Goal: Task Accomplishment & Management: Complete application form

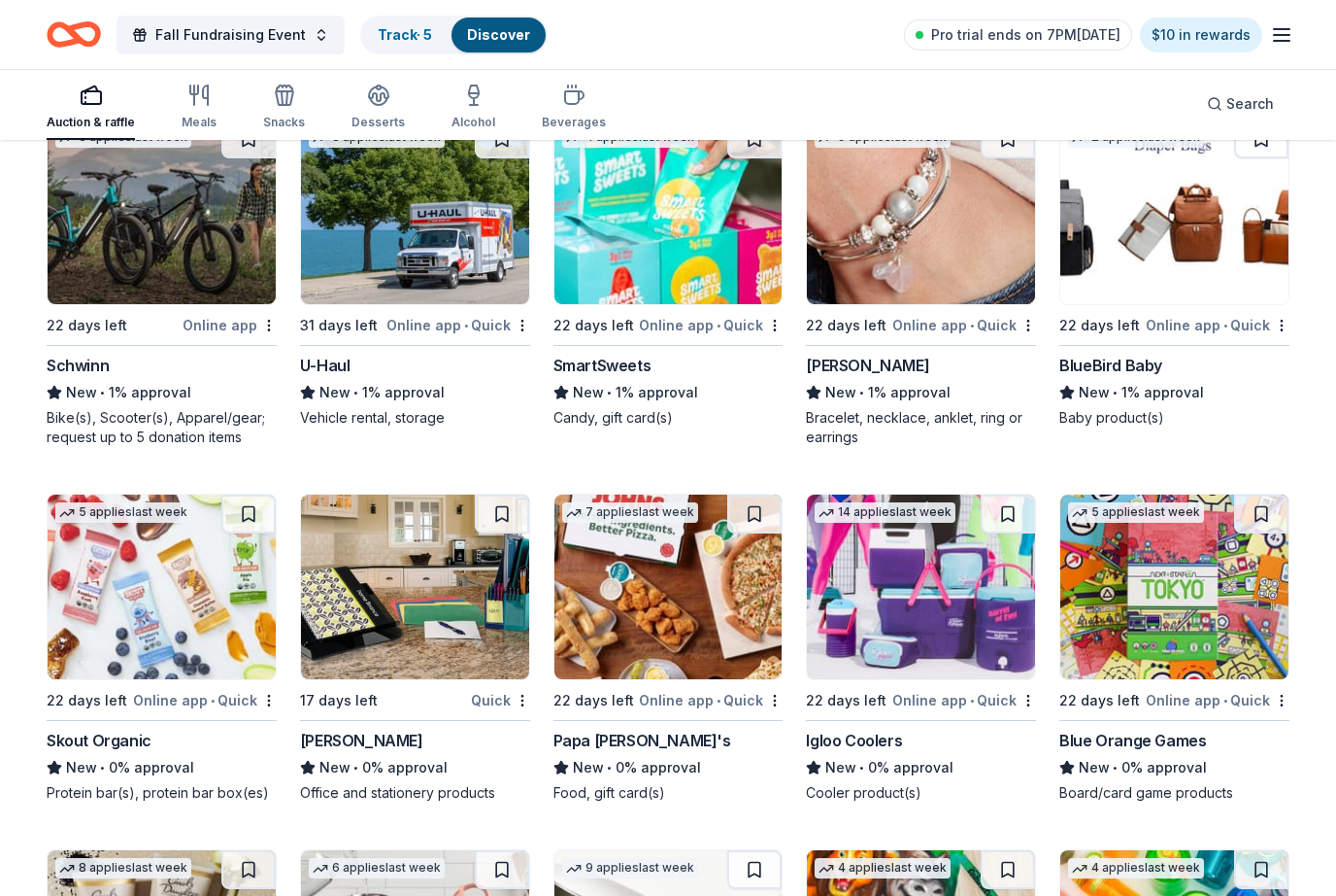
scroll to position [9484, 0]
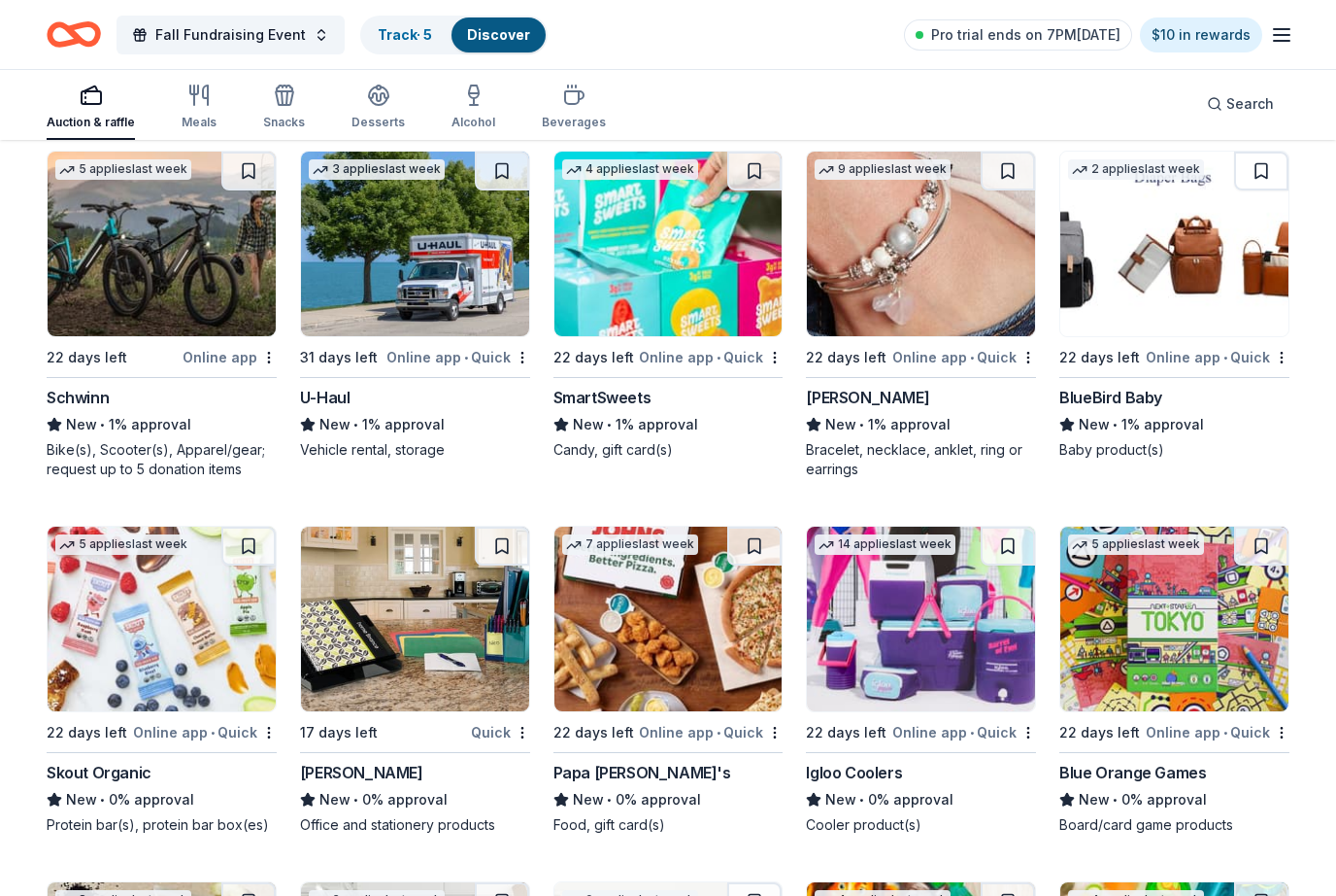
click at [681, 328] on img at bounding box center [669, 244] width 228 height 185
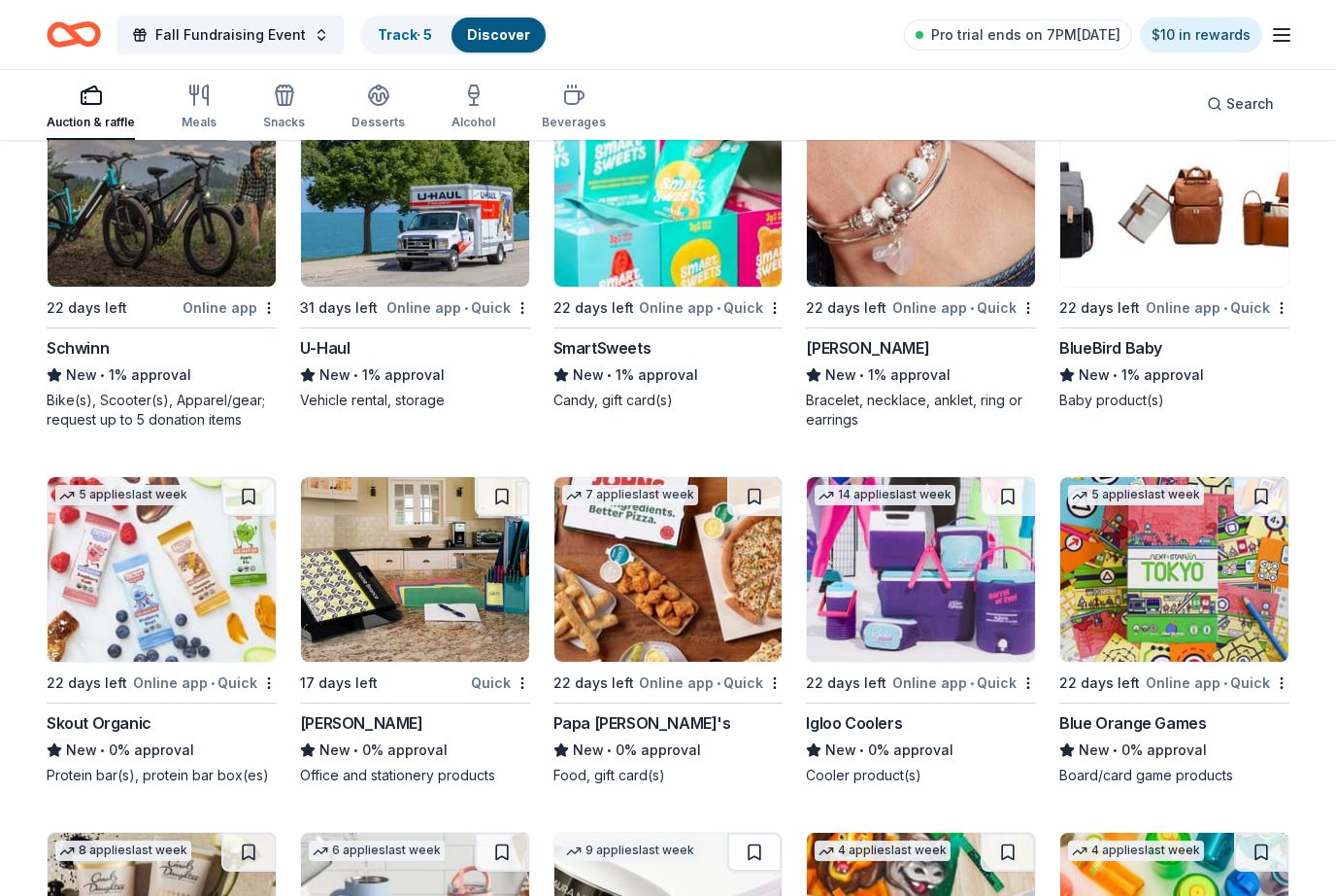
scroll to position [9537, 0]
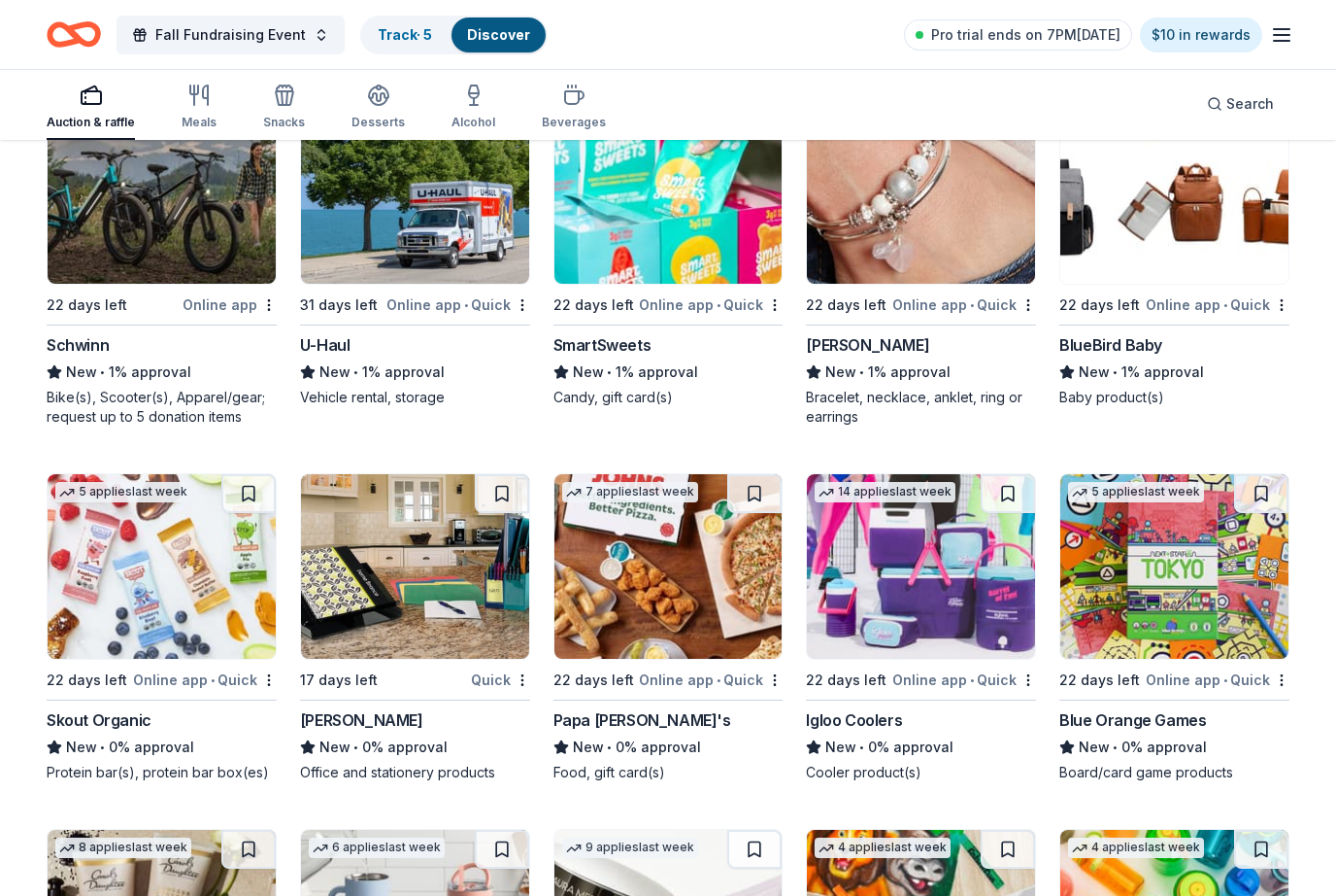
click at [234, 606] on img at bounding box center [162, 567] width 228 height 185
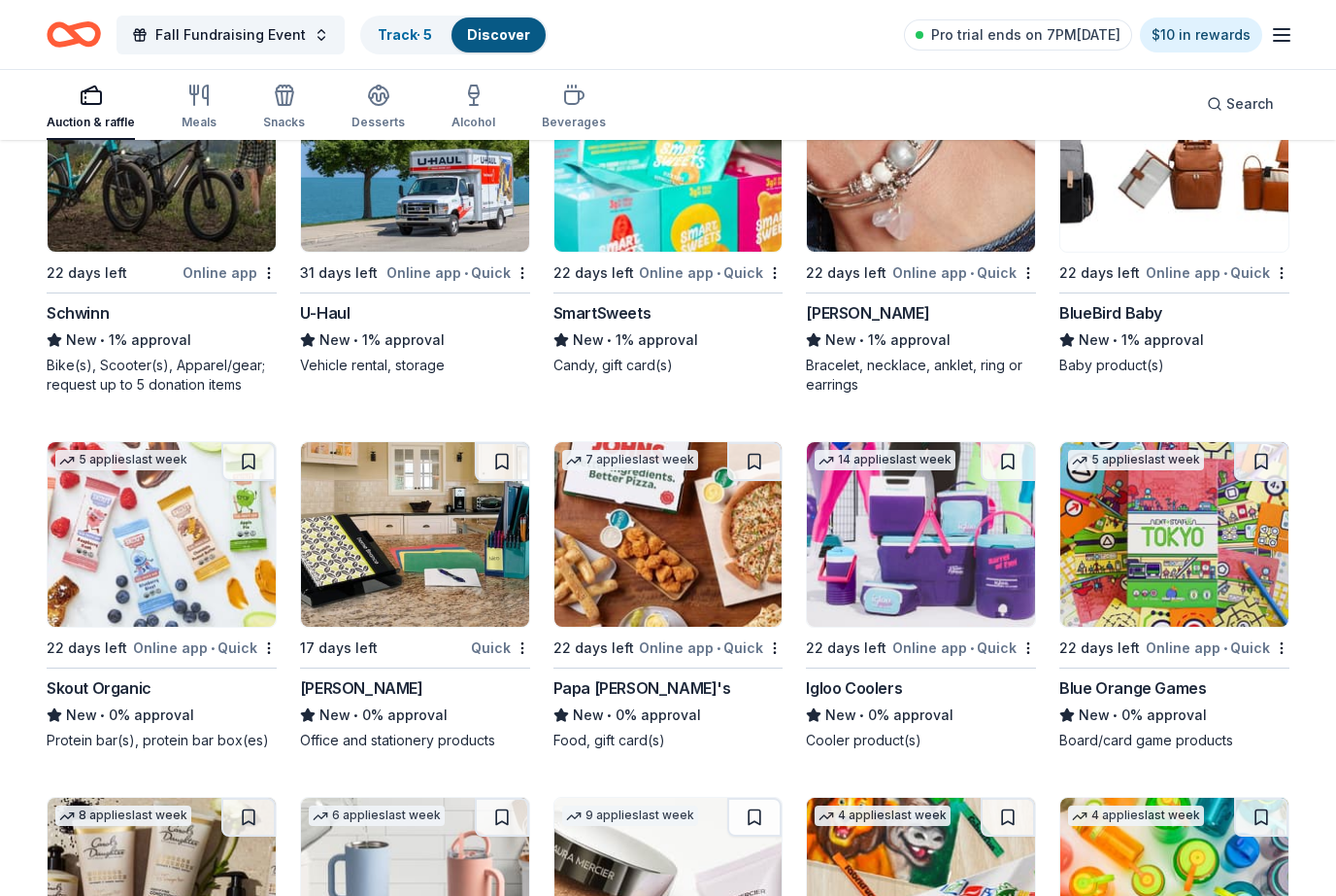
click at [701, 241] on img at bounding box center [669, 160] width 228 height 185
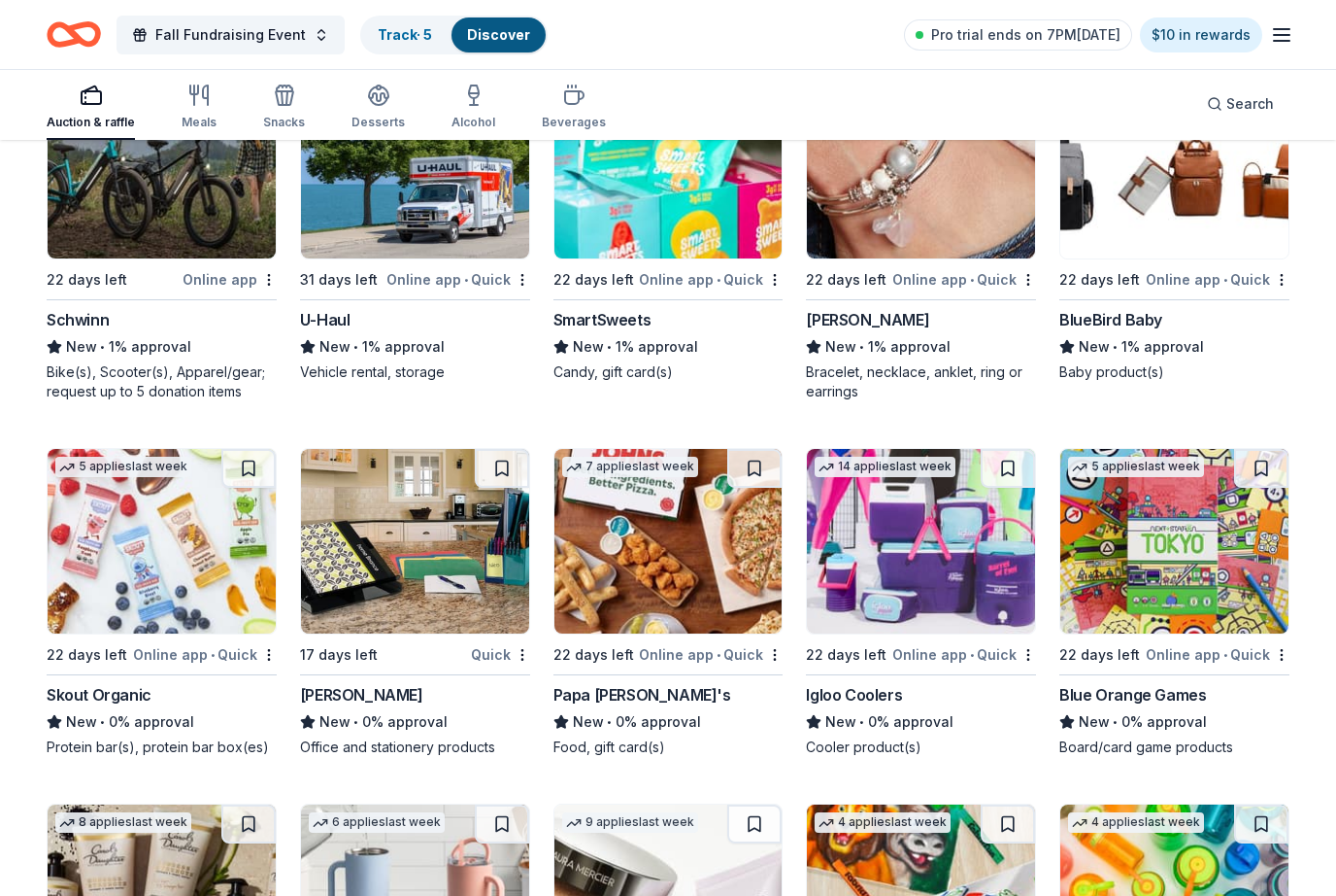
click at [446, 585] on img at bounding box center [415, 541] width 228 height 185
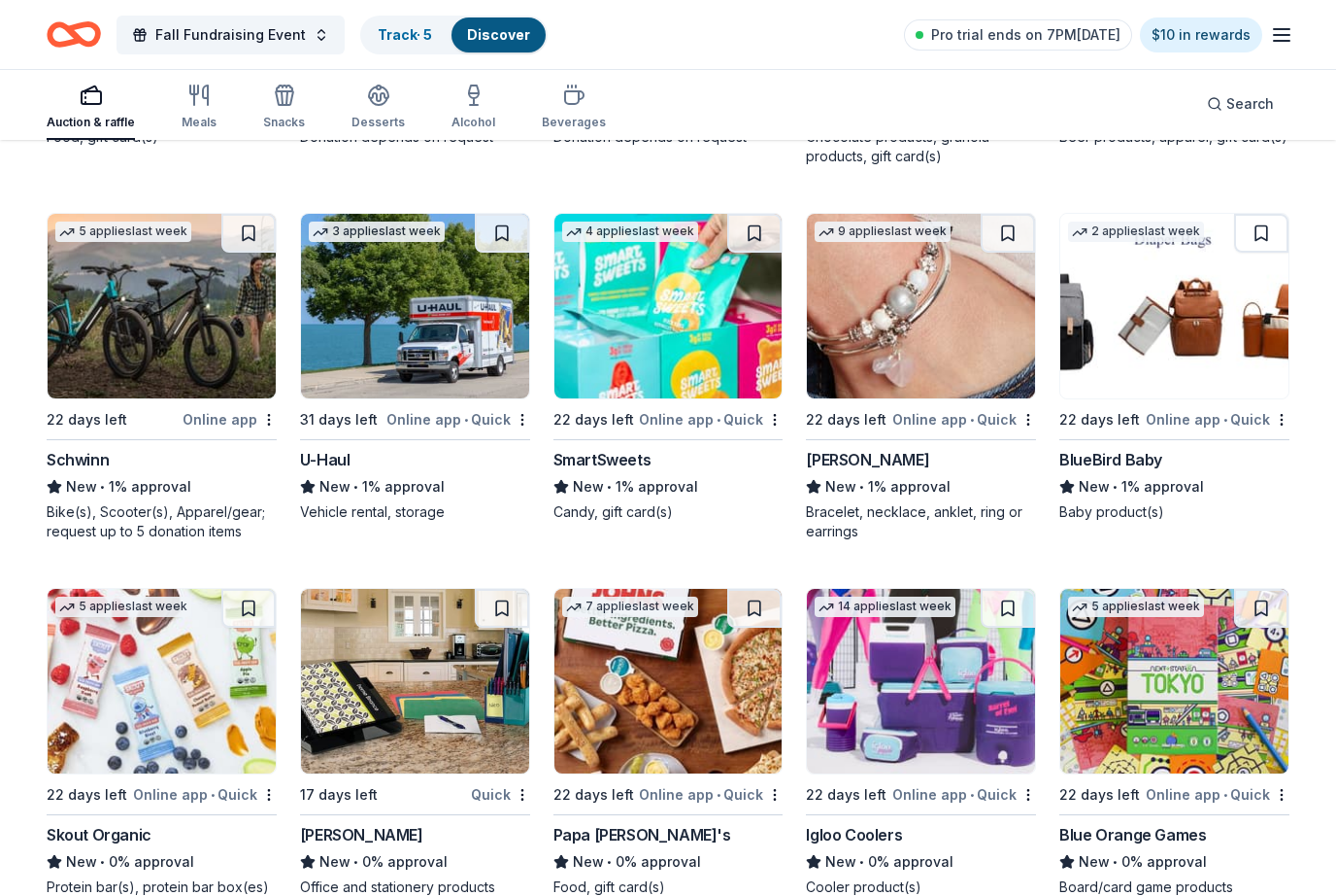
scroll to position [9422, 0]
click at [683, 712] on img at bounding box center [669, 681] width 228 height 185
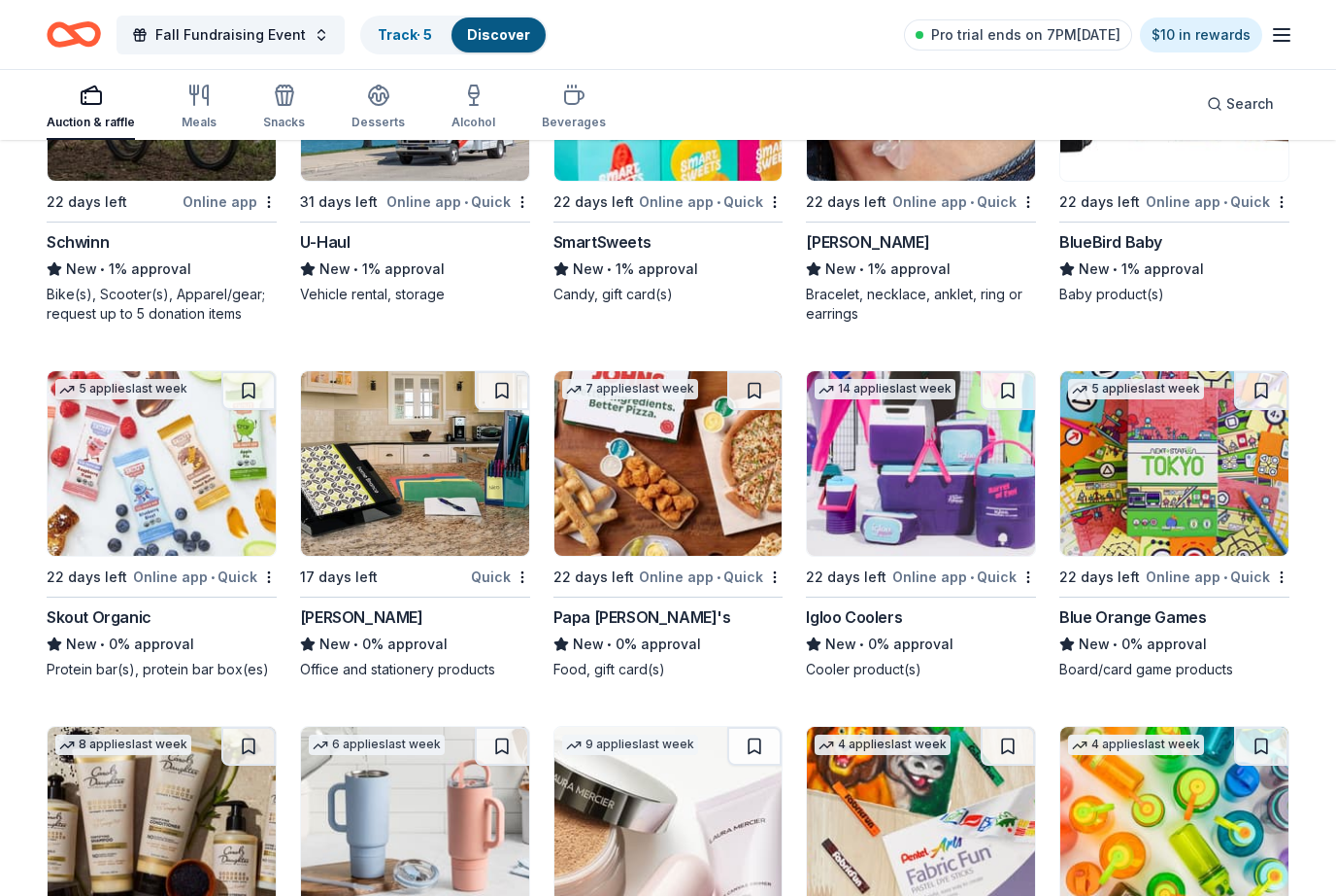
scroll to position [9646, 0]
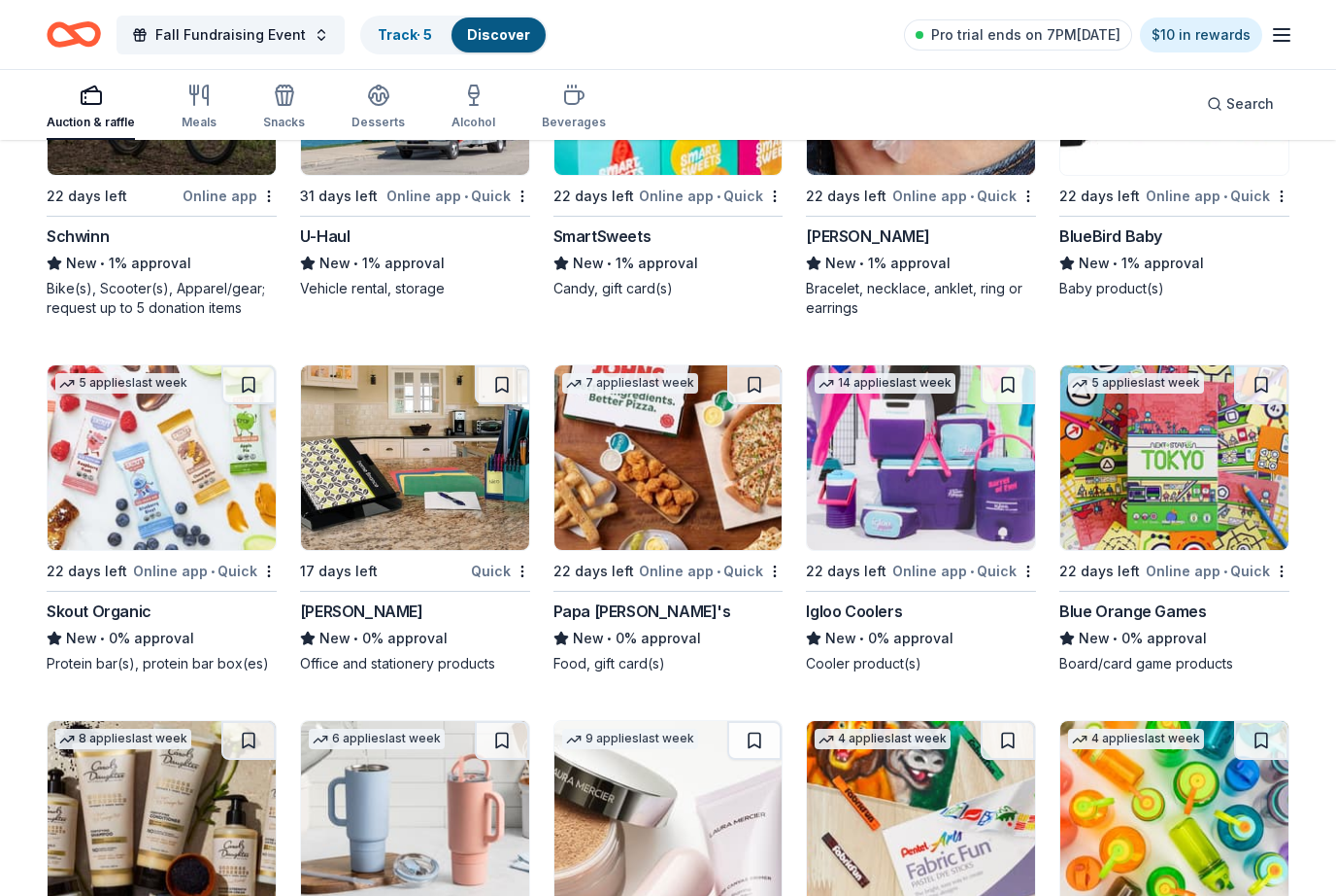
click at [968, 545] on img at bounding box center [921, 458] width 228 height 185
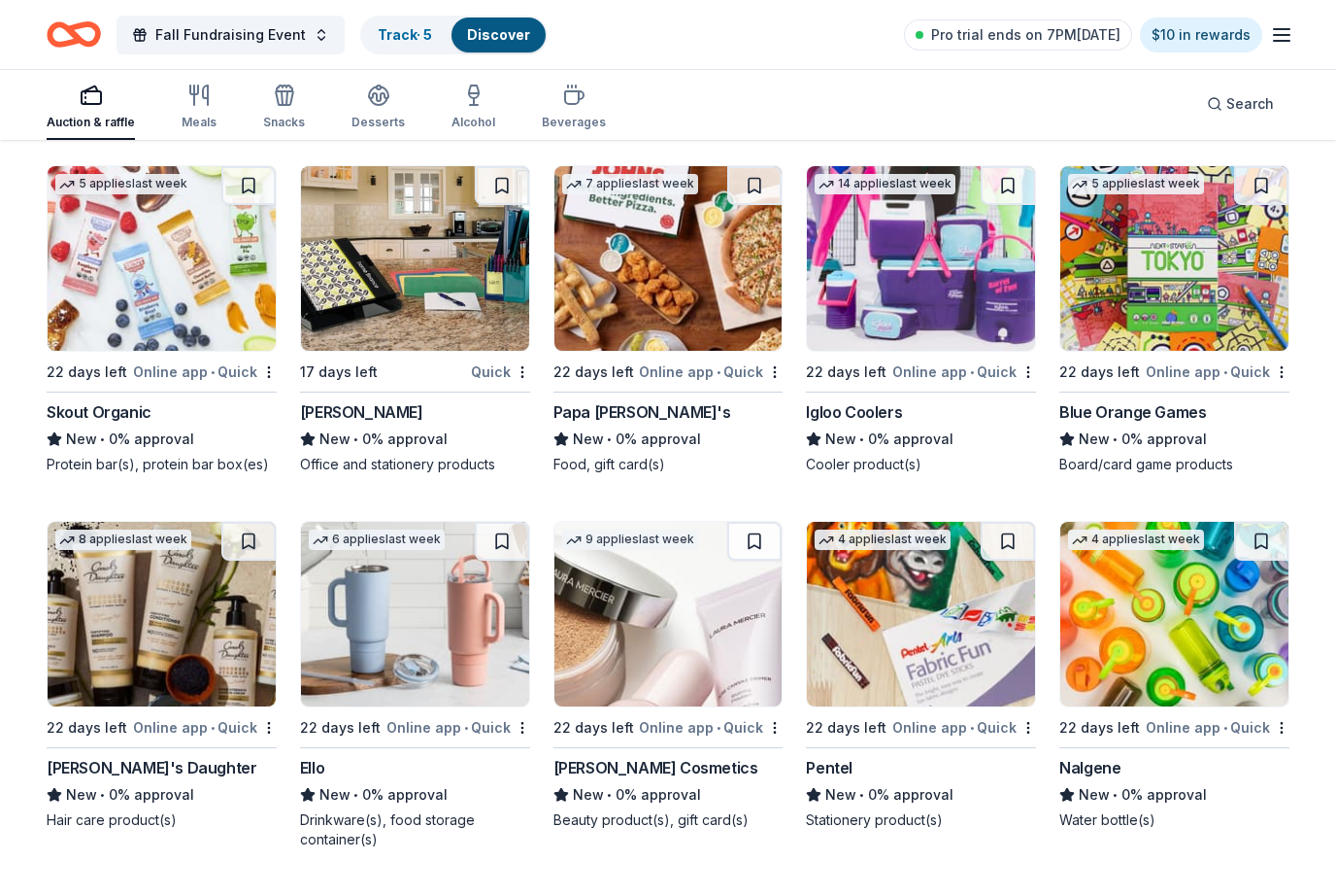
scroll to position [9856, 0]
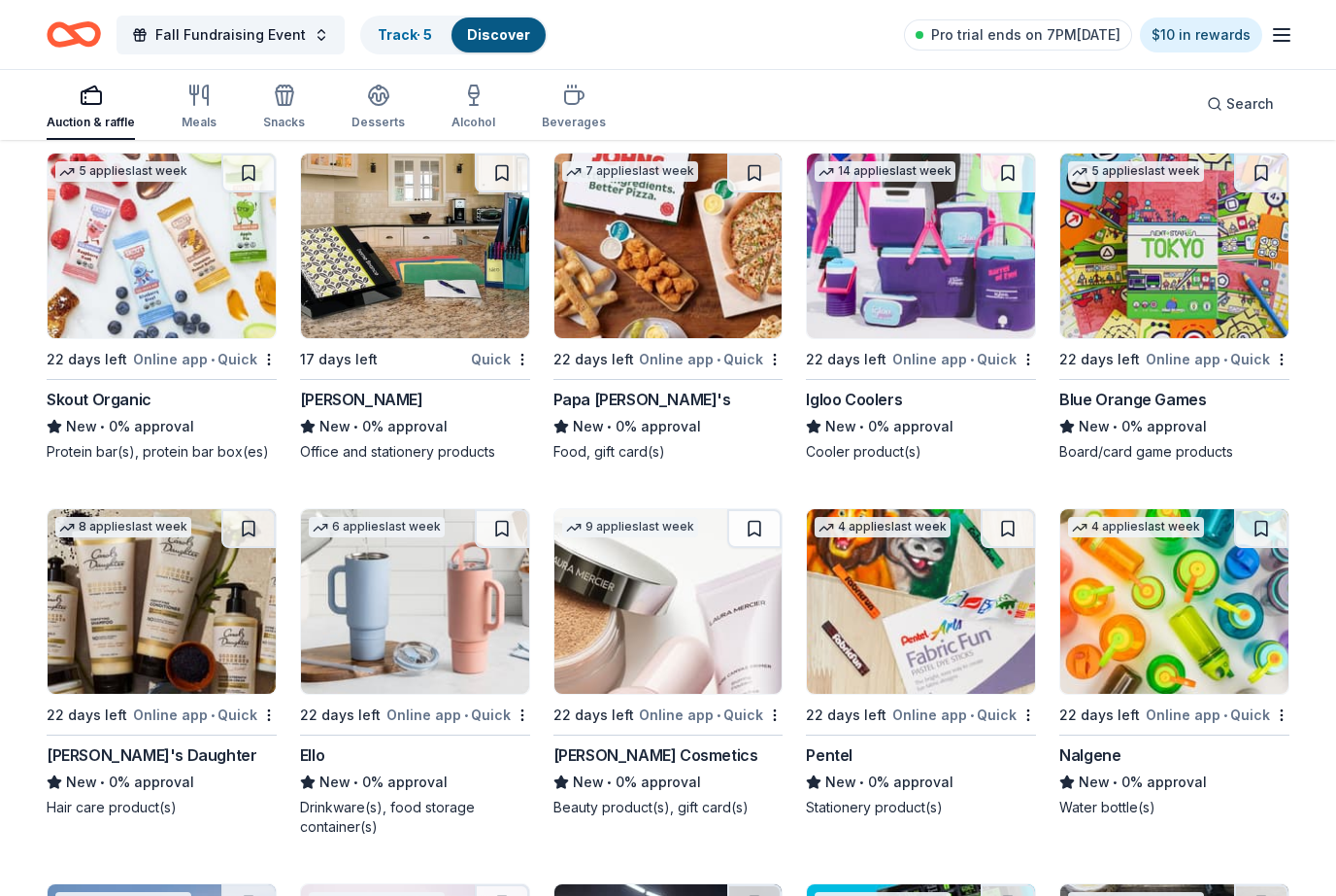
click at [1202, 328] on img at bounding box center [1174, 247] width 228 height 185
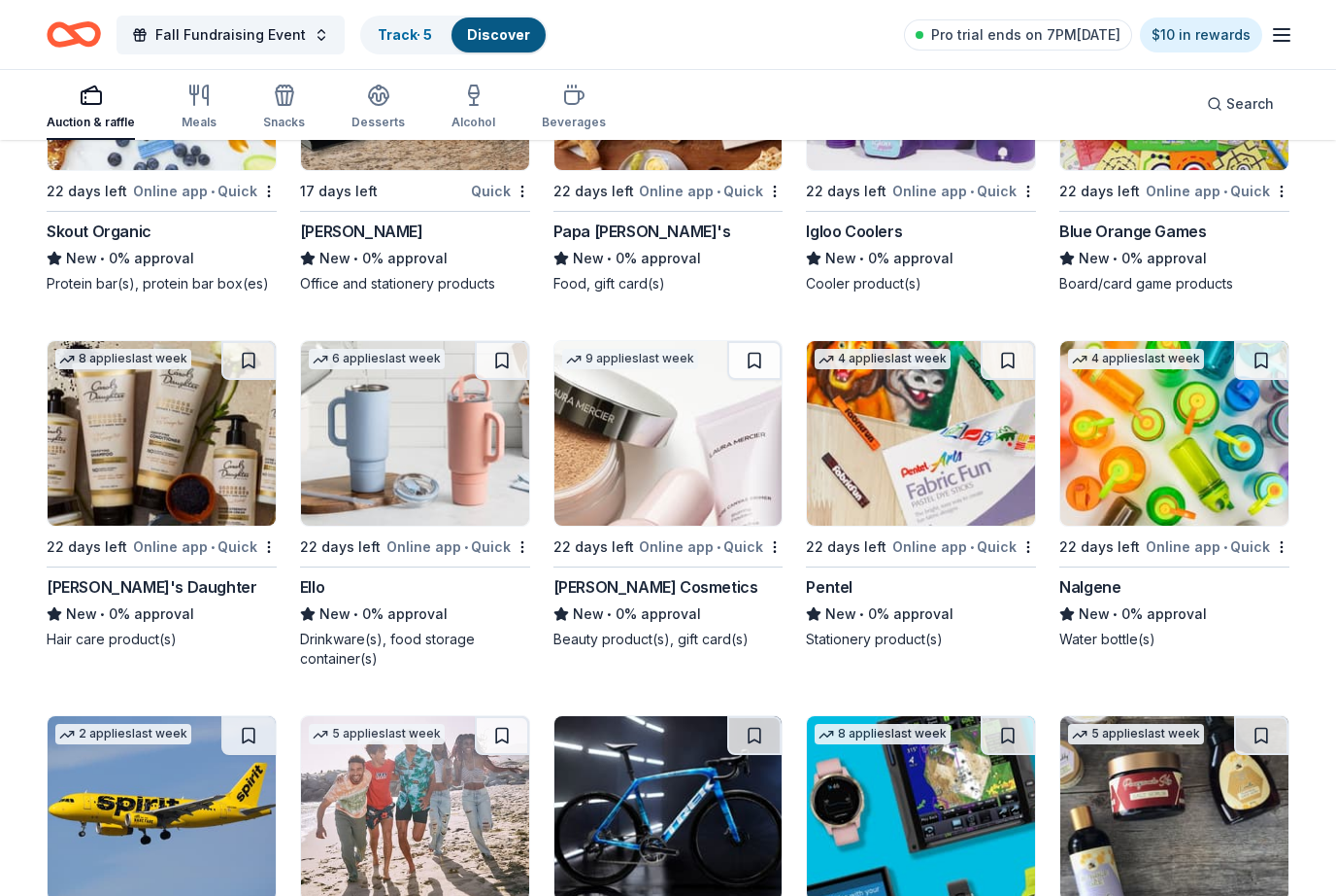
scroll to position [10039, 0]
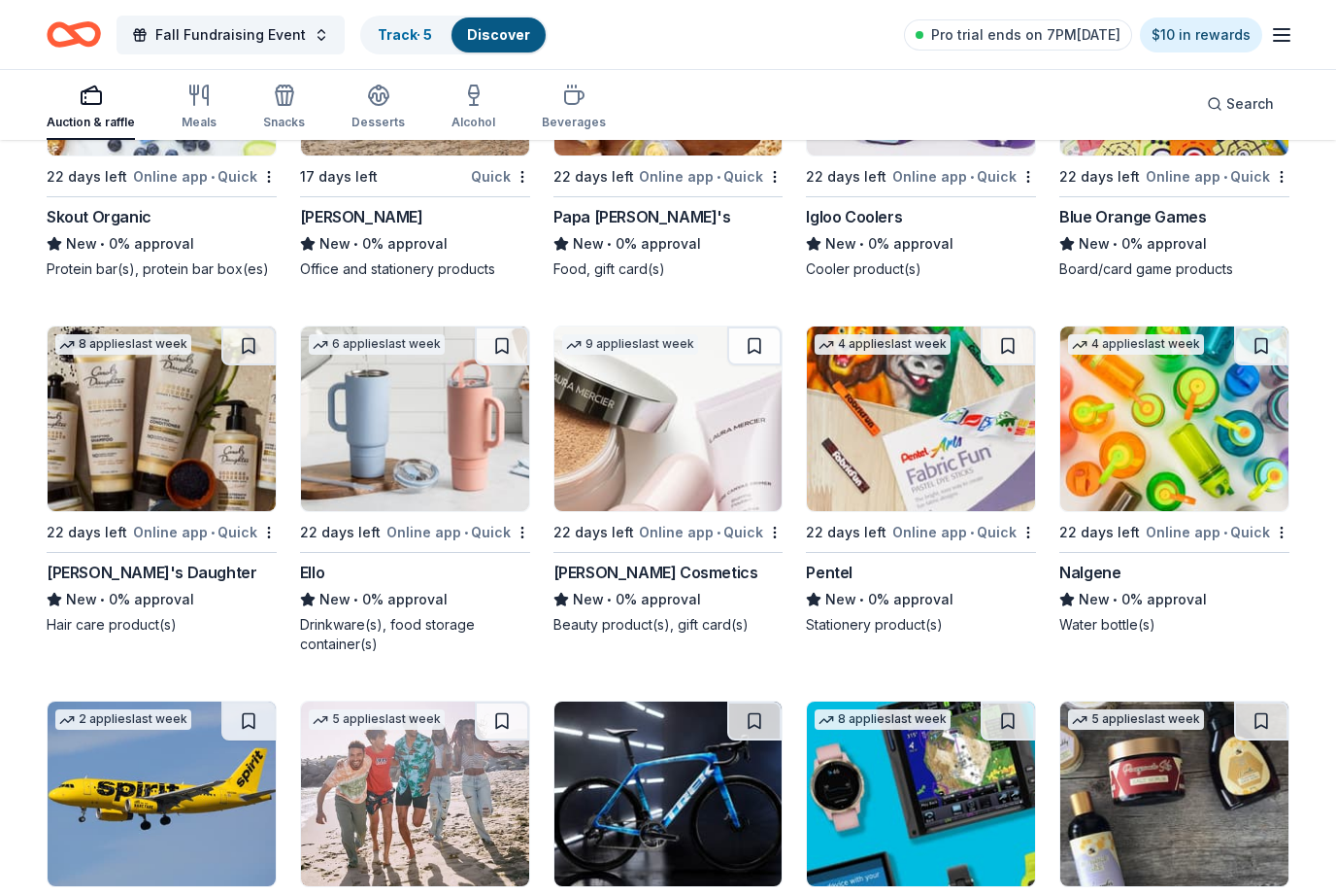
click at [166, 558] on div "8 applies last week 22 days left Online app • Quick Carol's Daughter New • 0% a…" at bounding box center [162, 480] width 230 height 309
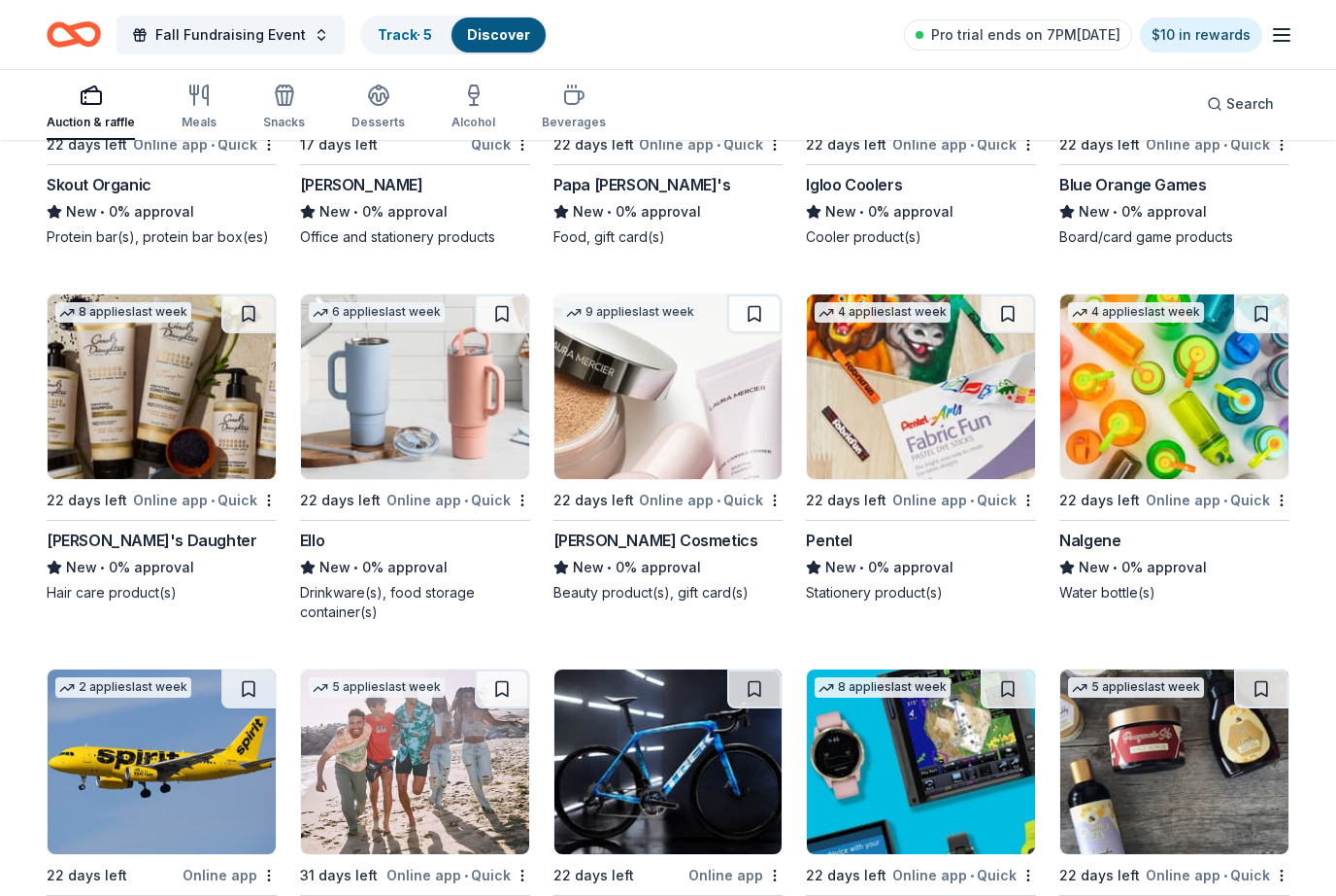
click at [424, 445] on img at bounding box center [415, 387] width 228 height 185
click at [699, 509] on div "Online app • Quick" at bounding box center [711, 500] width 144 height 24
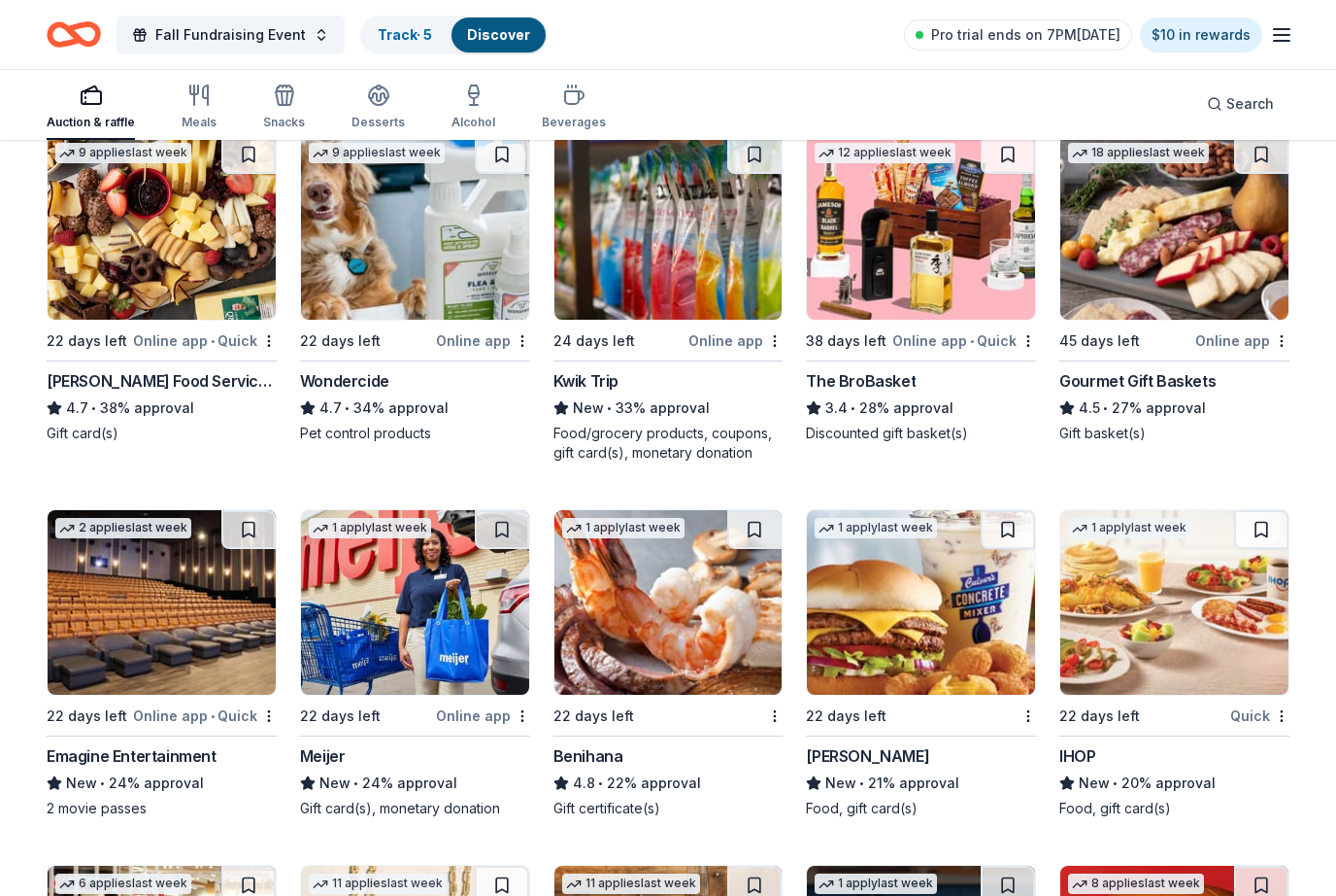
scroll to position [0, 0]
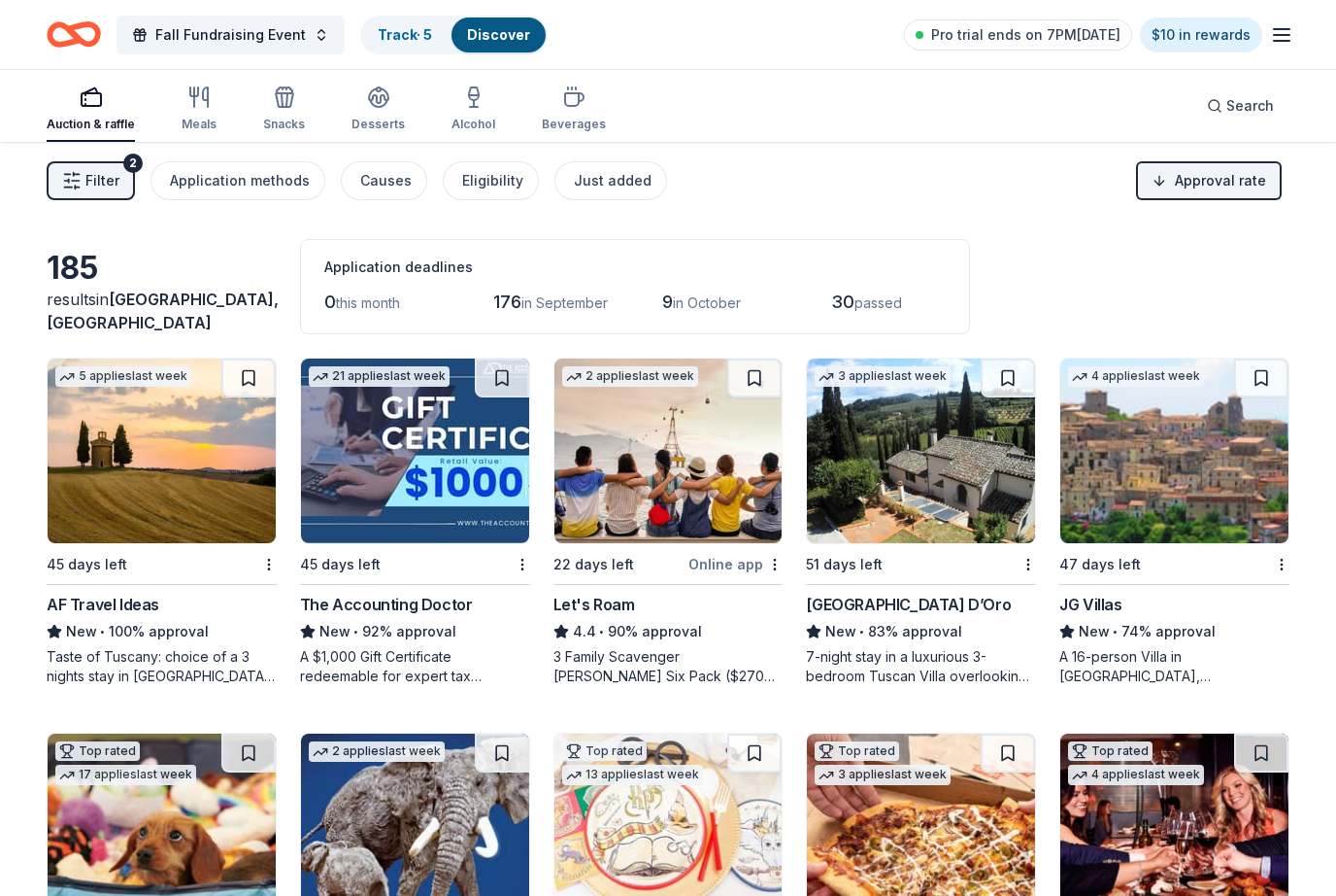
click at [1212, 116] on div "Search" at bounding box center [1241, 106] width 67 height 23
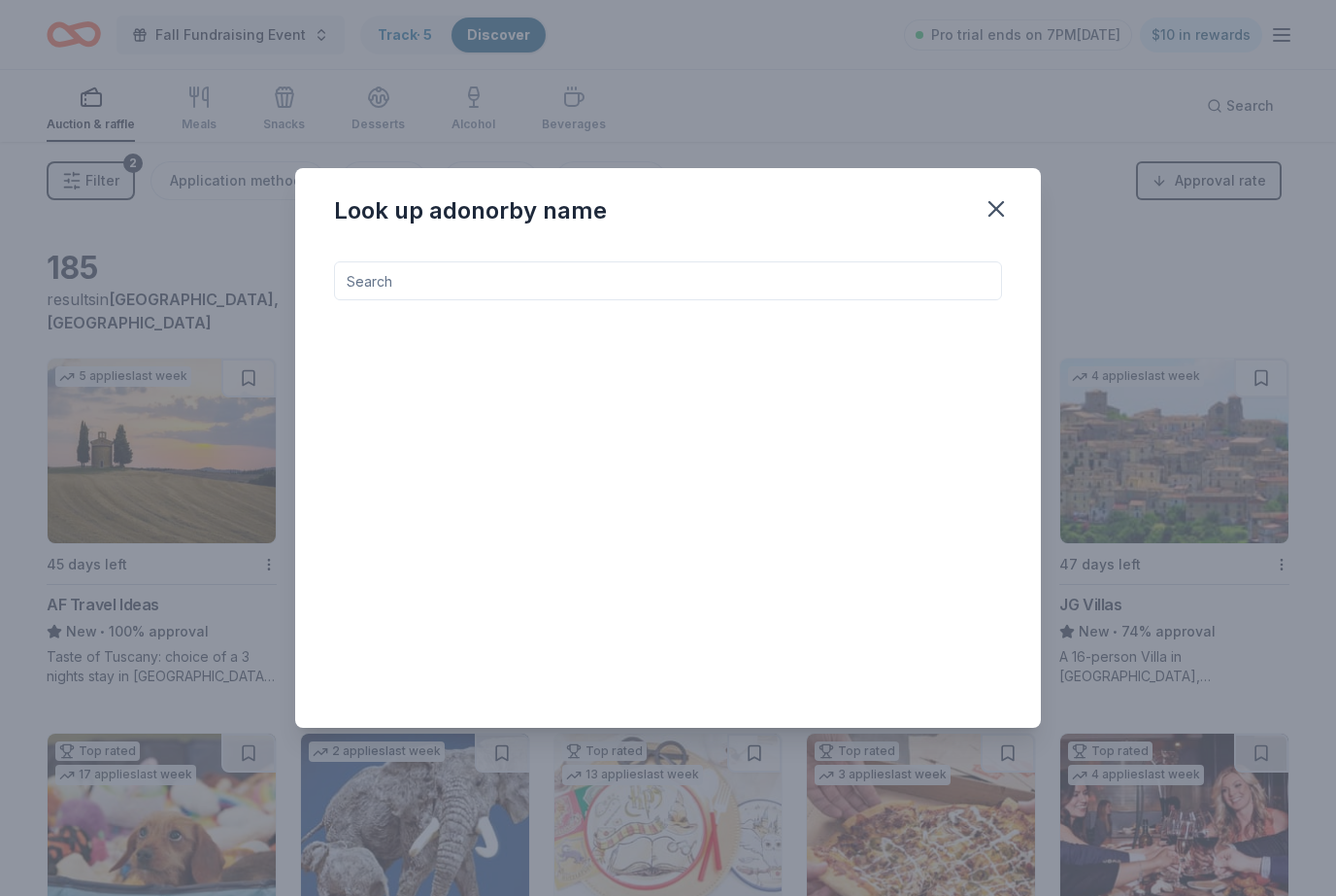
click at [710, 294] on input at bounding box center [668, 280] width 668 height 39
type input "Chipol"
click at [643, 340] on div "Chipo t l e Chipotle goods, gift card(s)" at bounding box center [641, 347] width 598 height 62
click at [994, 209] on icon "button" at bounding box center [996, 208] width 14 height 14
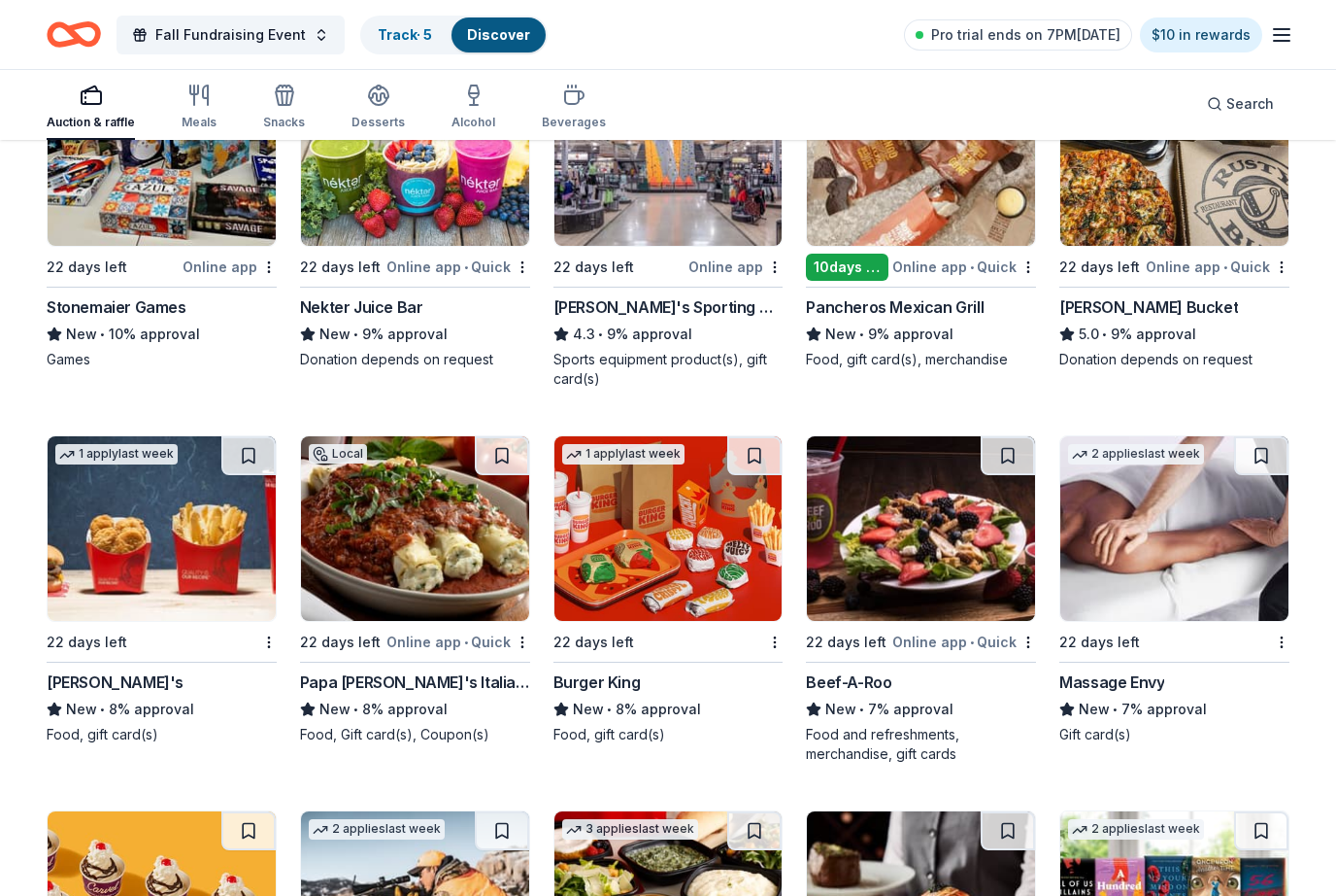
scroll to position [3263, 0]
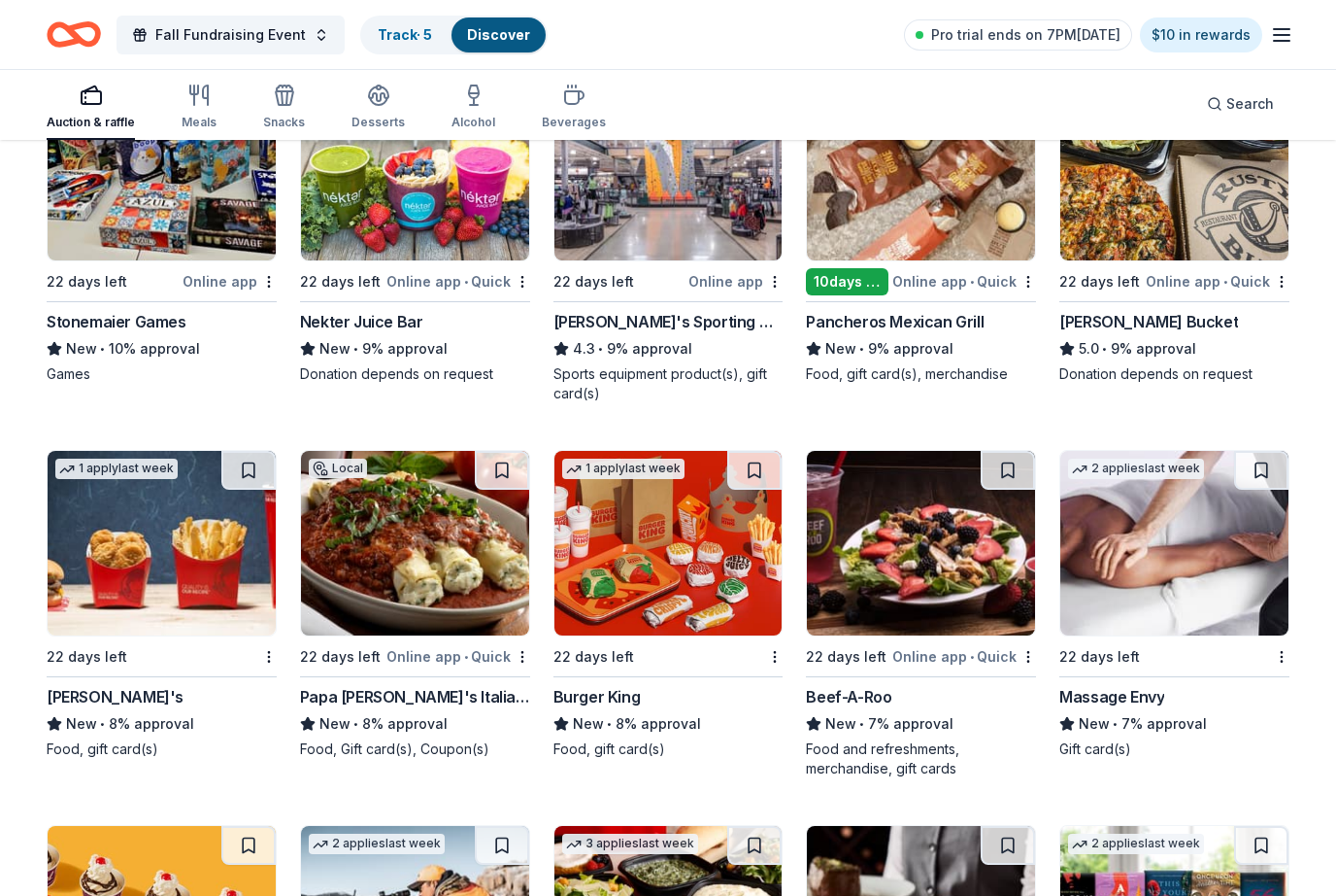
click at [1132, 332] on div "Rusty Bucket" at bounding box center [1149, 321] width 179 height 23
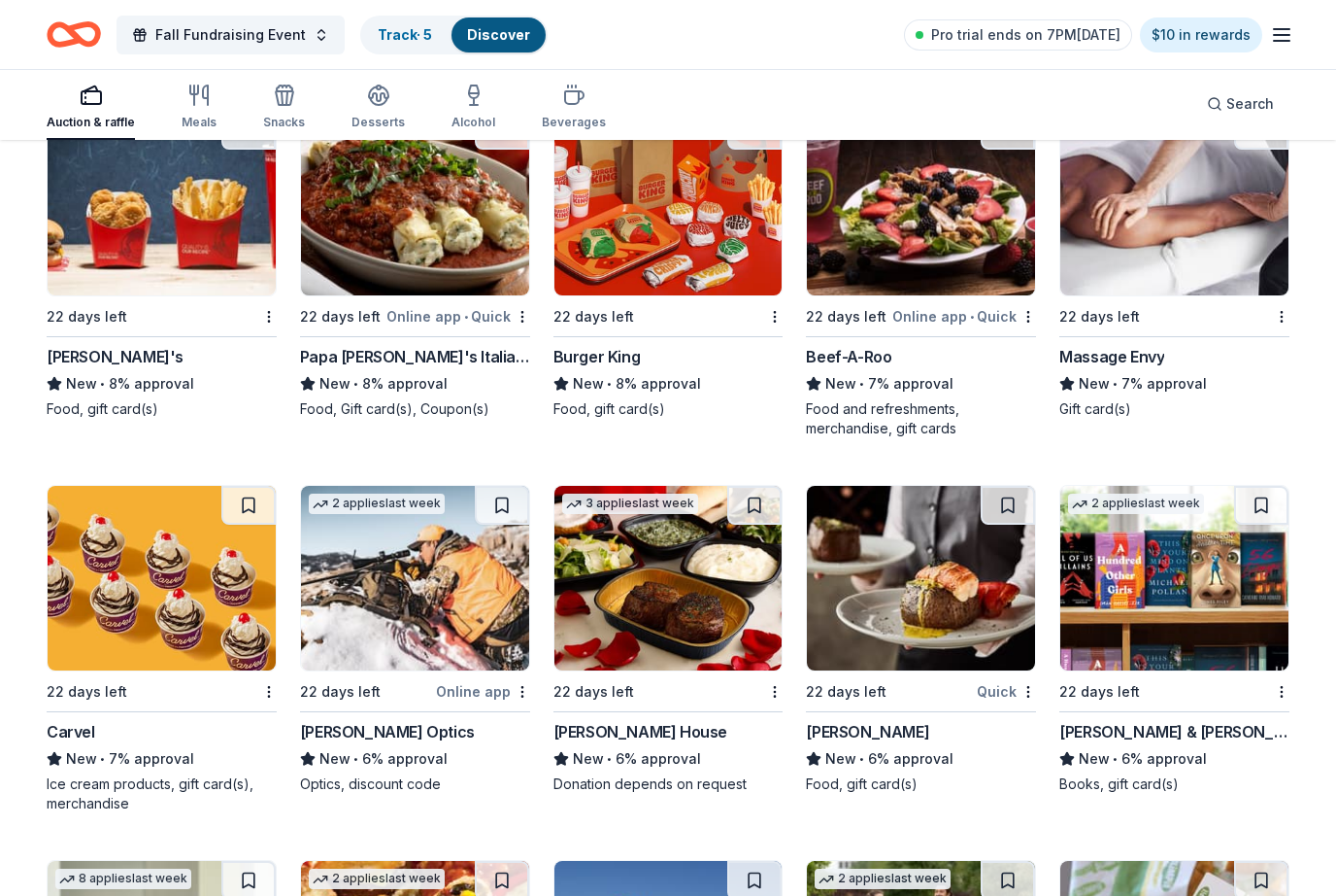
scroll to position [3607, 0]
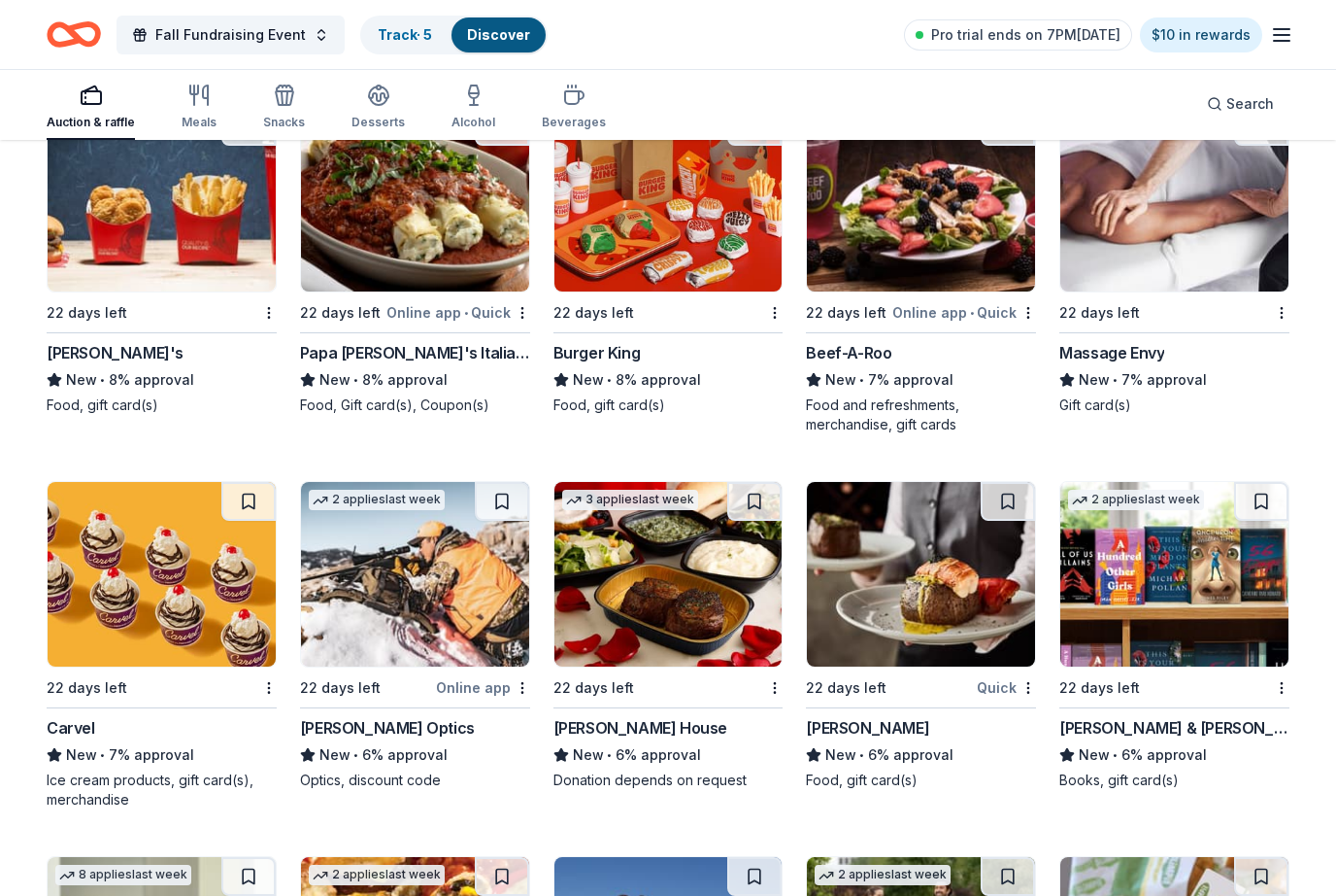
click at [1163, 350] on div "Massage Envy" at bounding box center [1112, 353] width 105 height 23
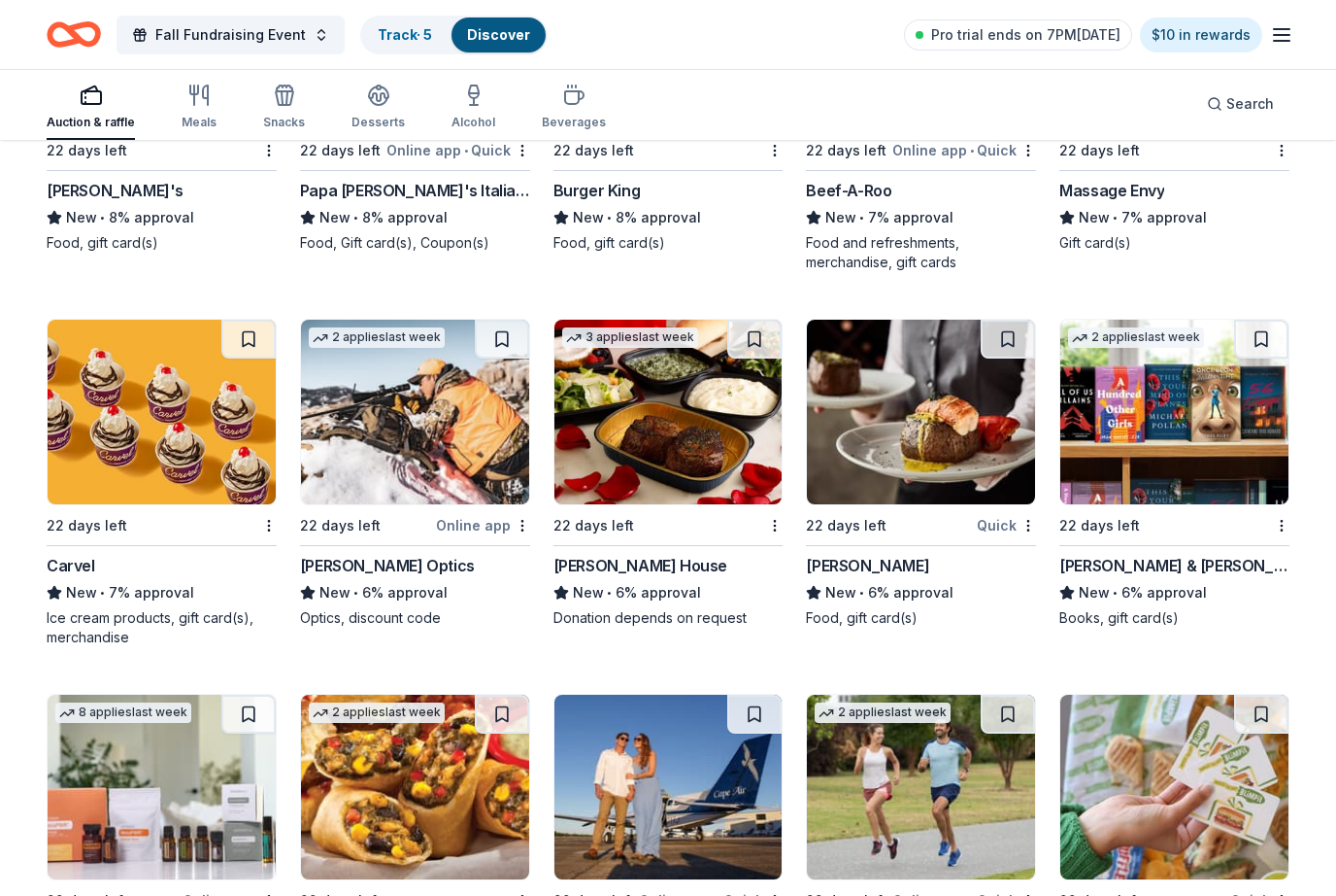
scroll to position [3769, 0]
click at [693, 538] on div "3 applies last week 22 days left Ruth's Chris Steak House New • 6% approval Don…" at bounding box center [669, 472] width 230 height 309
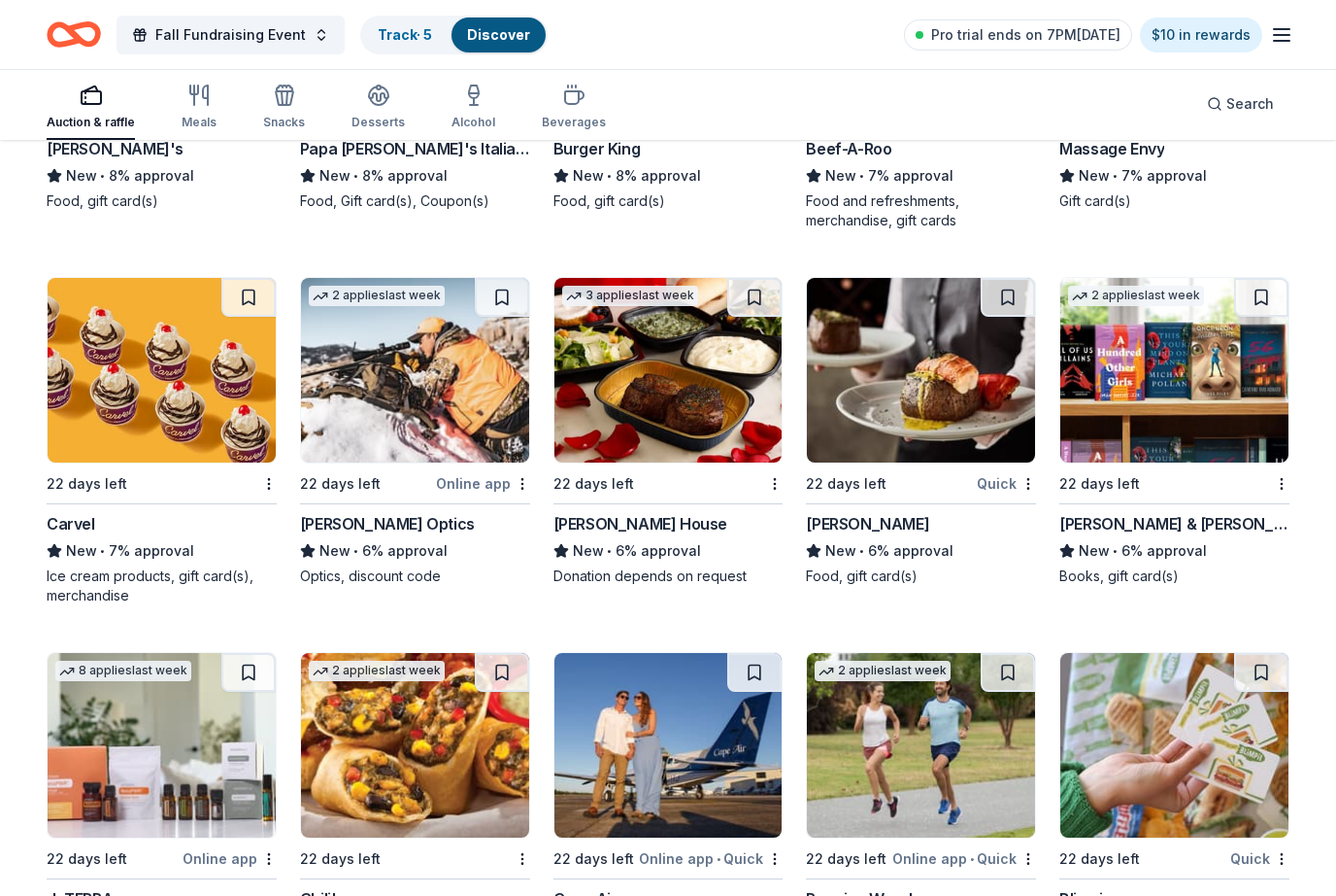
scroll to position [3813, 0]
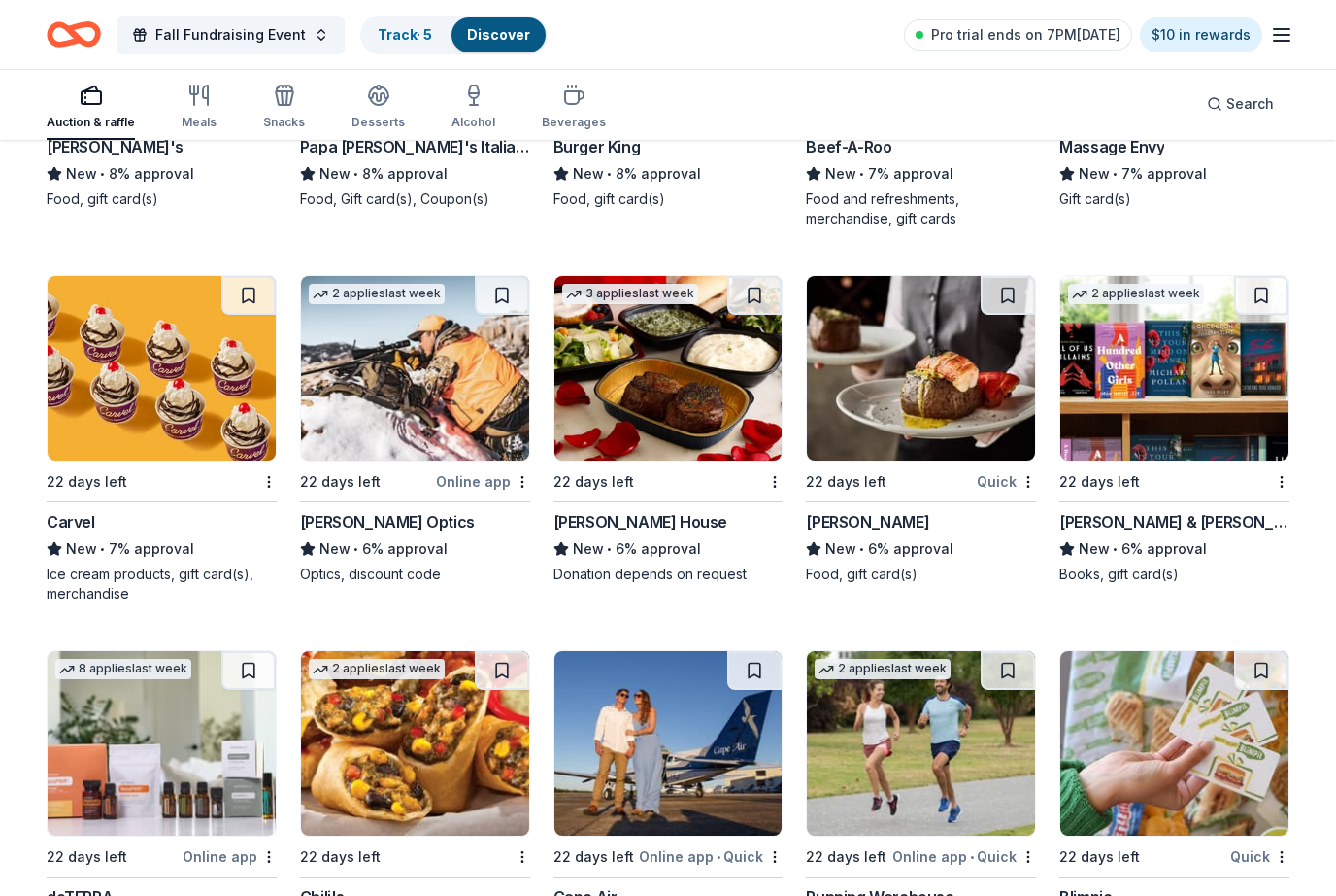
click at [851, 512] on div "Fleming's" at bounding box center [868, 522] width 124 height 23
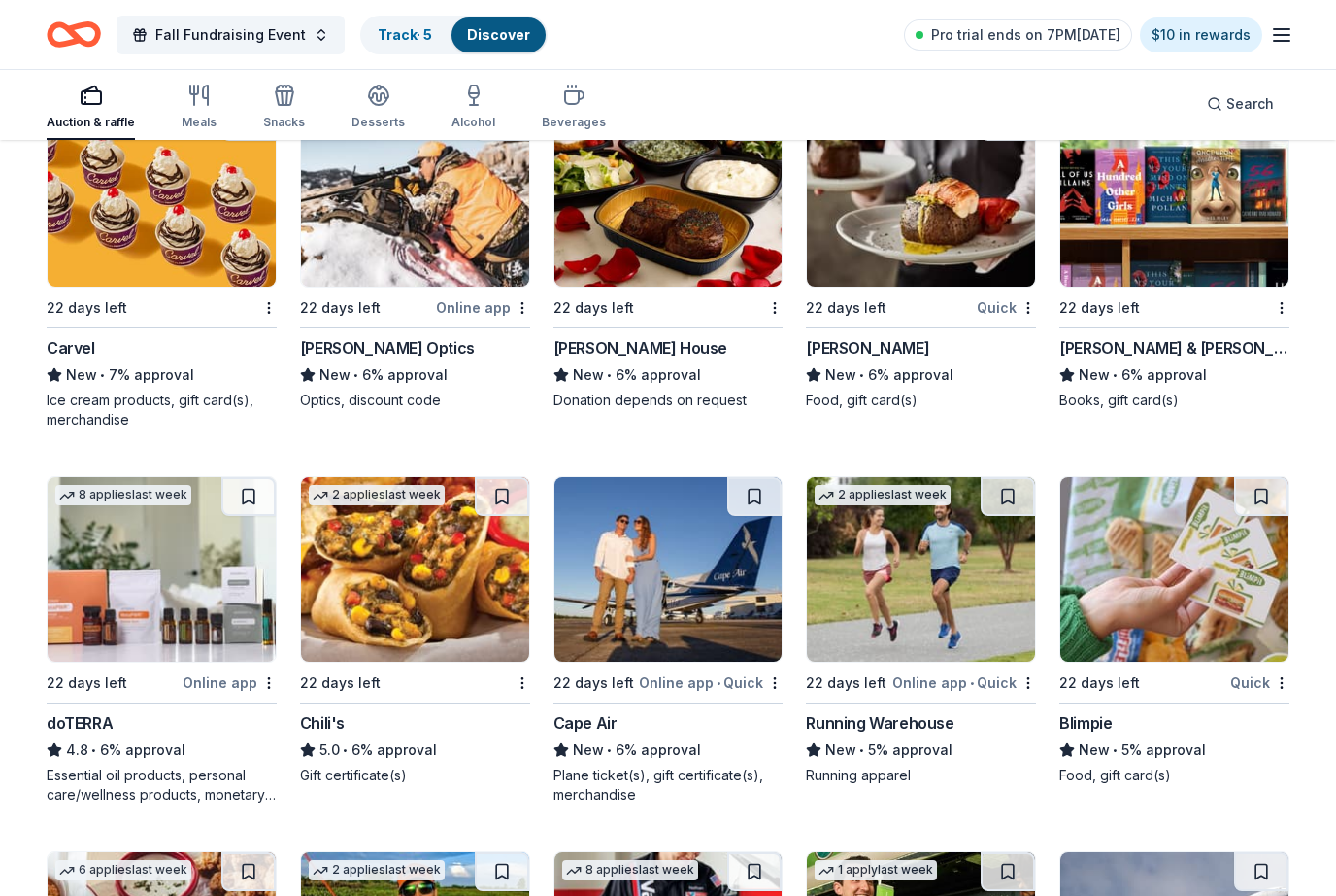
scroll to position [4013, 0]
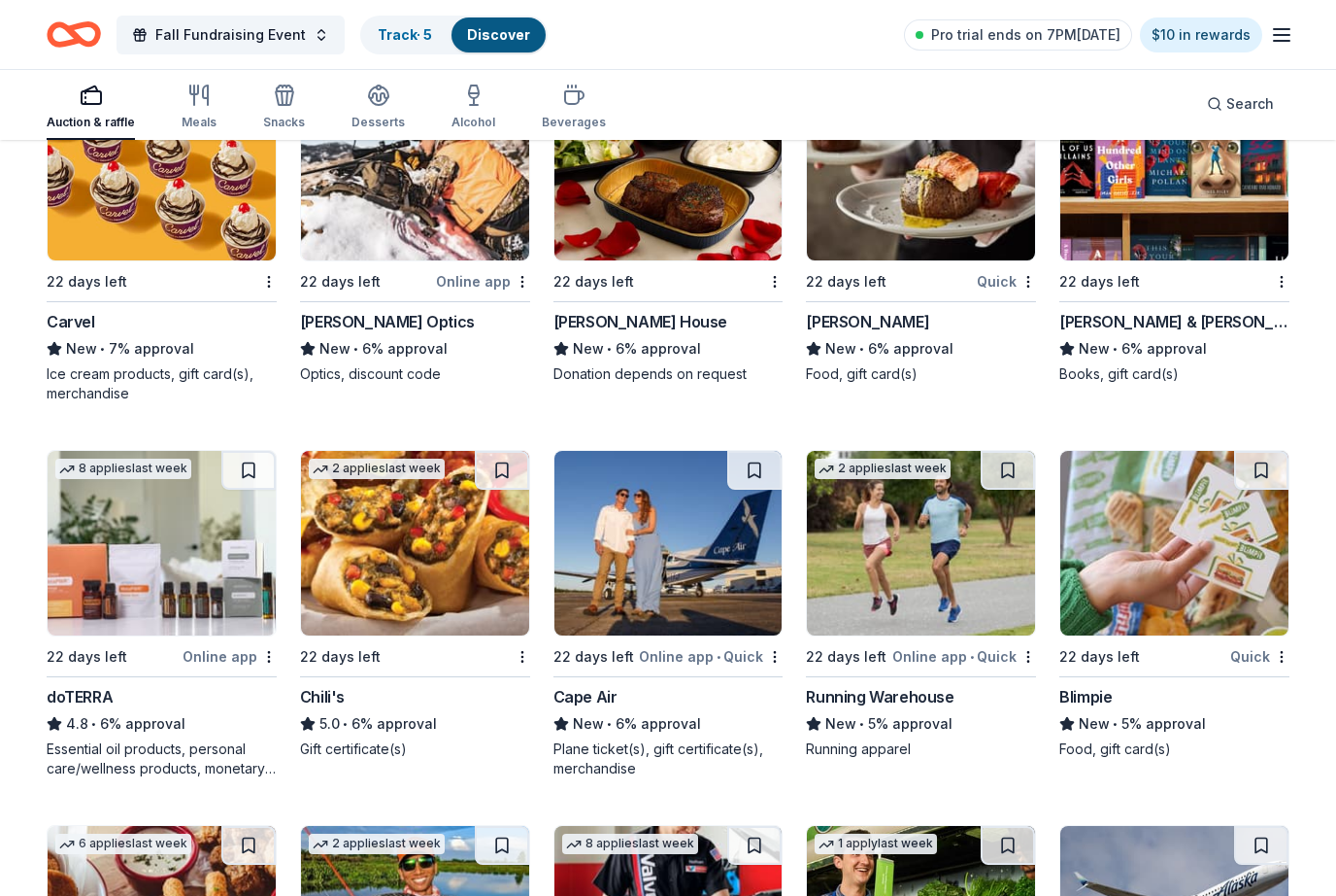
click at [341, 694] on div "Chili's" at bounding box center [322, 696] width 45 height 23
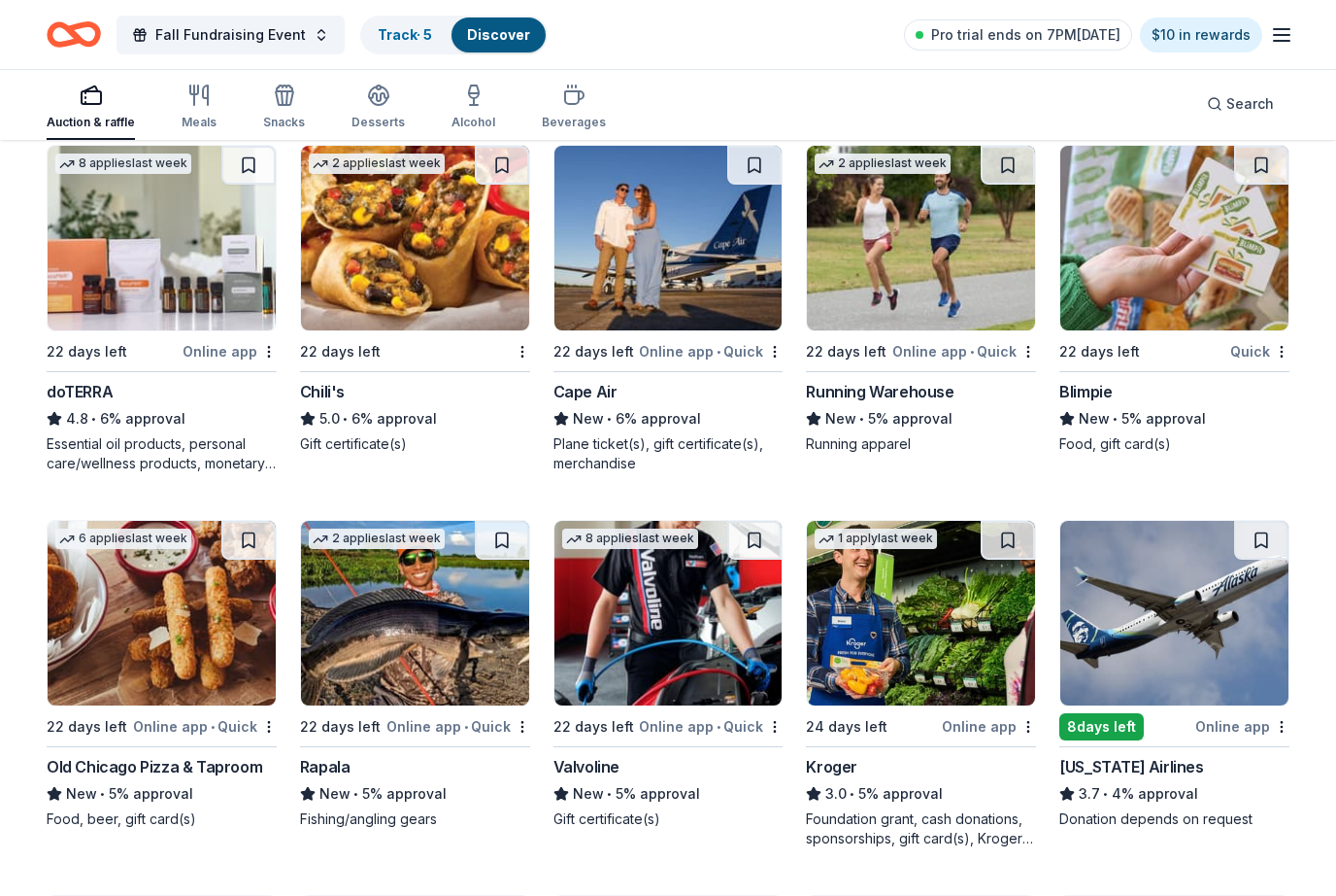
scroll to position [4318, 0]
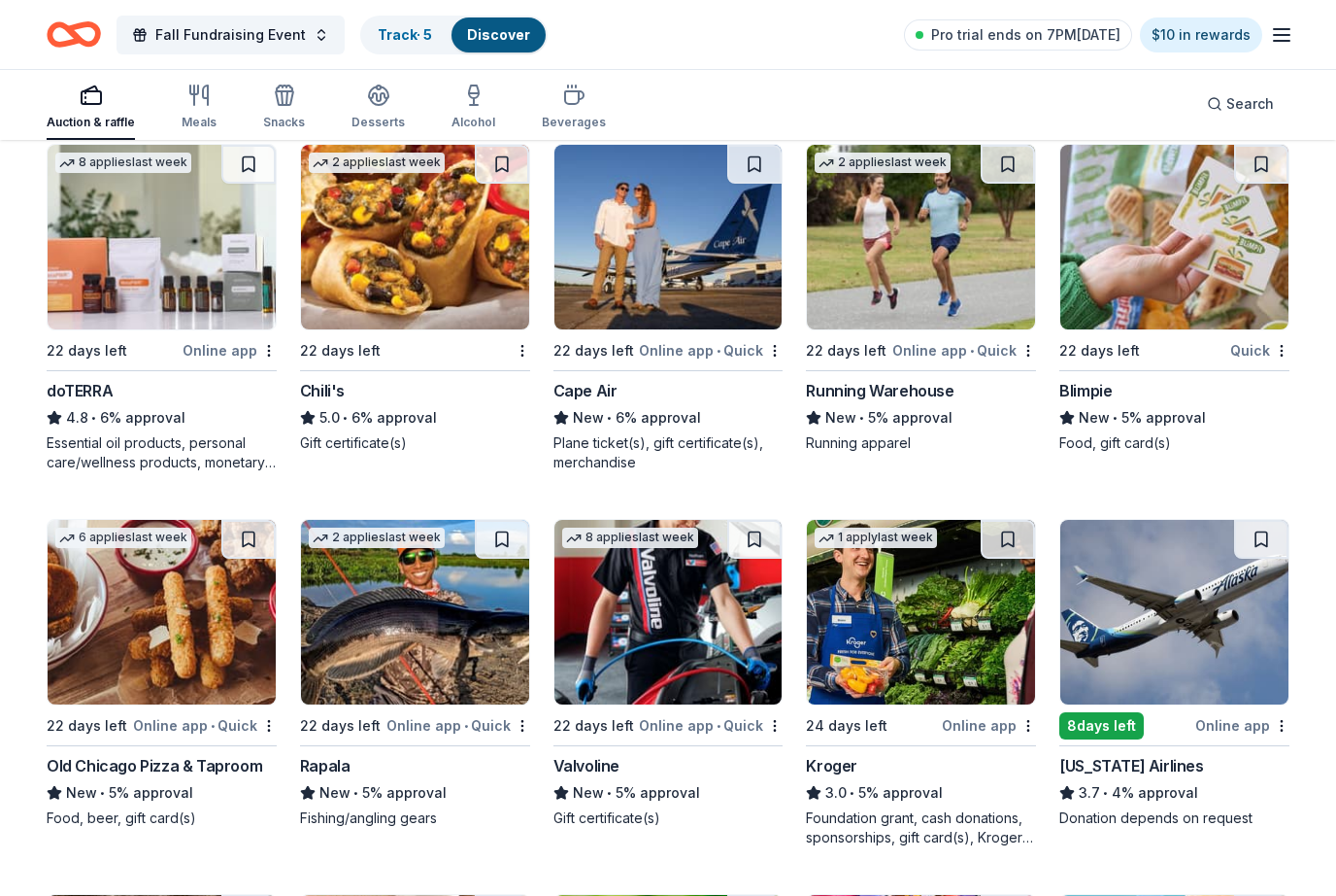
click at [1175, 327] on img at bounding box center [1174, 239] width 228 height 185
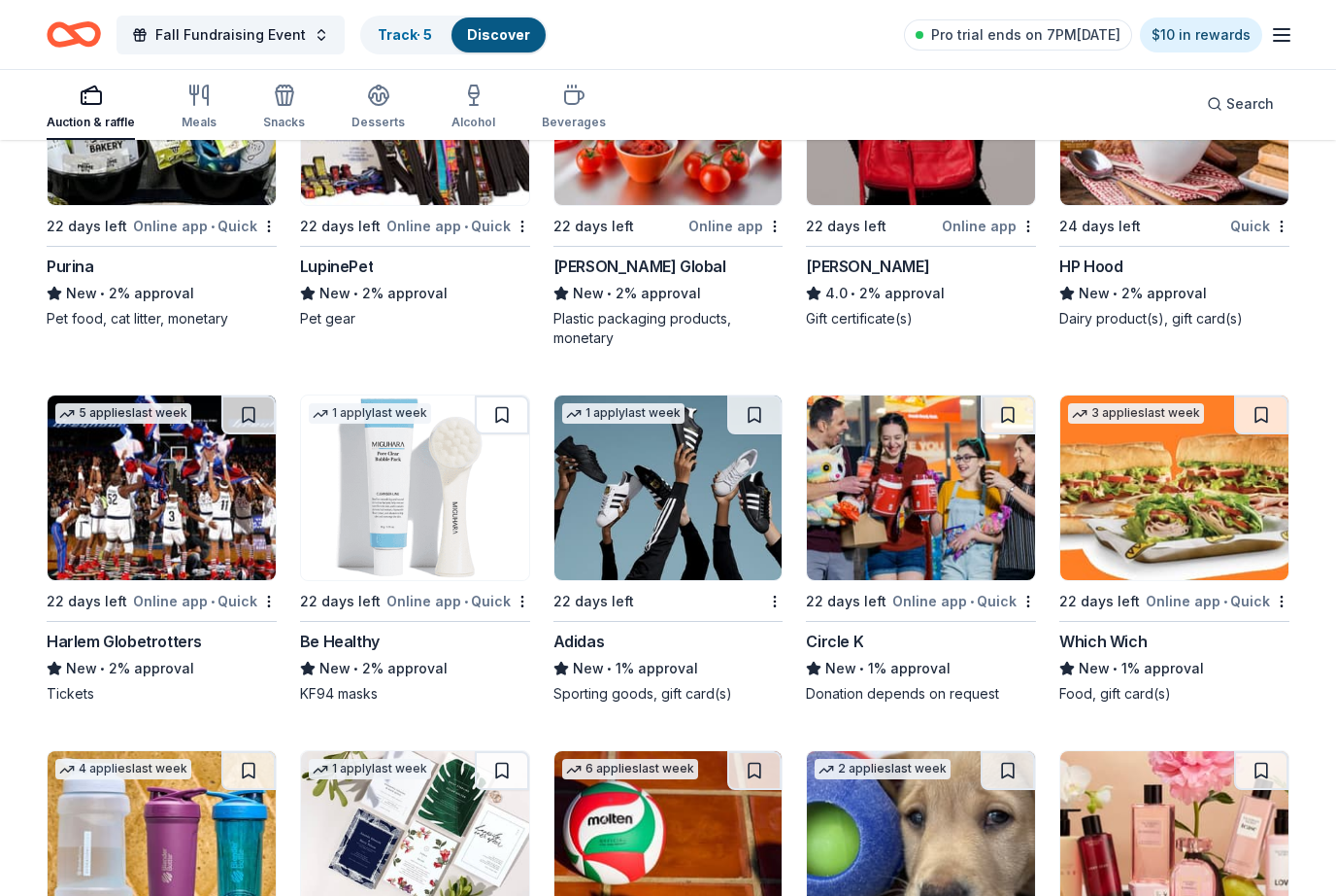
scroll to position [6662, 0]
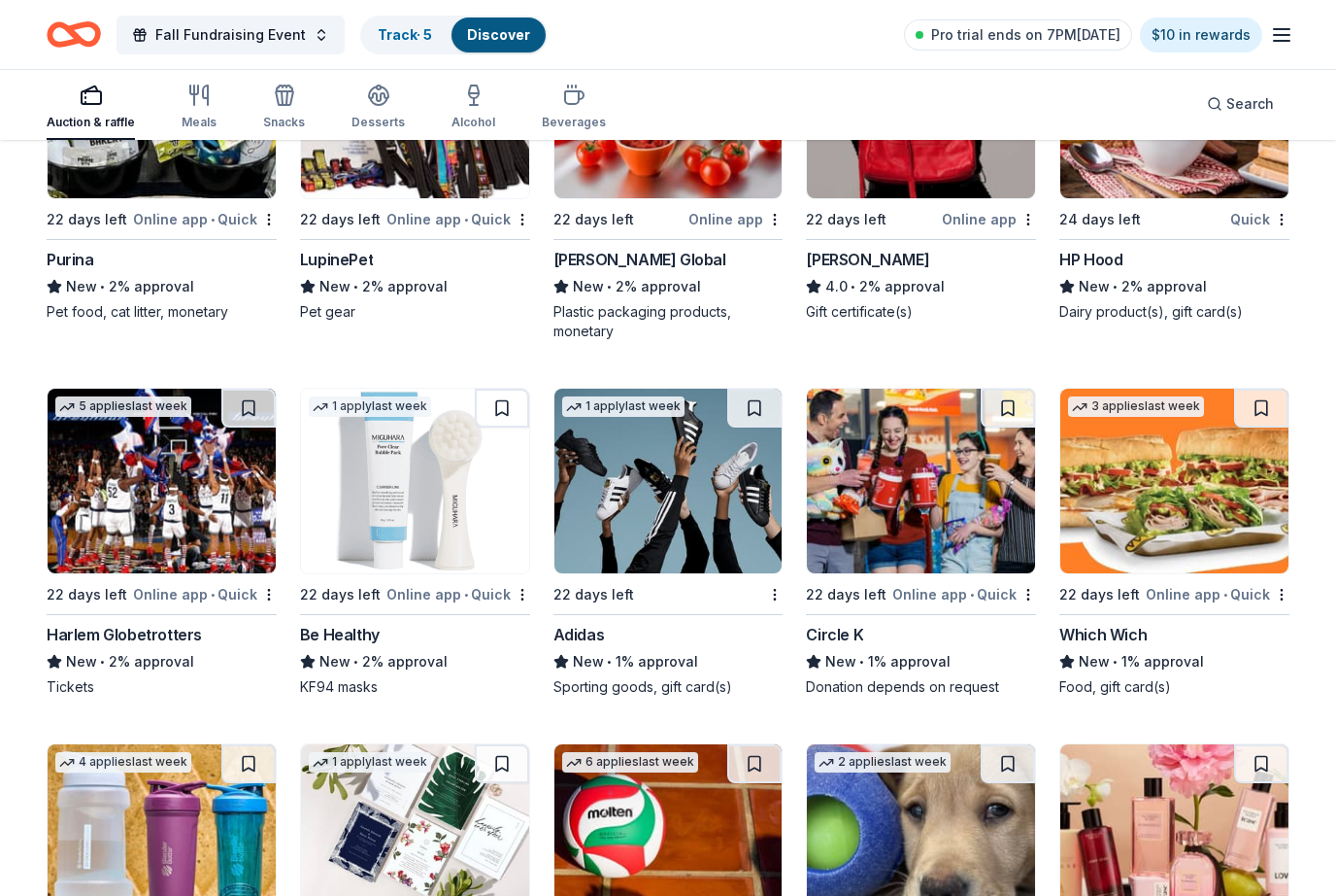
click at [136, 613] on div "5 applies last week 22 days left Online app • Quick Harlem Globetrotters New • …" at bounding box center [162, 541] width 230 height 309
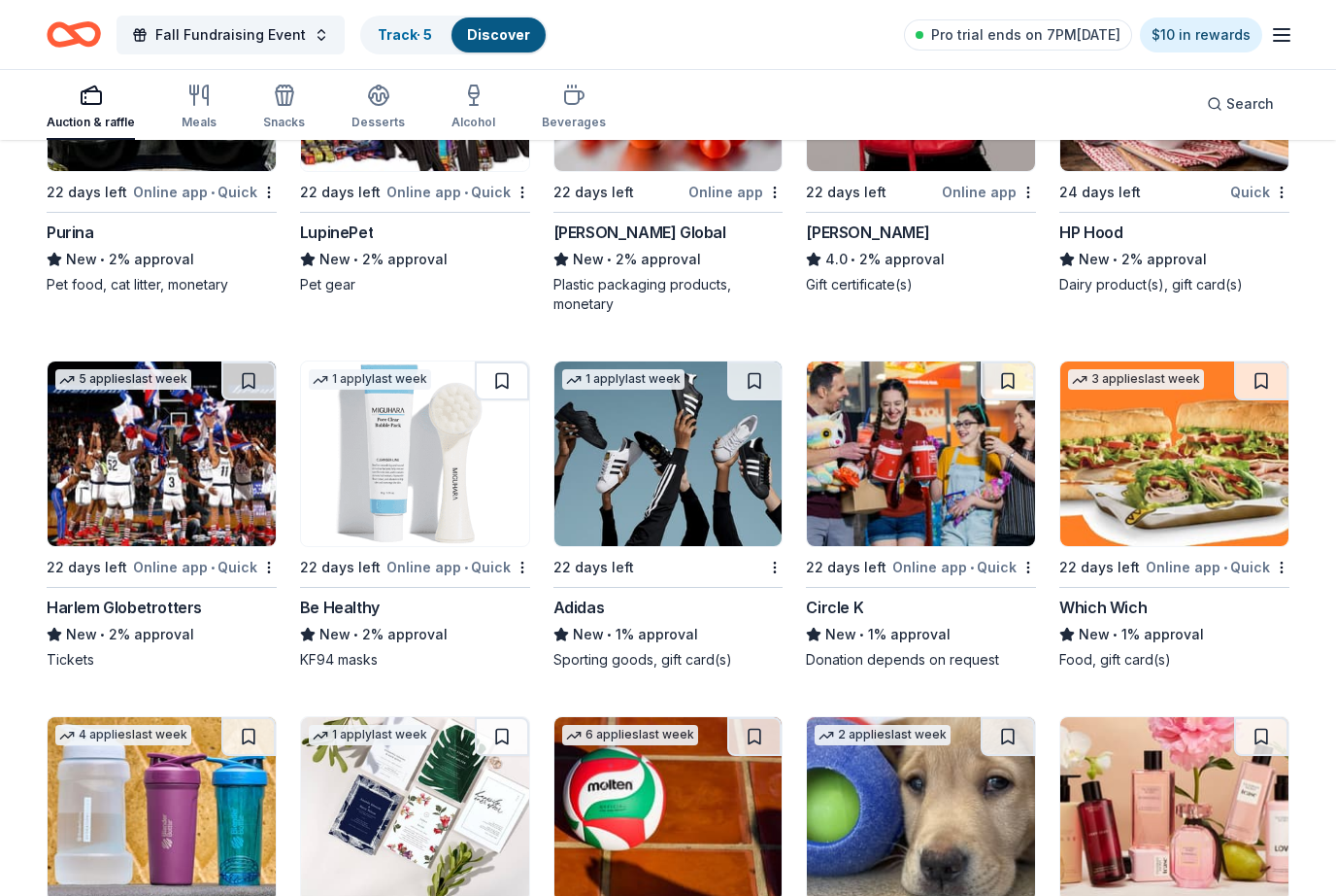
scroll to position [6687, 0]
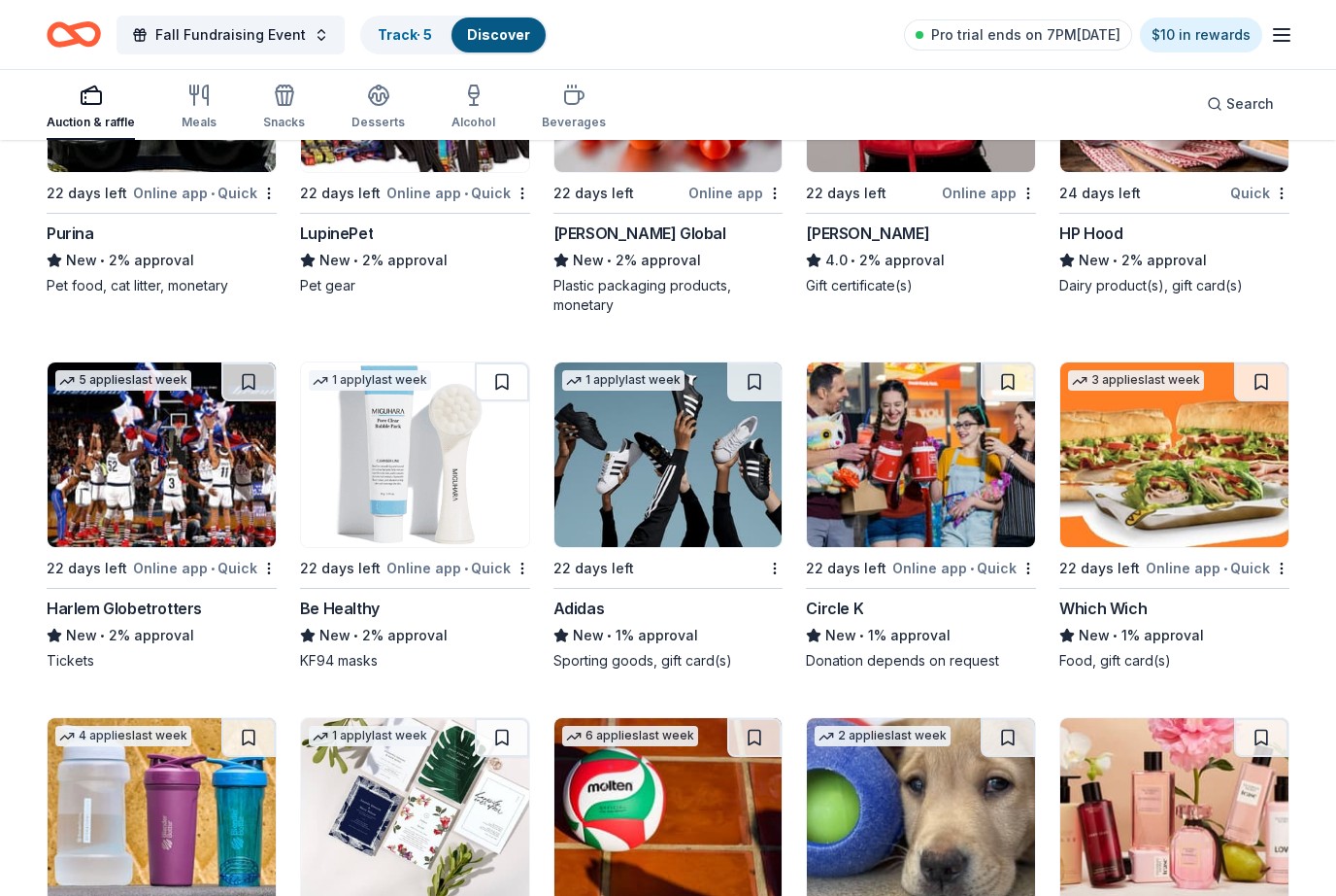
click at [418, 544] on img at bounding box center [415, 455] width 228 height 185
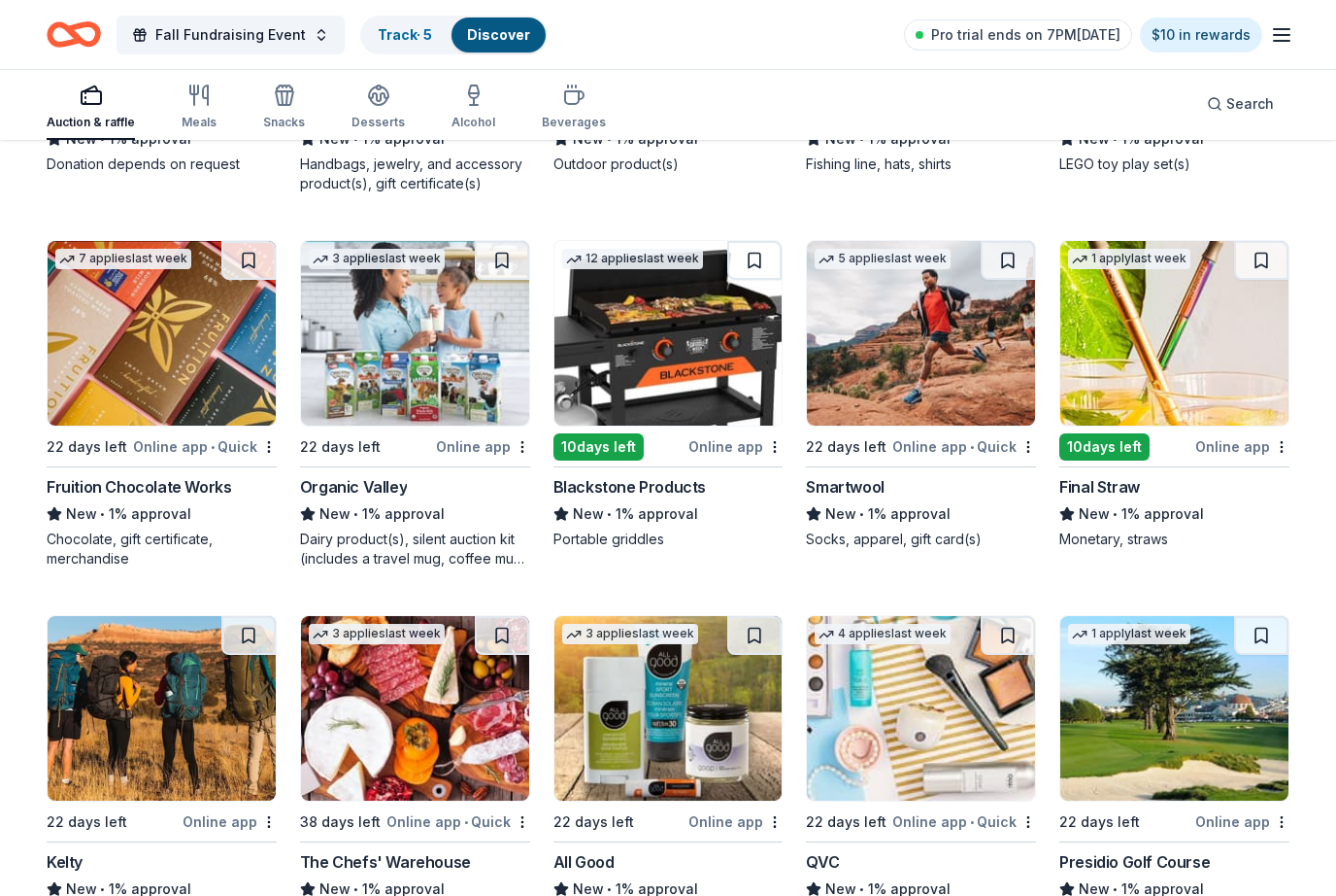
scroll to position [7914, 0]
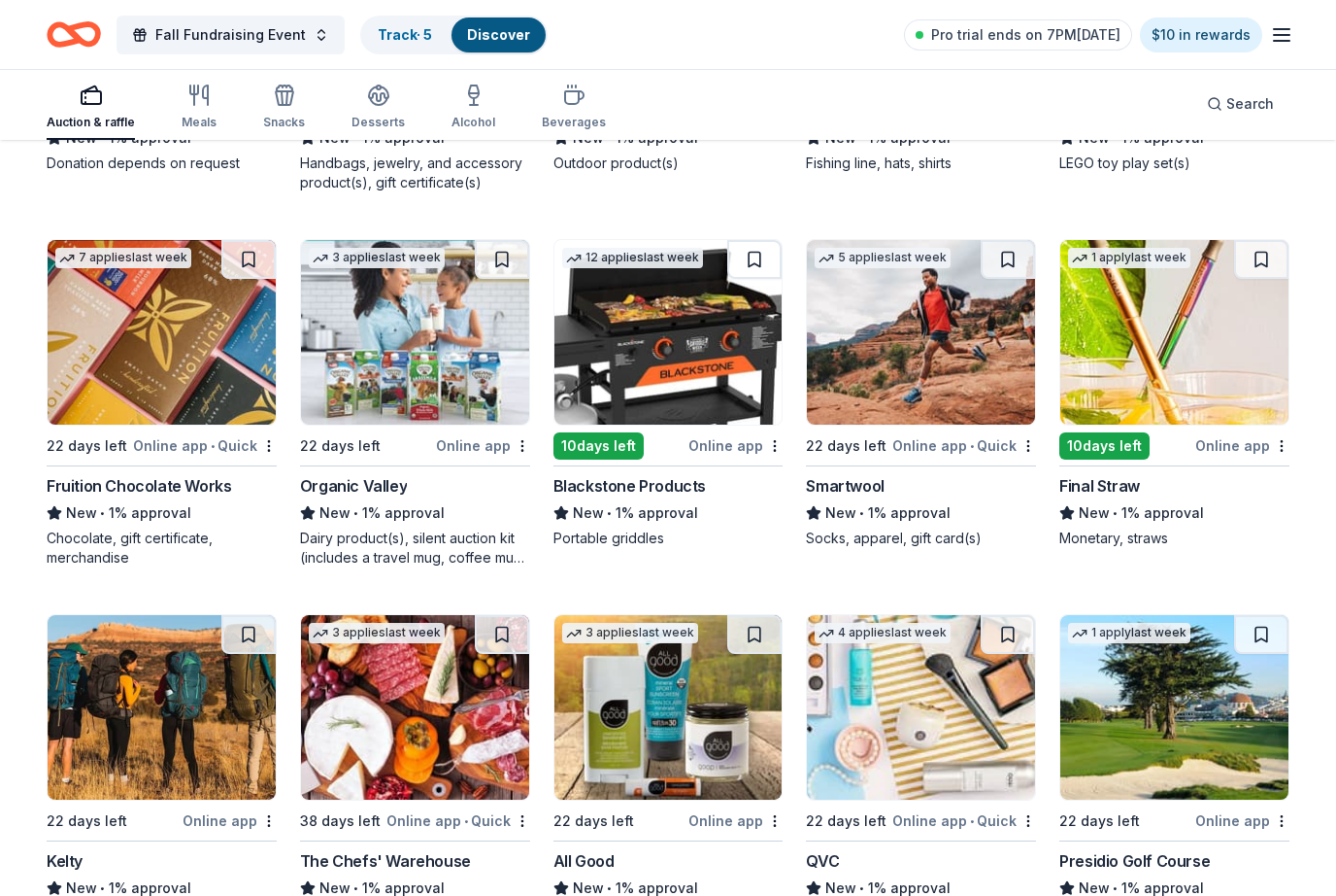
click at [371, 421] on img at bounding box center [415, 333] width 228 height 185
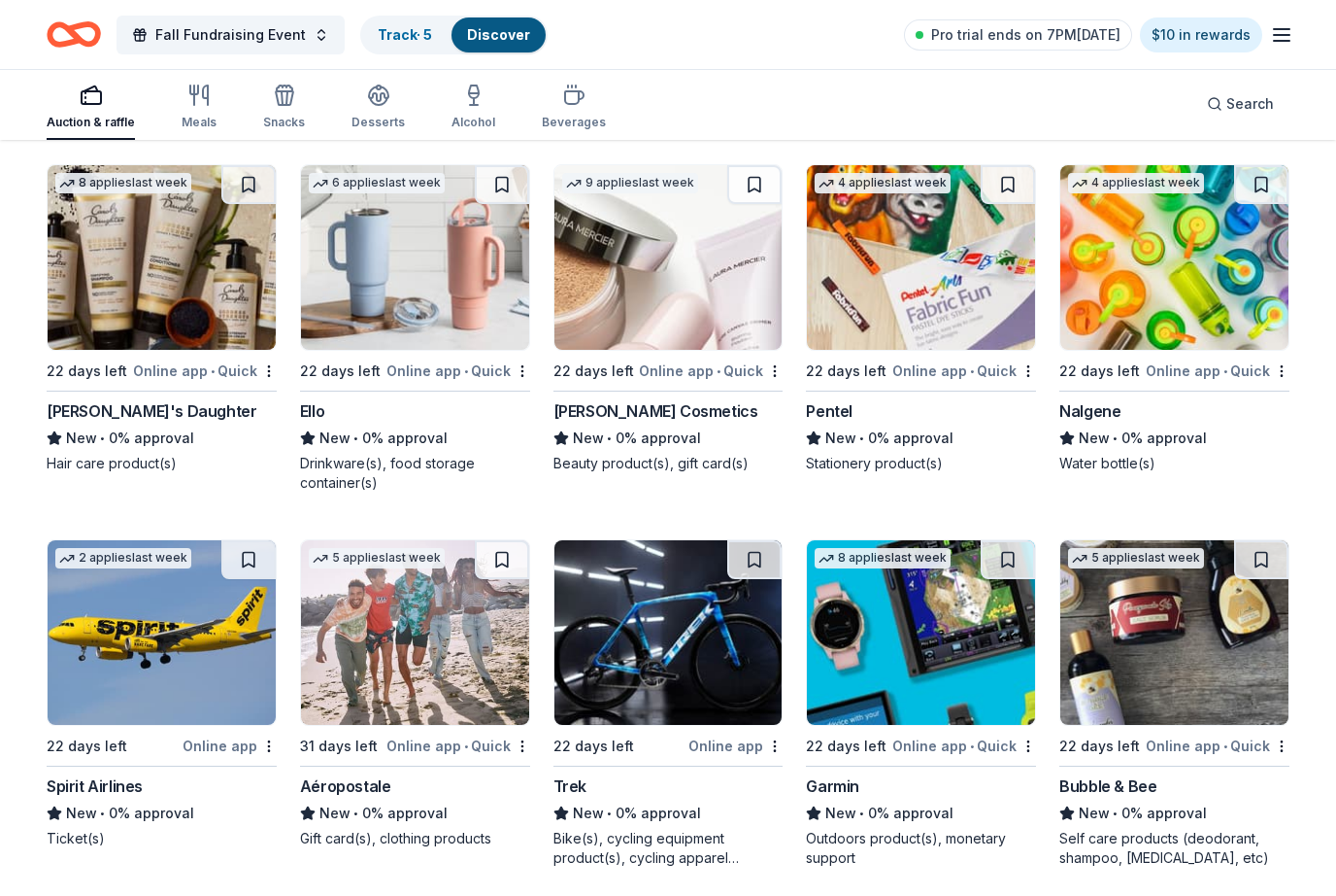
scroll to position [10201, 0]
click at [1200, 291] on img at bounding box center [1174, 258] width 228 height 185
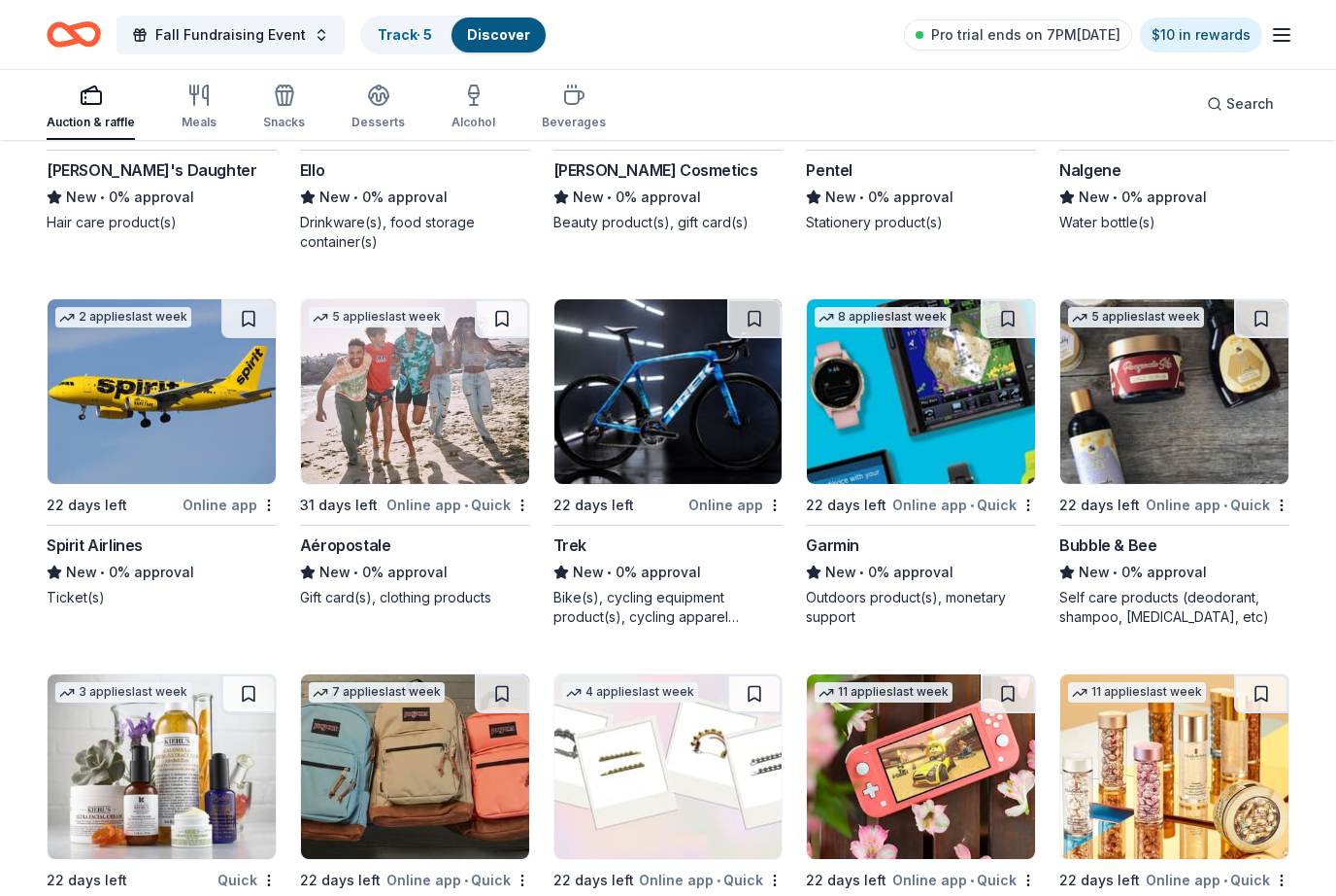
scroll to position [10442, 0]
click at [167, 470] on img at bounding box center [162, 392] width 228 height 185
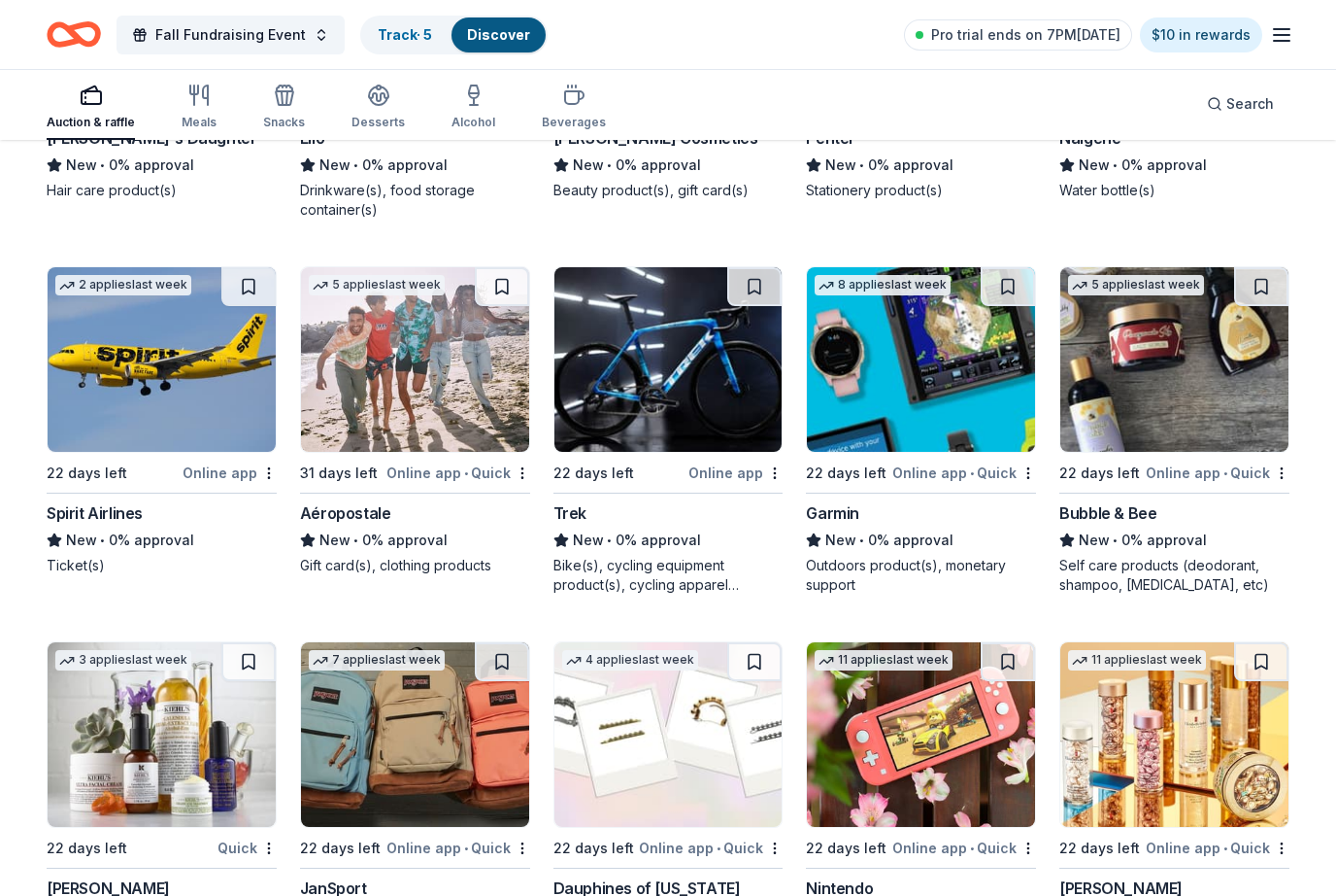
click at [447, 475] on div "Online app • Quick" at bounding box center [459, 472] width 144 height 24
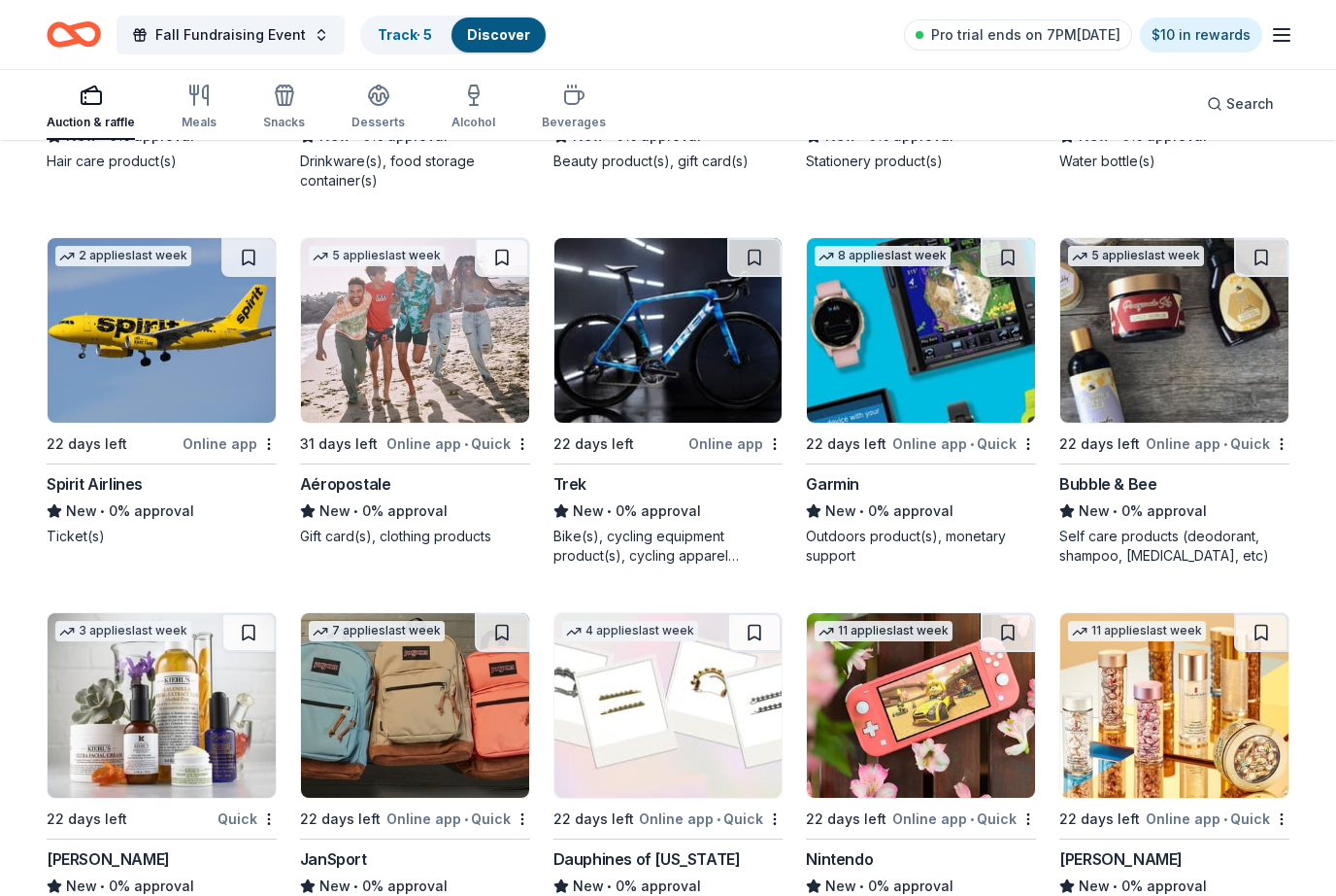
scroll to position [10500, 0]
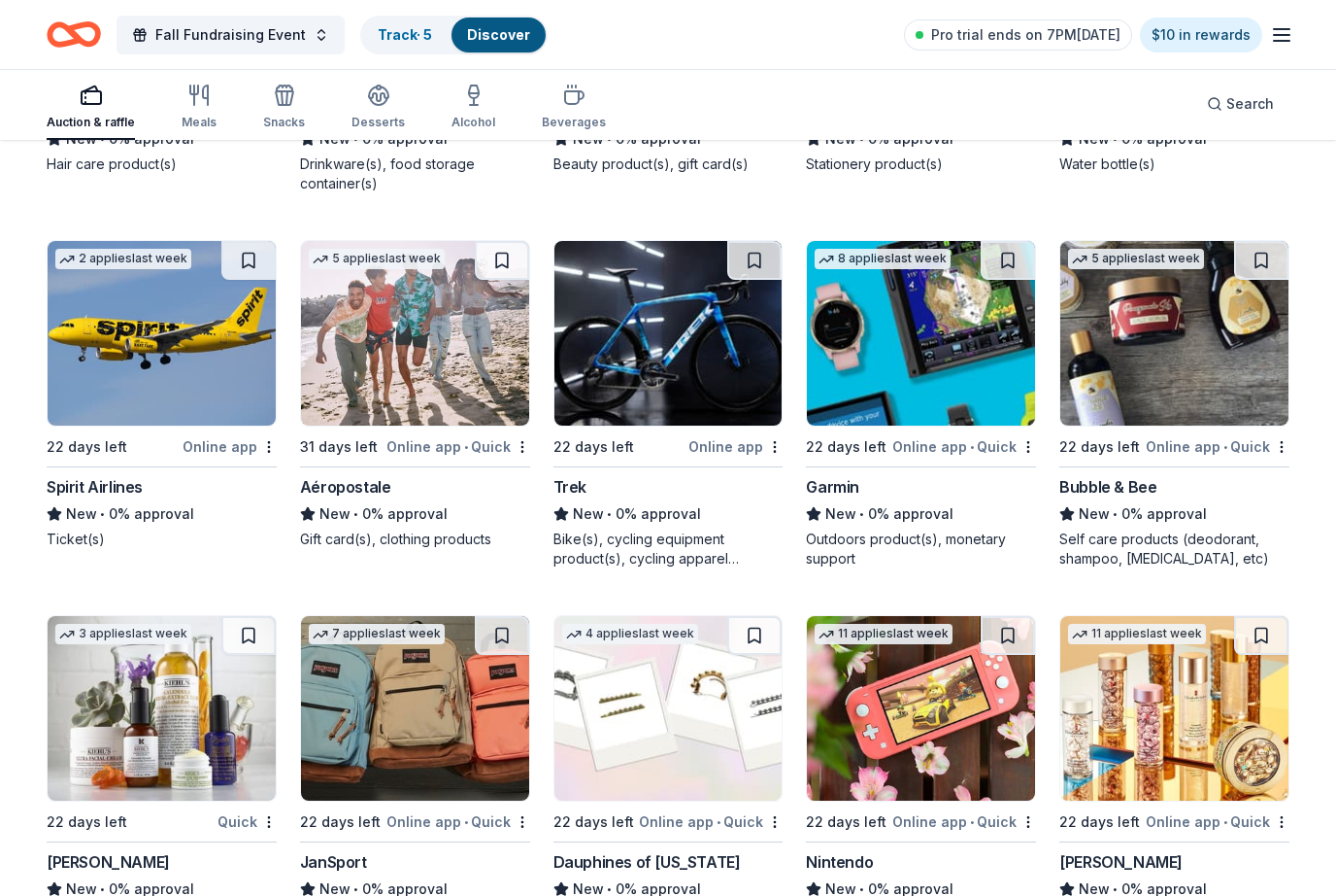
click at [723, 378] on img at bounding box center [669, 333] width 228 height 185
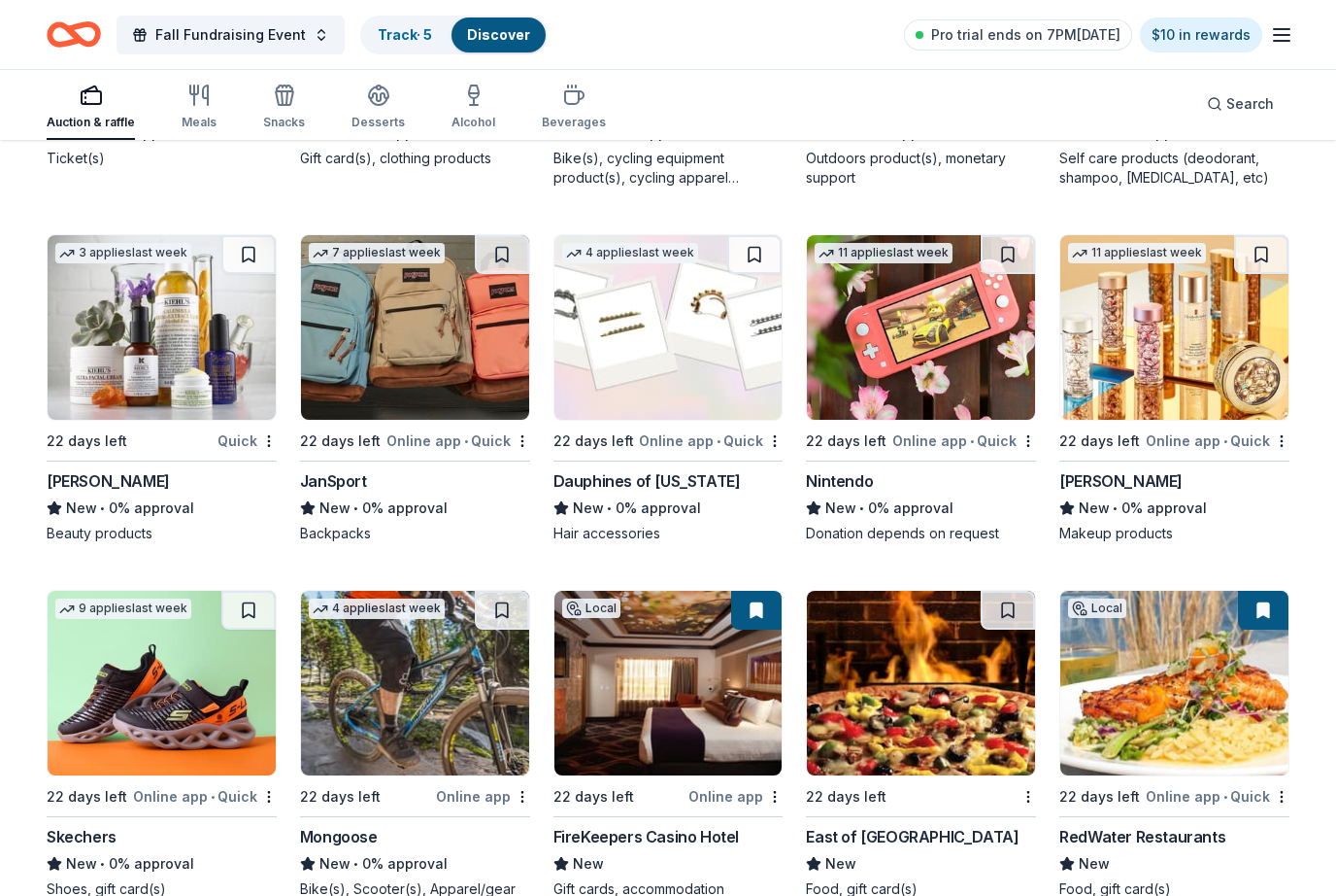
scroll to position [10883, 0]
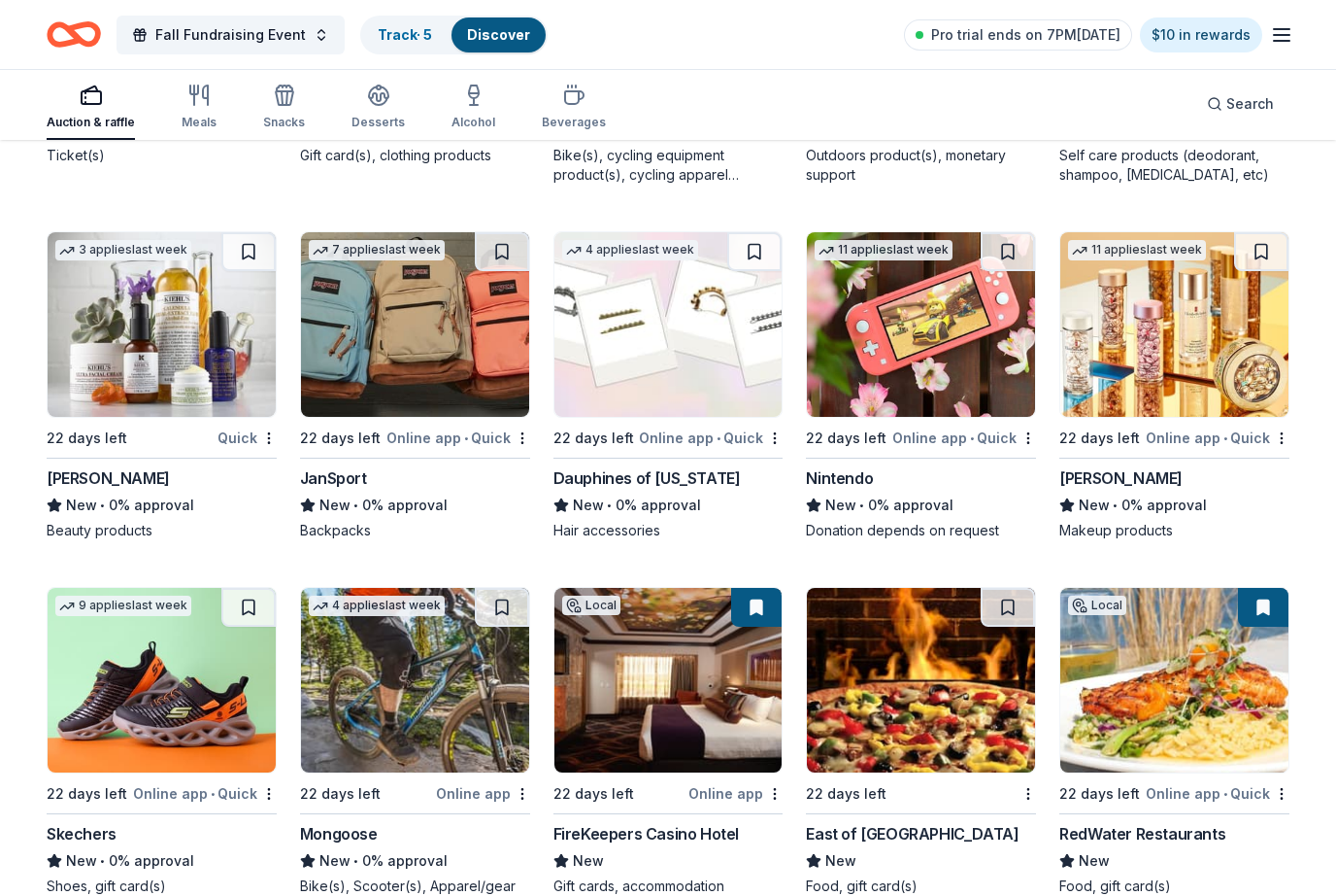
click at [192, 412] on img at bounding box center [162, 324] width 228 height 185
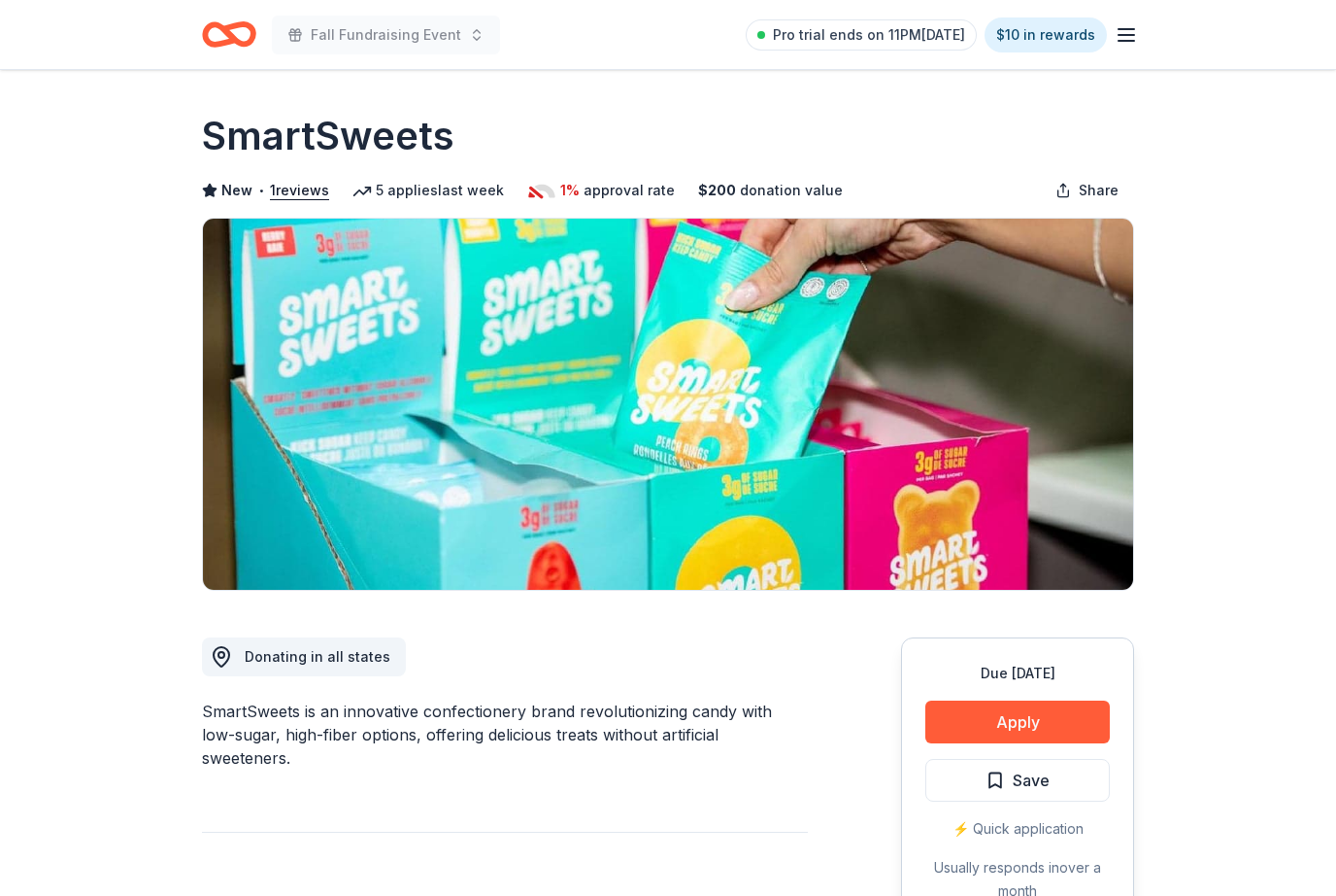
click at [1039, 727] on button "Apply" at bounding box center [1019, 722] width 185 height 43
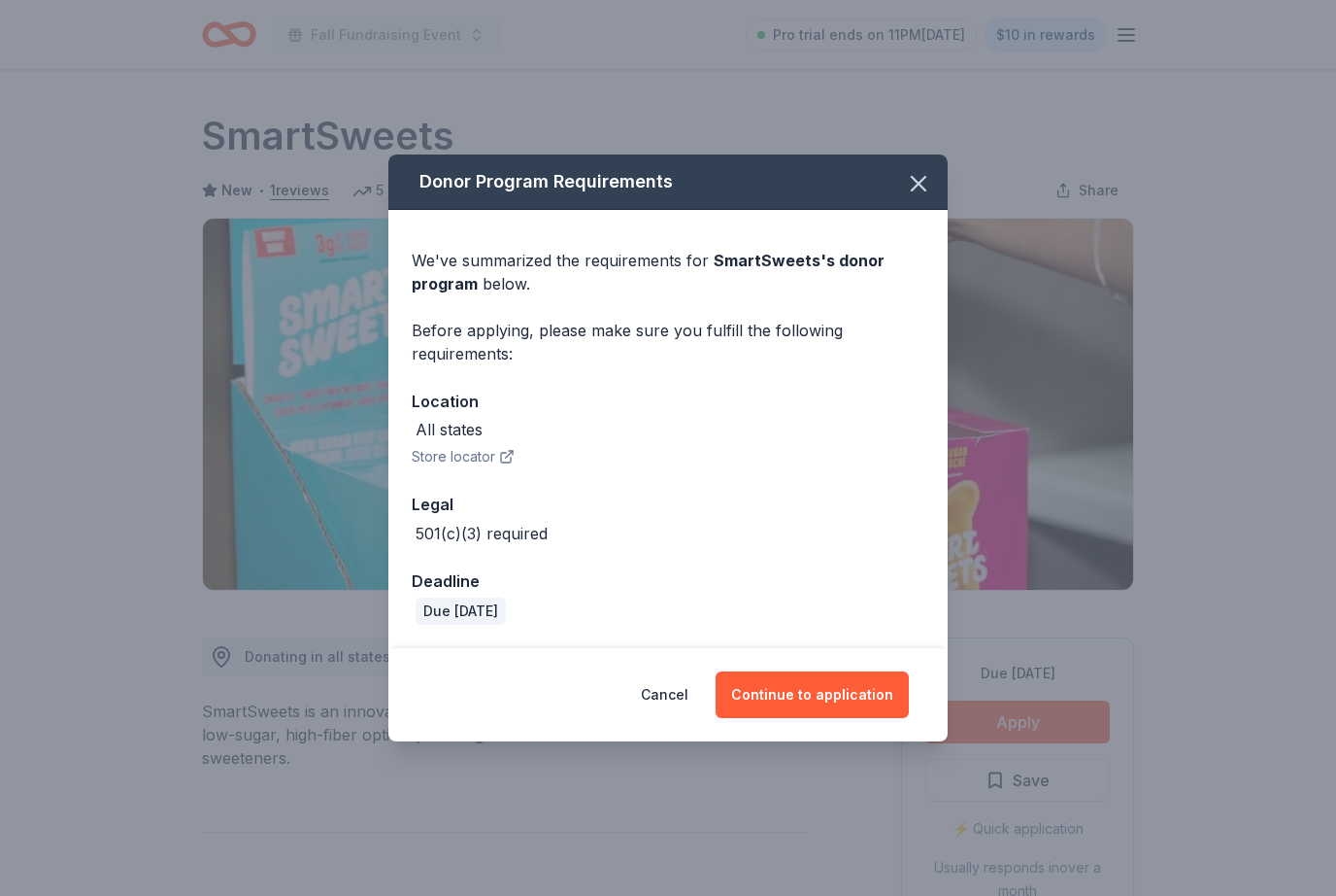
click at [849, 716] on button "Continue to application" at bounding box center [812, 694] width 193 height 47
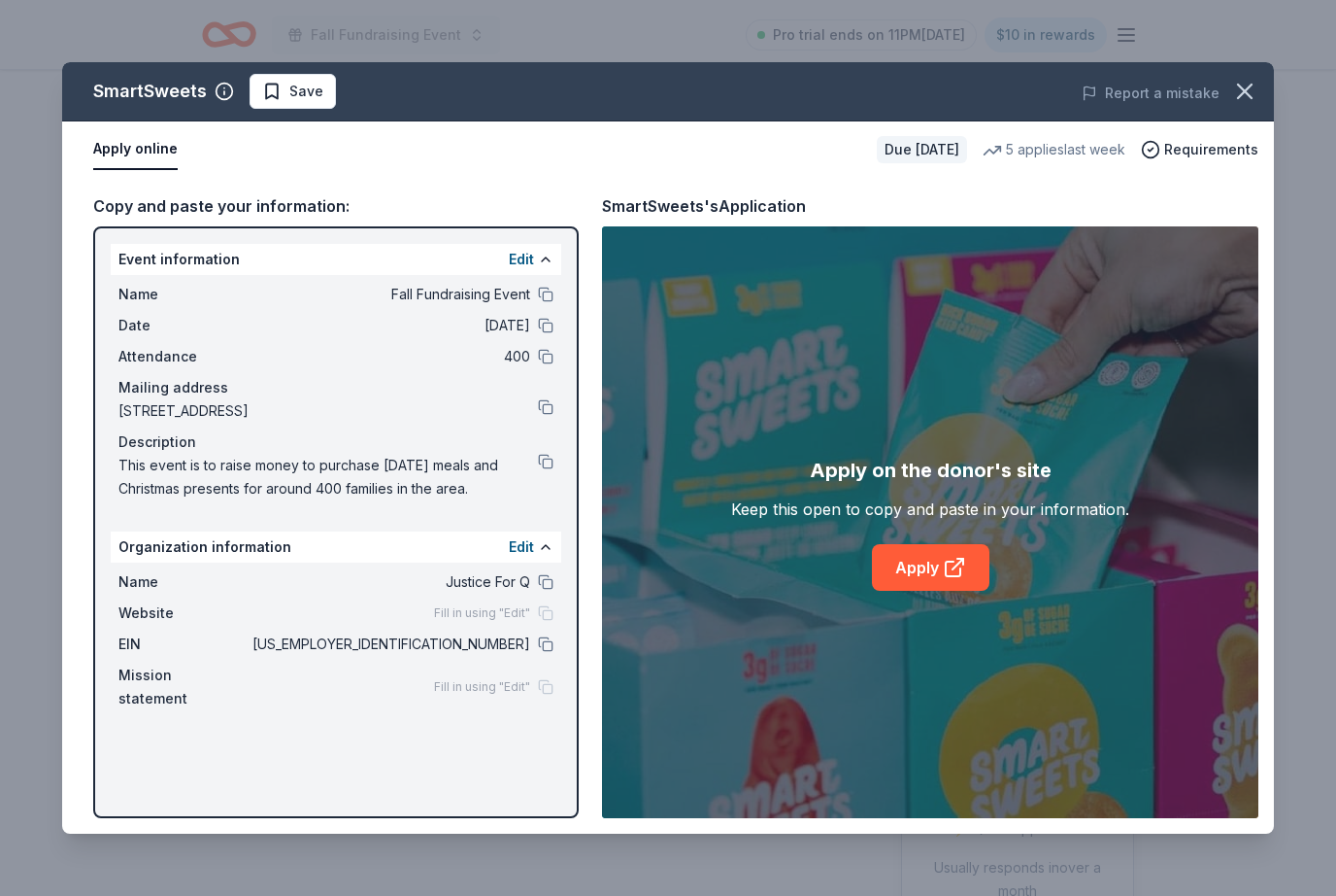
click at [937, 576] on link "Apply" at bounding box center [931, 568] width 118 height 47
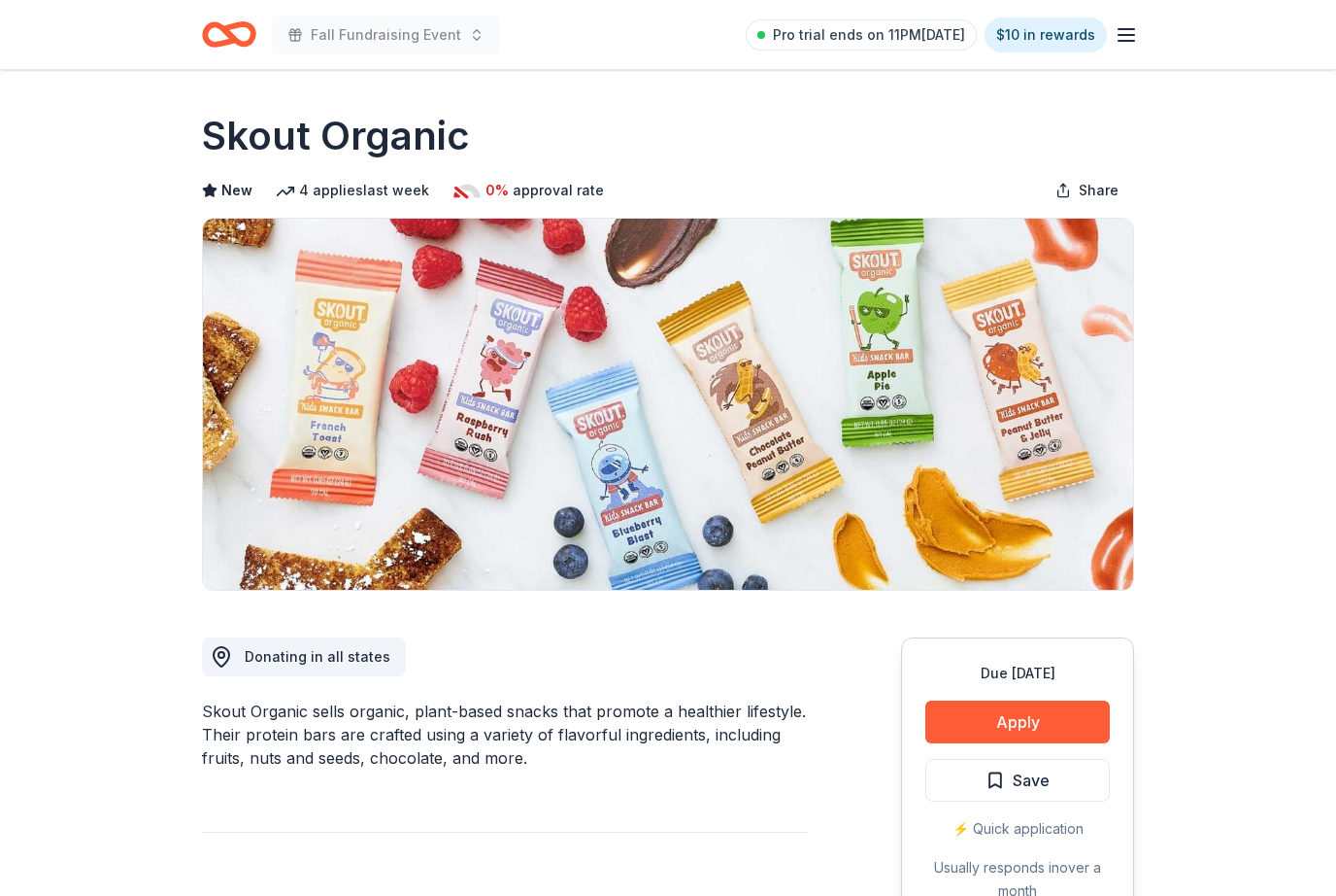
click at [1039, 726] on button "Apply" at bounding box center [1019, 722] width 185 height 43
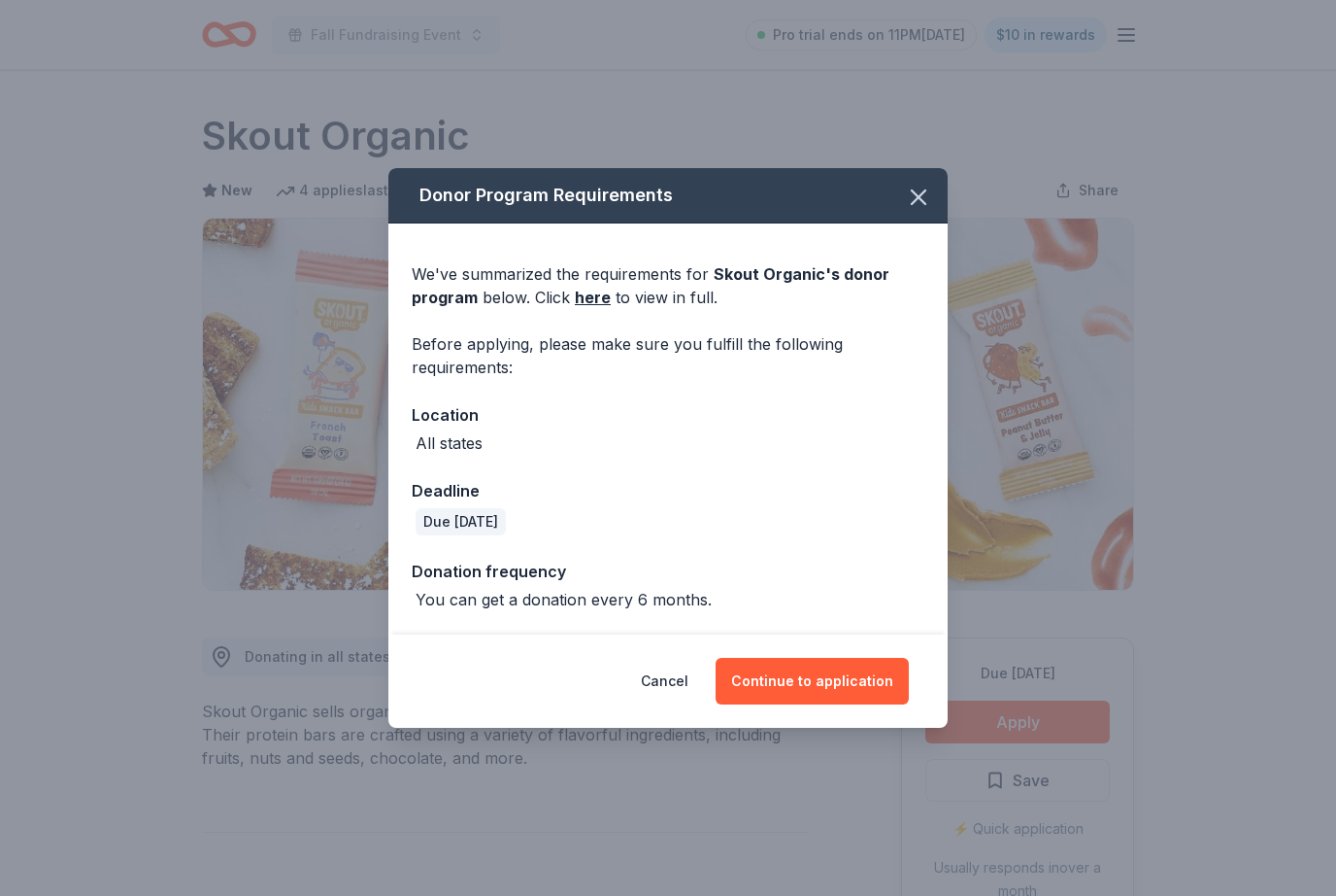
click at [835, 684] on button "Continue to application" at bounding box center [812, 681] width 193 height 47
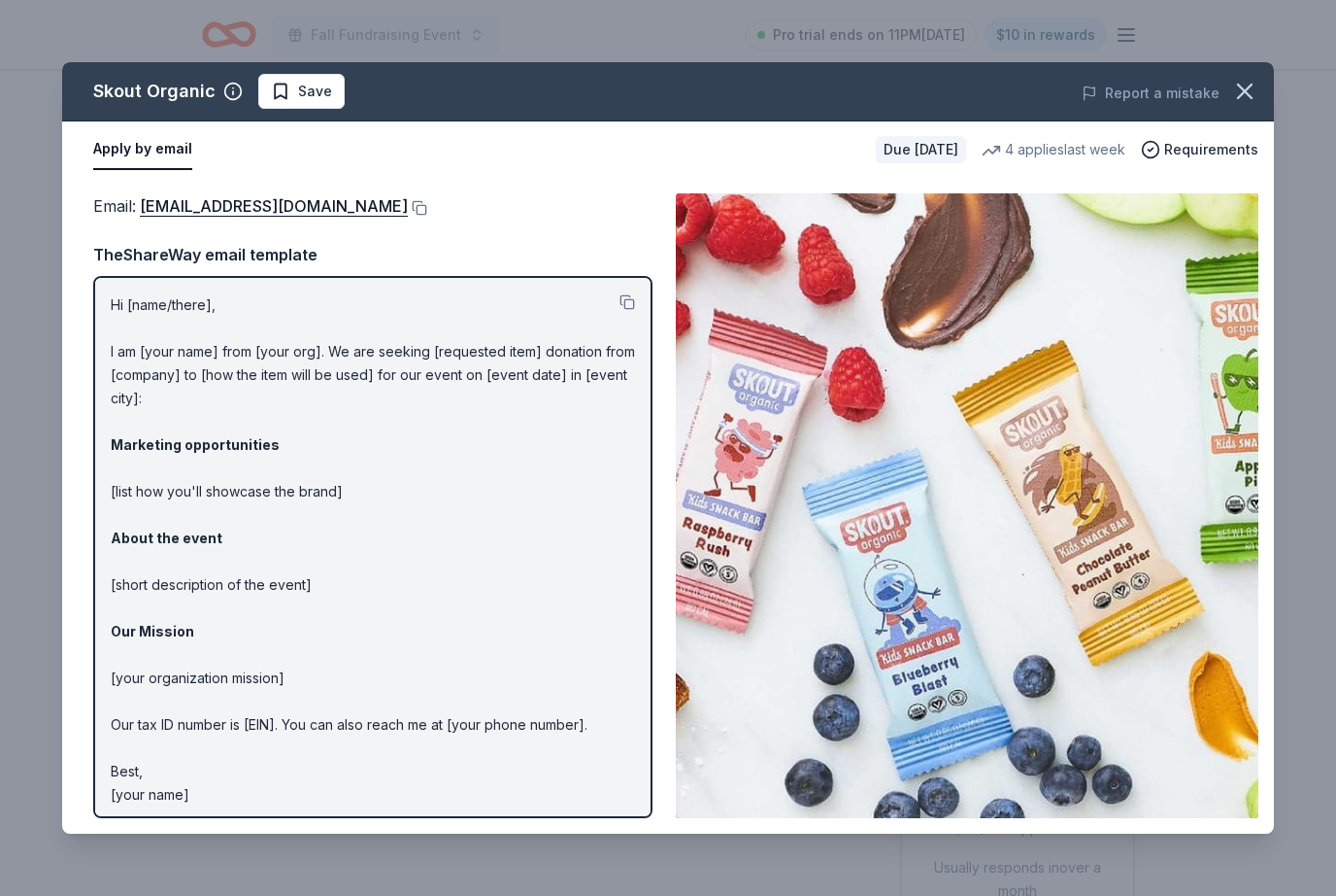
click at [639, 295] on div "Hi [name/there], I am [your name] from [your org]. We are seeking [requested it…" at bounding box center [373, 546] width 560 height 542
click at [634, 295] on button at bounding box center [627, 302] width 16 height 16
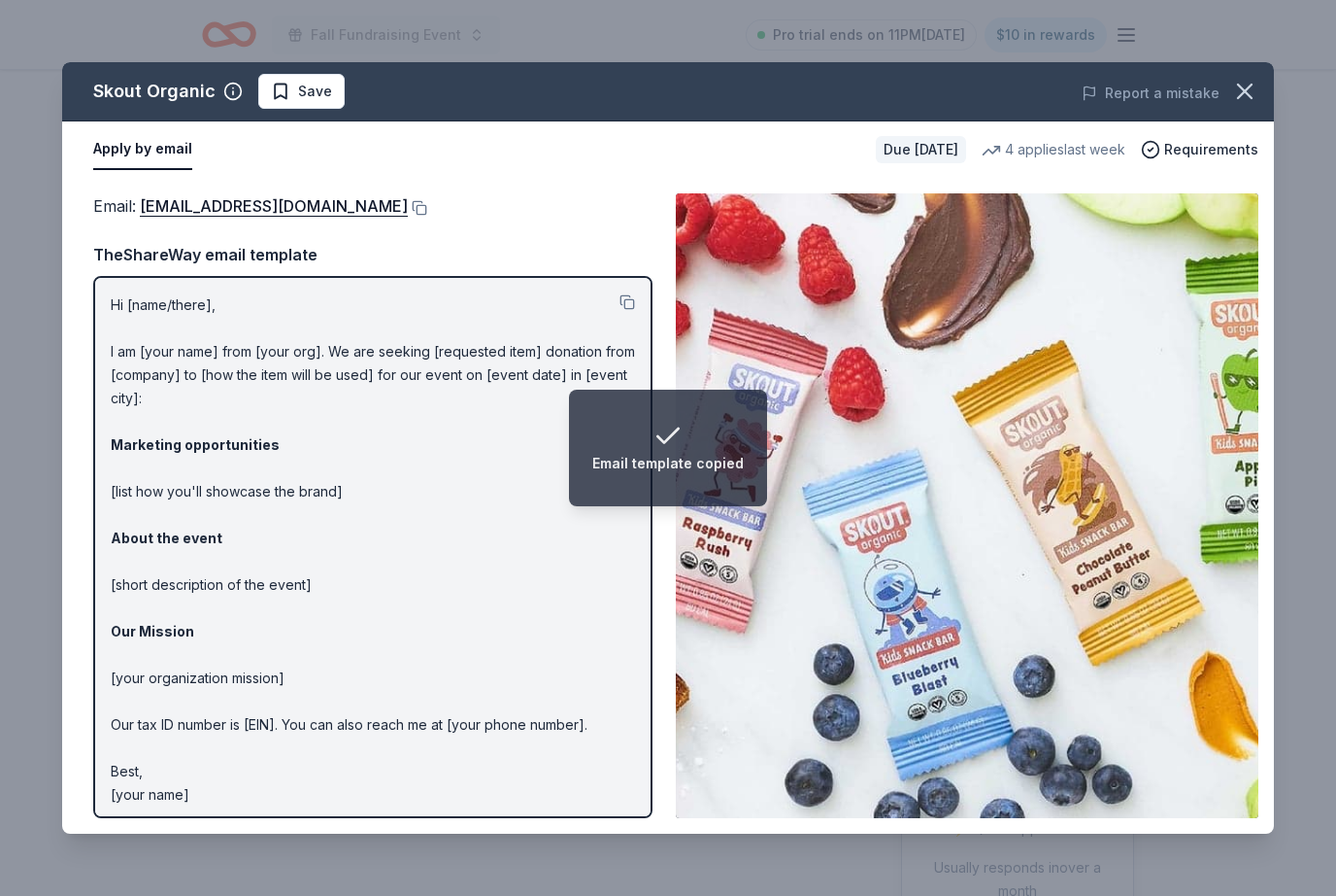
click at [408, 203] on button at bounding box center [418, 207] width 19 height 16
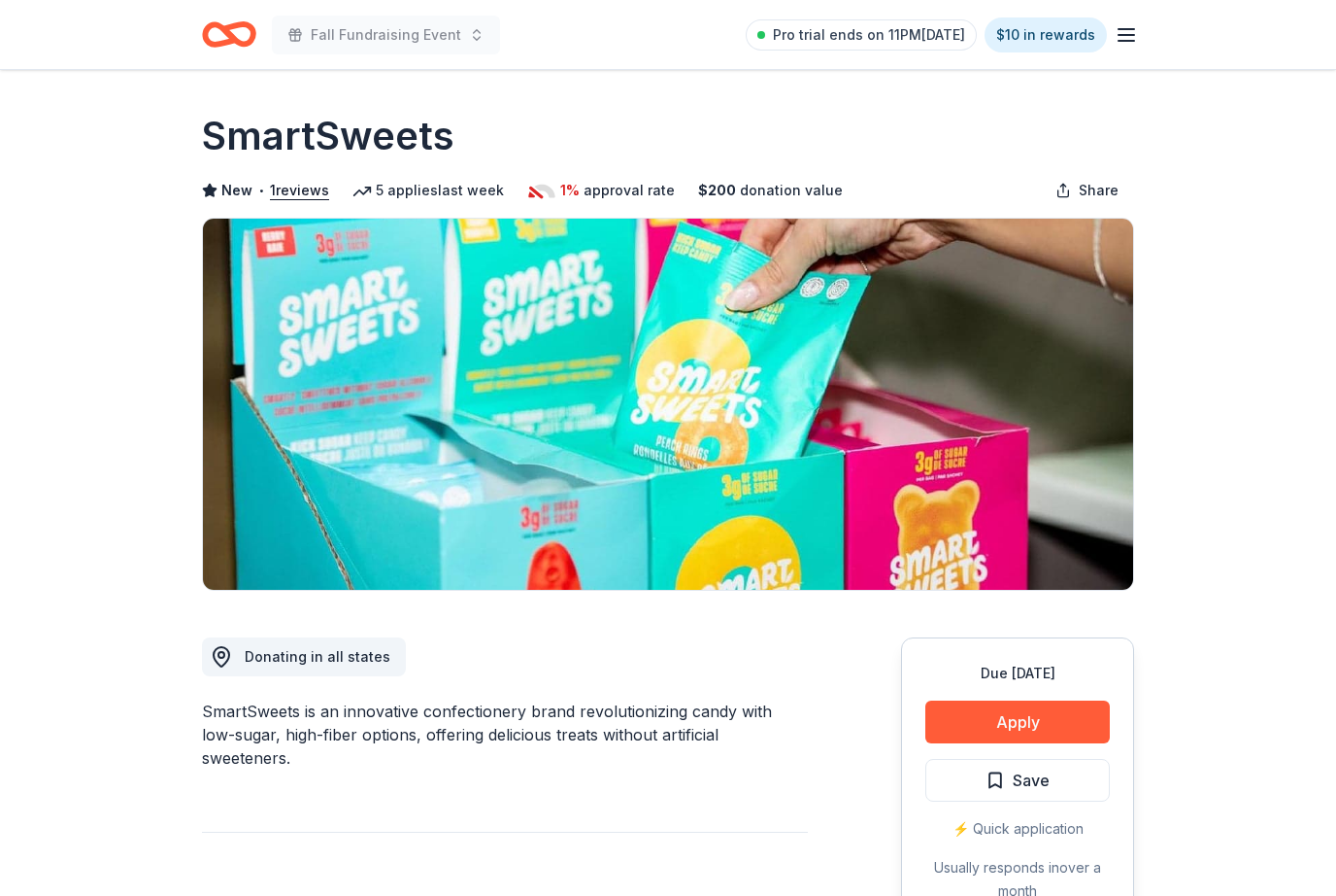
click at [983, 712] on button "Apply" at bounding box center [1019, 722] width 185 height 43
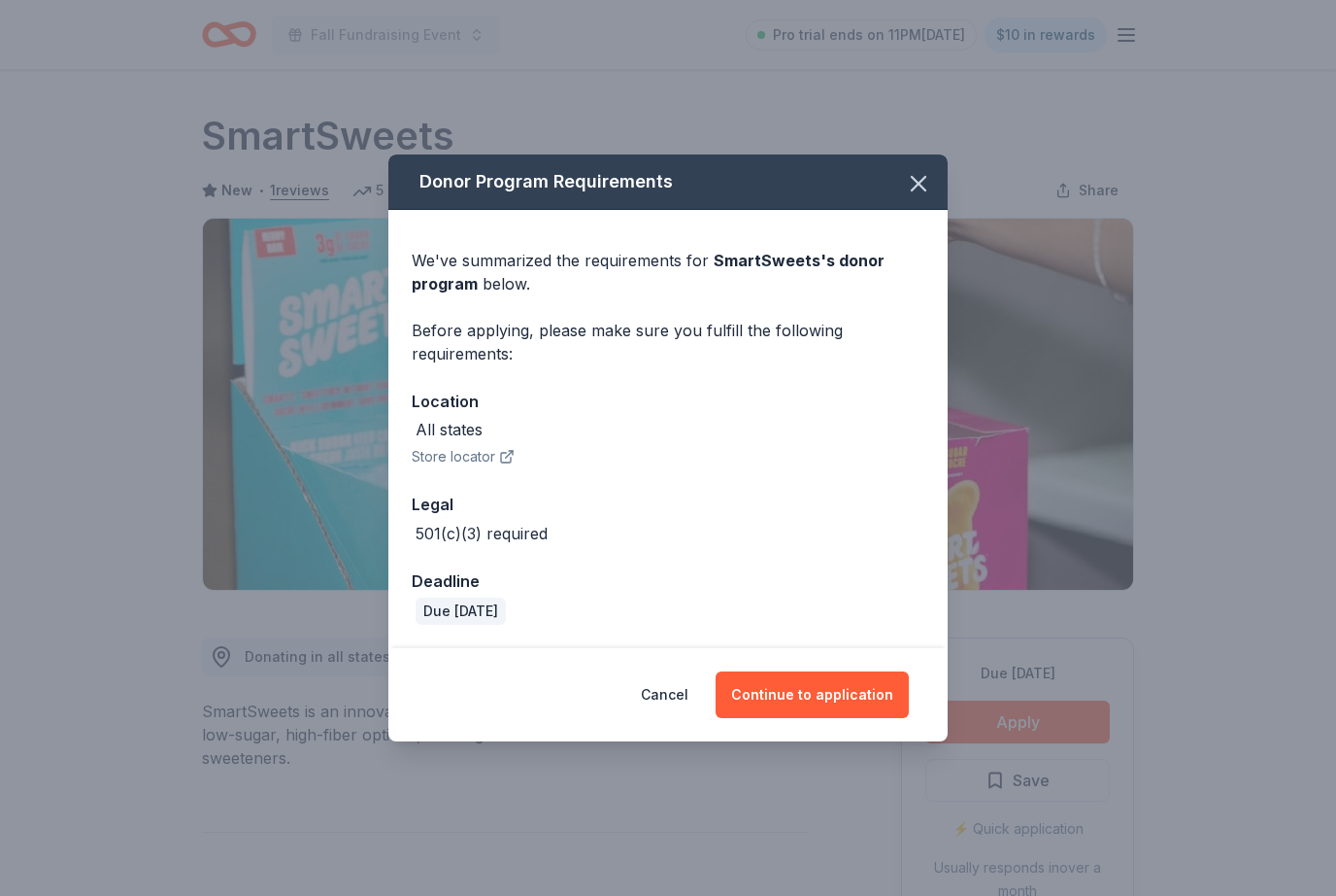
click at [839, 699] on button "Continue to application" at bounding box center [812, 694] width 193 height 47
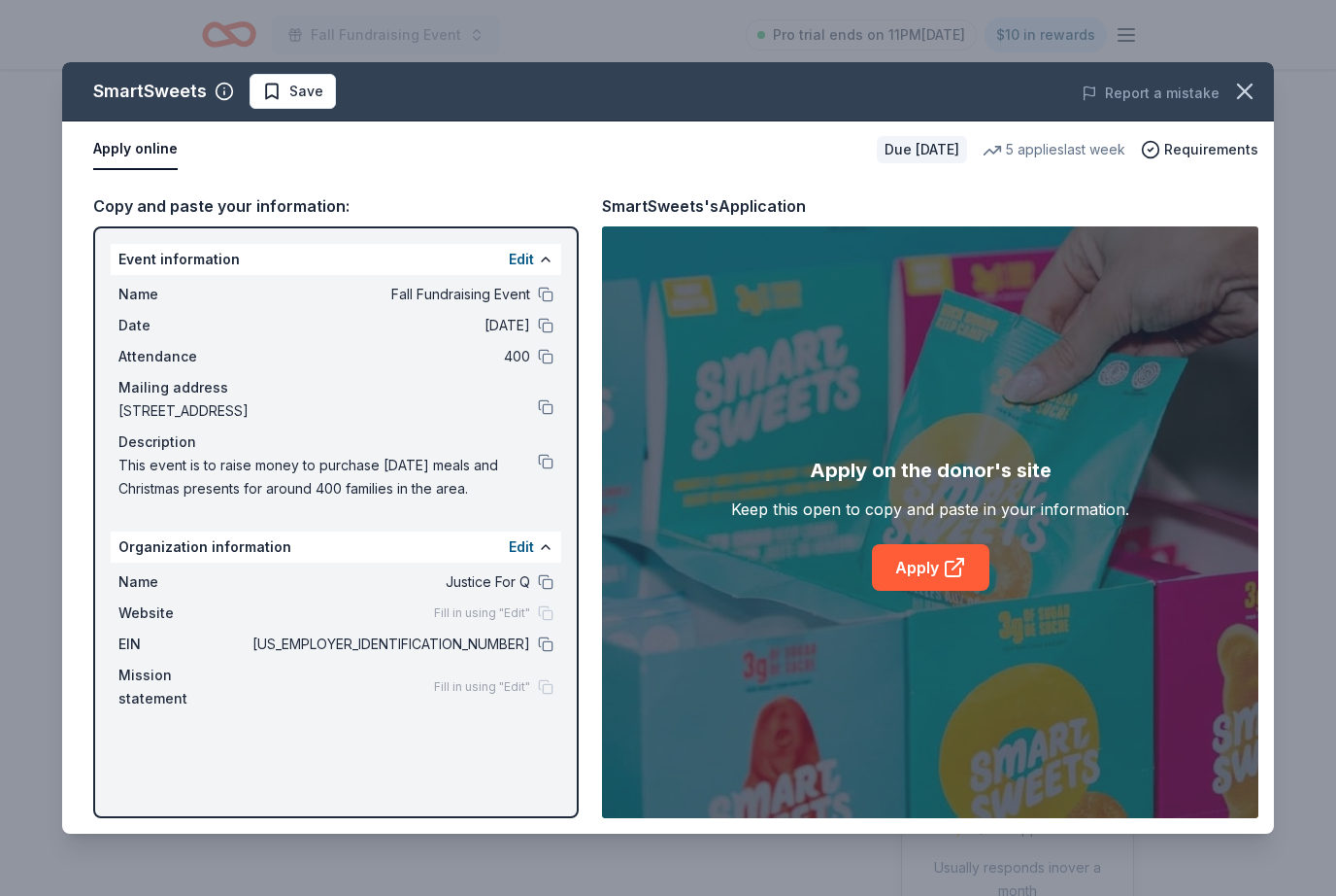
click at [552, 636] on div at bounding box center [546, 644] width 16 height 16
click at [553, 641] on button at bounding box center [546, 644] width 16 height 16
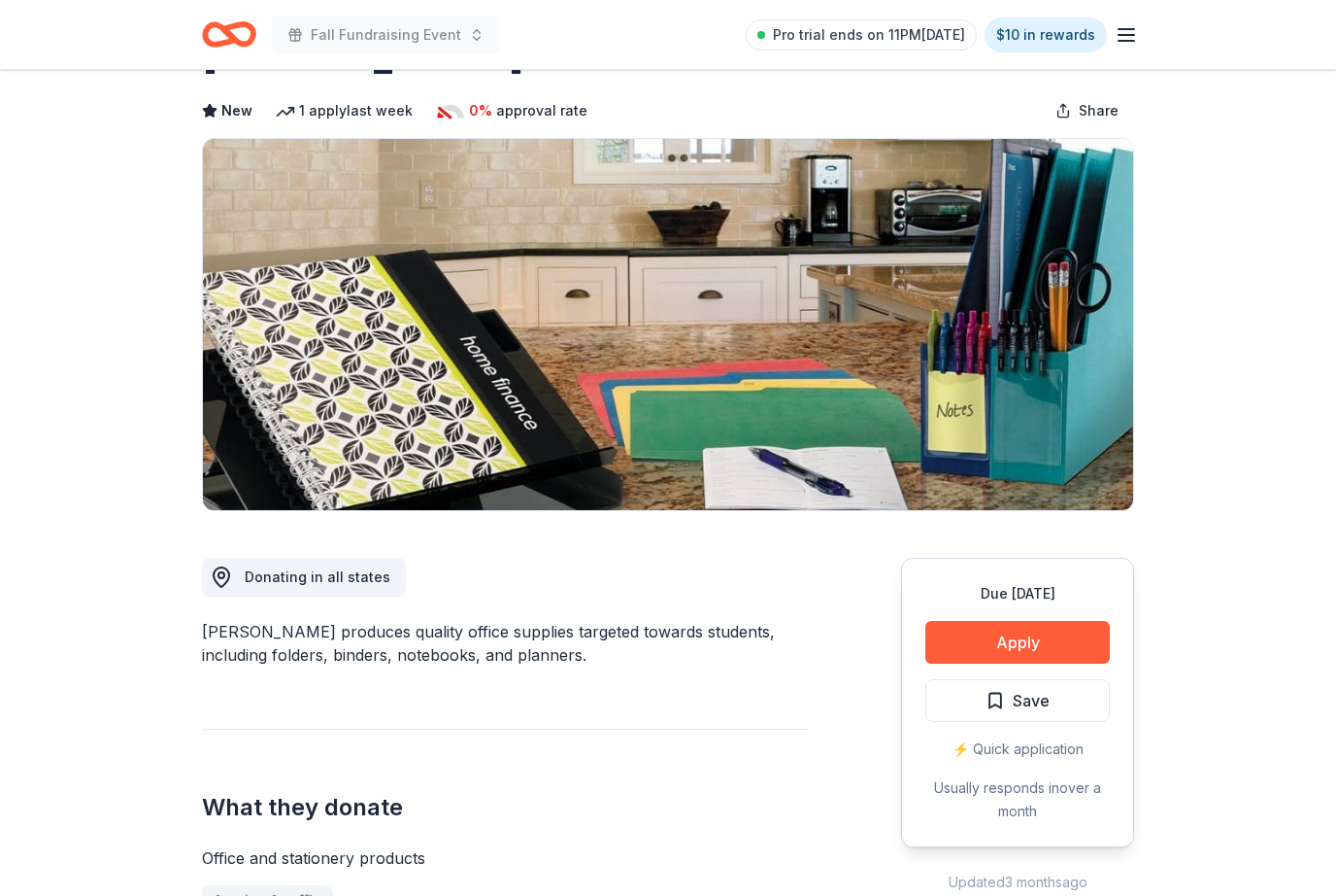
scroll to position [91, 0]
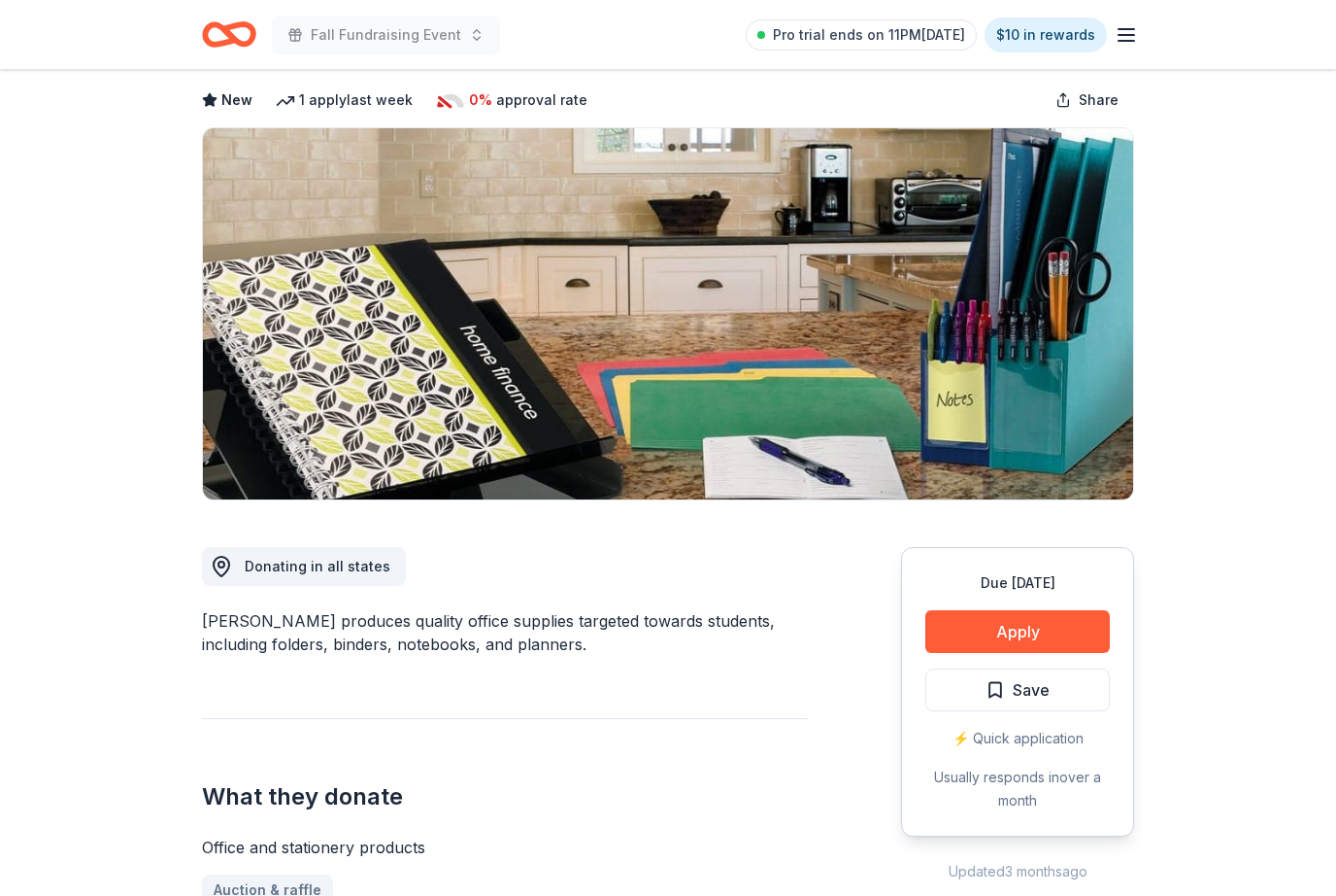
click at [1043, 633] on button "Apply" at bounding box center [1019, 631] width 185 height 43
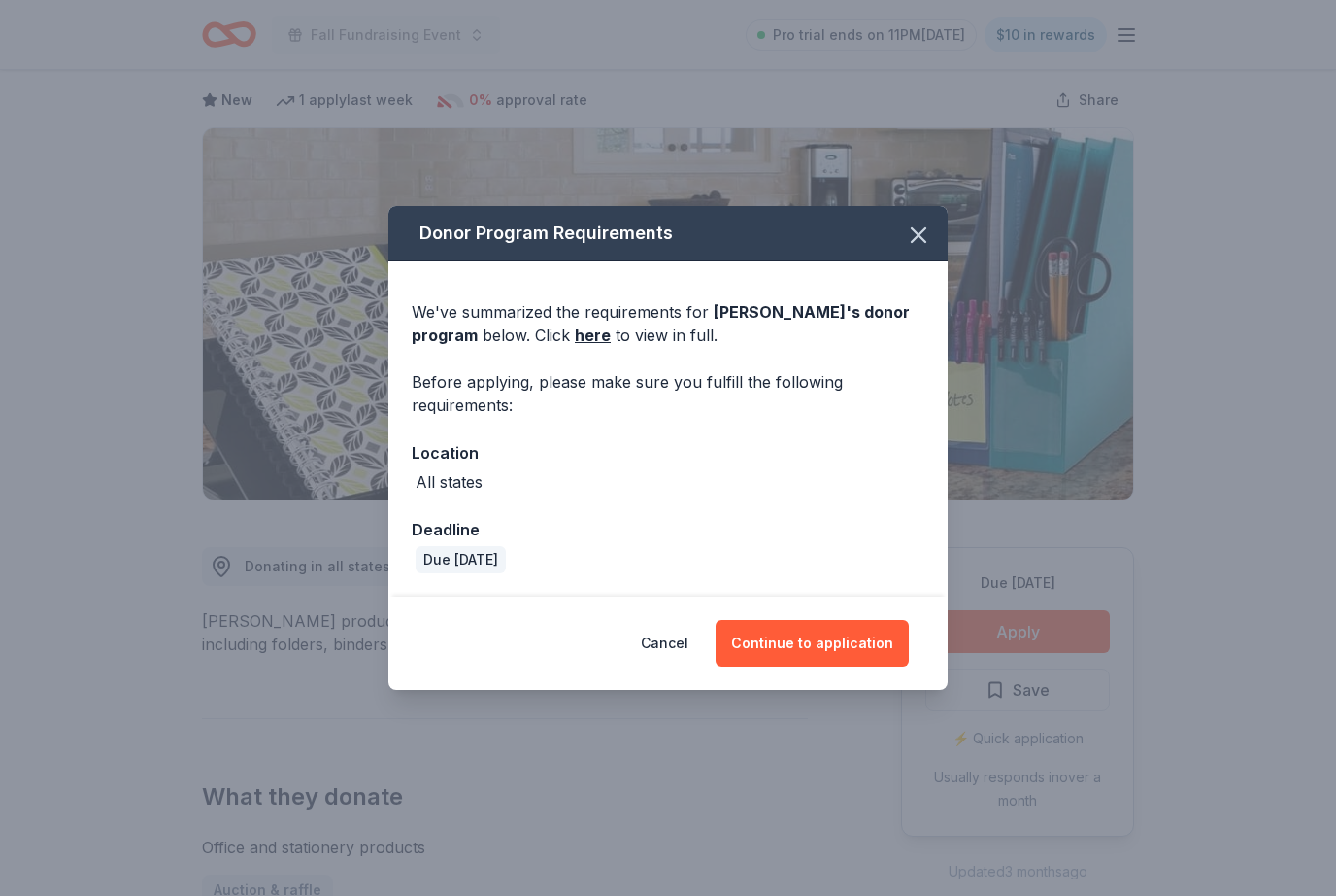
click at [857, 666] on button "Continue to application" at bounding box center [812, 643] width 193 height 47
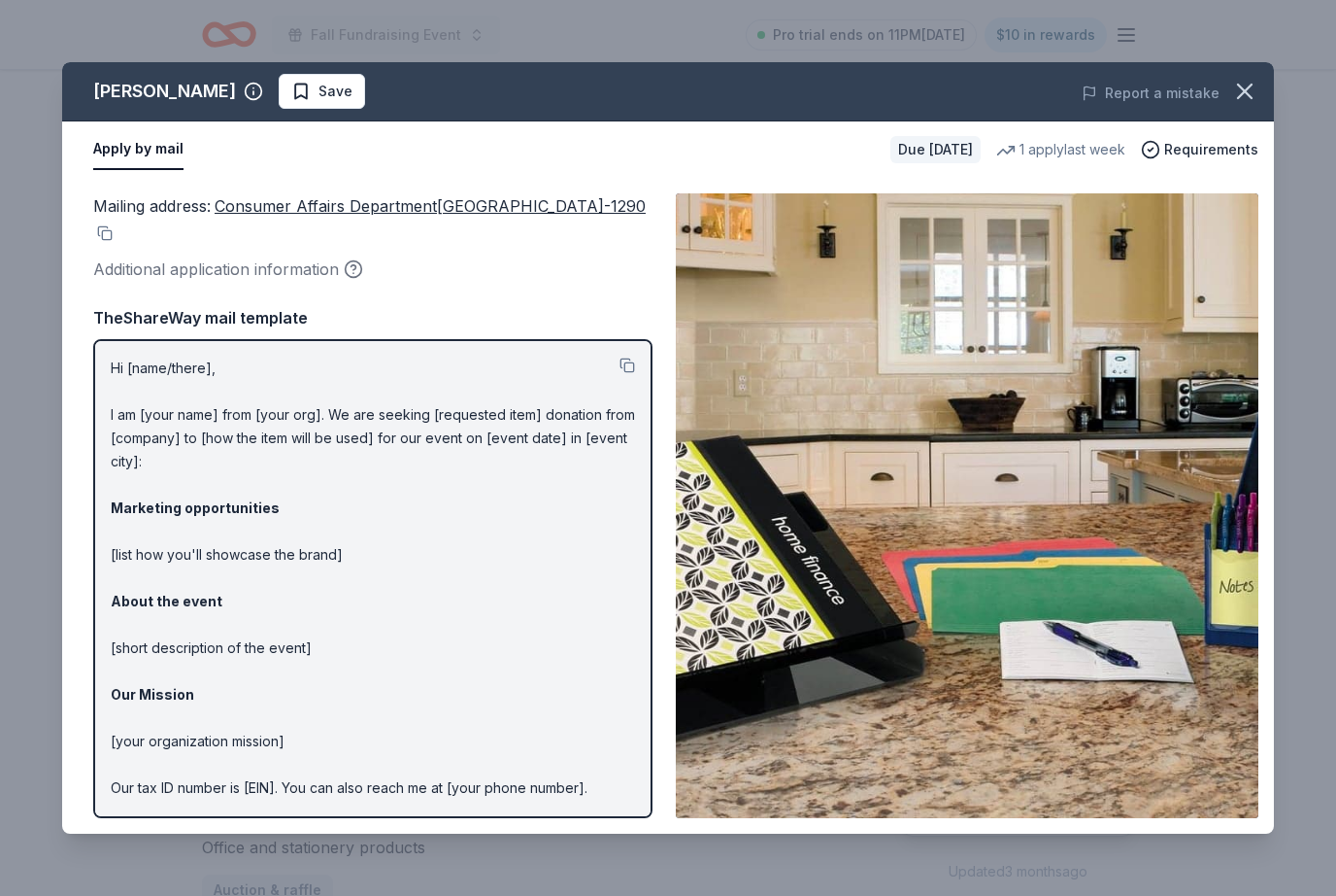
click at [1252, 87] on icon "button" at bounding box center [1245, 92] width 27 height 27
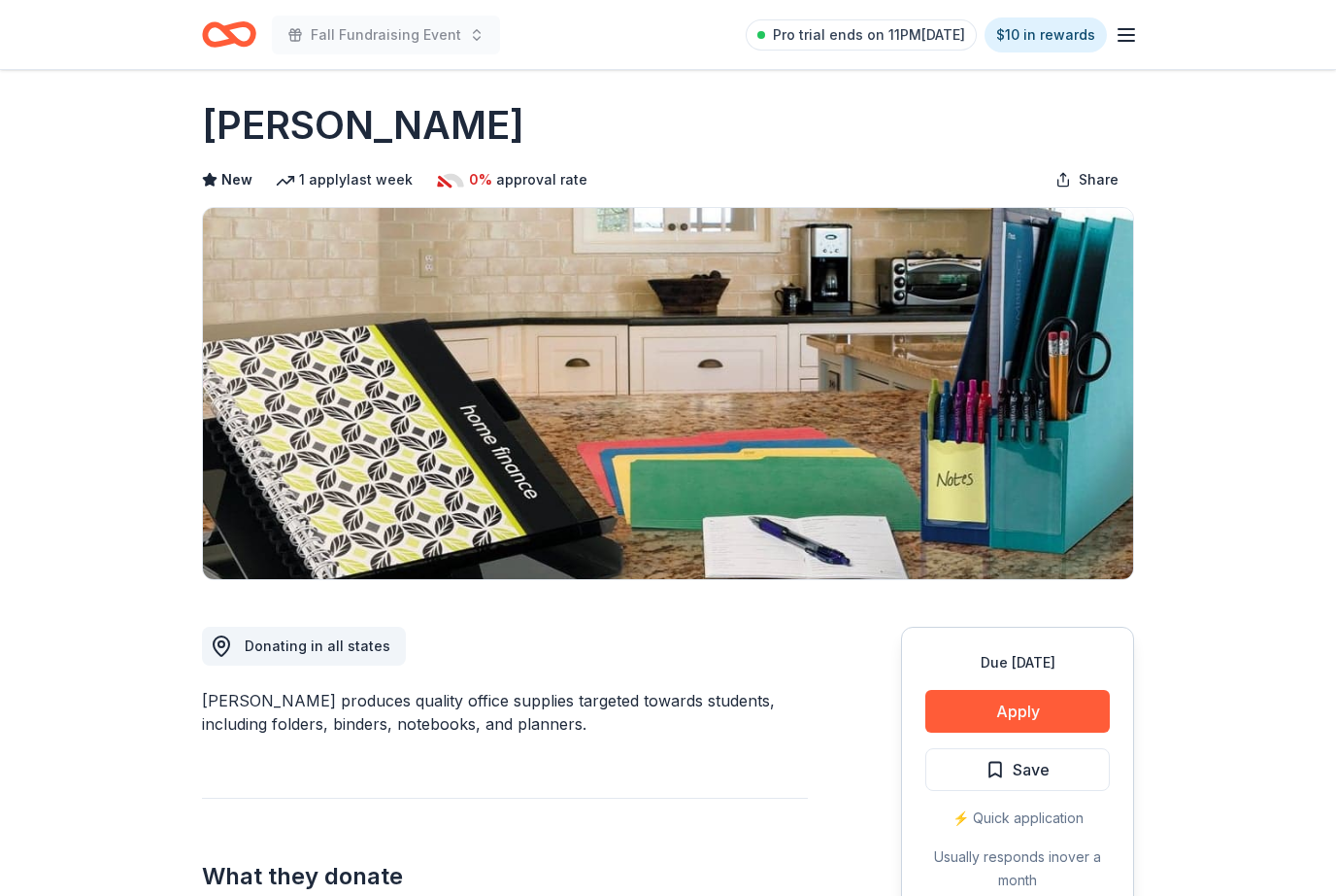
scroll to position [0, 0]
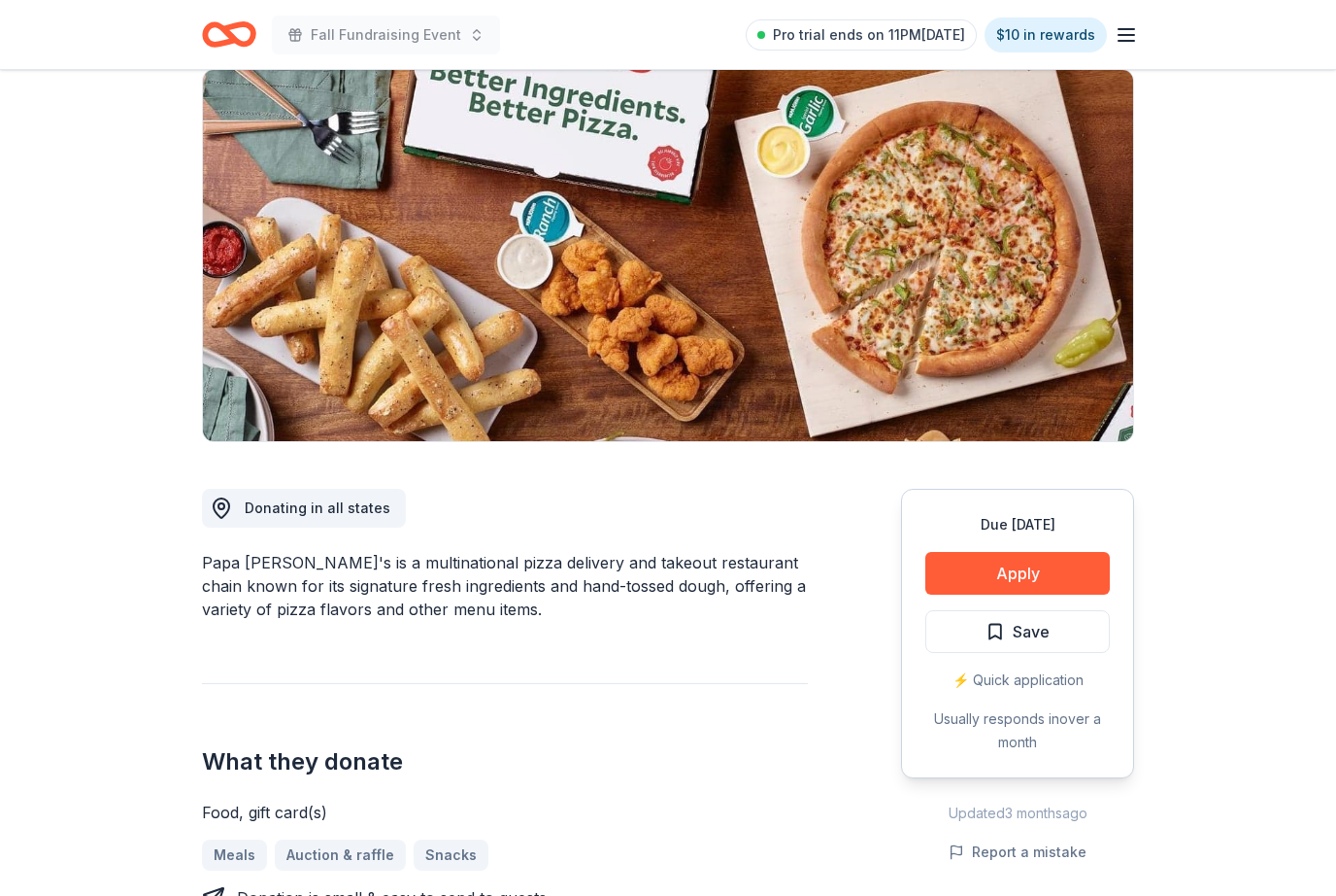
scroll to position [151, 0]
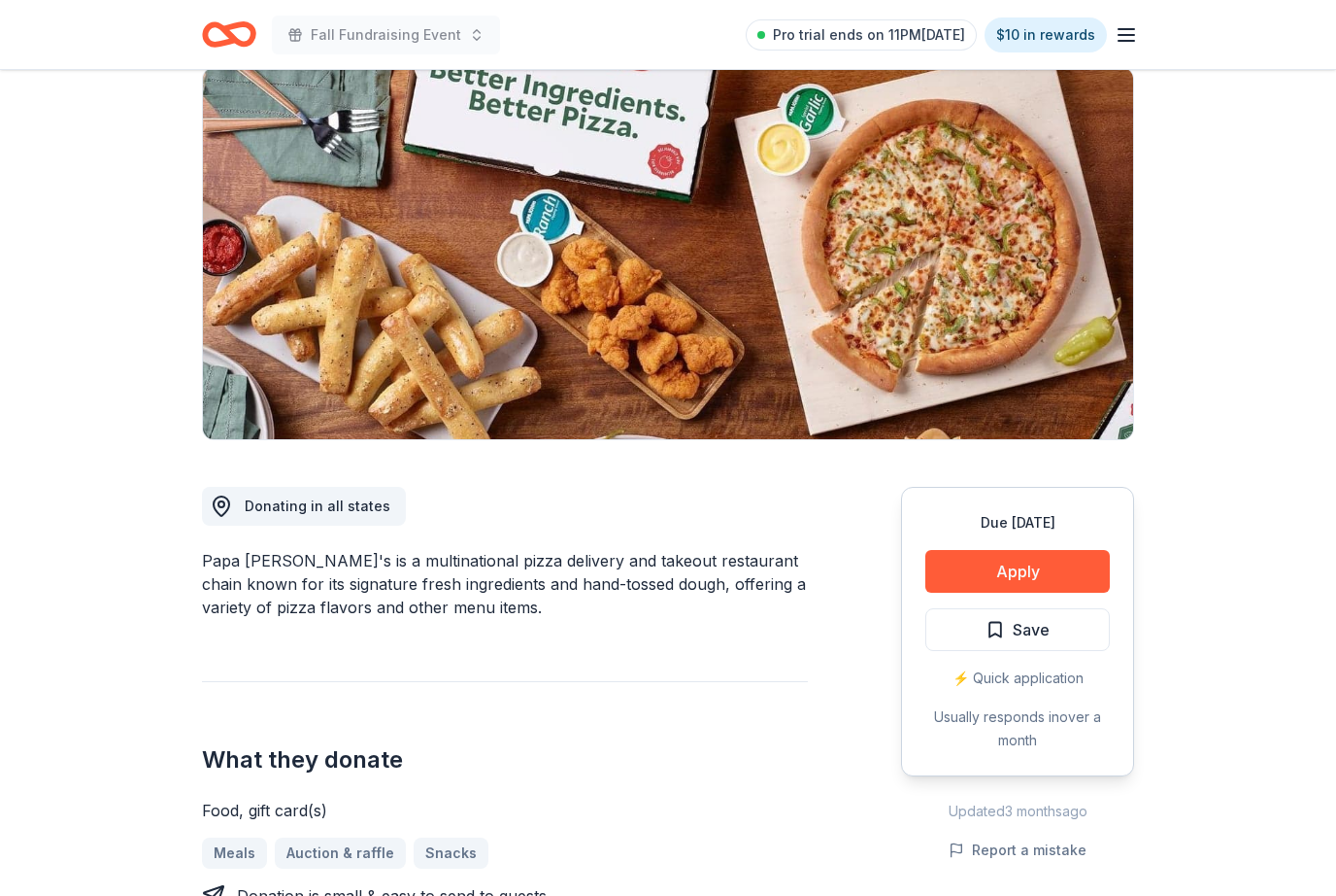
click at [981, 573] on button "Apply" at bounding box center [1019, 572] width 185 height 43
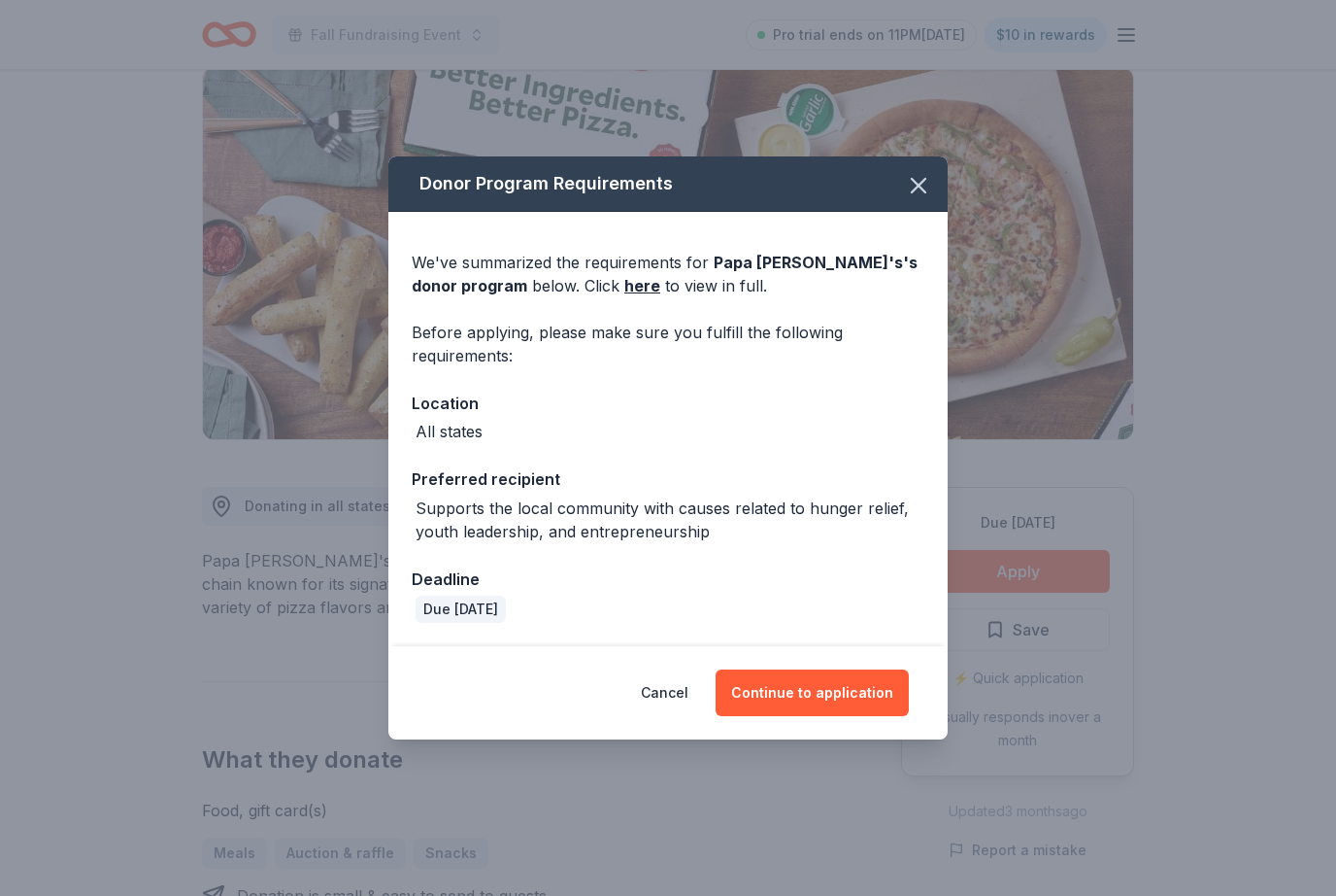
click at [812, 716] on button "Continue to application" at bounding box center [812, 692] width 193 height 47
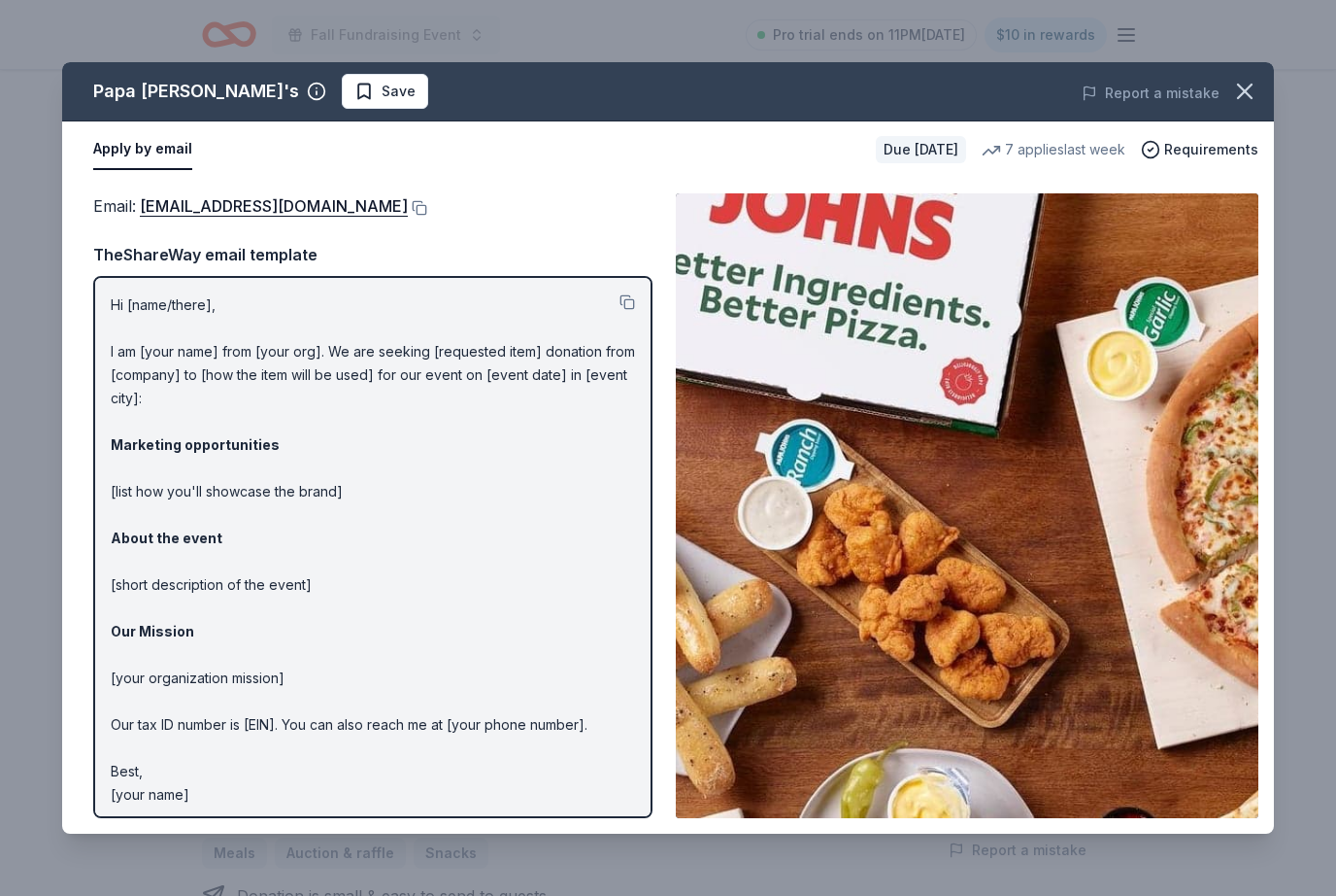
scroll to position [214, 0]
click at [408, 208] on button at bounding box center [418, 207] width 19 height 16
click at [1245, 93] on icon "button" at bounding box center [1245, 92] width 14 height 14
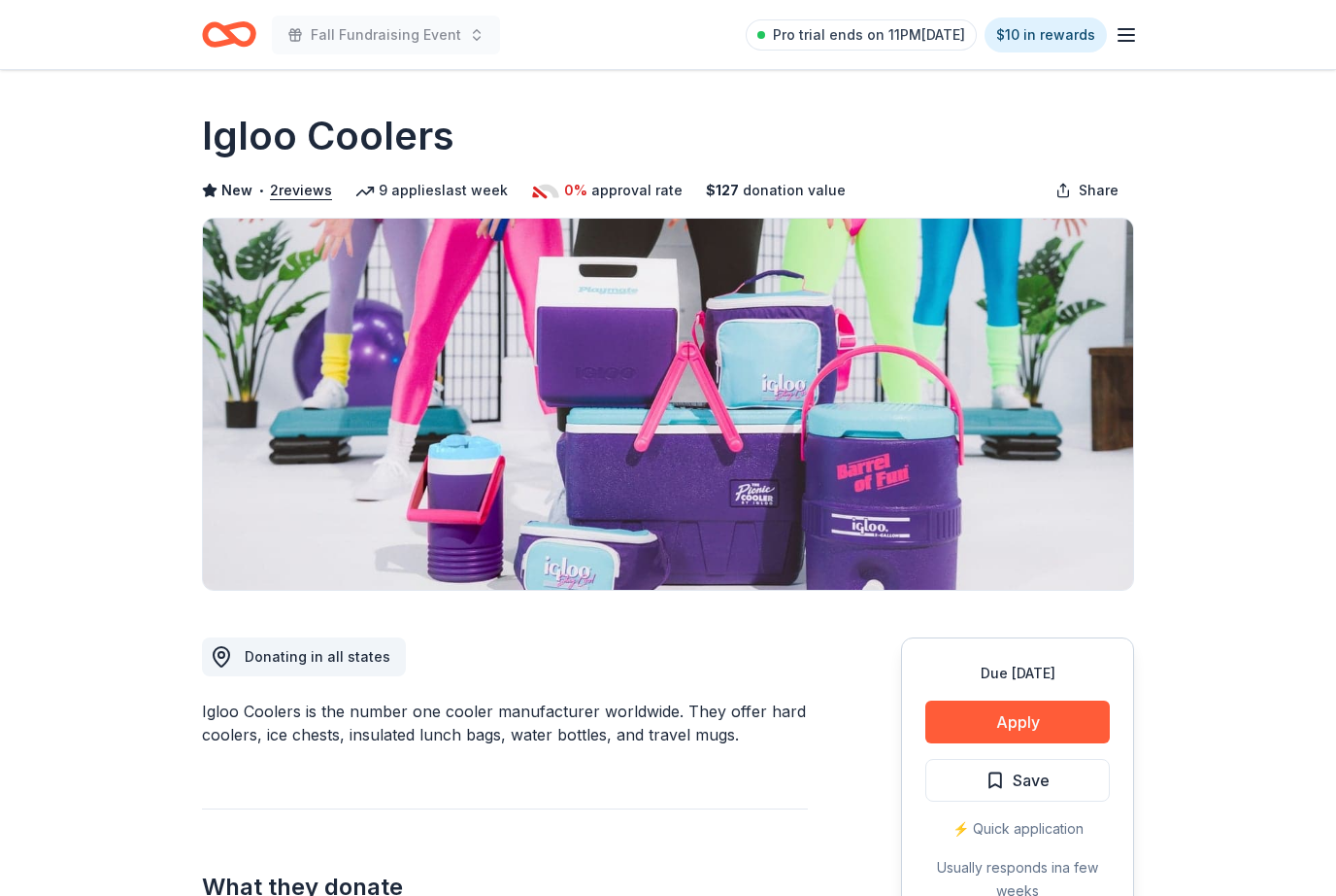
click at [974, 720] on button "Apply" at bounding box center [1019, 722] width 185 height 43
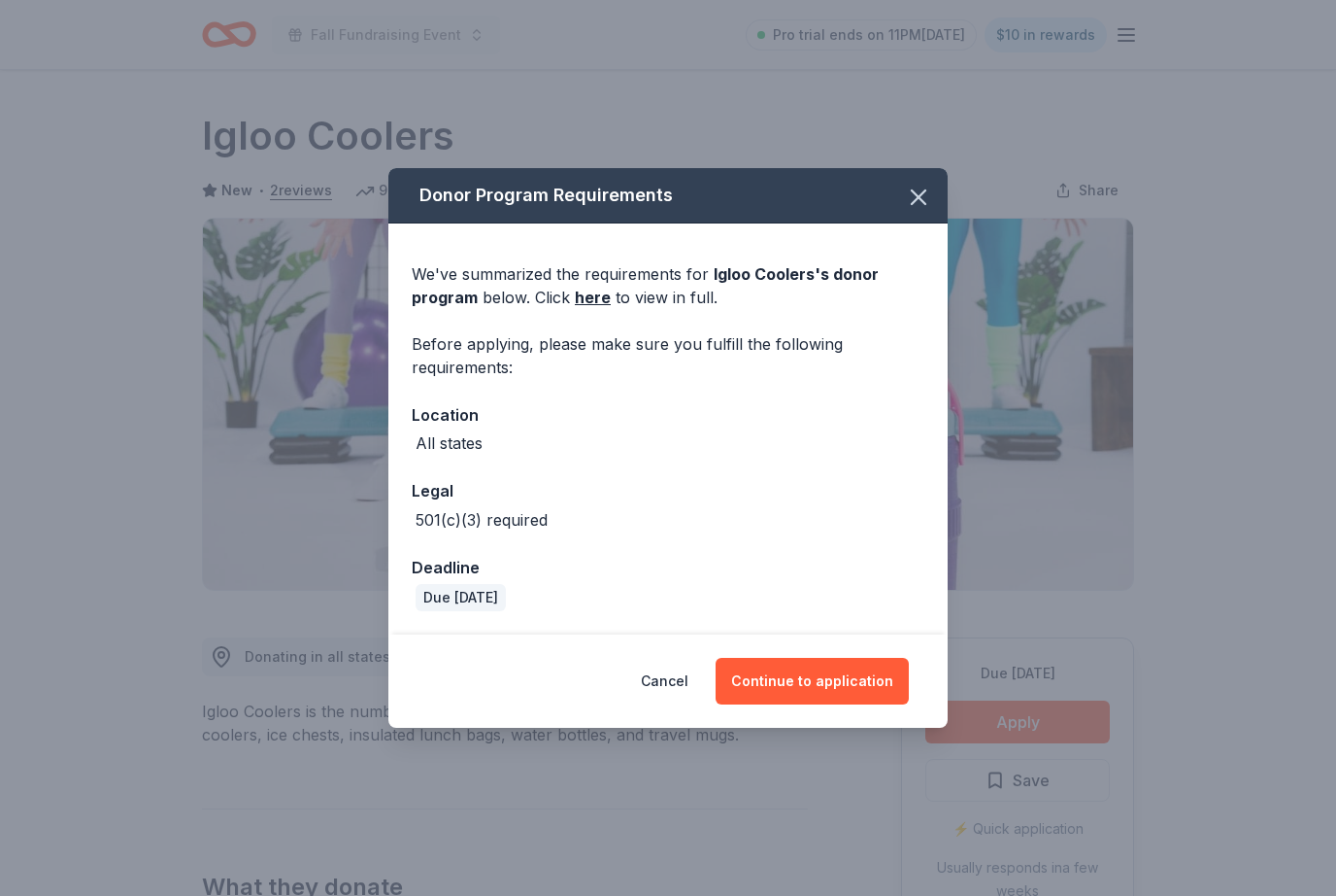
click at [845, 691] on button "Continue to application" at bounding box center [812, 681] width 193 height 47
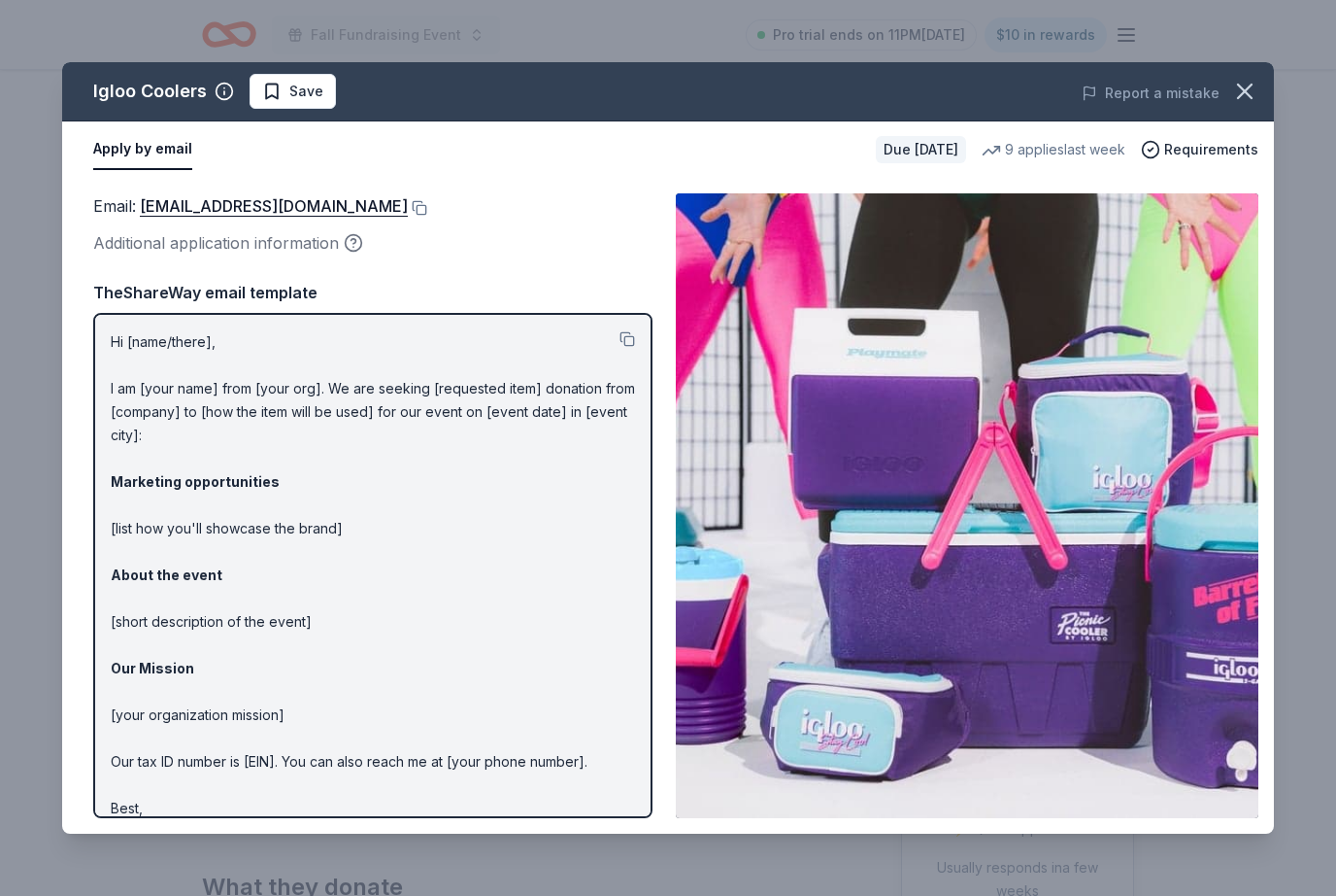
click at [408, 205] on button at bounding box center [418, 207] width 19 height 16
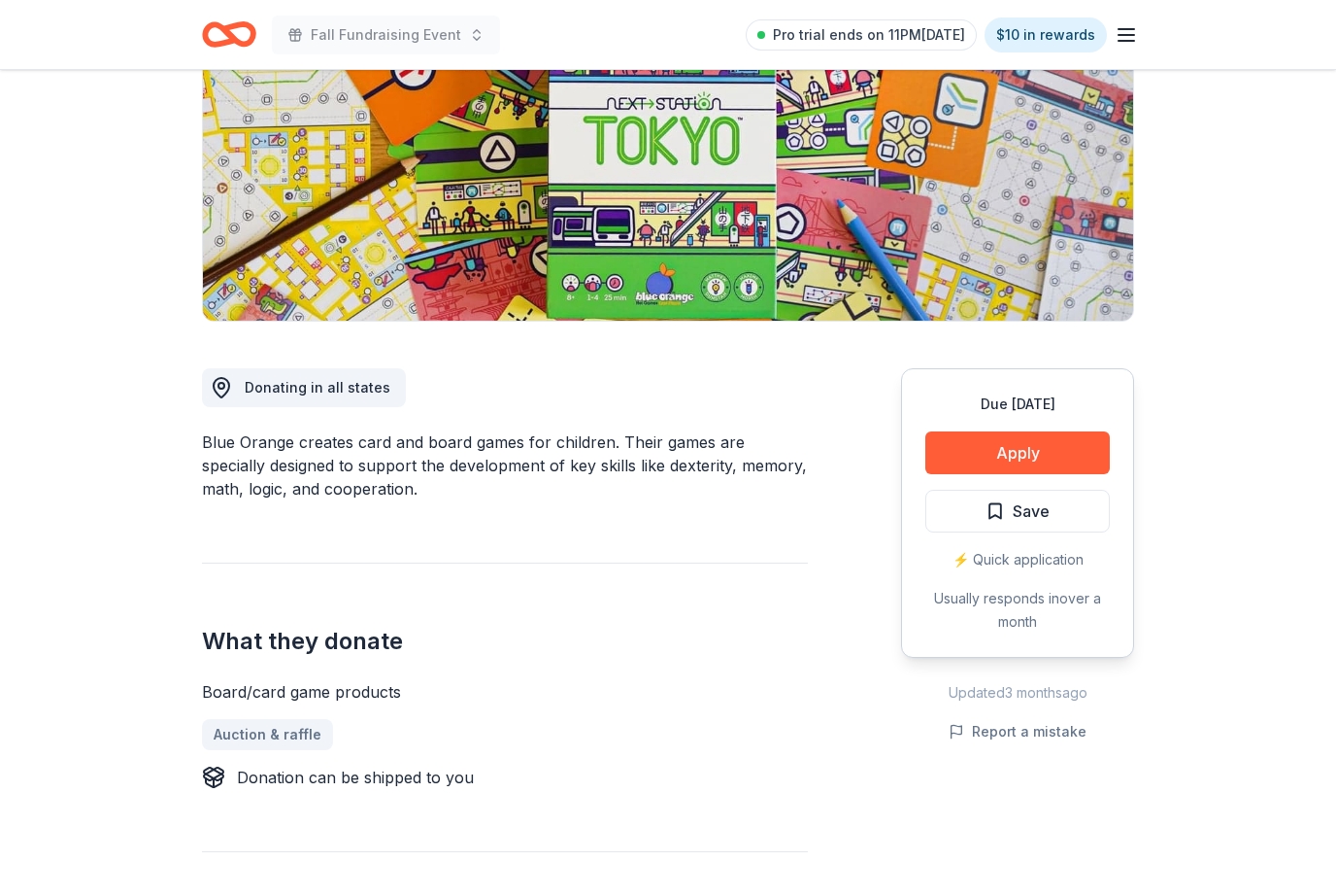
scroll to position [277, 0]
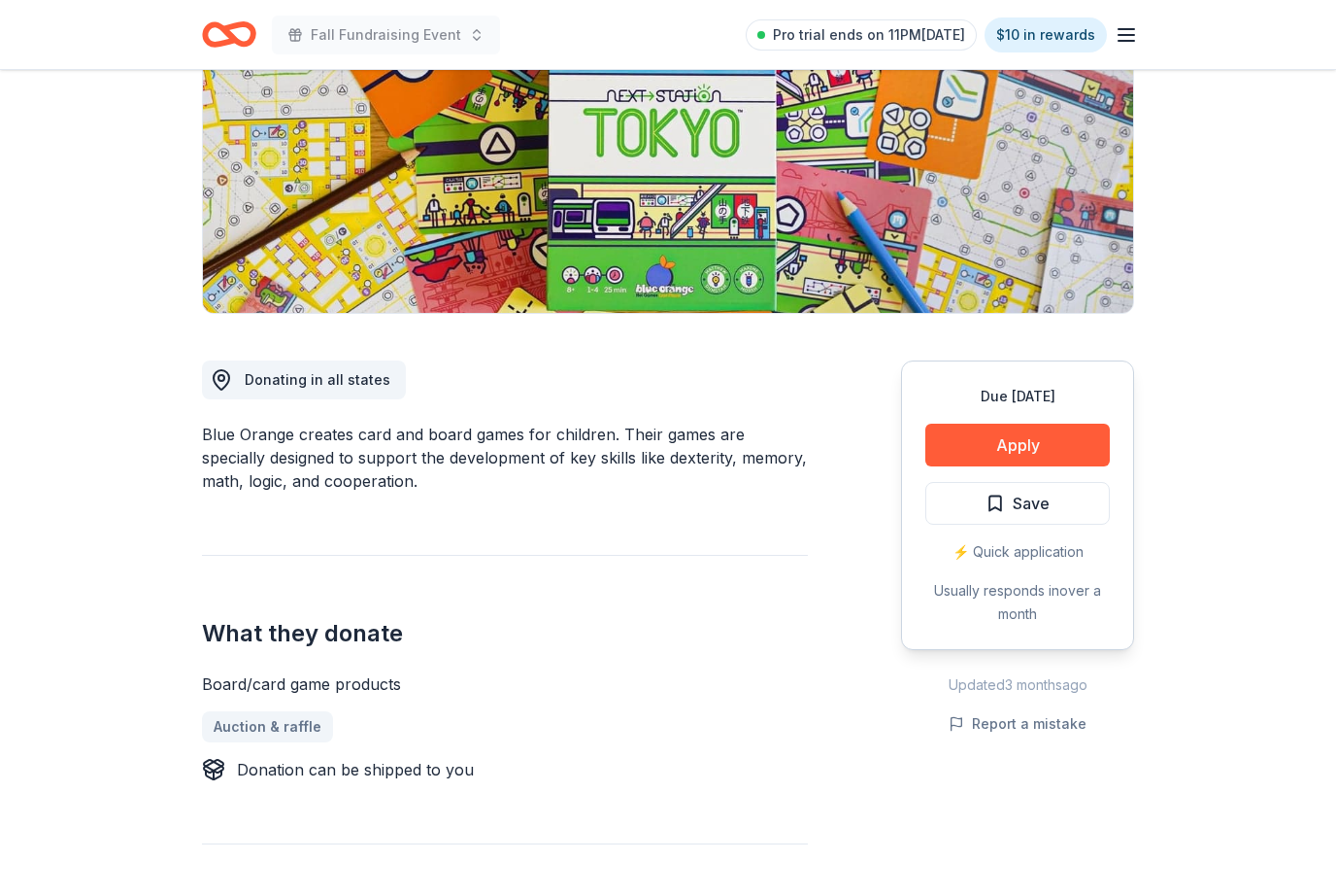
click at [1038, 439] on button "Apply" at bounding box center [1019, 445] width 185 height 43
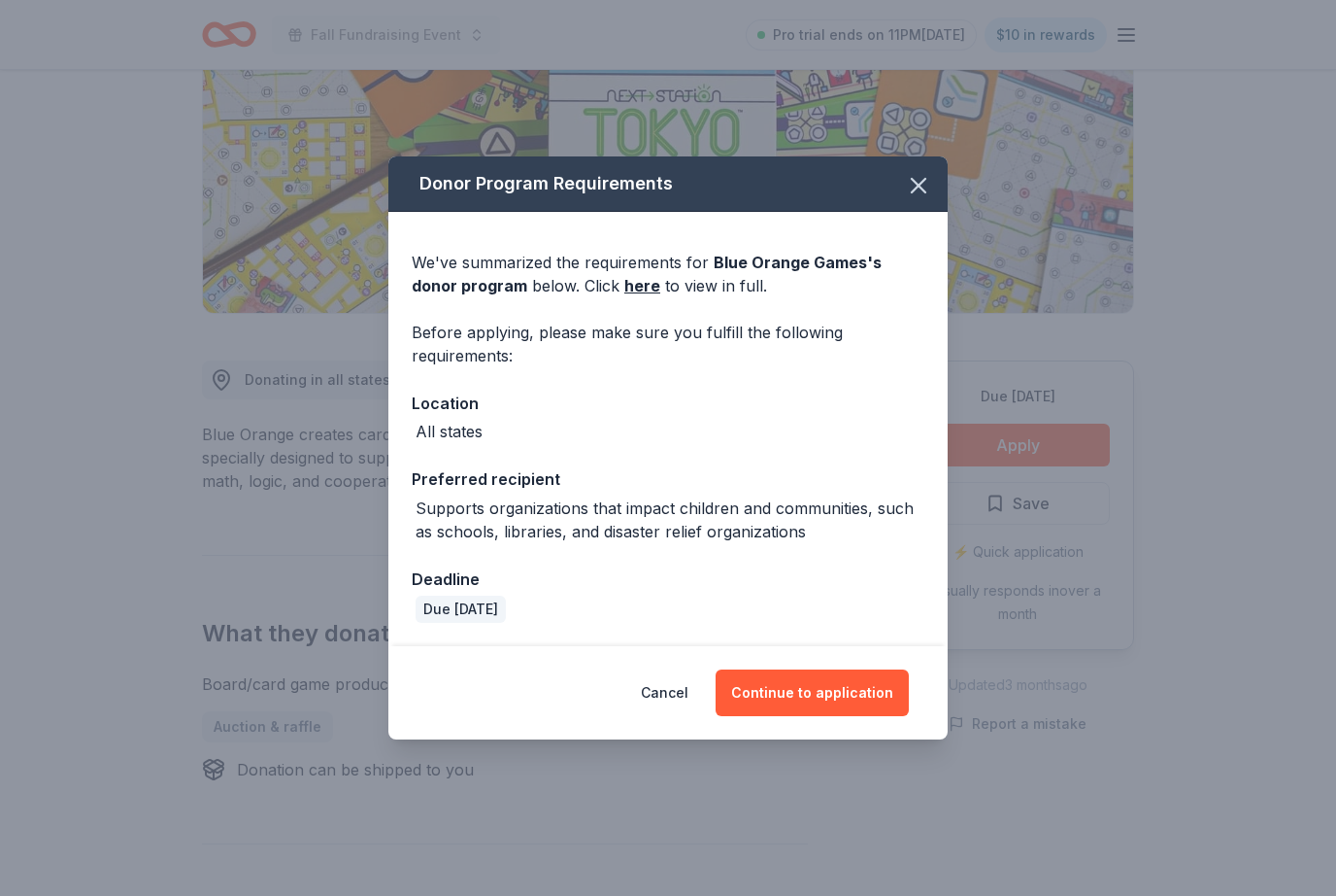
click at [811, 716] on button "Continue to application" at bounding box center [812, 692] width 193 height 47
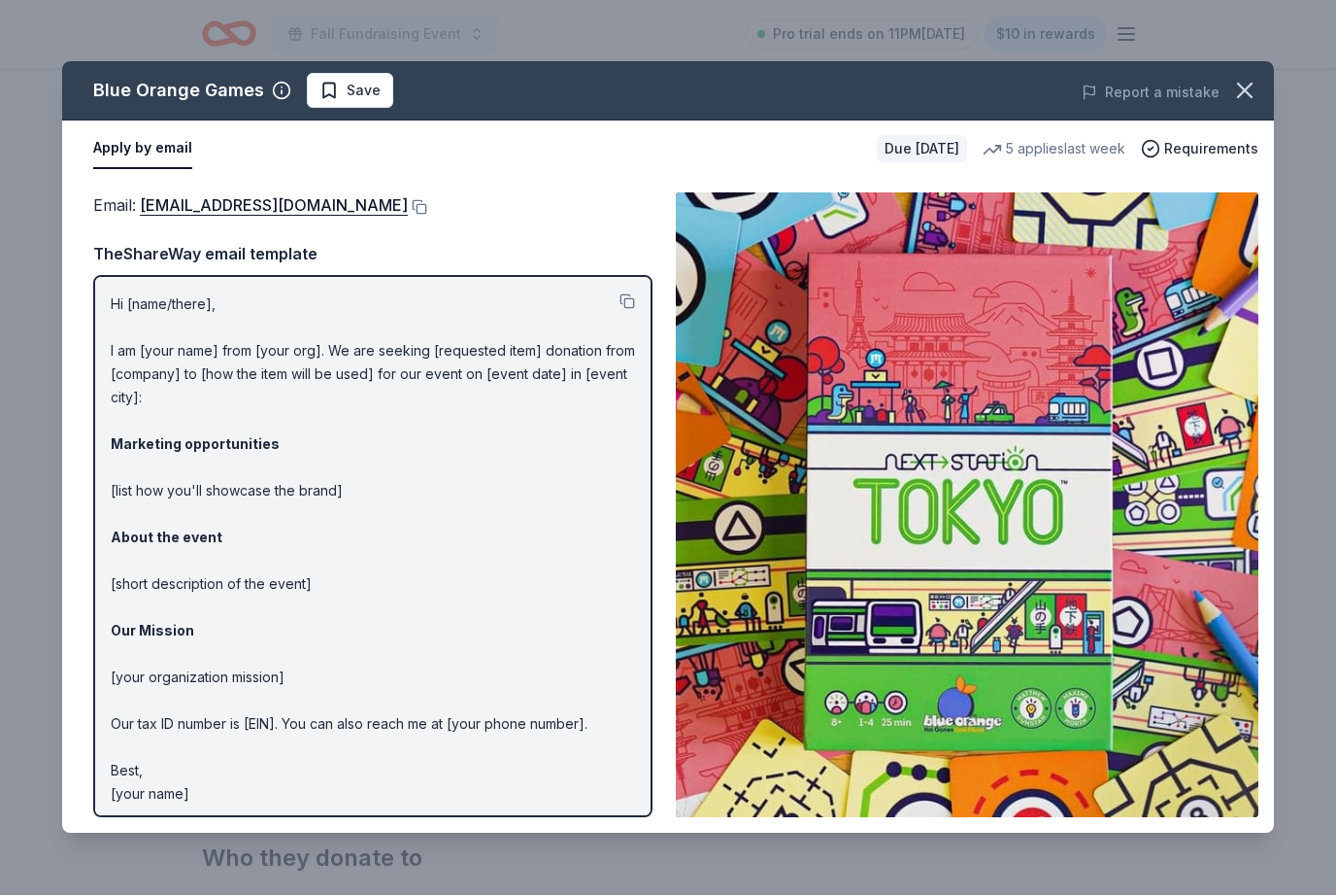
scroll to position [341, 0]
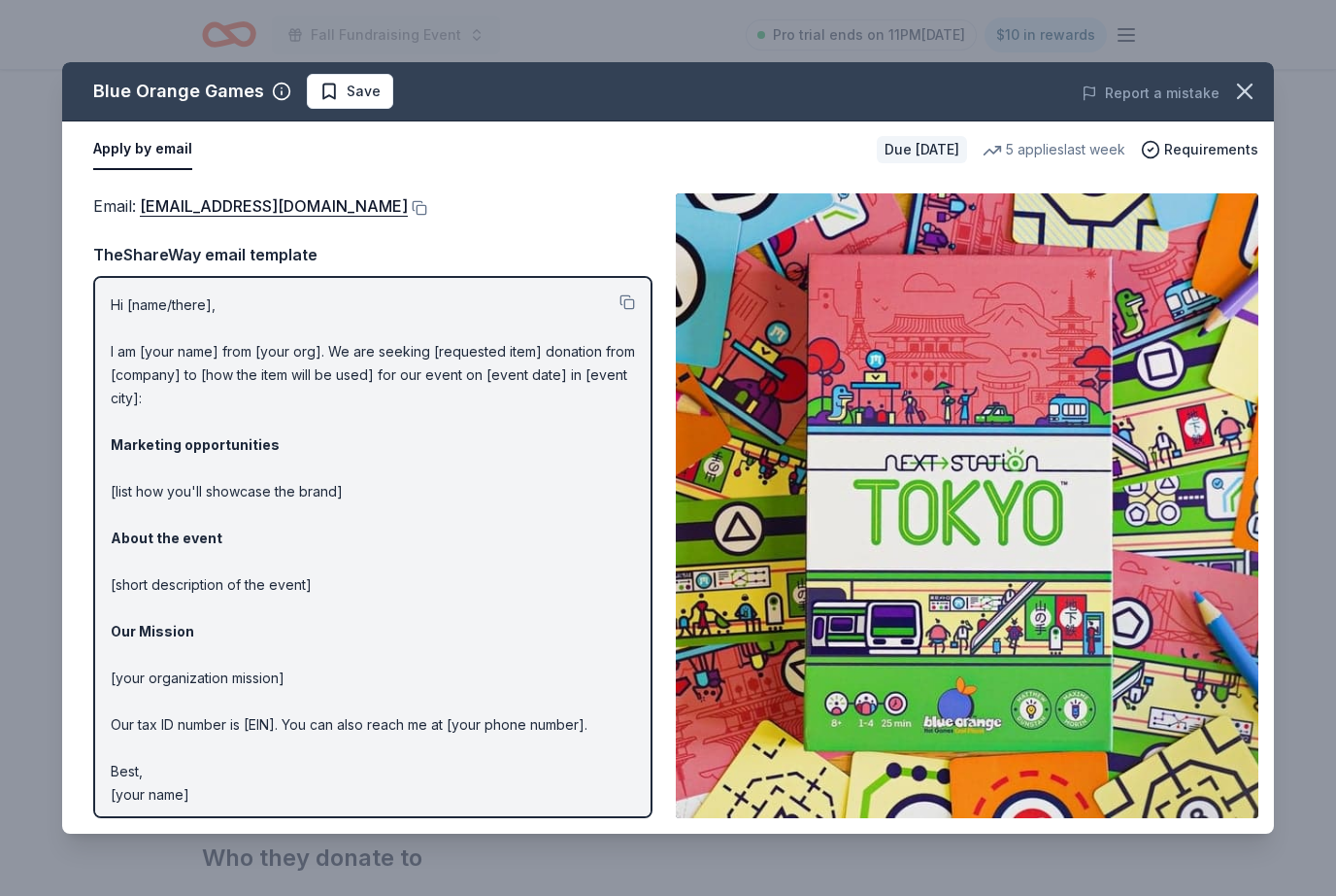
click at [408, 202] on button at bounding box center [418, 207] width 19 height 16
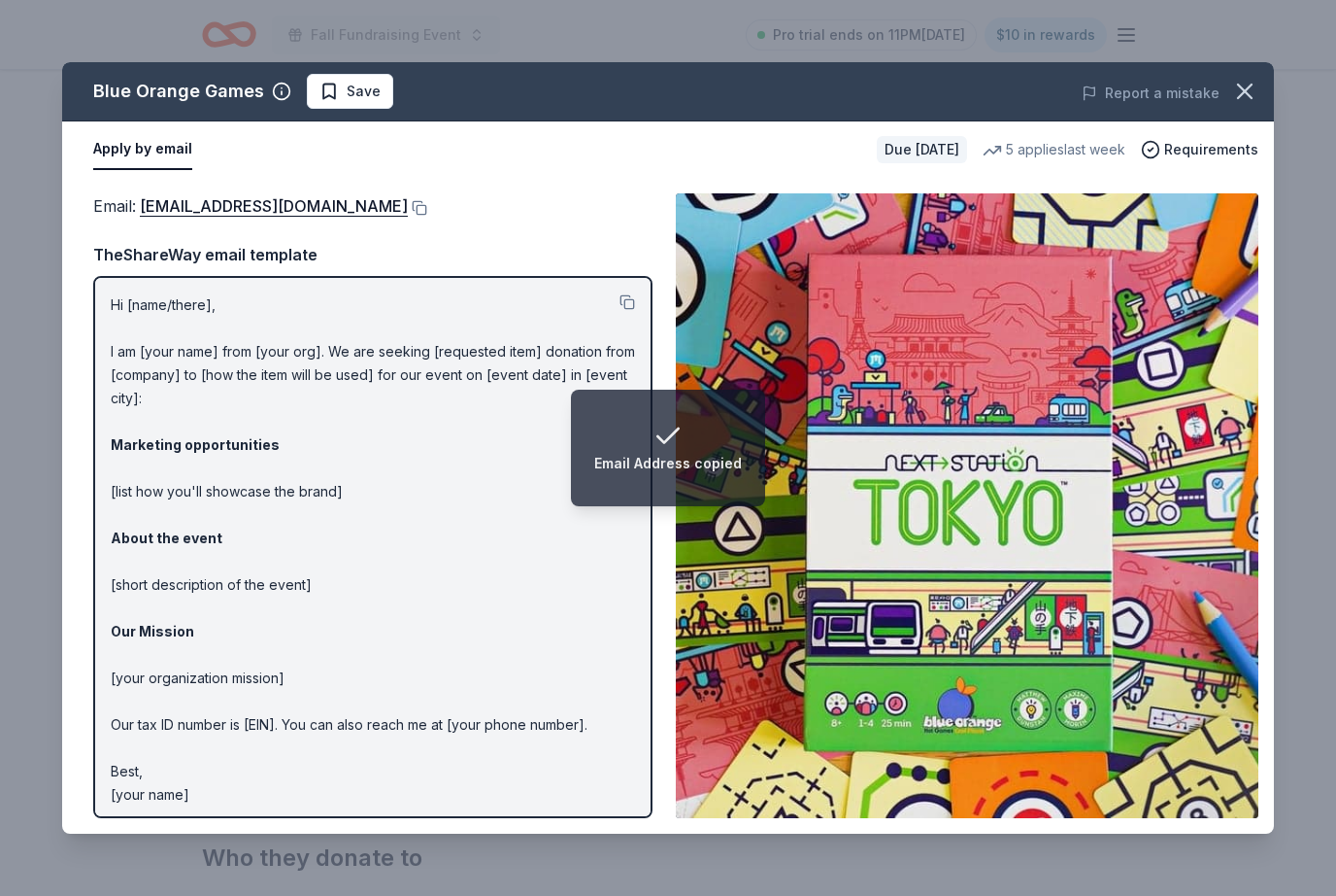
click at [1250, 76] on button "button" at bounding box center [1245, 92] width 43 height 43
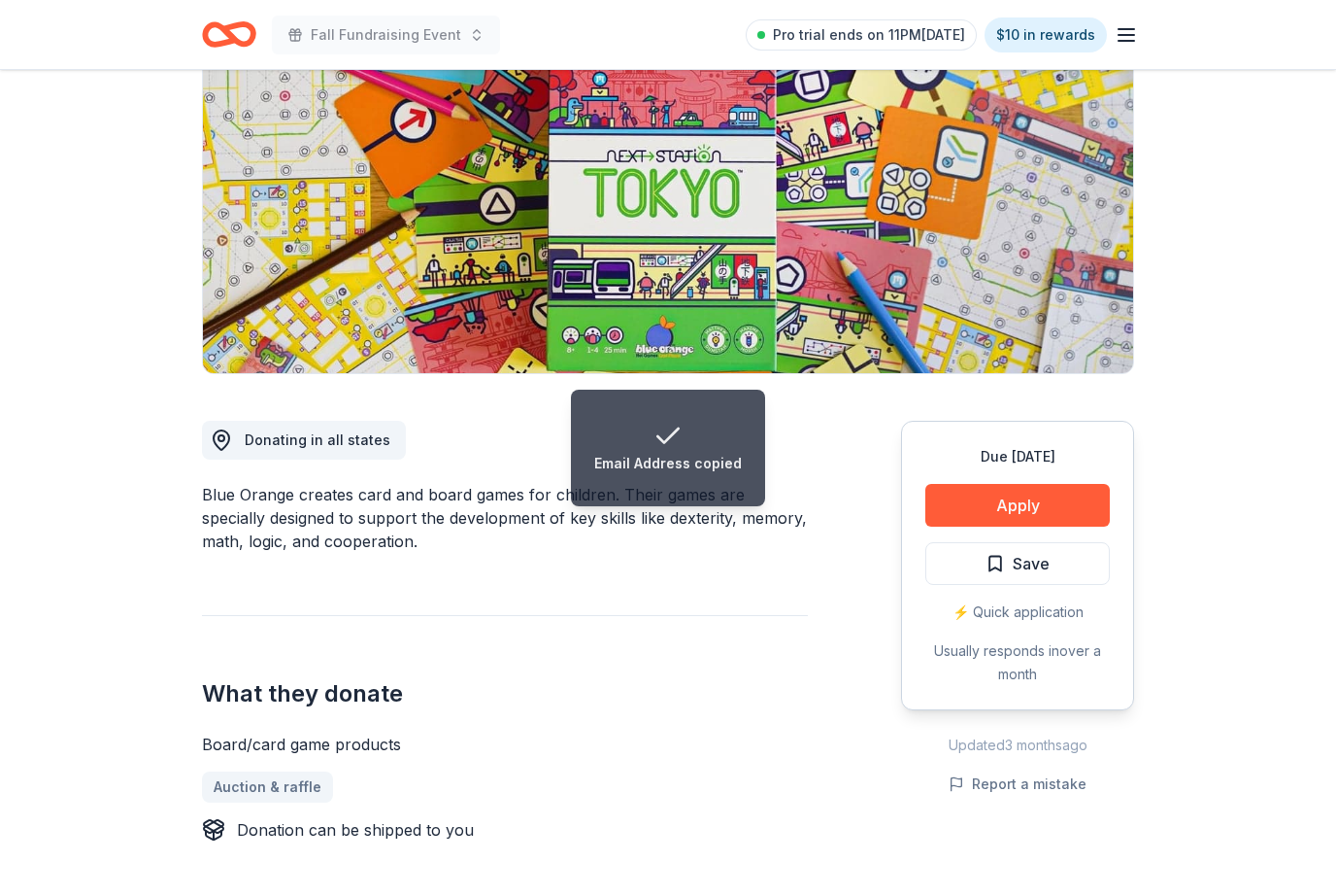
scroll to position [0, 0]
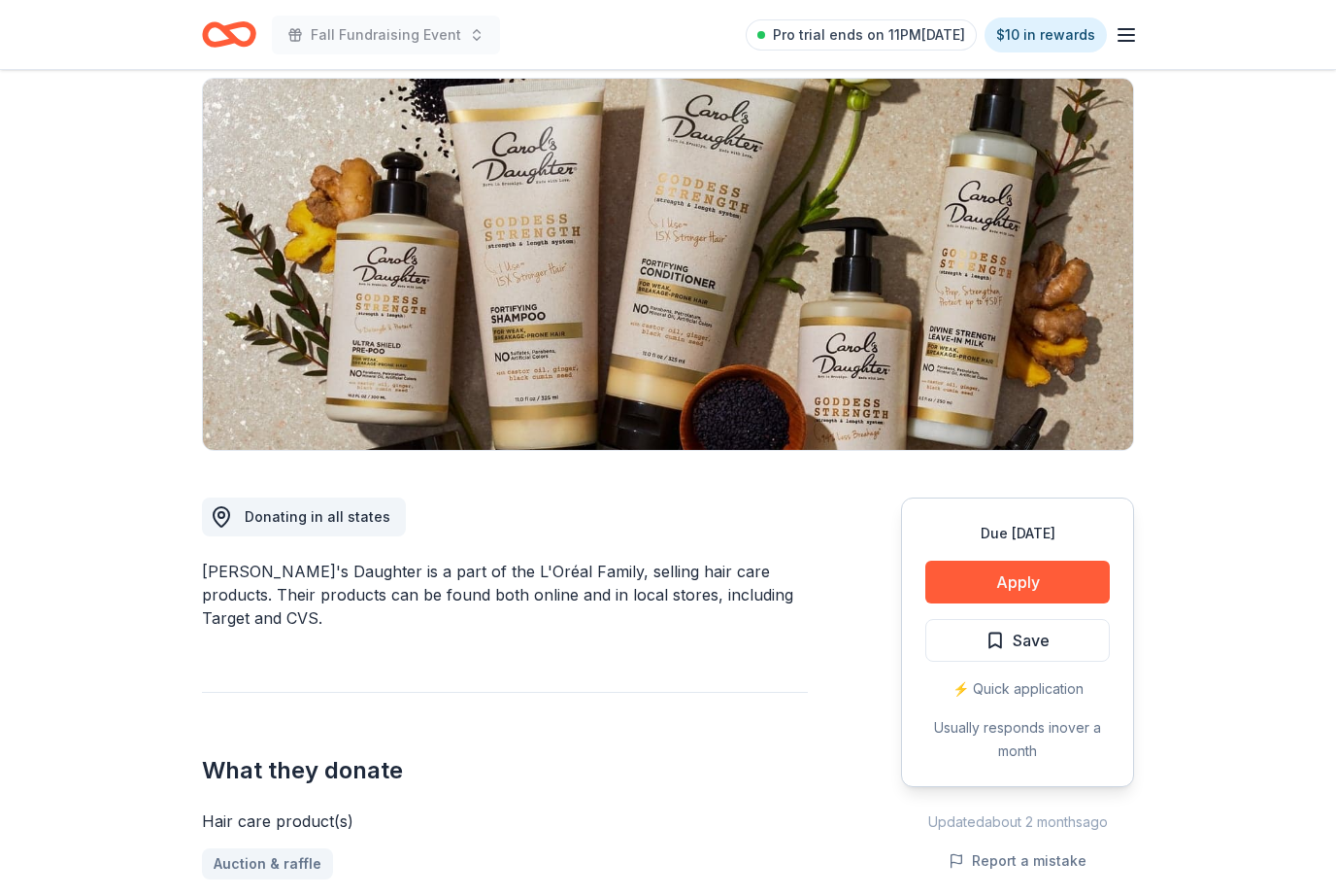
scroll to position [144, 0]
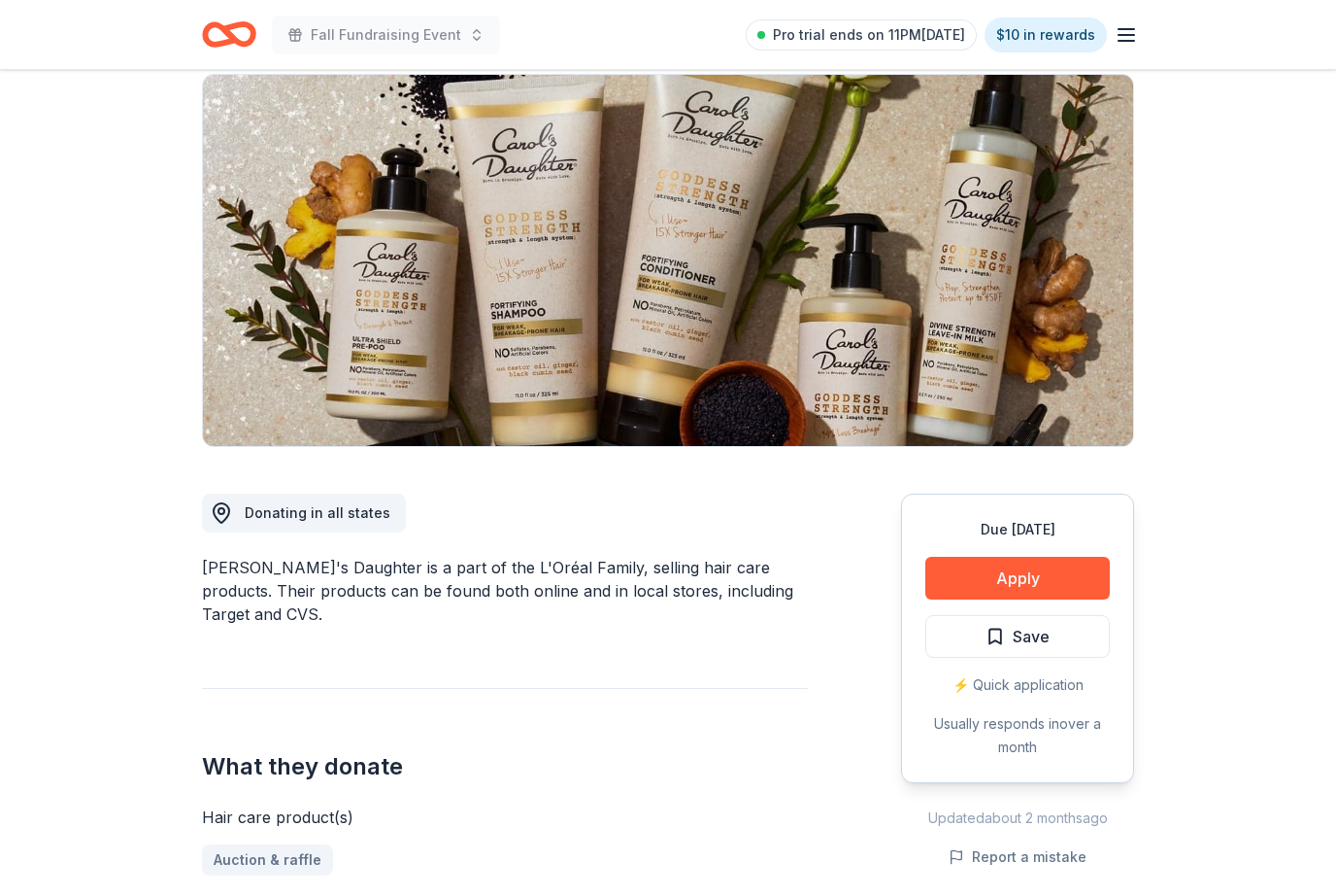
click at [1086, 568] on button "Apply" at bounding box center [1019, 579] width 185 height 43
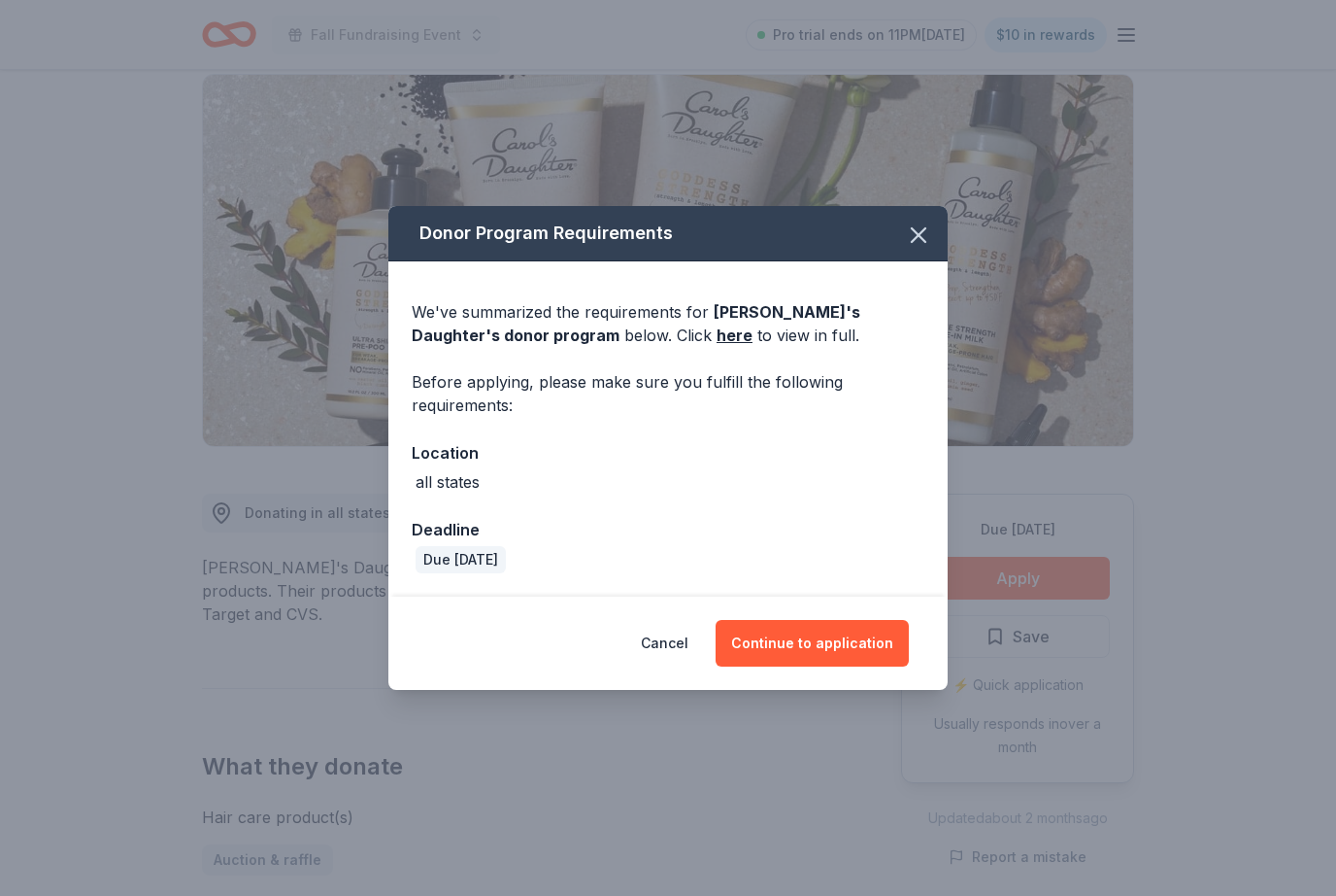
click at [866, 666] on button "Continue to application" at bounding box center [812, 643] width 193 height 47
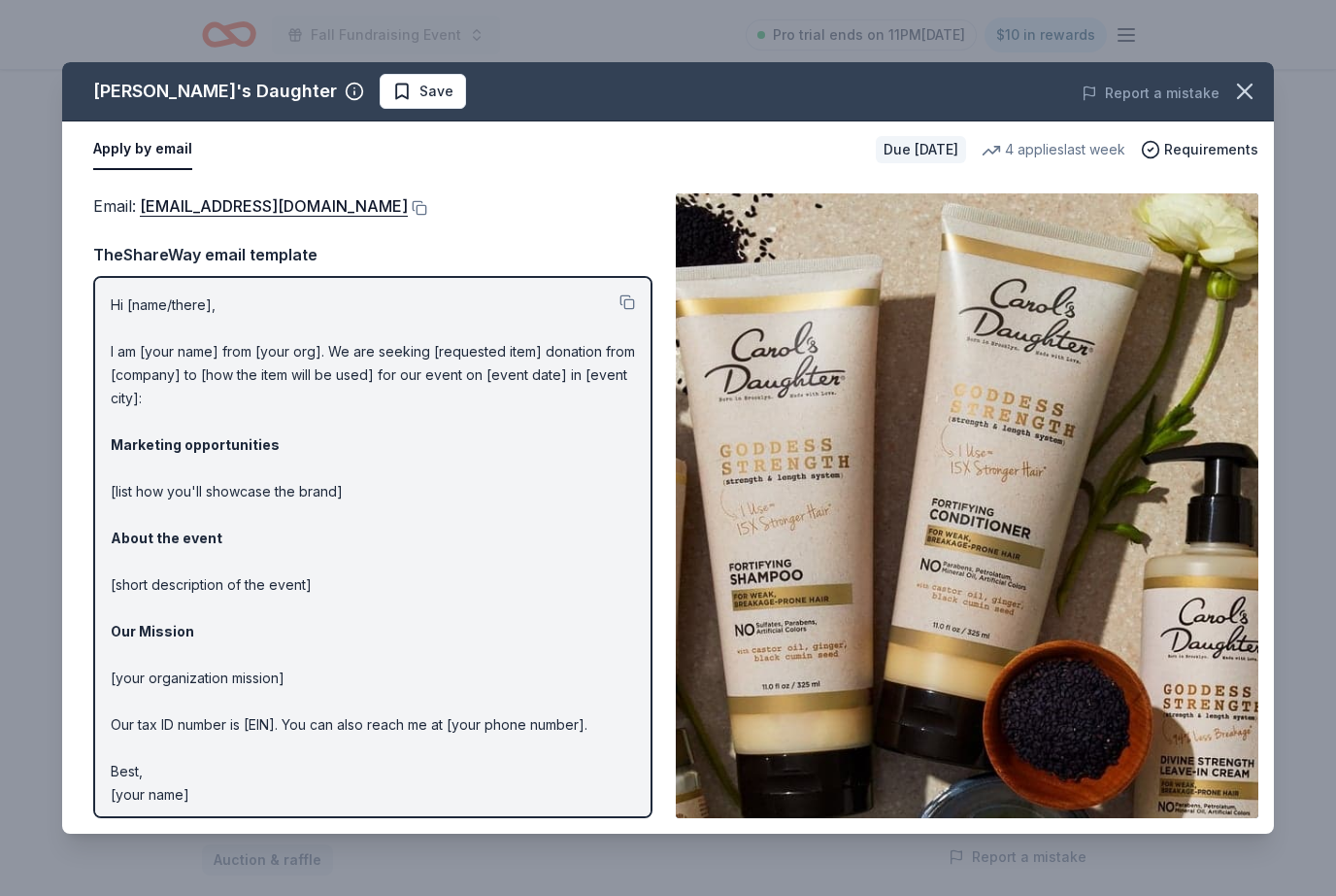
scroll to position [207, 0]
click at [427, 198] on div "Email : press@support.carolsdaughter.com" at bounding box center [373, 205] width 560 height 25
click at [419, 212] on button at bounding box center [418, 207] width 19 height 16
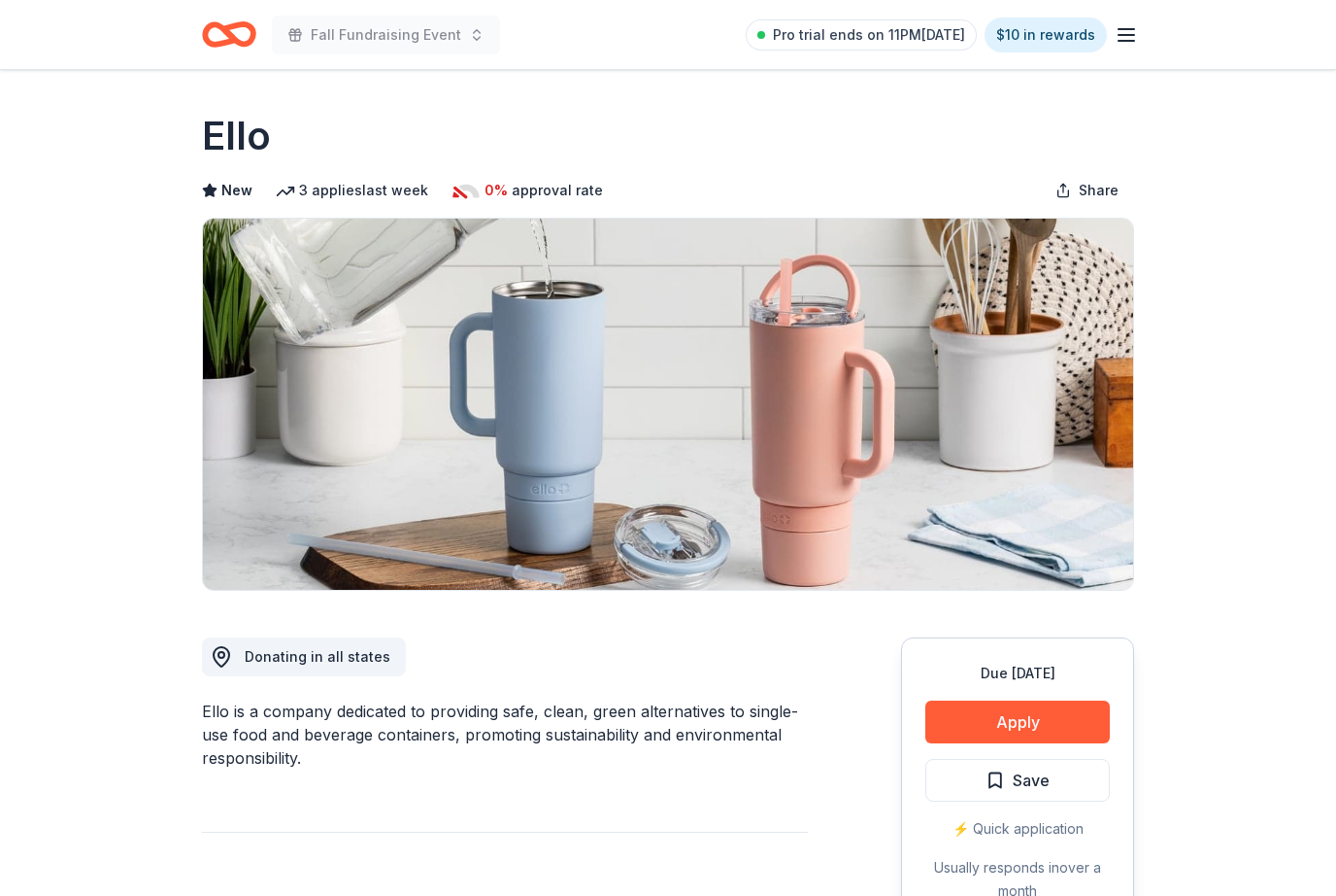
click at [1017, 709] on button "Apply" at bounding box center [1019, 722] width 185 height 43
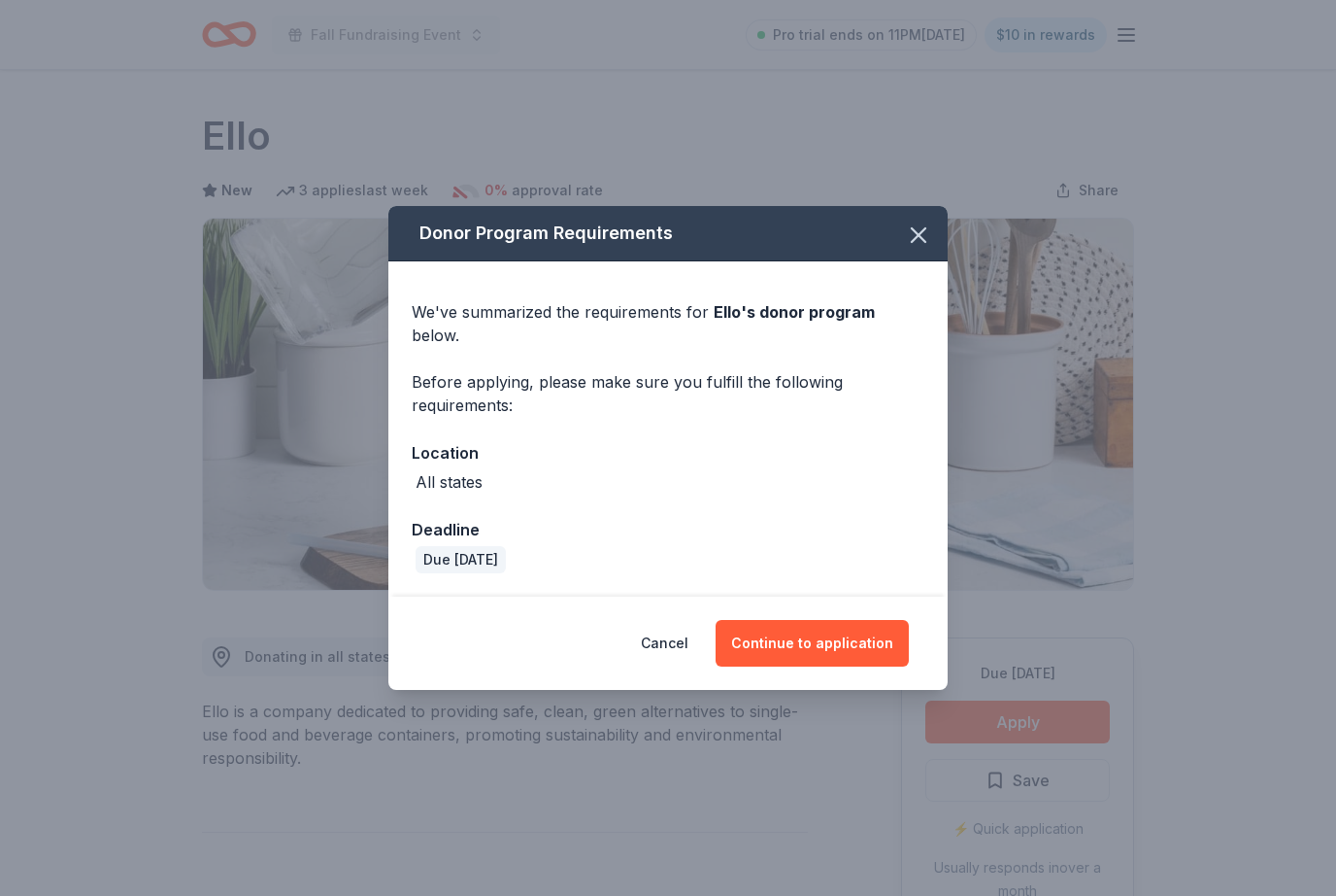
click at [822, 631] on button "Continue to application" at bounding box center [812, 643] width 193 height 47
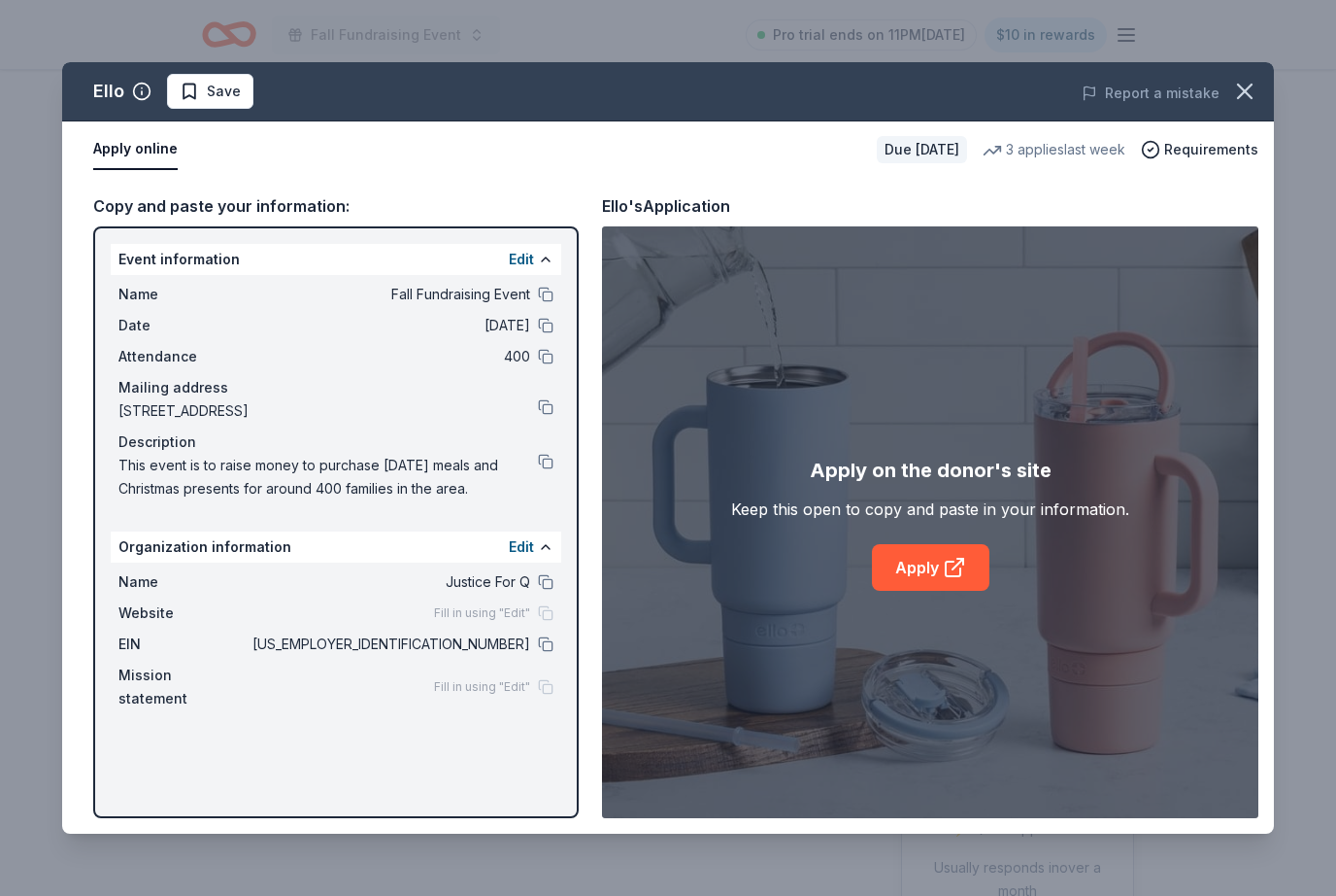
click at [923, 572] on link "Apply" at bounding box center [931, 568] width 118 height 47
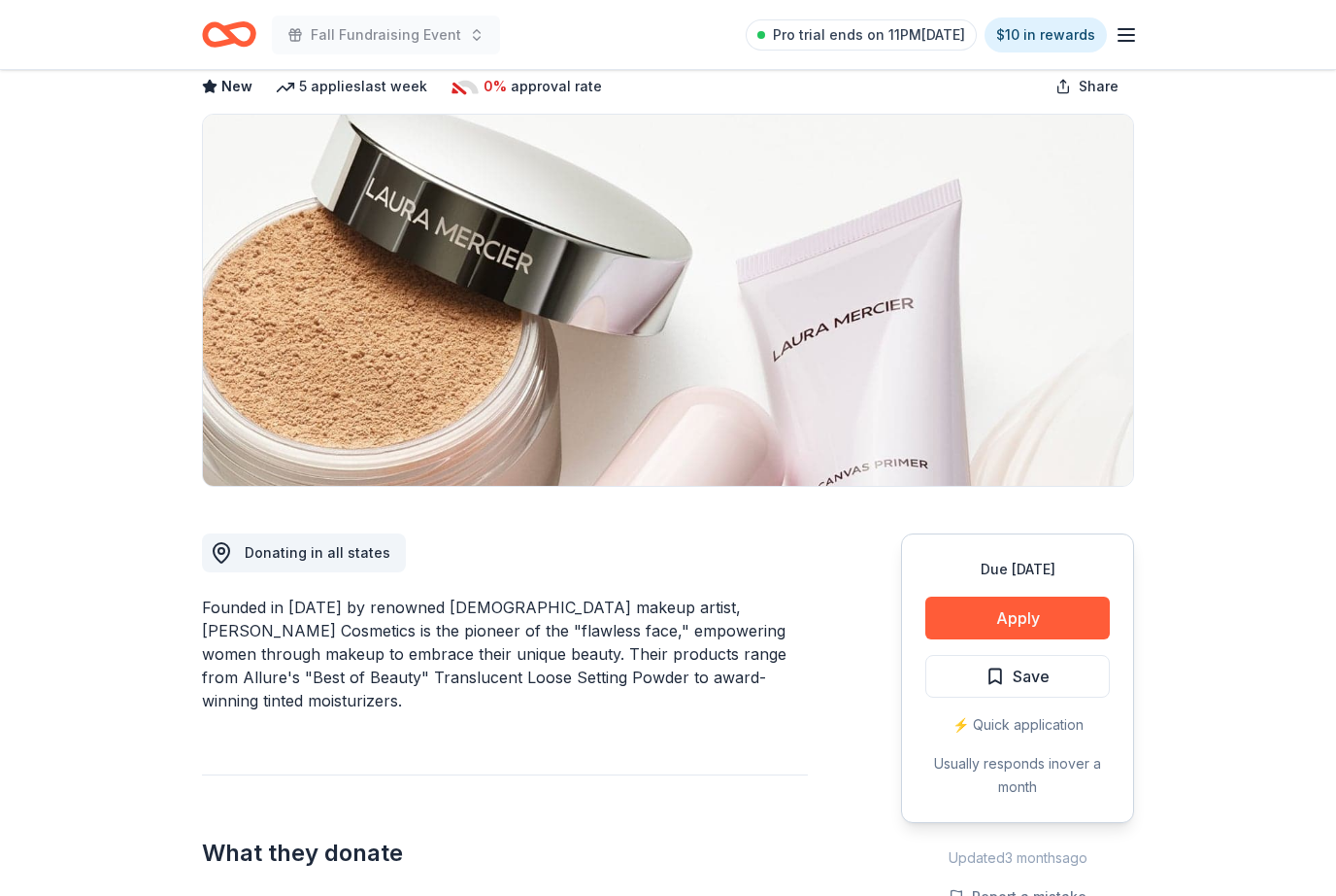
scroll to position [107, 0]
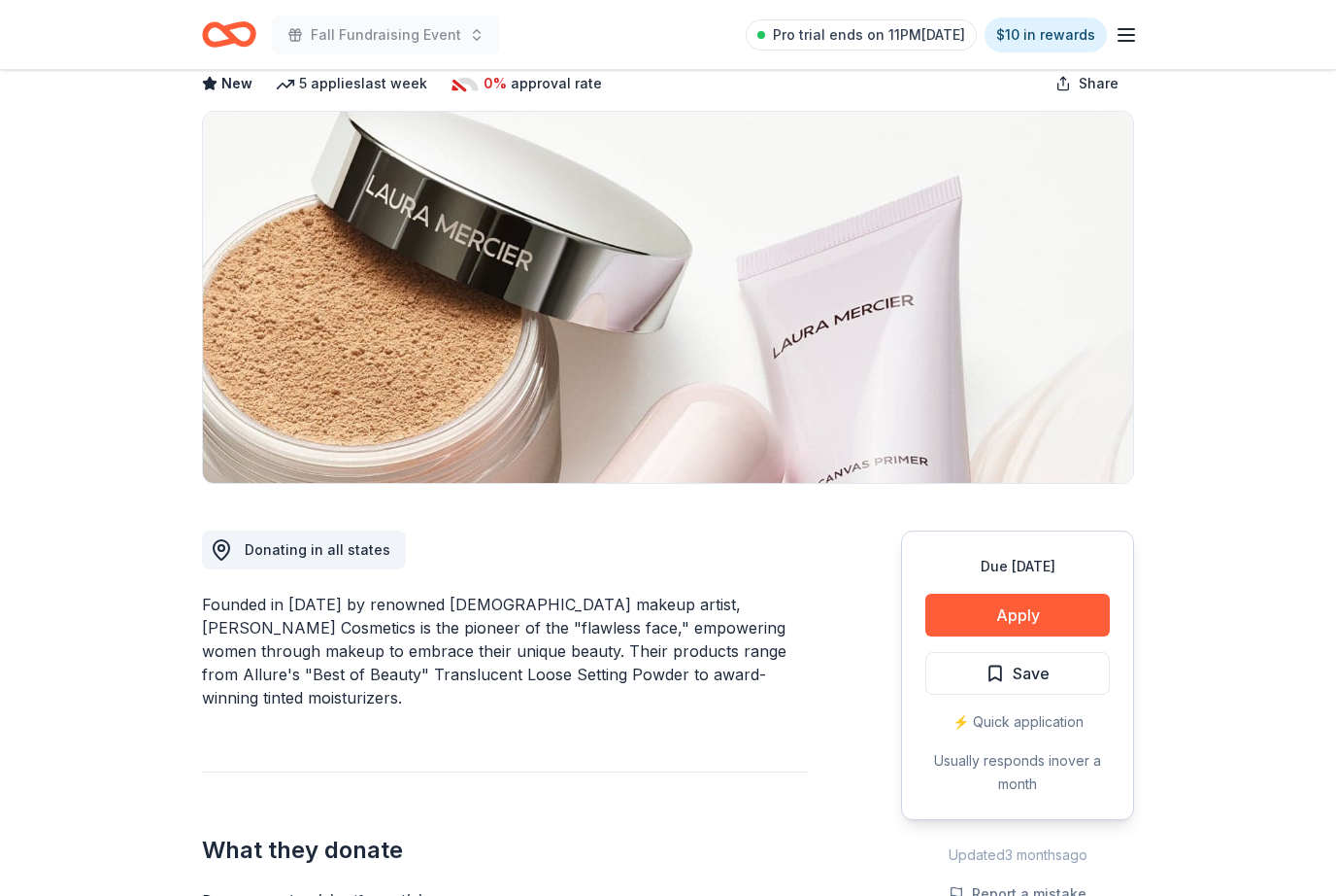
click at [1074, 596] on button "Apply" at bounding box center [1019, 615] width 185 height 43
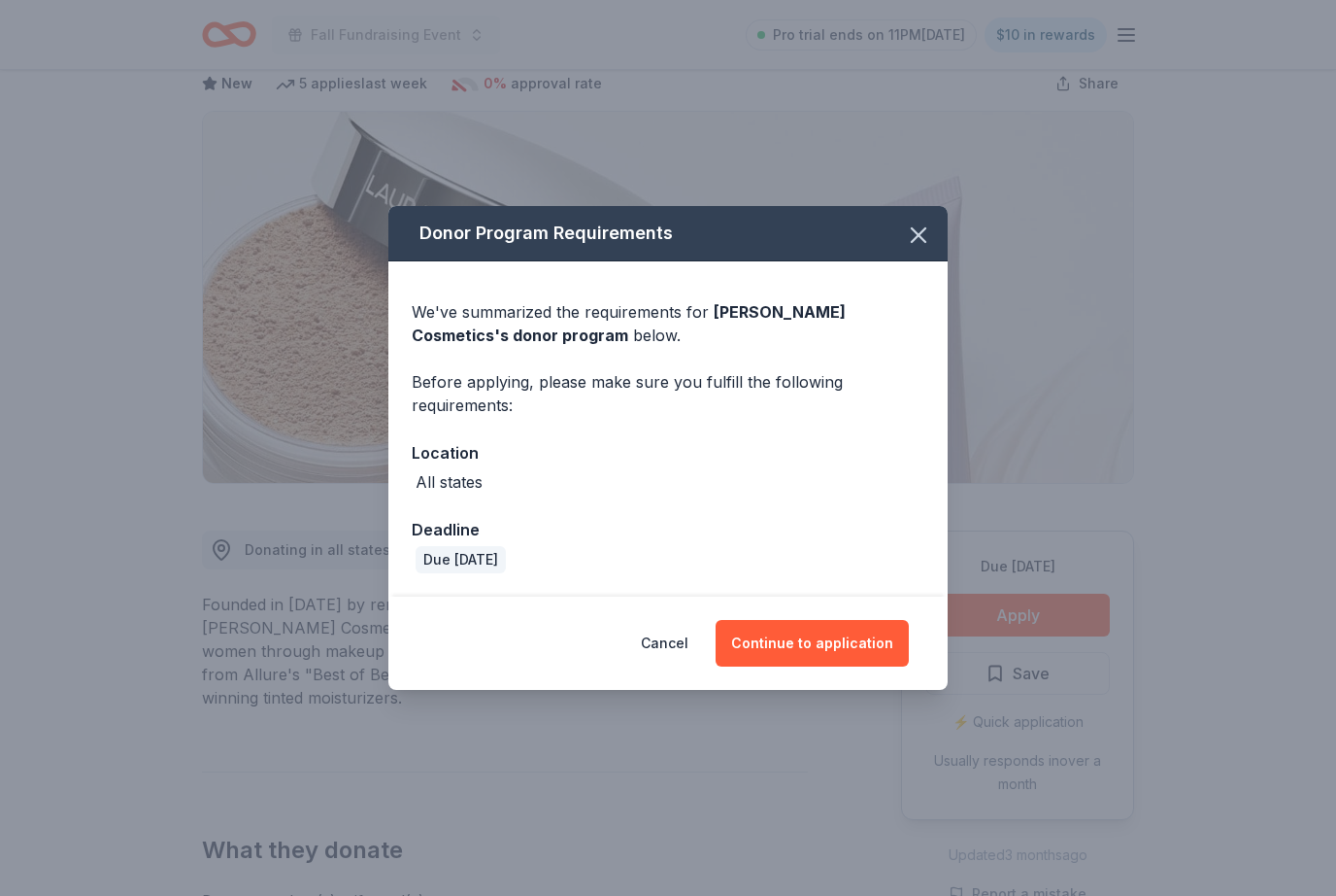
click at [857, 666] on button "Continue to application" at bounding box center [812, 643] width 193 height 47
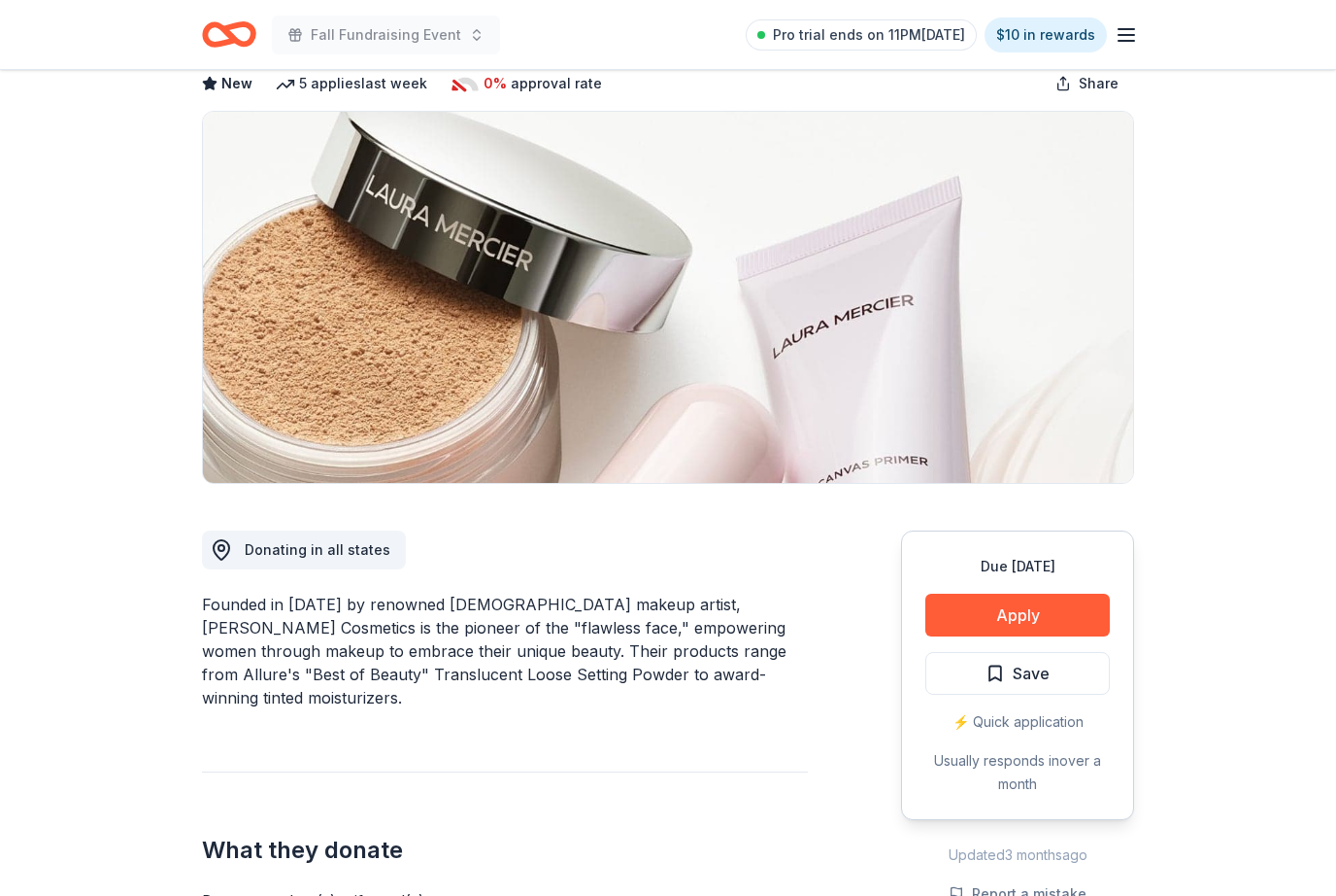
click at [1016, 610] on button "Apply" at bounding box center [1019, 615] width 185 height 43
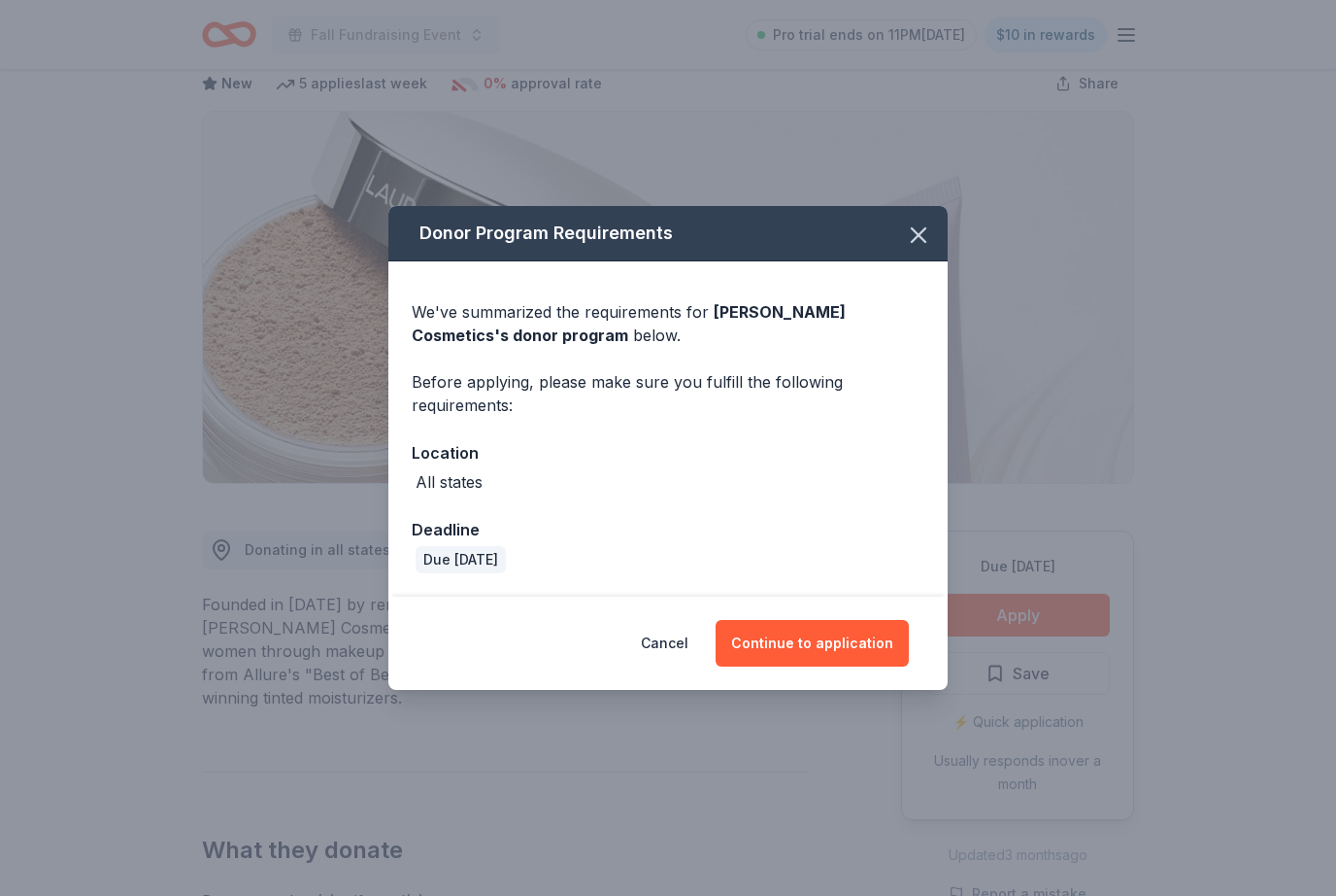
click at [839, 666] on button "Continue to application" at bounding box center [812, 643] width 193 height 47
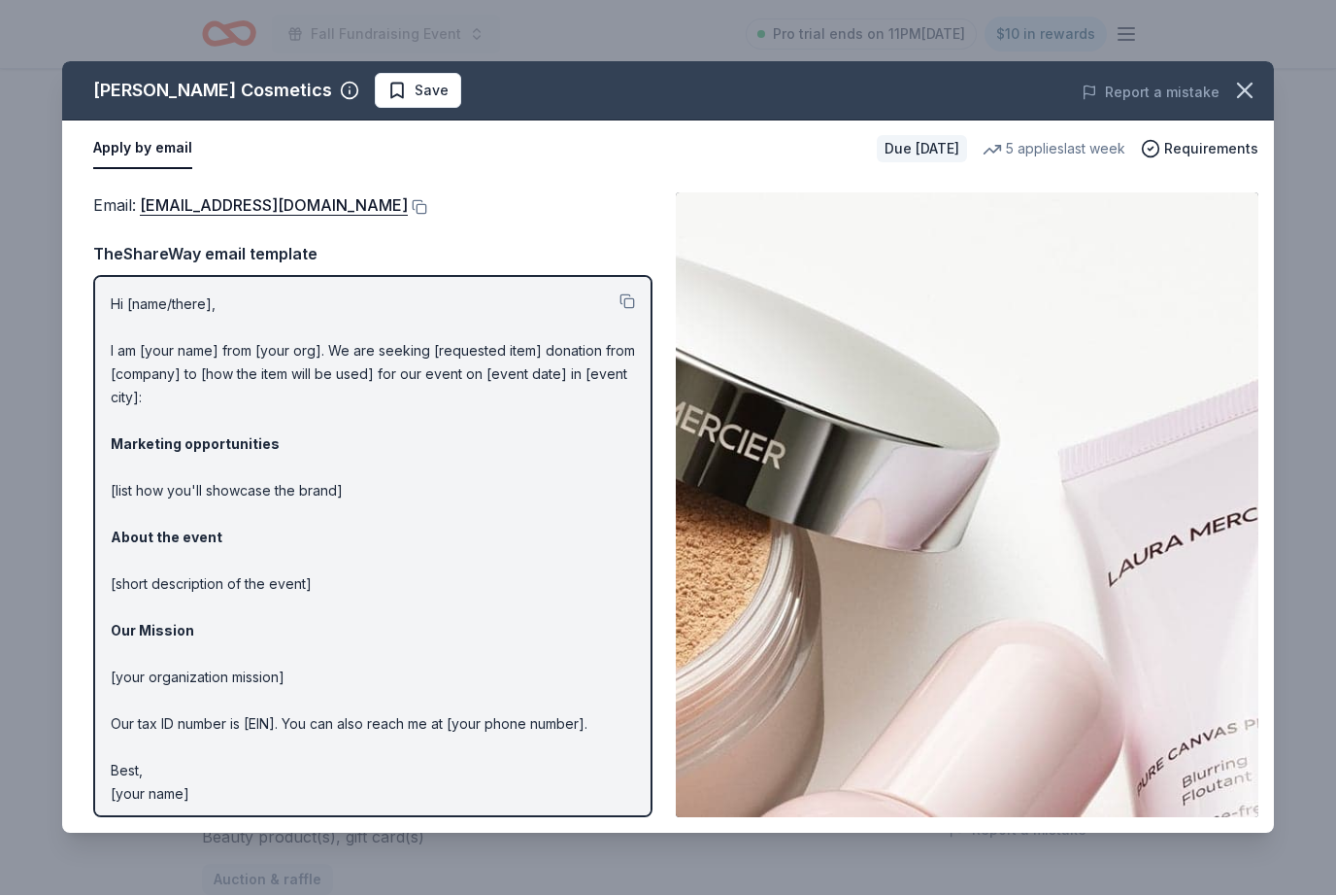
scroll to position [171, 0]
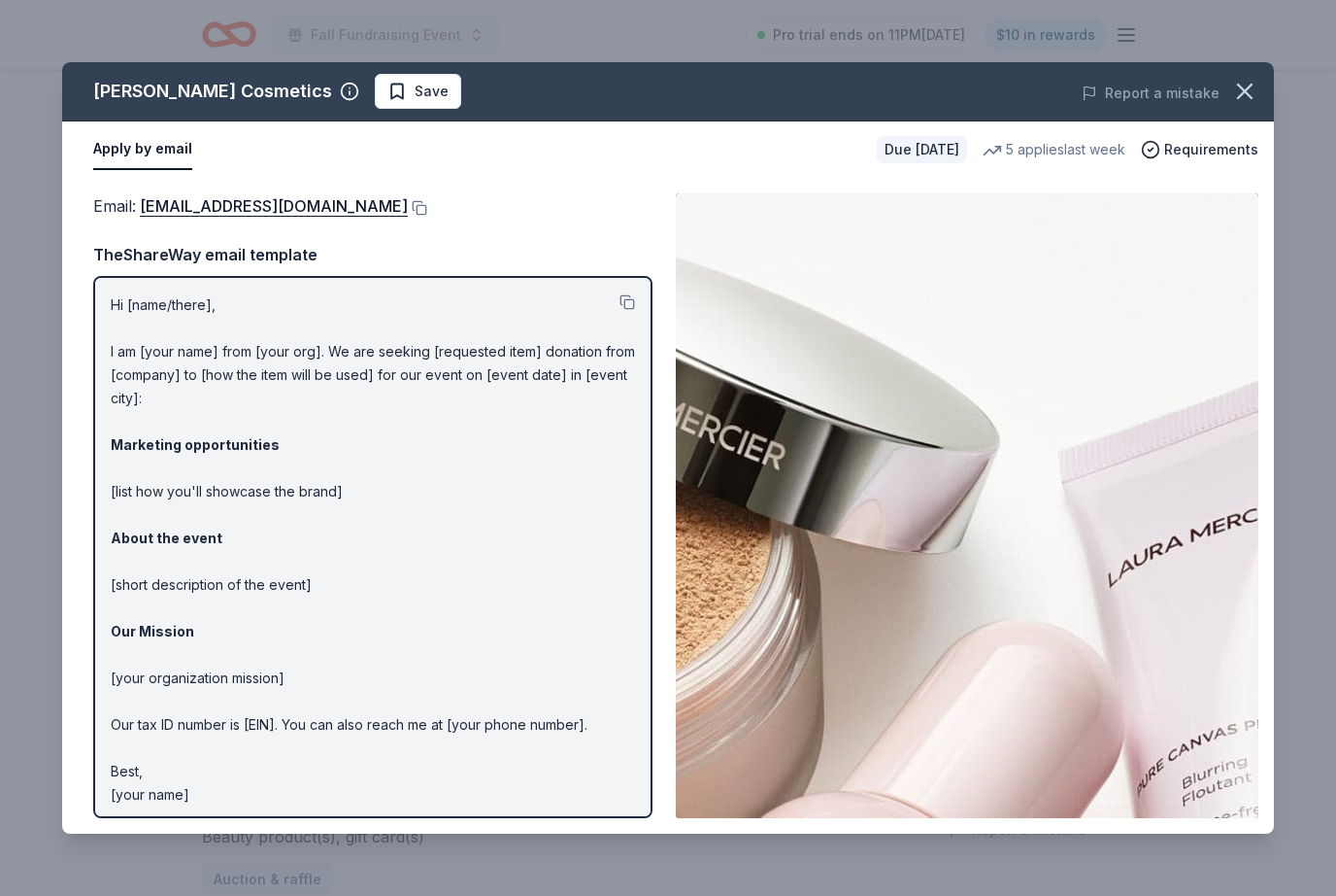
click at [408, 200] on button at bounding box center [418, 207] width 19 height 16
click at [1243, 99] on icon "button" at bounding box center [1245, 92] width 27 height 27
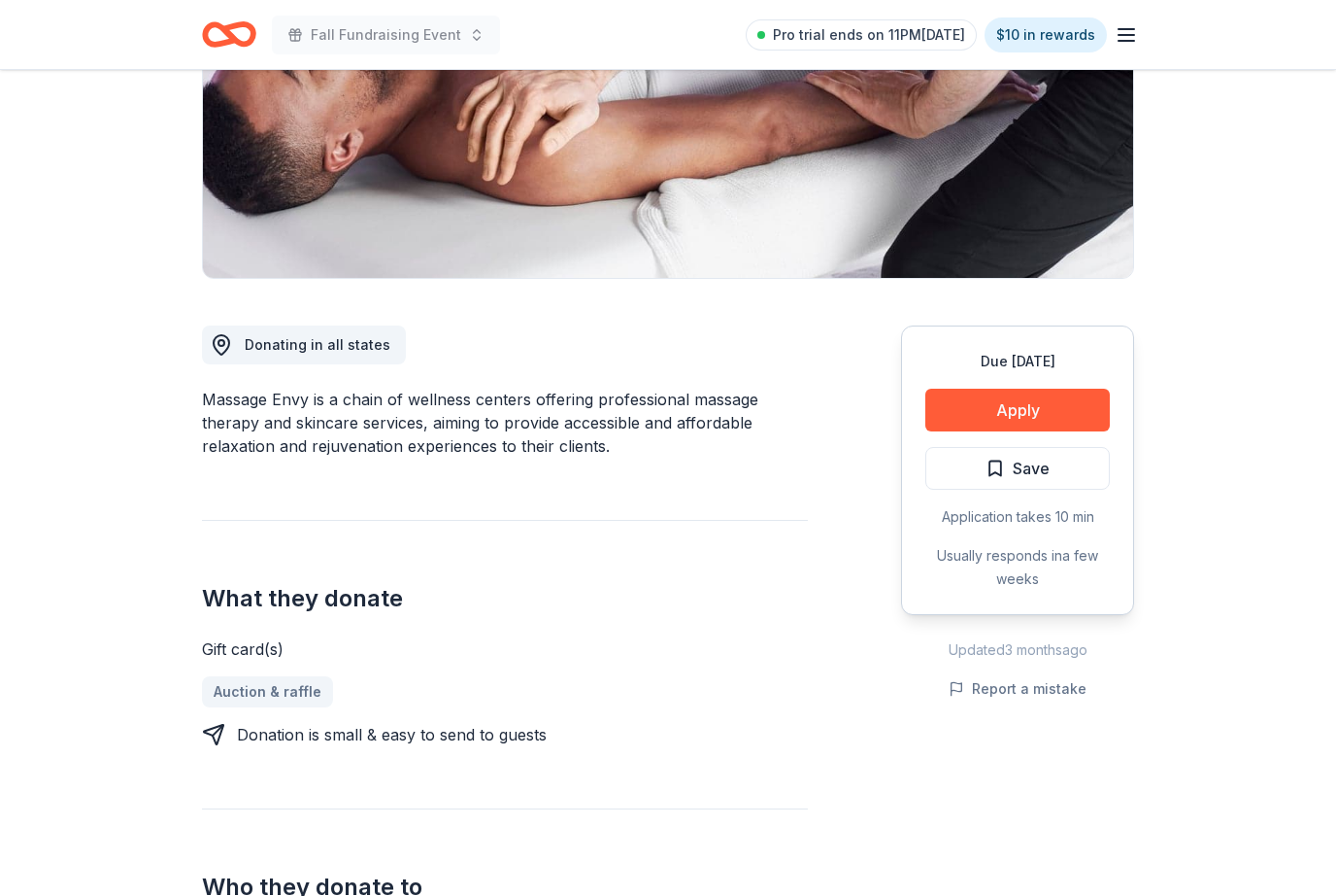
scroll to position [316, 0]
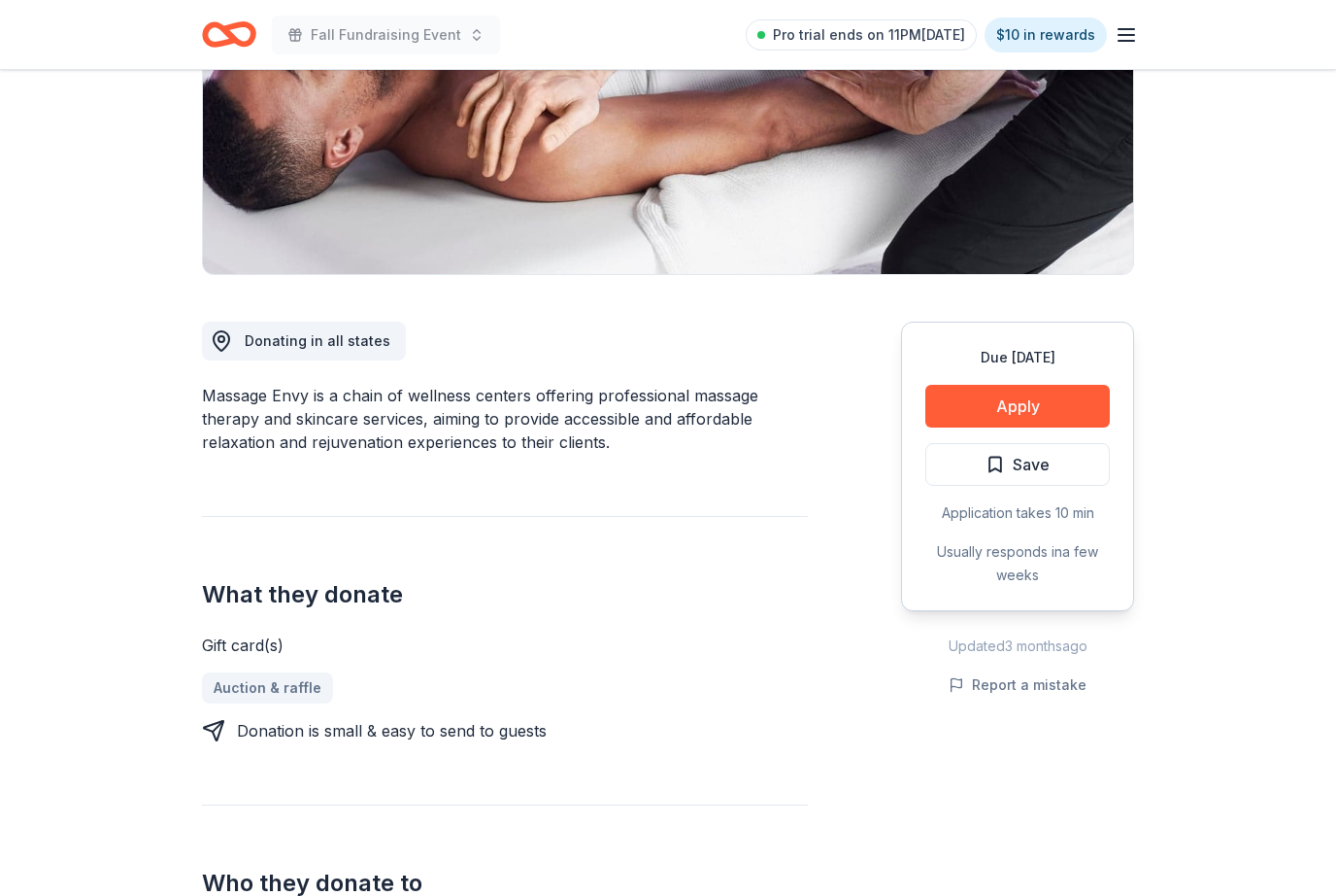
click at [1066, 411] on button "Apply" at bounding box center [1019, 406] width 185 height 43
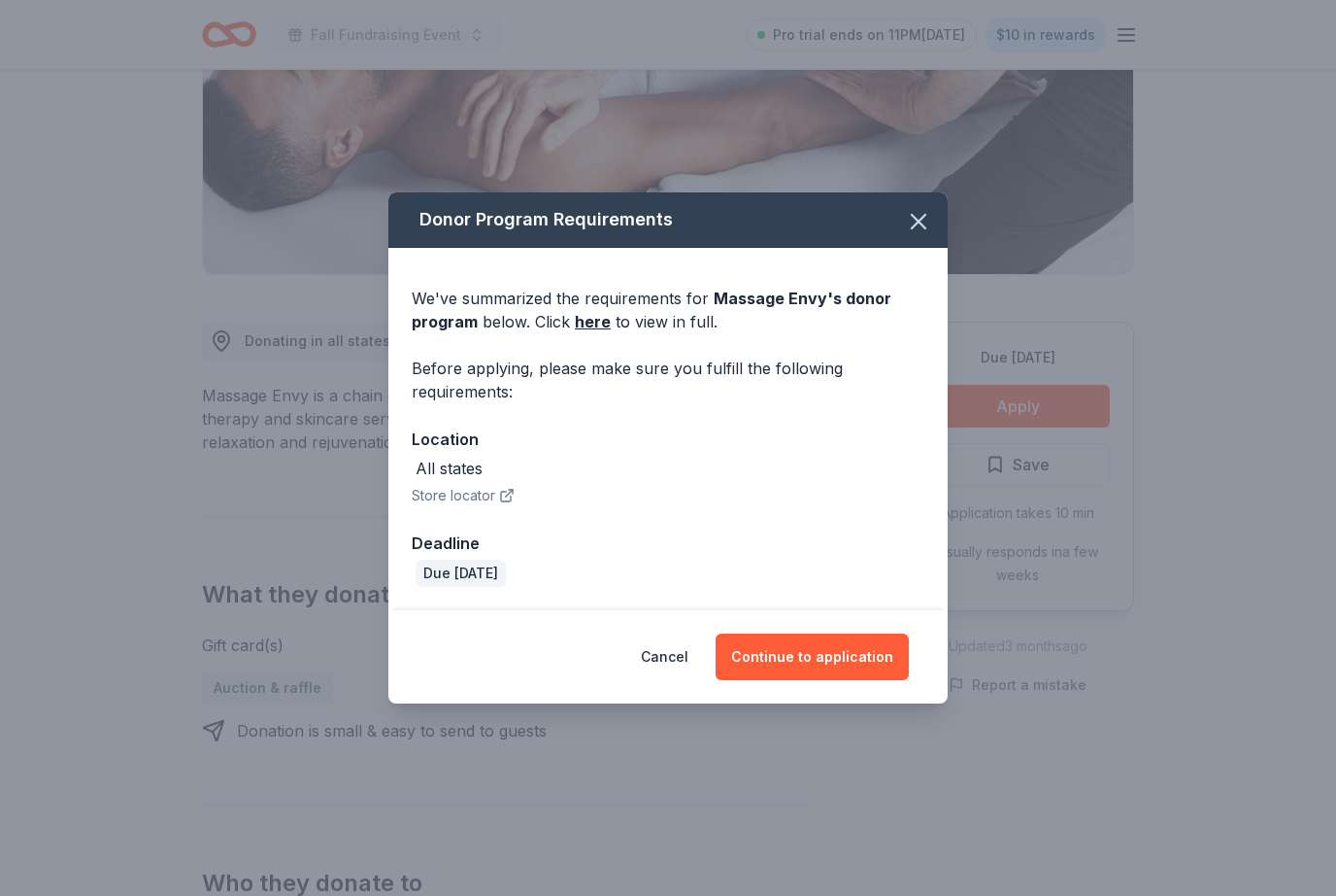
click at [822, 680] on button "Continue to application" at bounding box center [812, 656] width 193 height 47
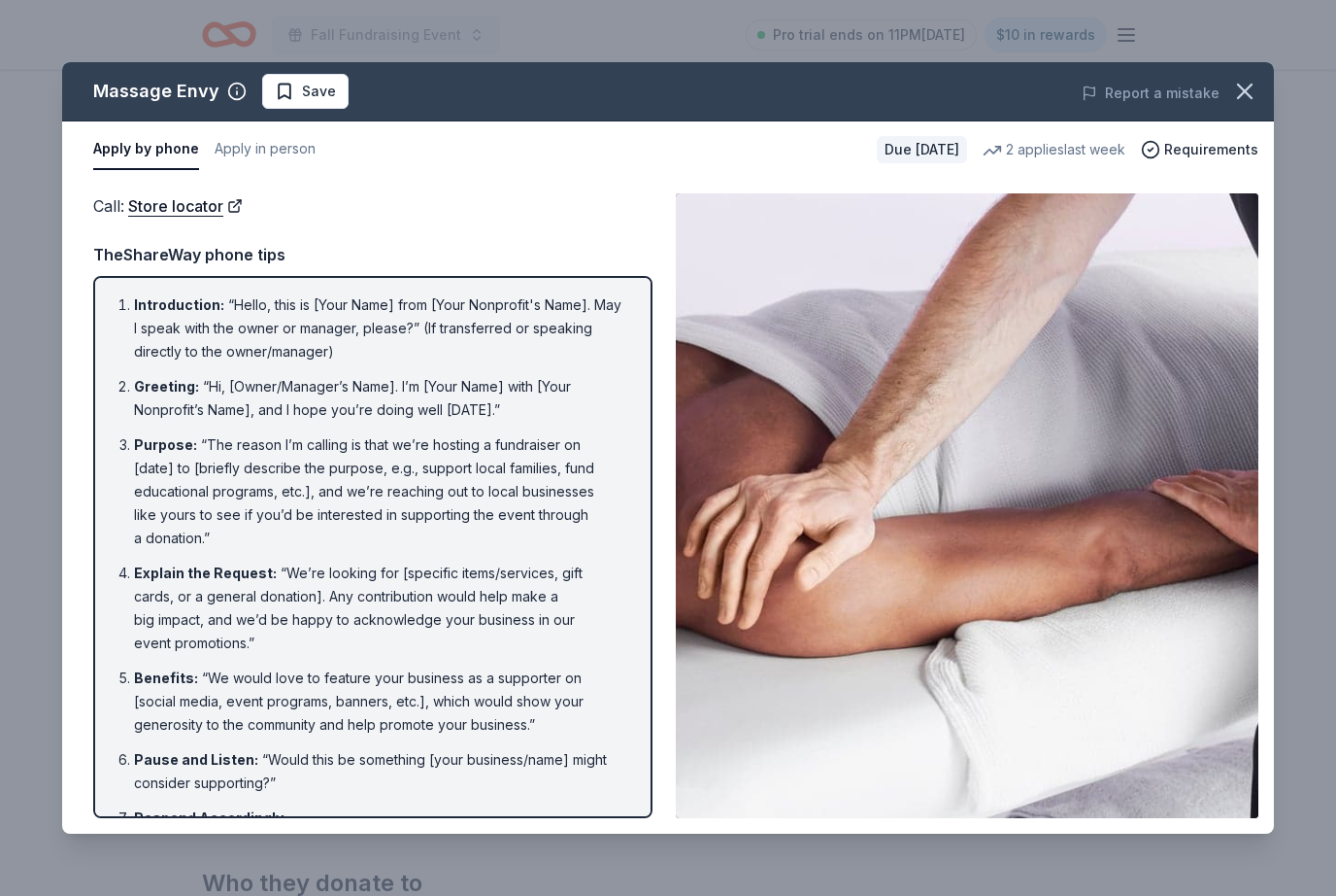
click at [1263, 97] on button "button" at bounding box center [1245, 92] width 43 height 43
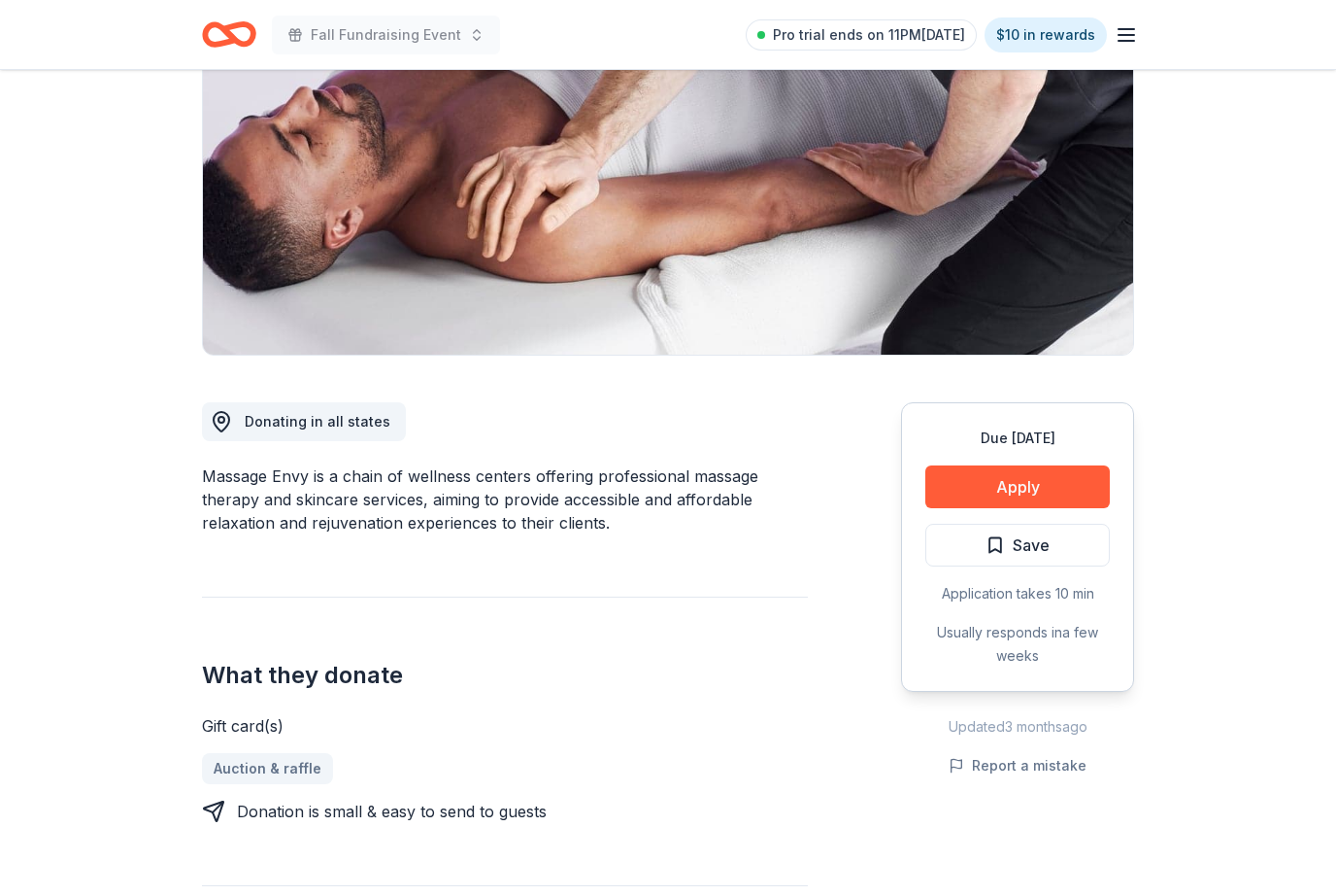
scroll to position [0, 0]
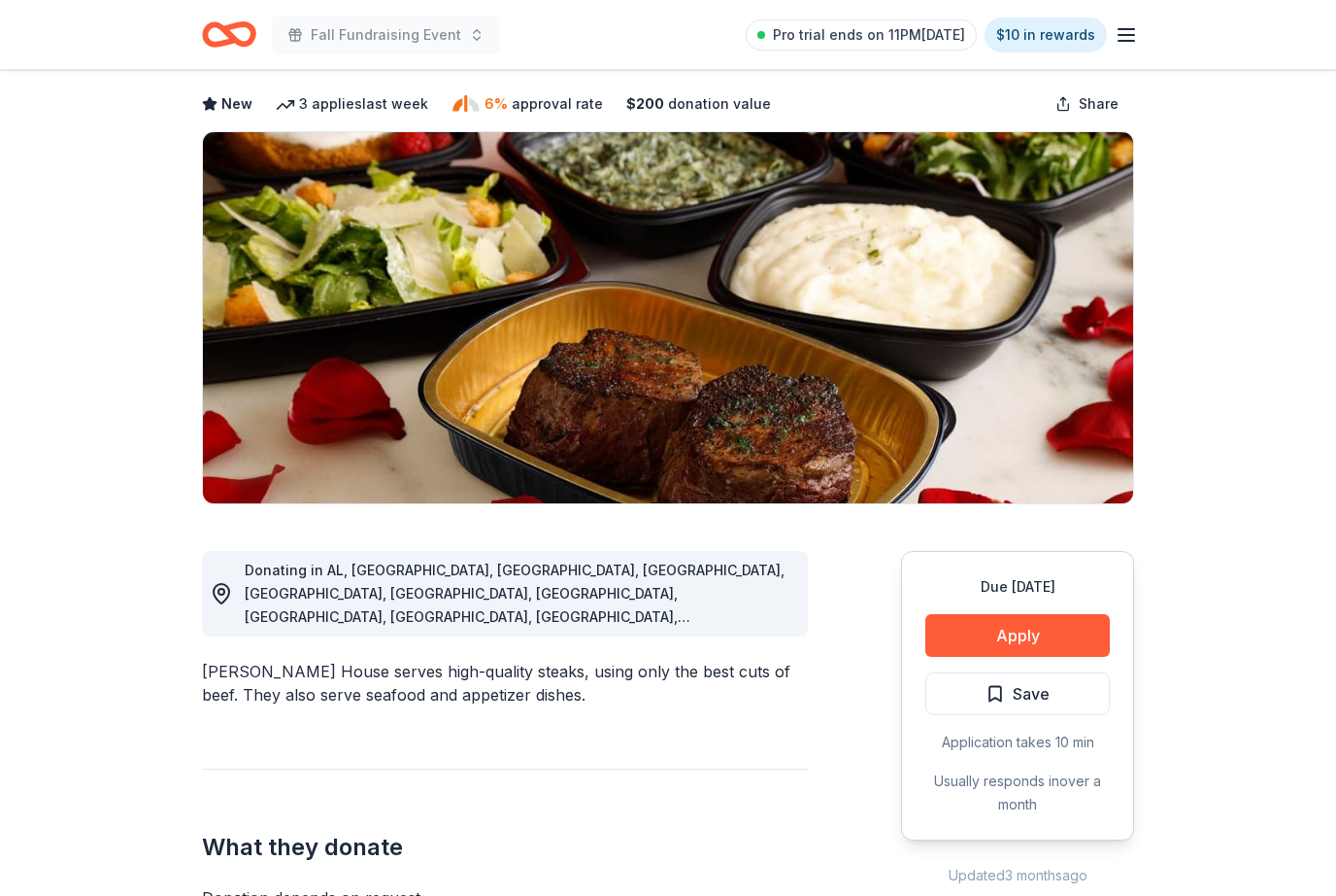
scroll to position [89, 0]
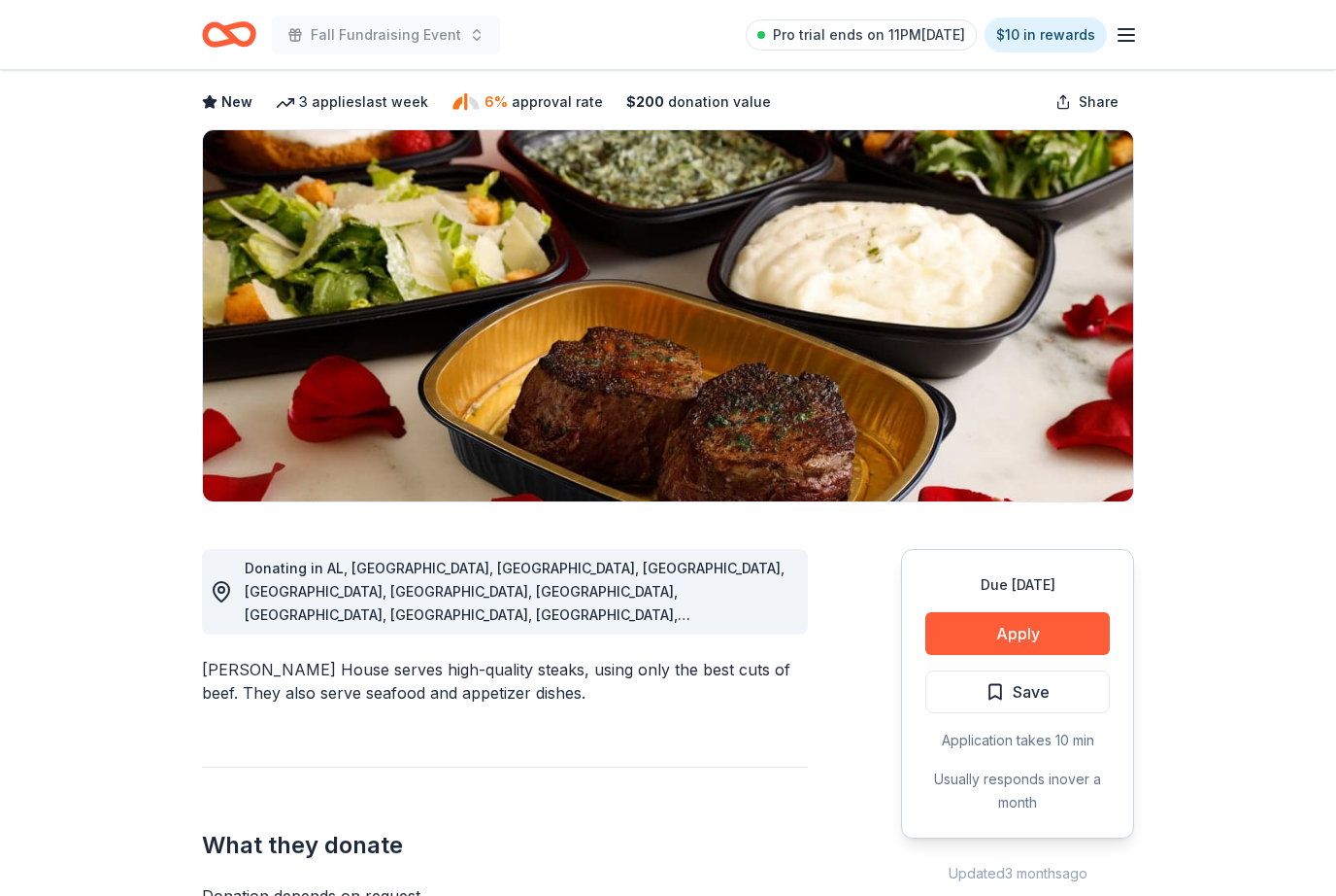
click at [1029, 636] on button "Apply" at bounding box center [1019, 633] width 185 height 43
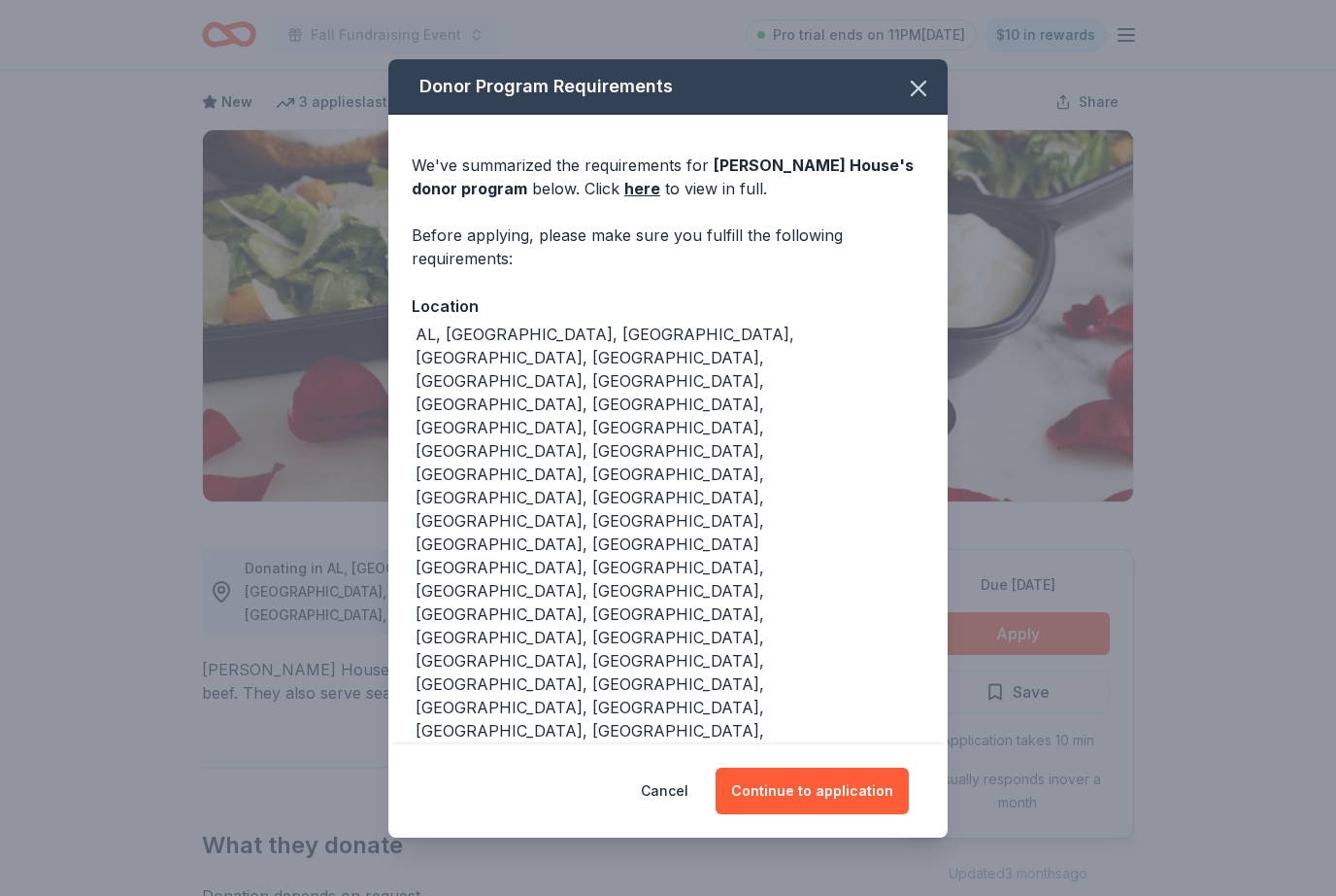
click at [861, 767] on button "Continue to application" at bounding box center [812, 791] width 193 height 47
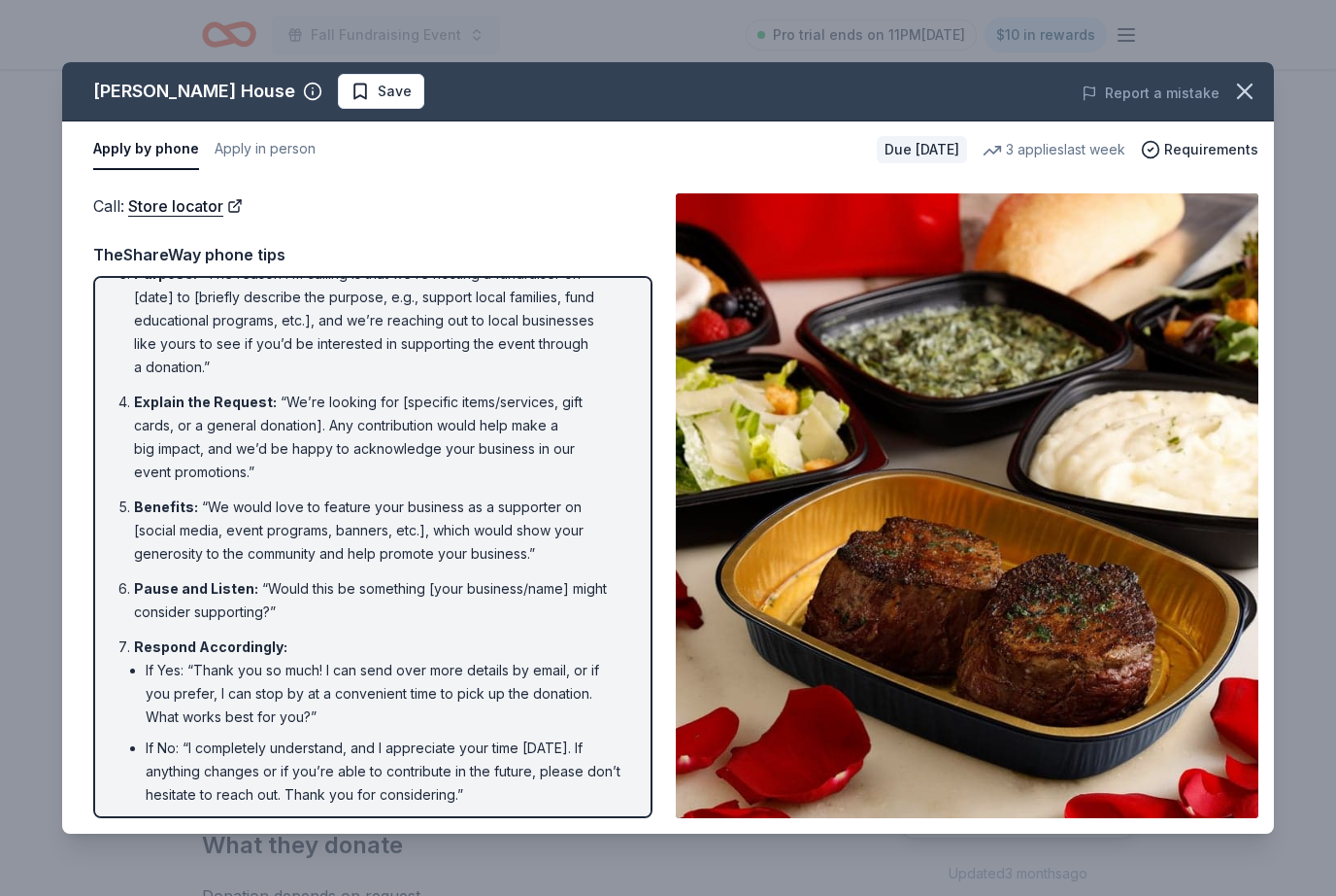
click at [1235, 87] on icon "button" at bounding box center [1245, 92] width 27 height 27
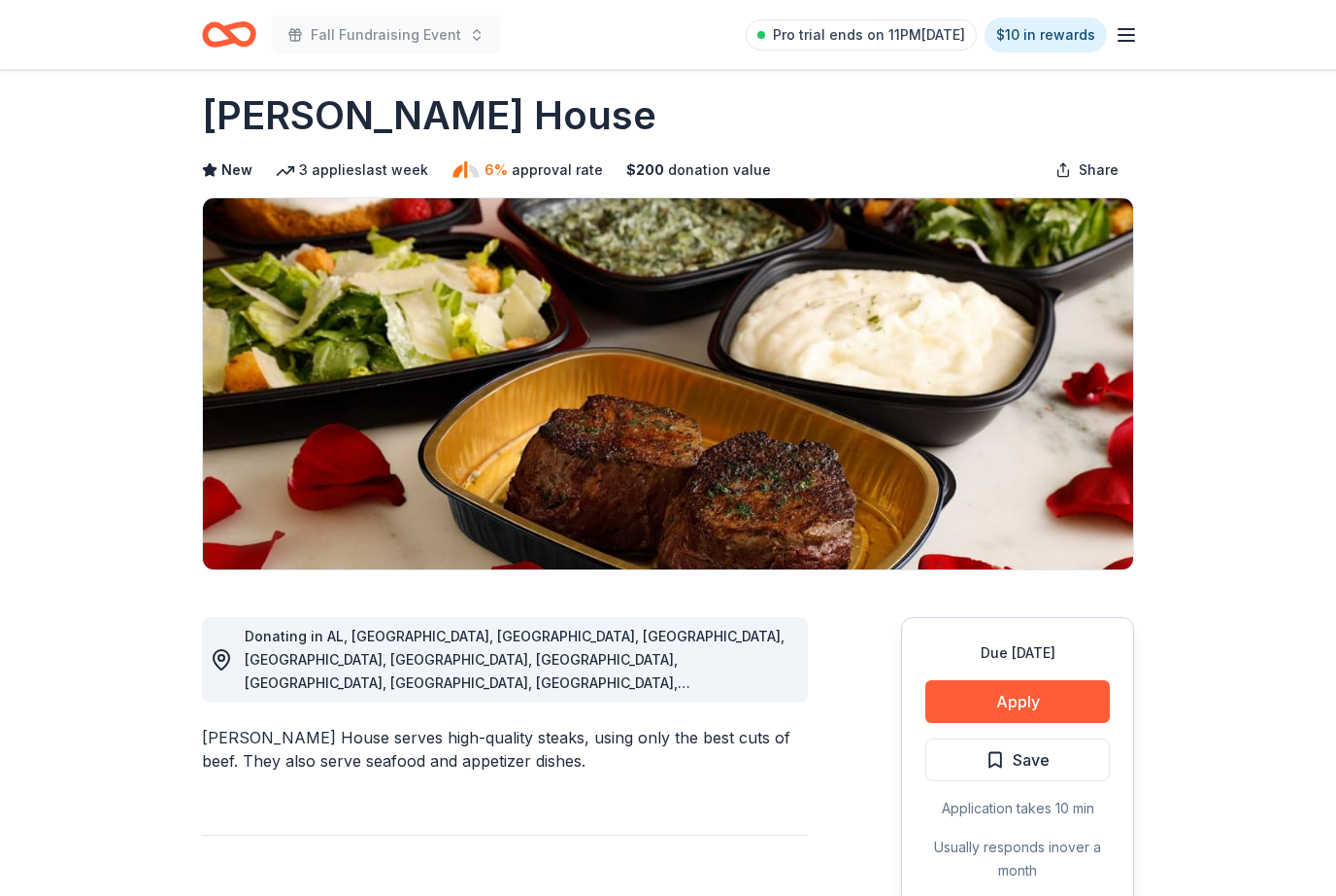
scroll to position [0, 0]
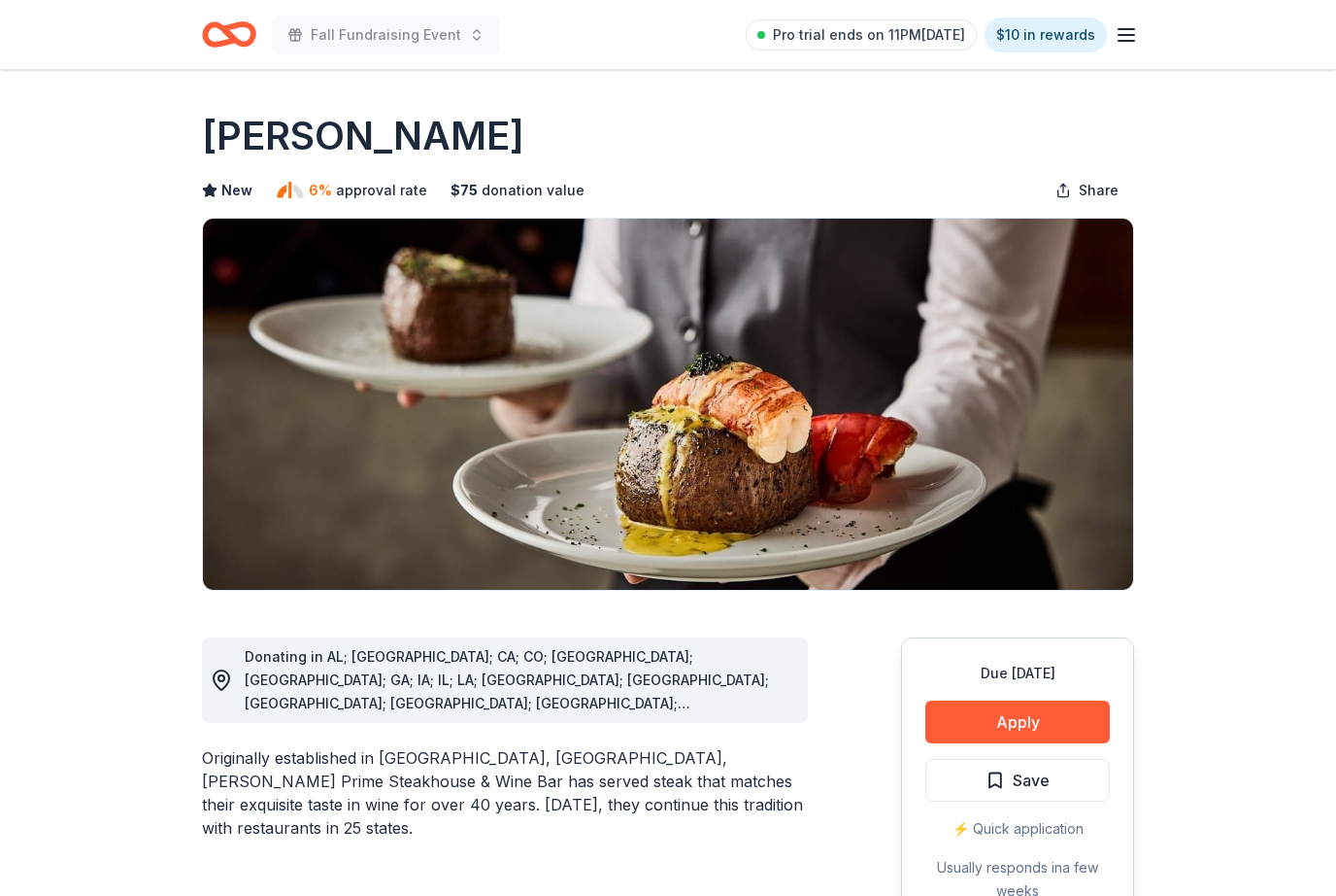
click at [1015, 714] on button "Apply" at bounding box center [1019, 722] width 185 height 43
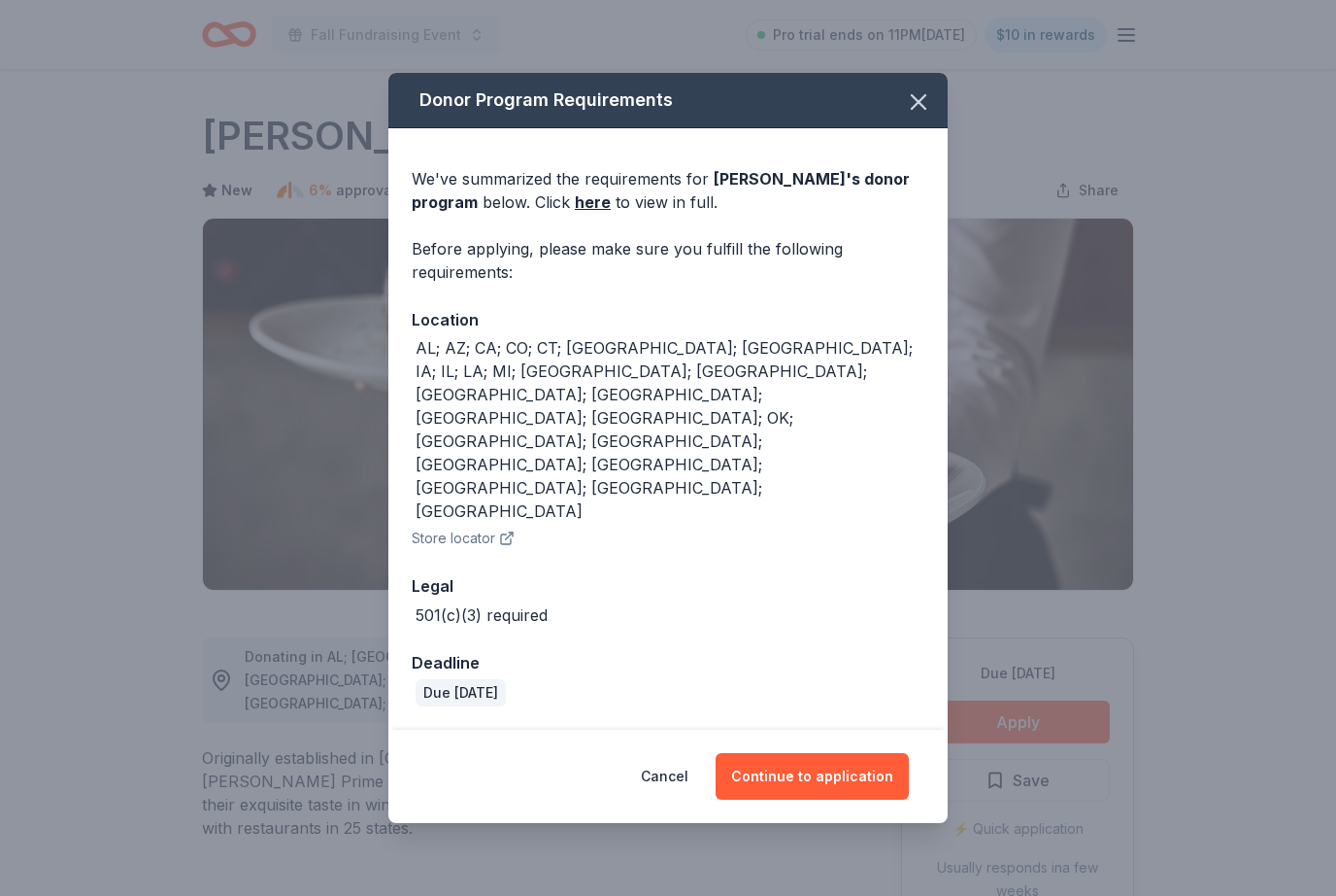
click at [877, 753] on button "Continue to application" at bounding box center [812, 776] width 193 height 47
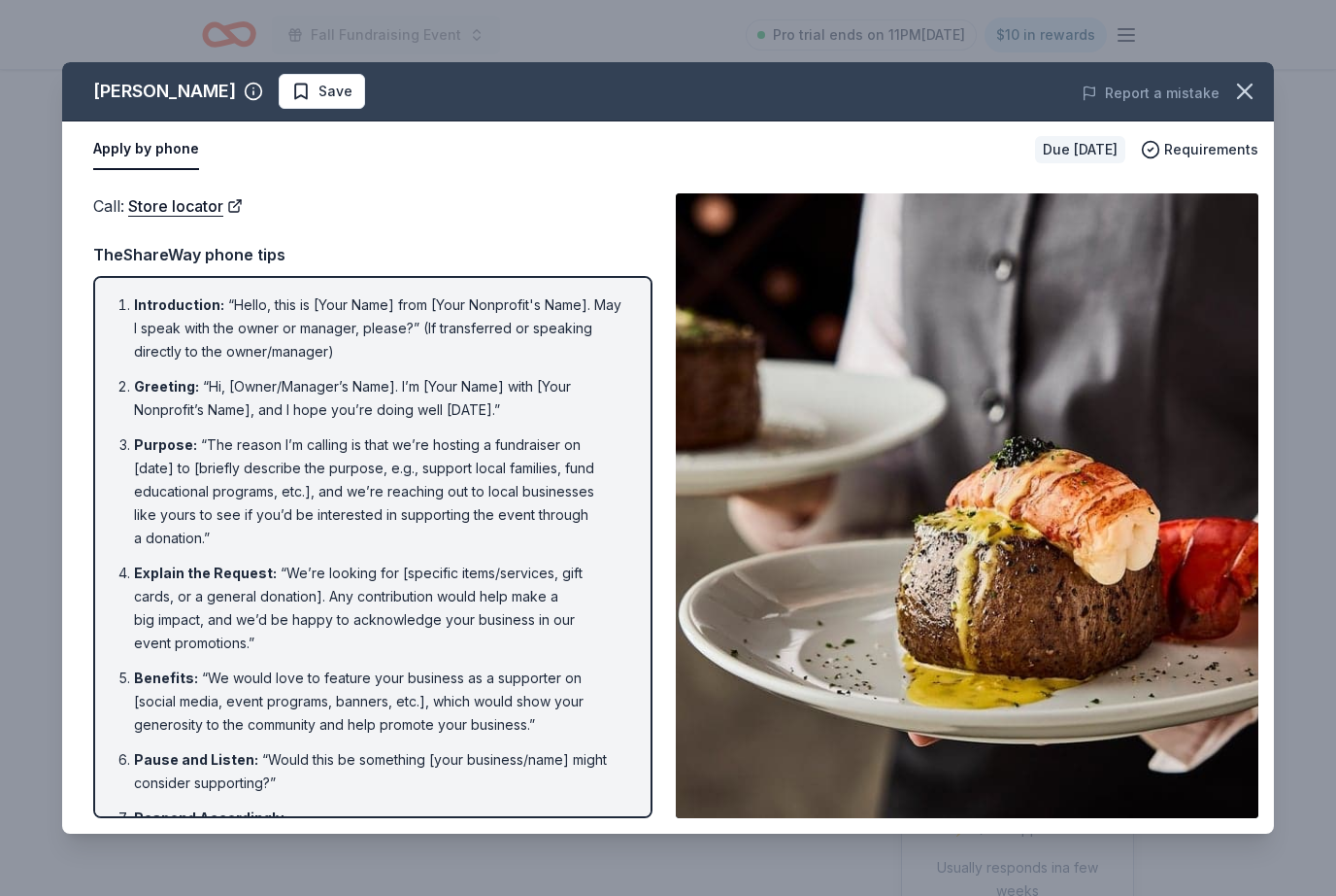
click at [1253, 95] on icon "button" at bounding box center [1245, 92] width 27 height 27
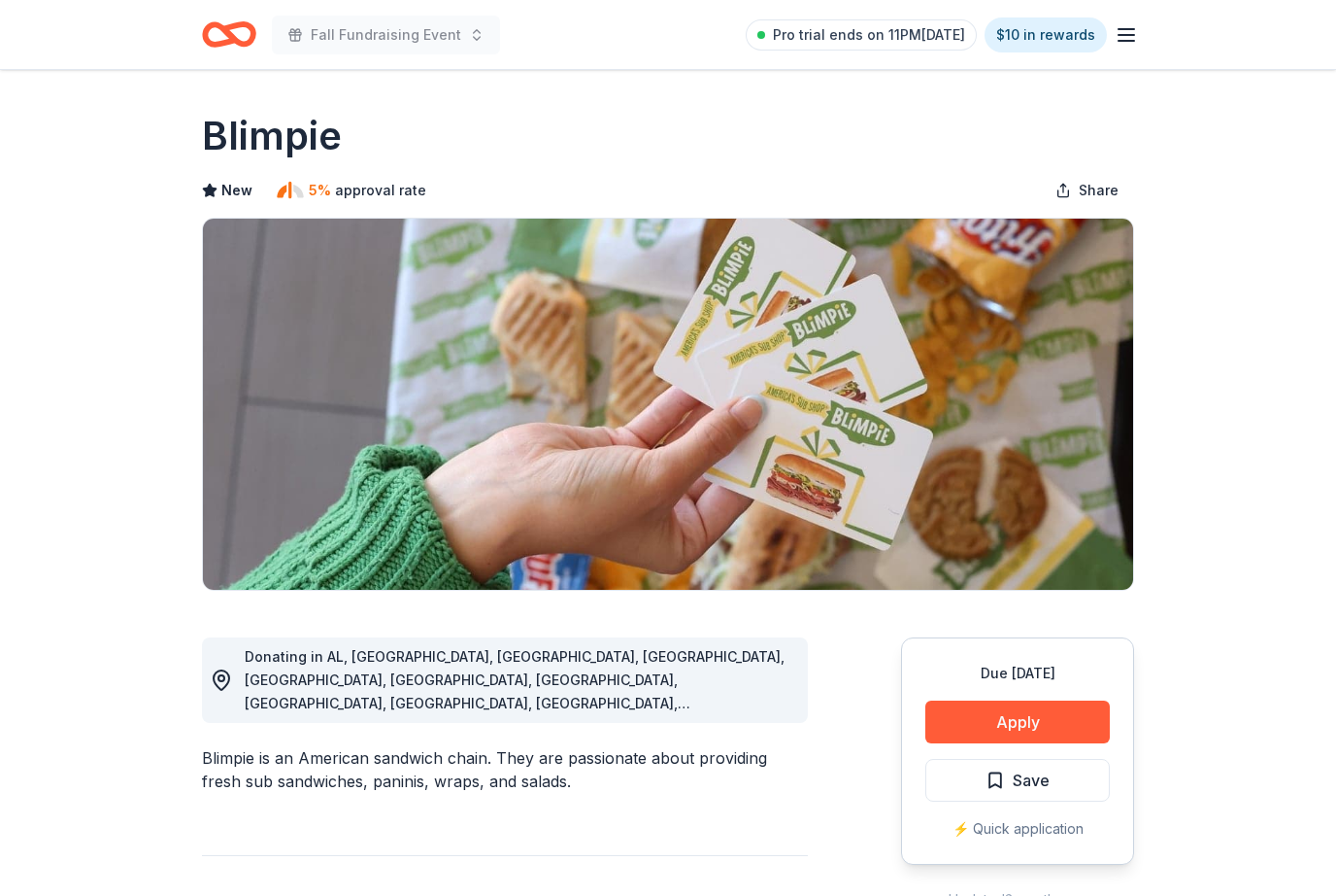
click at [975, 721] on button "Apply" at bounding box center [1019, 722] width 185 height 43
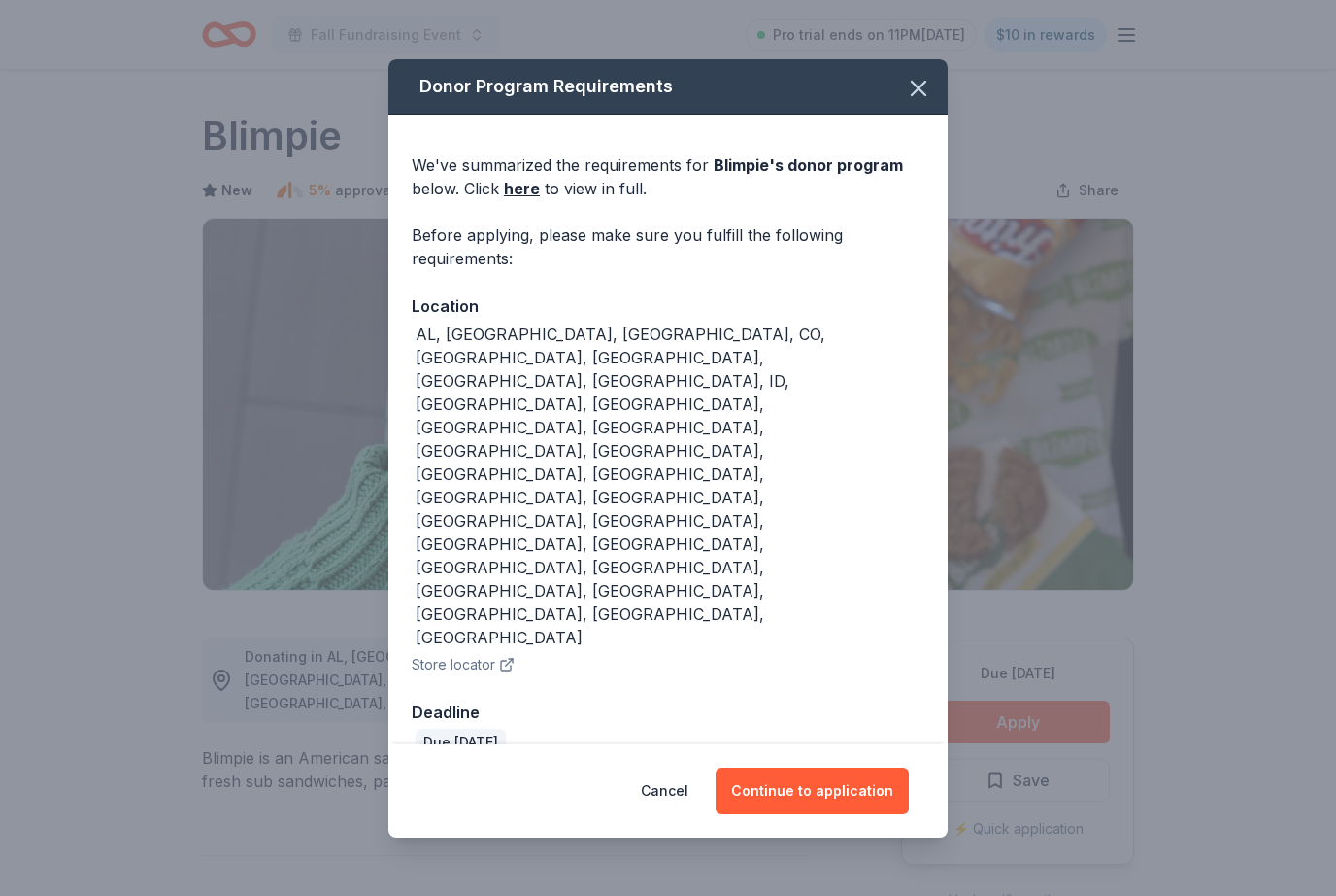
click at [825, 767] on button "Continue to application" at bounding box center [812, 791] width 193 height 47
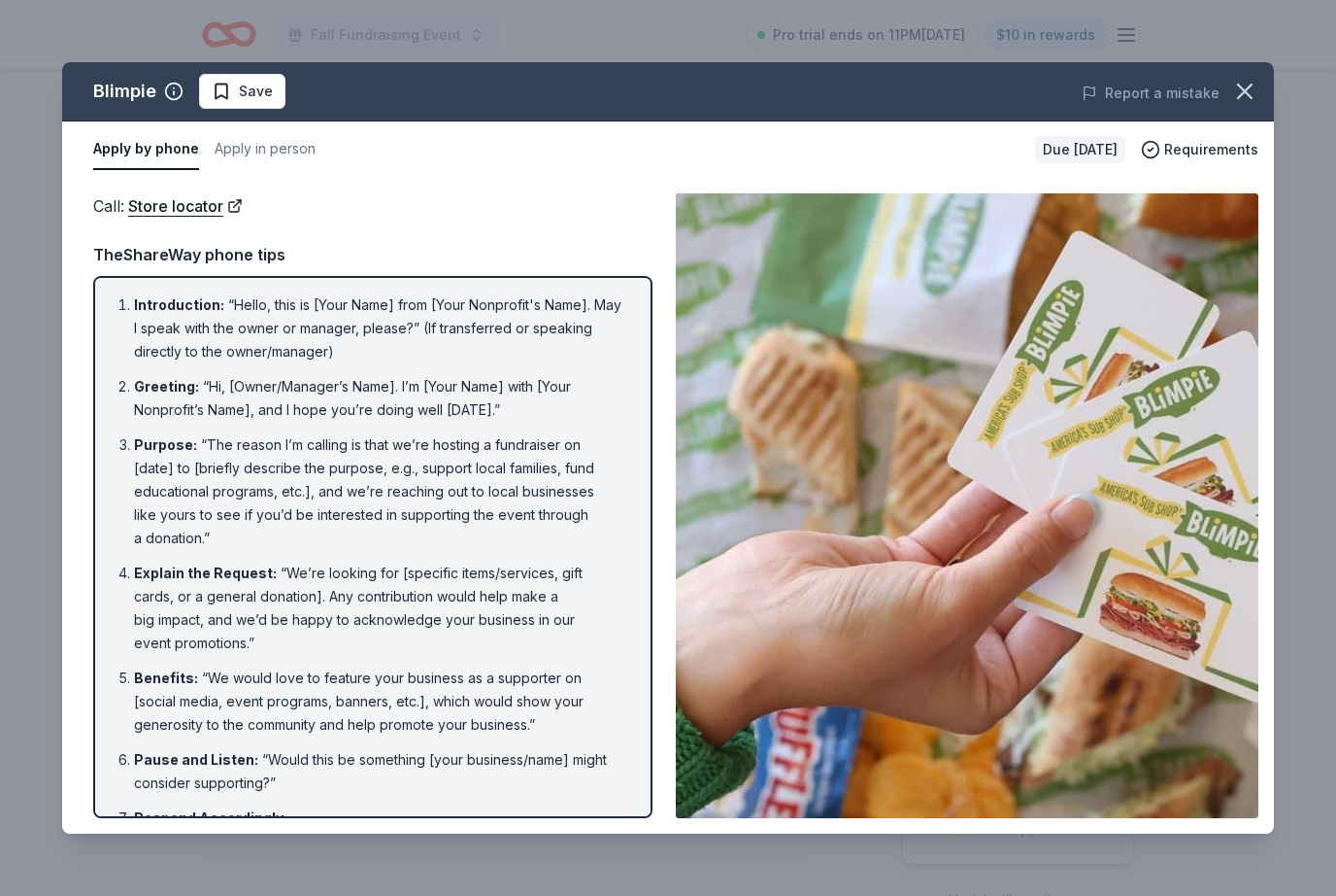
click at [1239, 91] on icon "button" at bounding box center [1245, 92] width 27 height 27
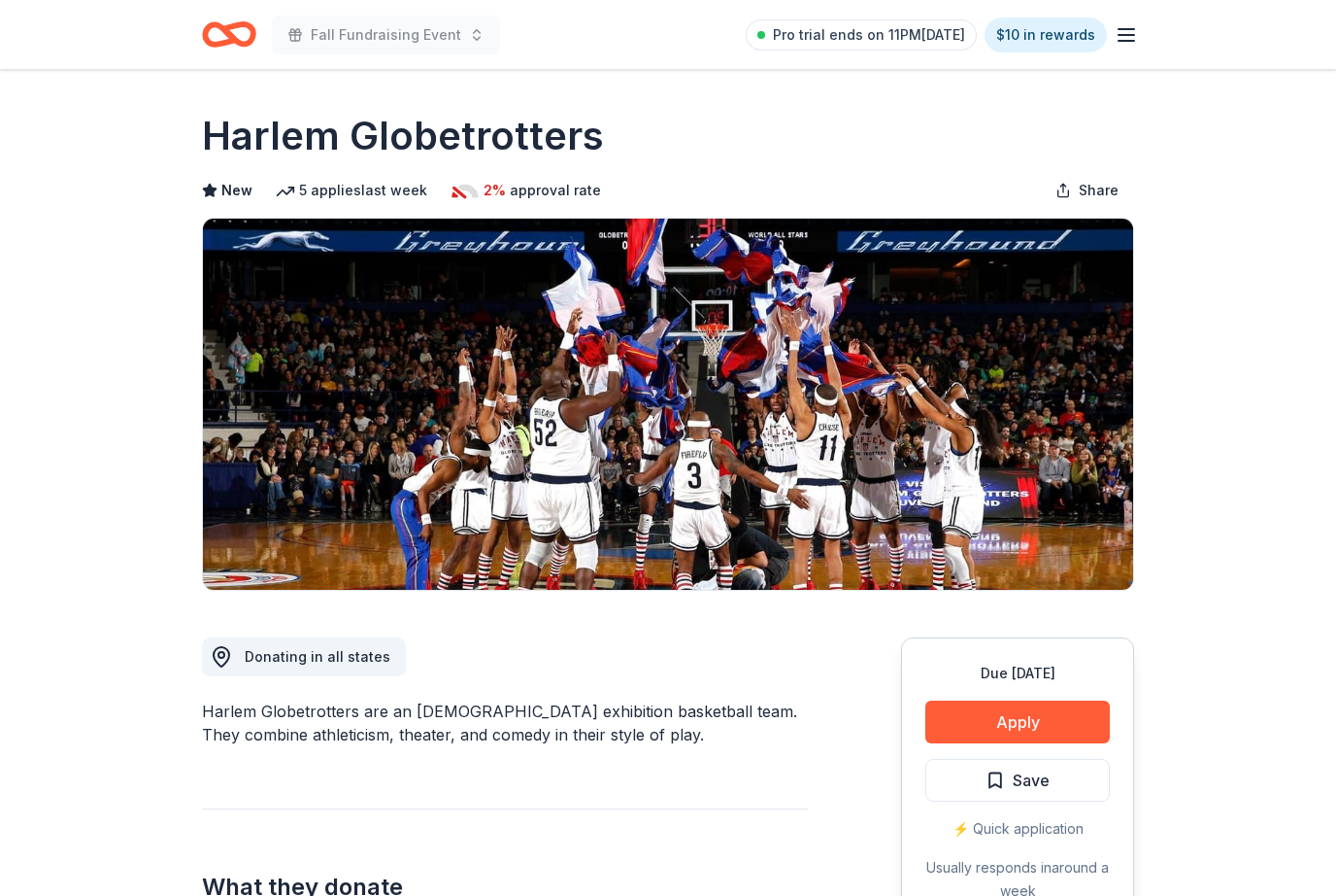
click at [1034, 717] on button "Apply" at bounding box center [1019, 722] width 185 height 43
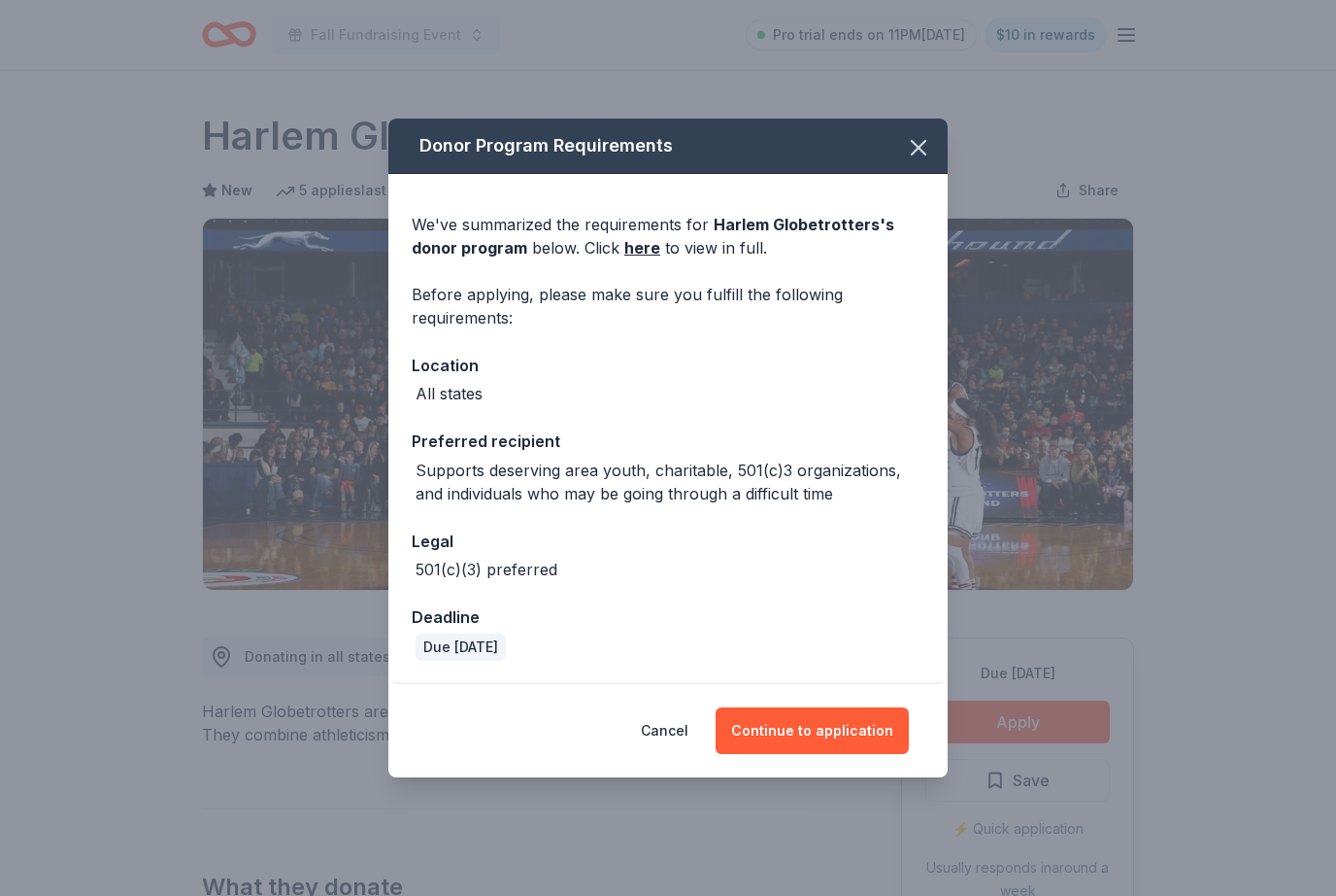
click at [885, 729] on button "Continue to application" at bounding box center [812, 730] width 193 height 47
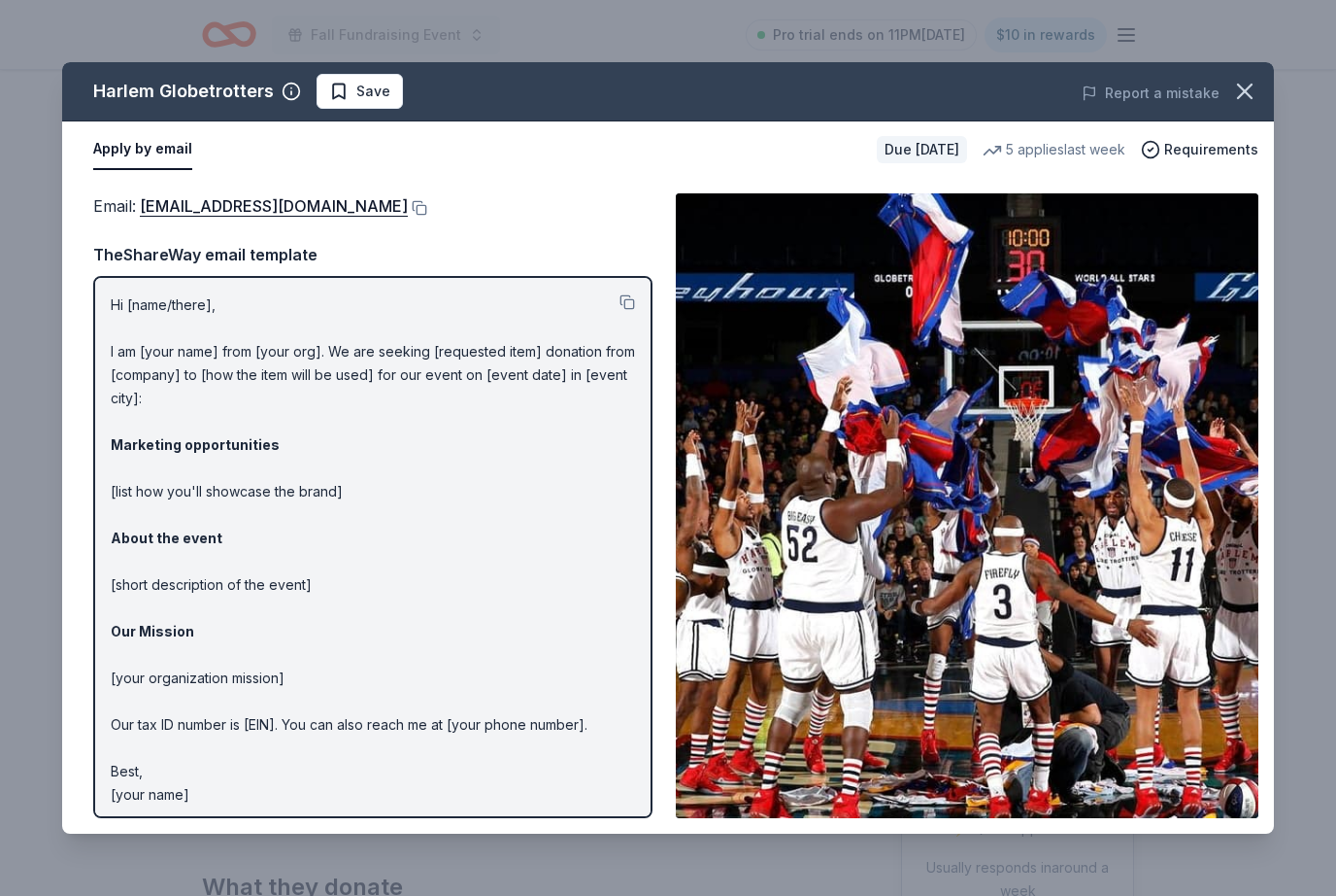
click at [631, 295] on button at bounding box center [627, 302] width 16 height 16
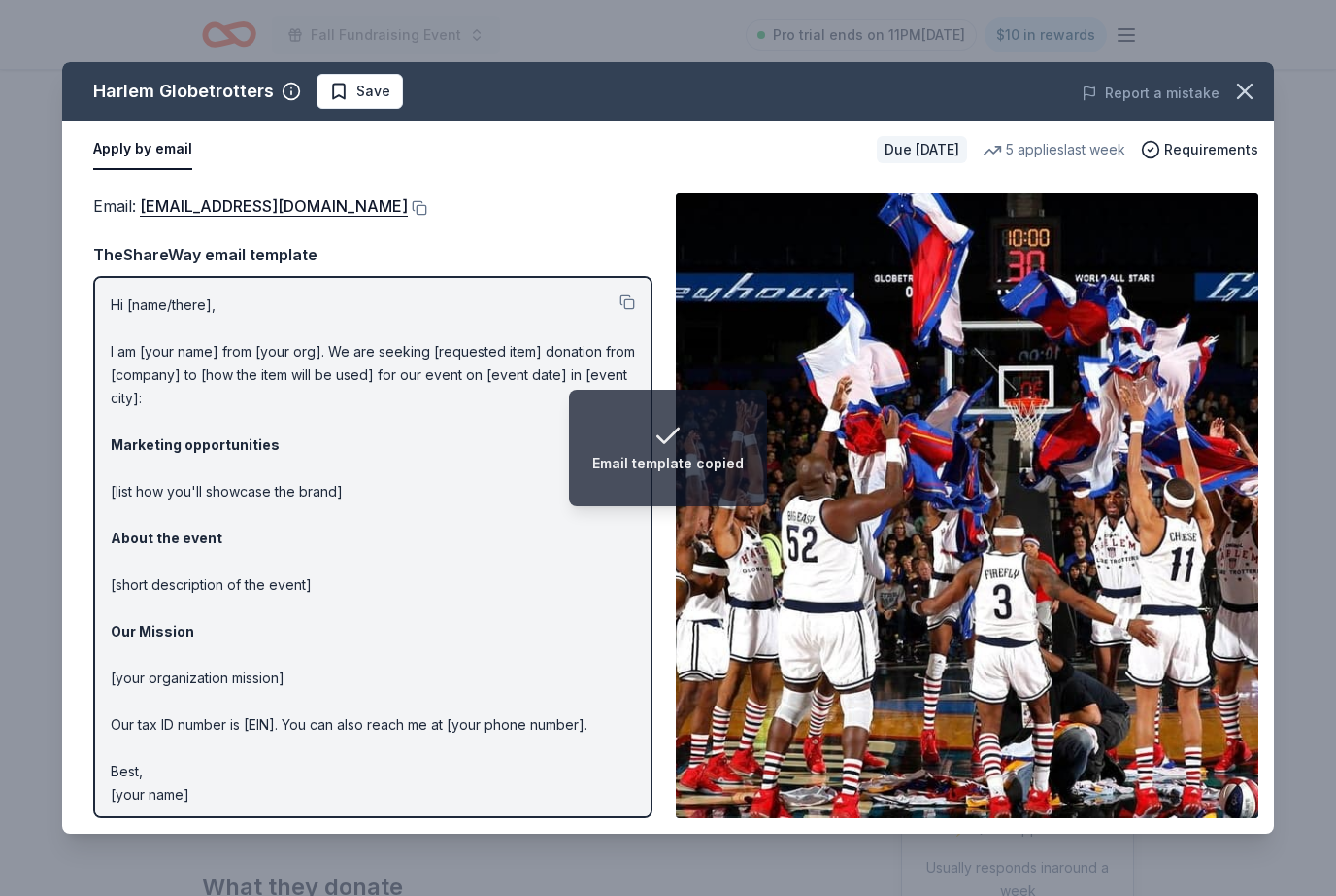
click at [390, 191] on div "Email : info@harlemglobetrotters.com Email : info@harlemglobetrotters.com TheSh…" at bounding box center [668, 505] width 1212 height 655
click at [408, 207] on button at bounding box center [418, 207] width 19 height 16
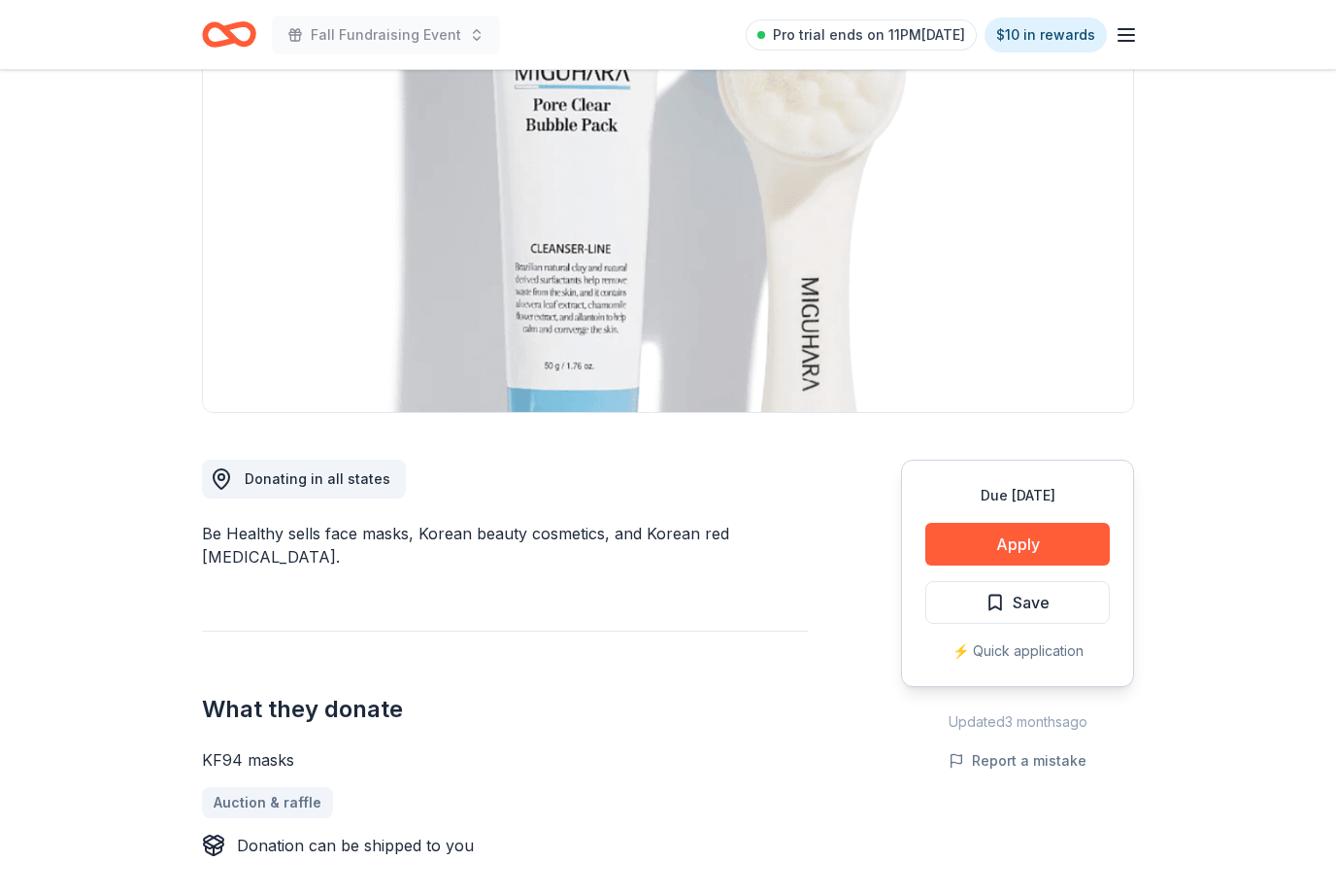
scroll to position [180, 0]
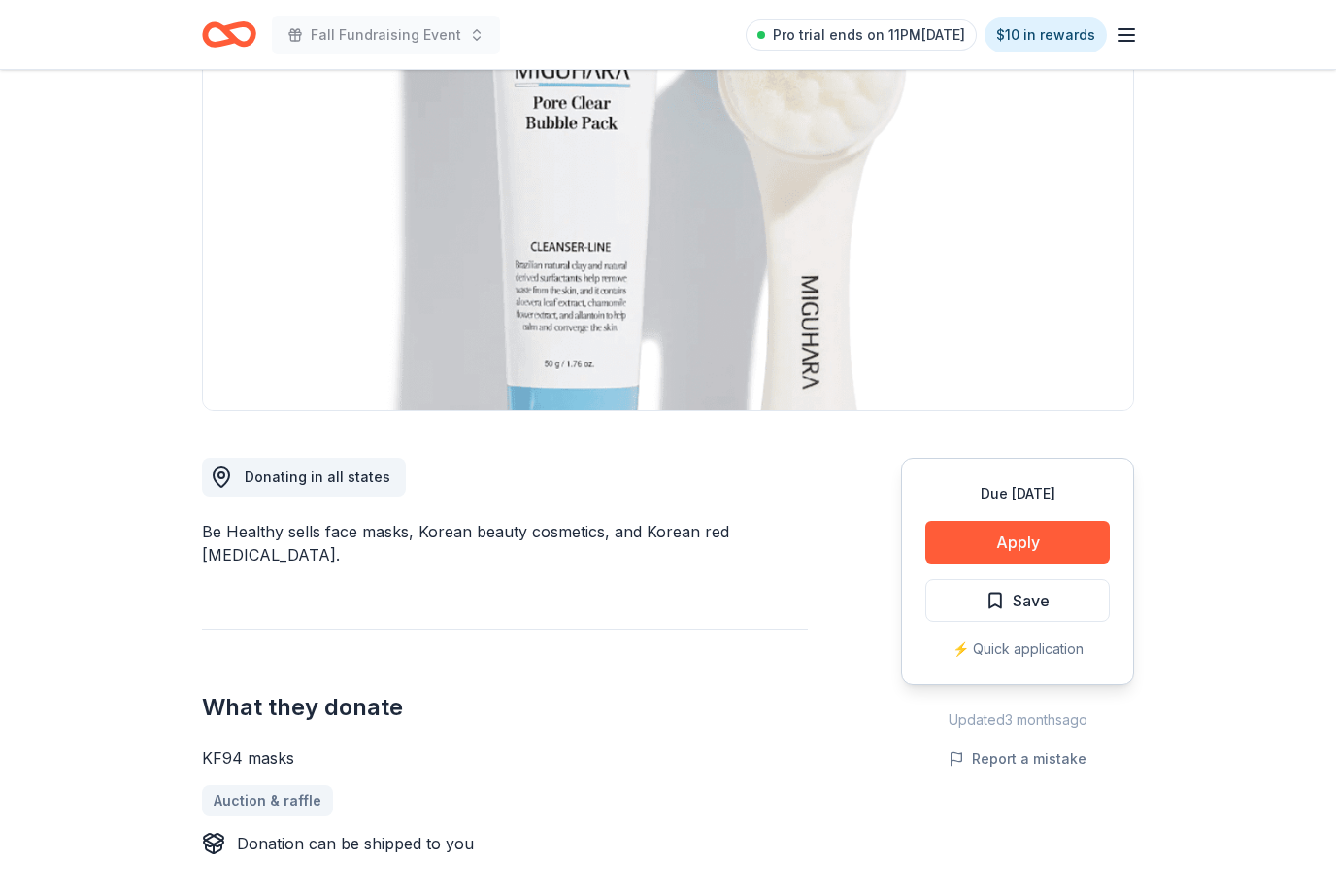
click at [1073, 551] on button "Apply" at bounding box center [1019, 542] width 185 height 43
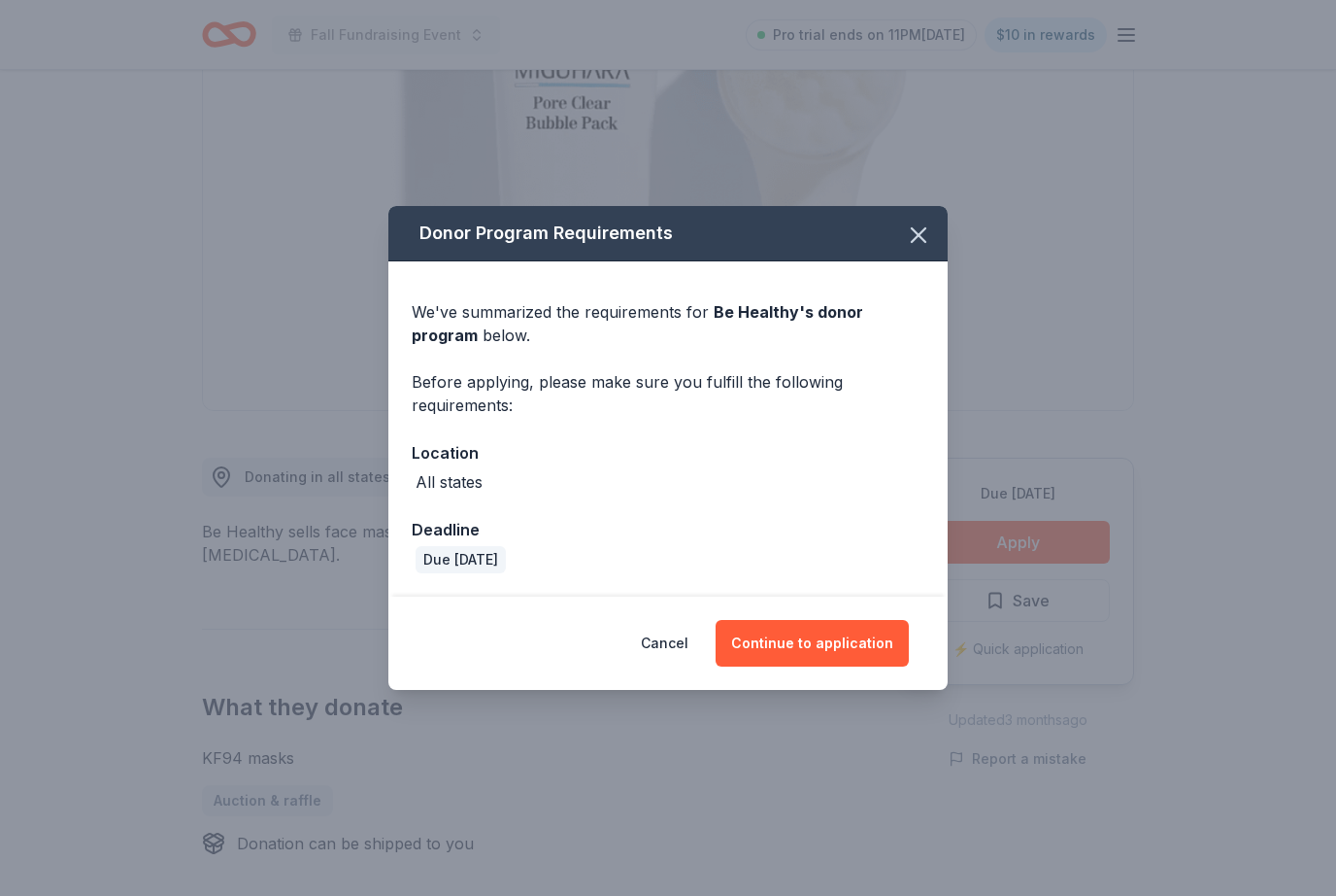
click at [840, 666] on button "Continue to application" at bounding box center [812, 643] width 193 height 47
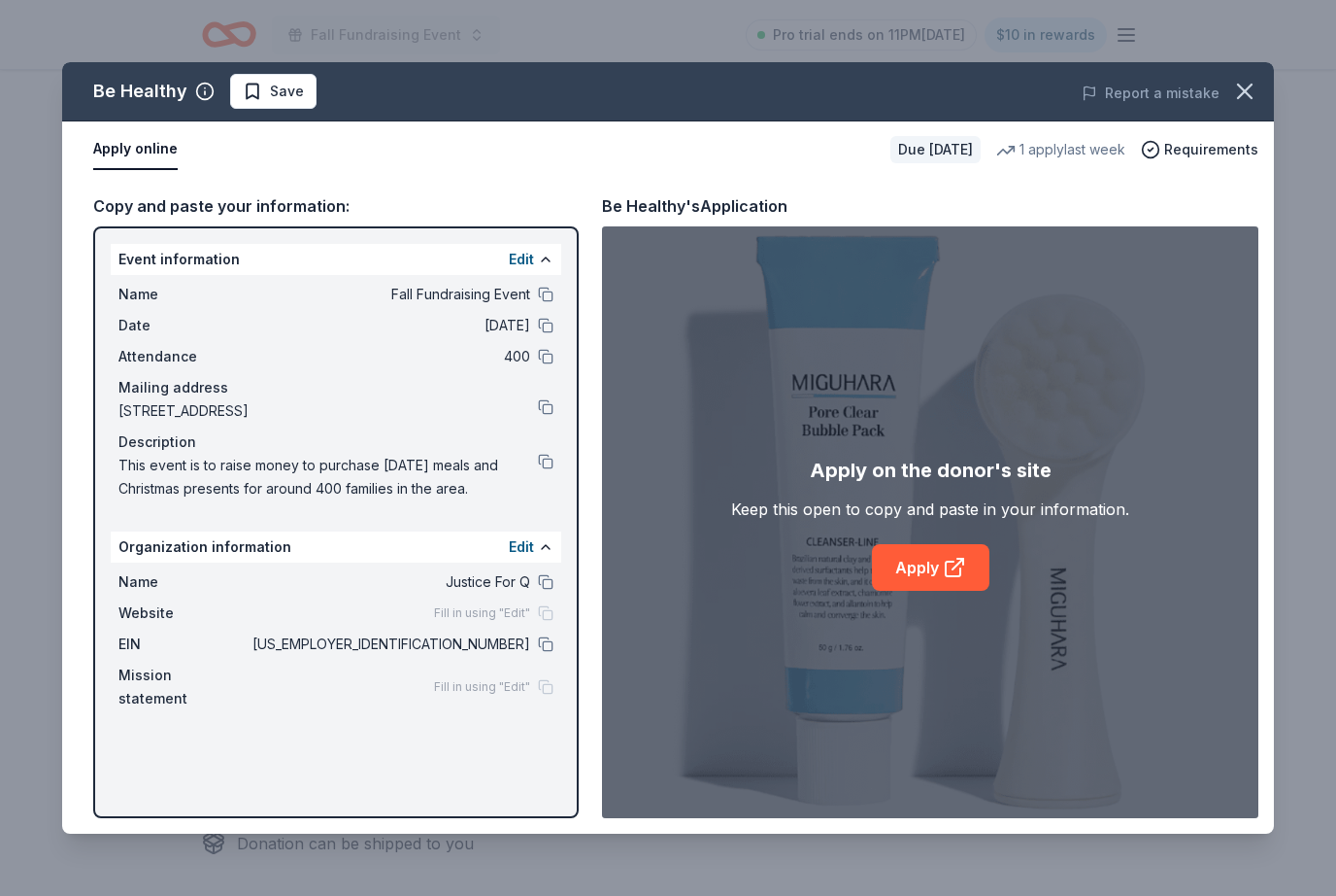
click at [933, 590] on link "Apply" at bounding box center [931, 568] width 118 height 47
click at [1244, 100] on icon "button" at bounding box center [1245, 92] width 27 height 27
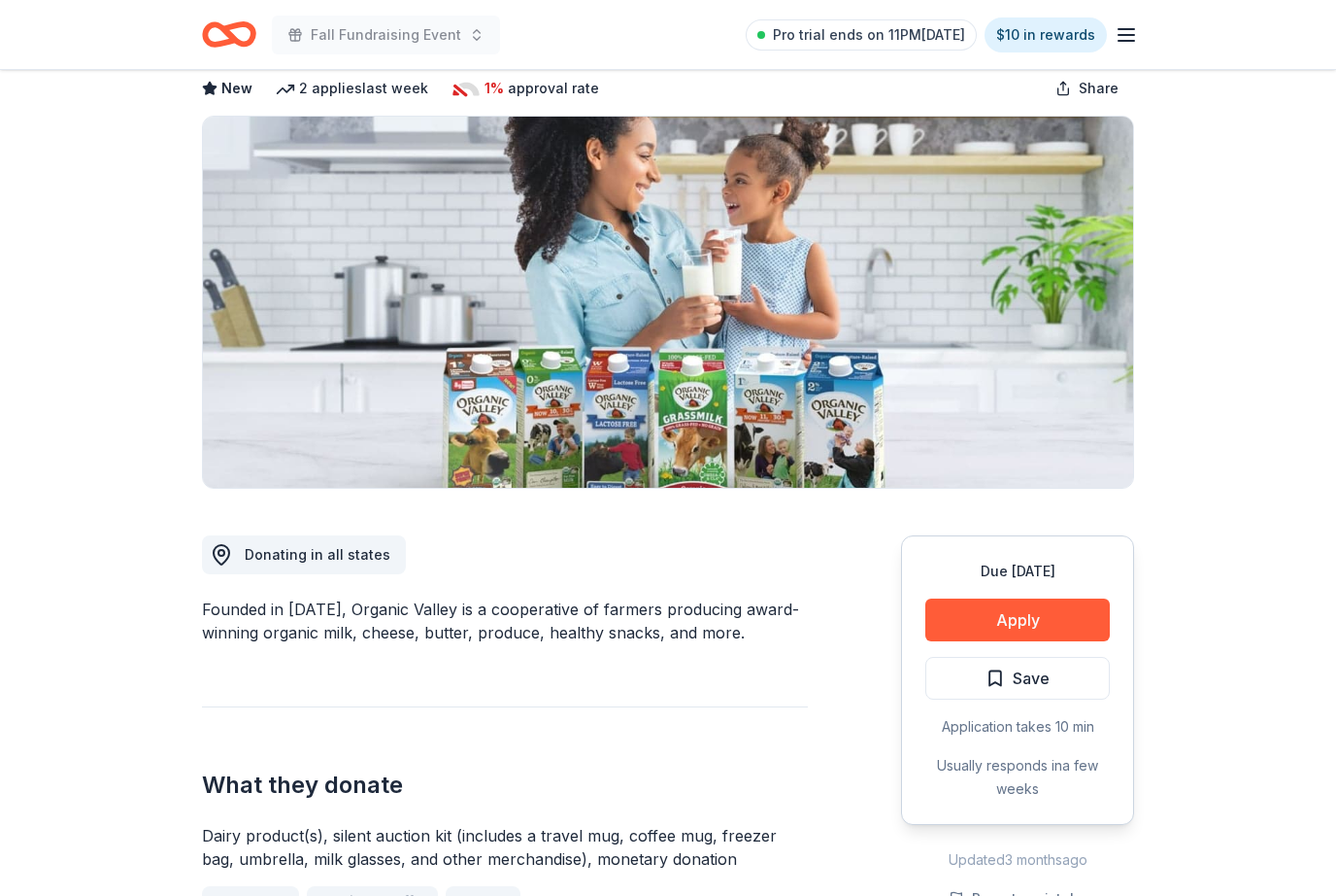
scroll to position [109, 0]
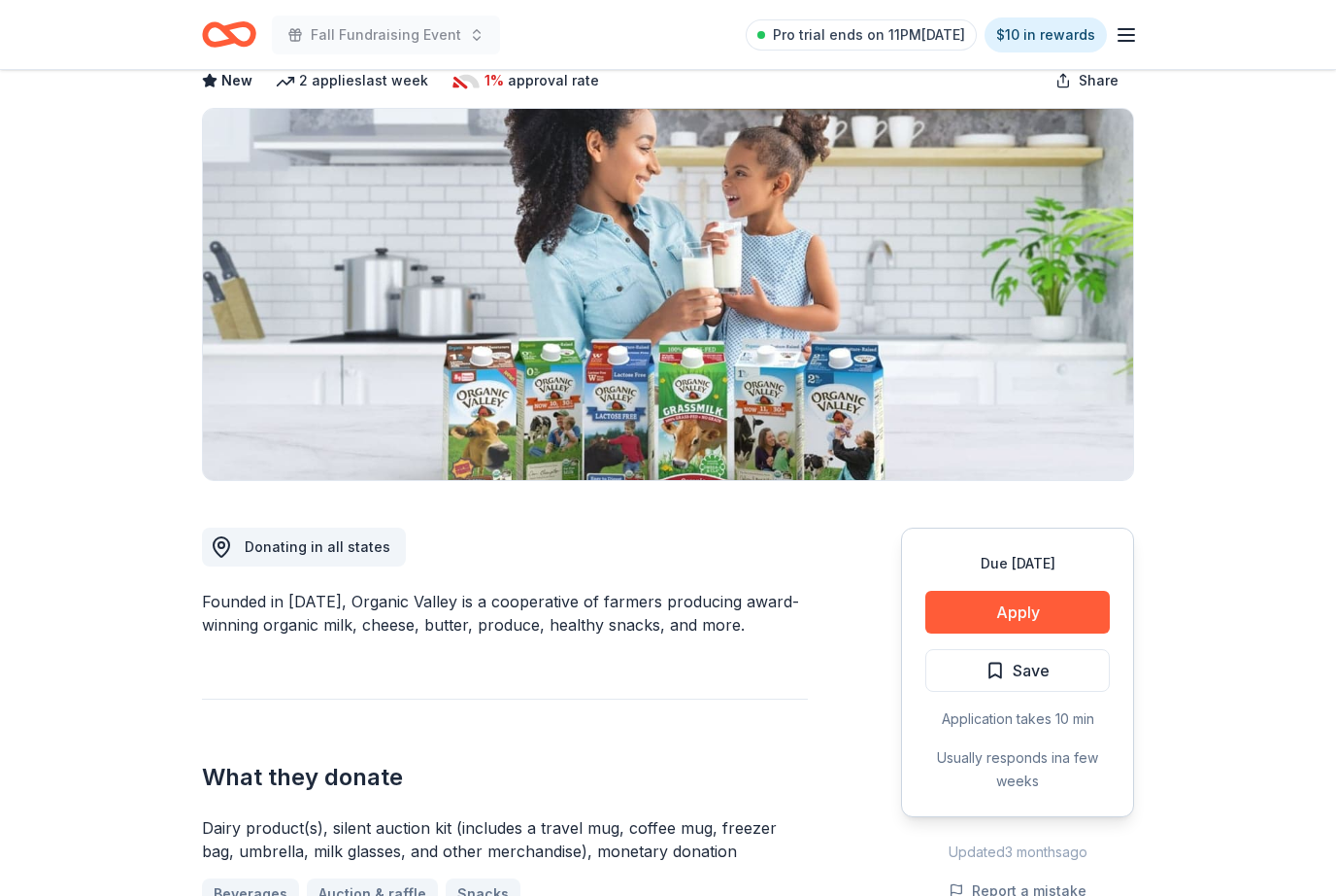
click at [1060, 608] on button "Apply" at bounding box center [1019, 613] width 185 height 43
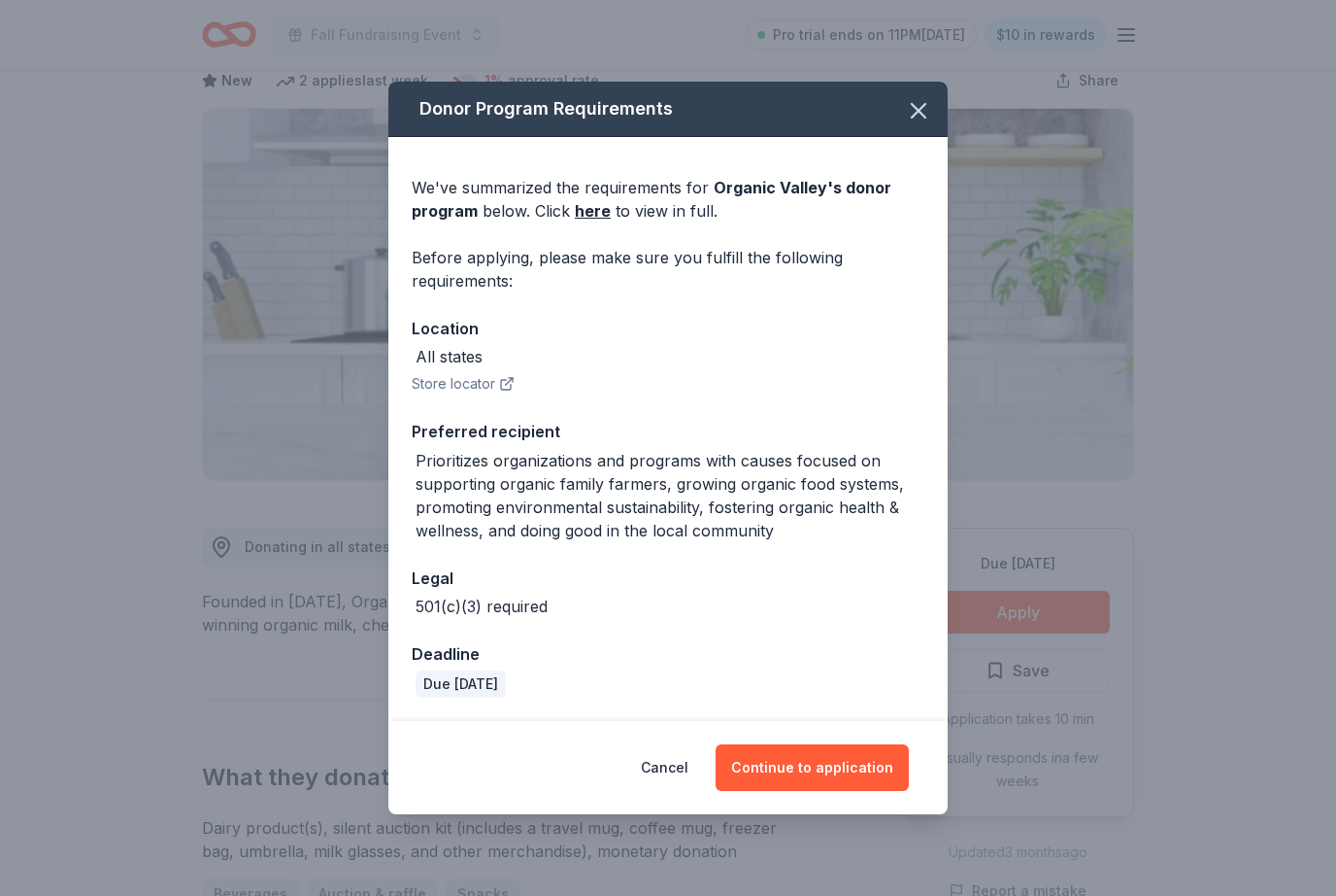
click at [848, 791] on button "Continue to application" at bounding box center [812, 767] width 193 height 47
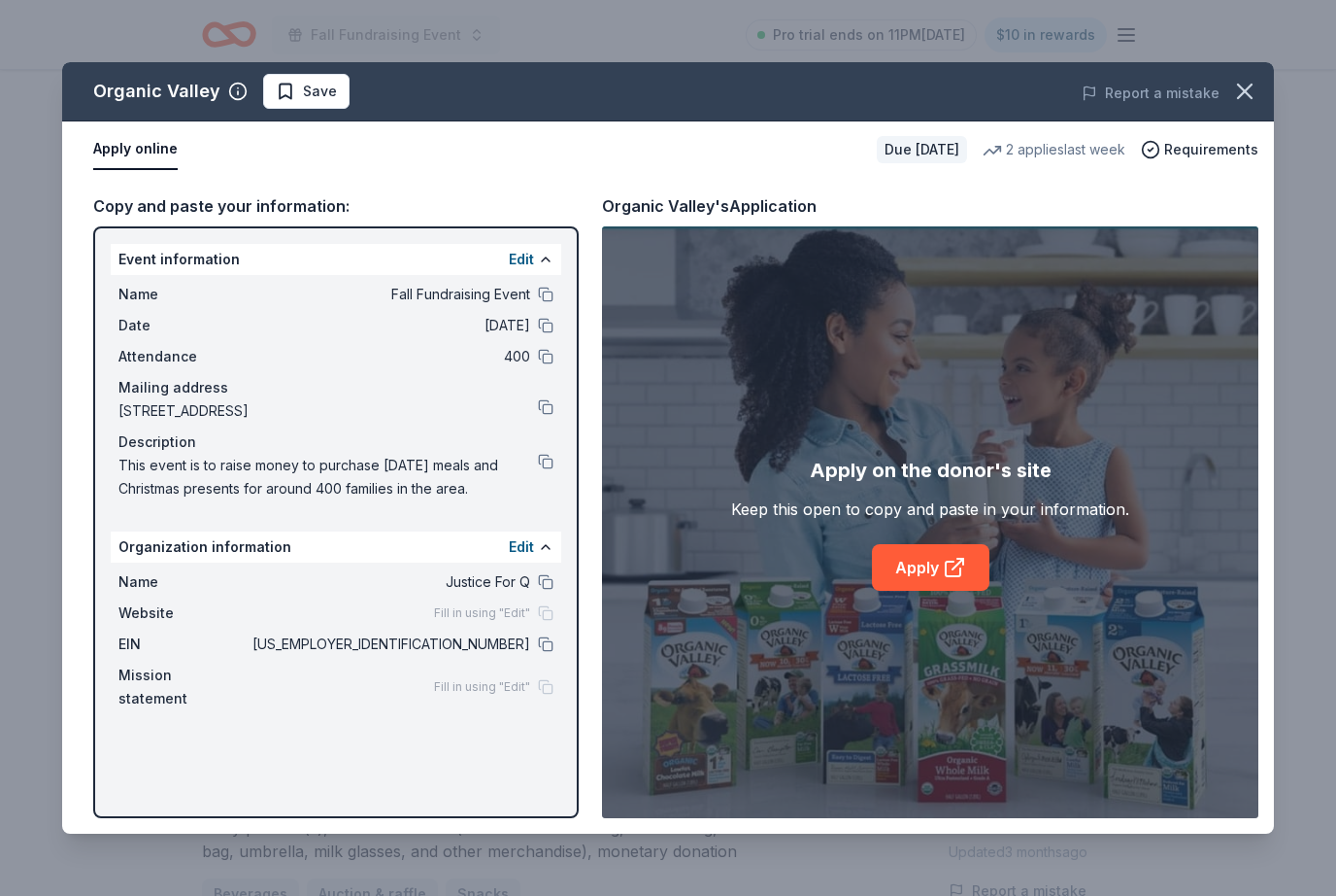
click at [944, 579] on icon at bounding box center [955, 568] width 23 height 23
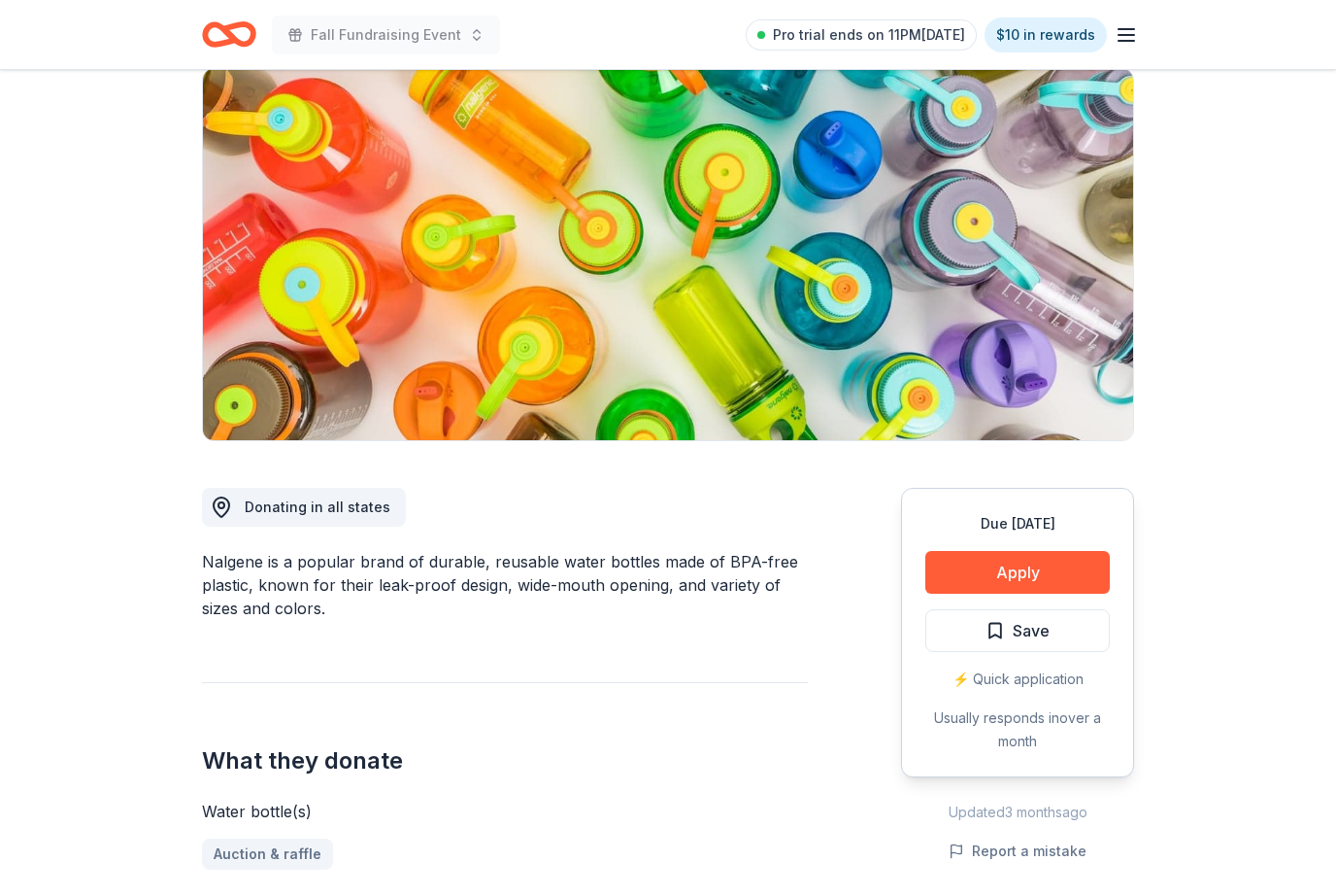
scroll to position [145, 0]
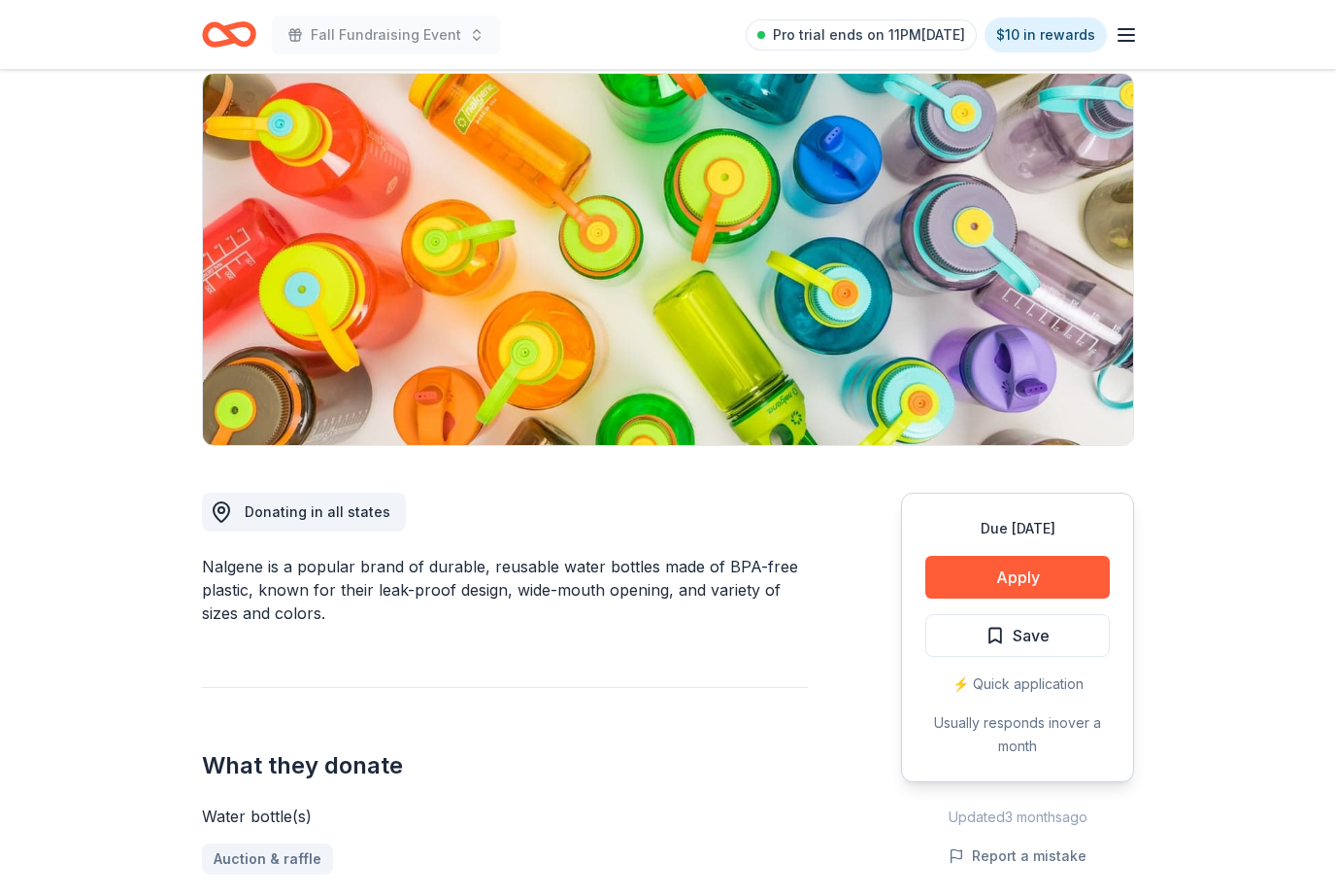
click at [1055, 569] on button "Apply" at bounding box center [1019, 578] width 185 height 43
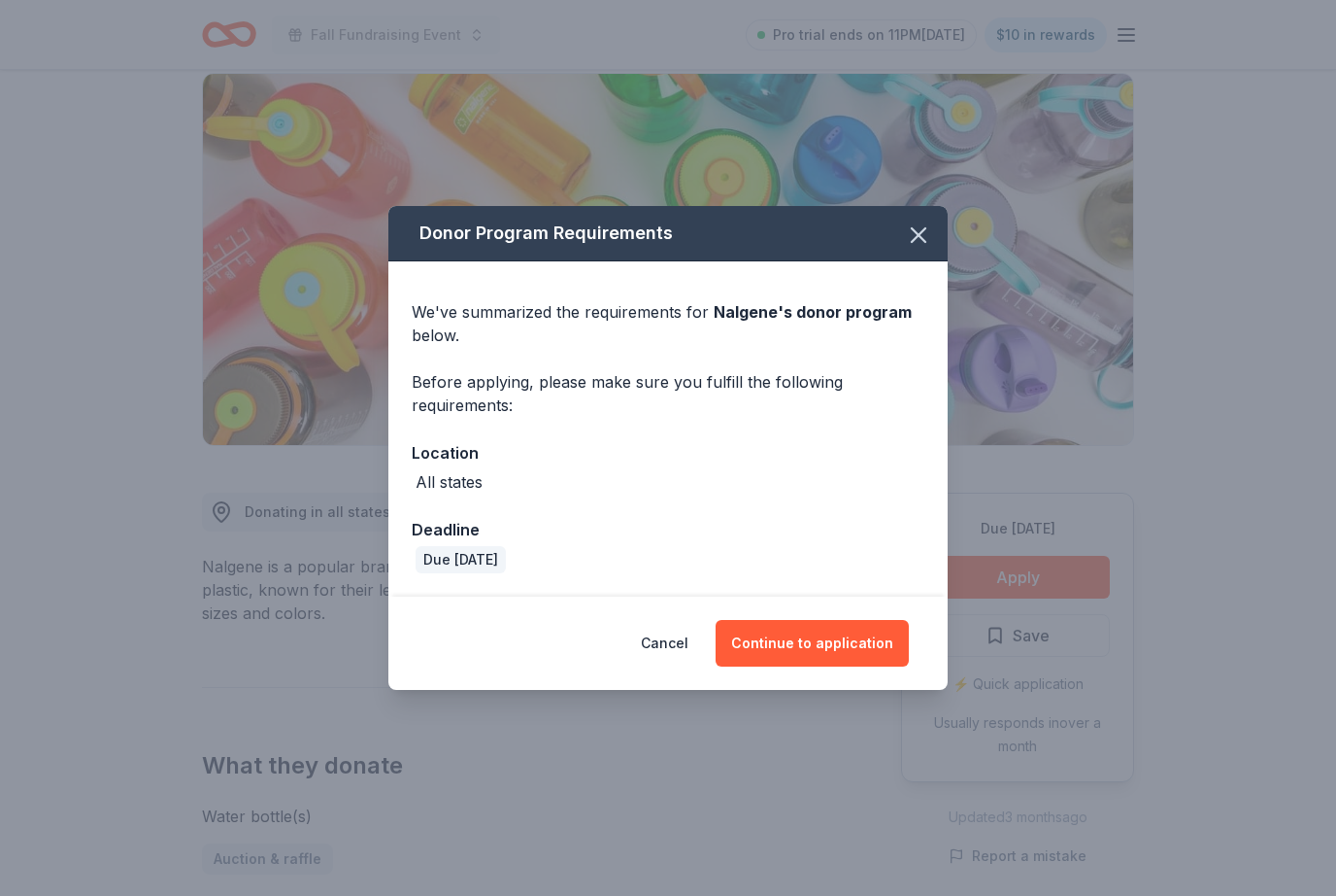
click at [847, 666] on button "Continue to application" at bounding box center [812, 643] width 193 height 47
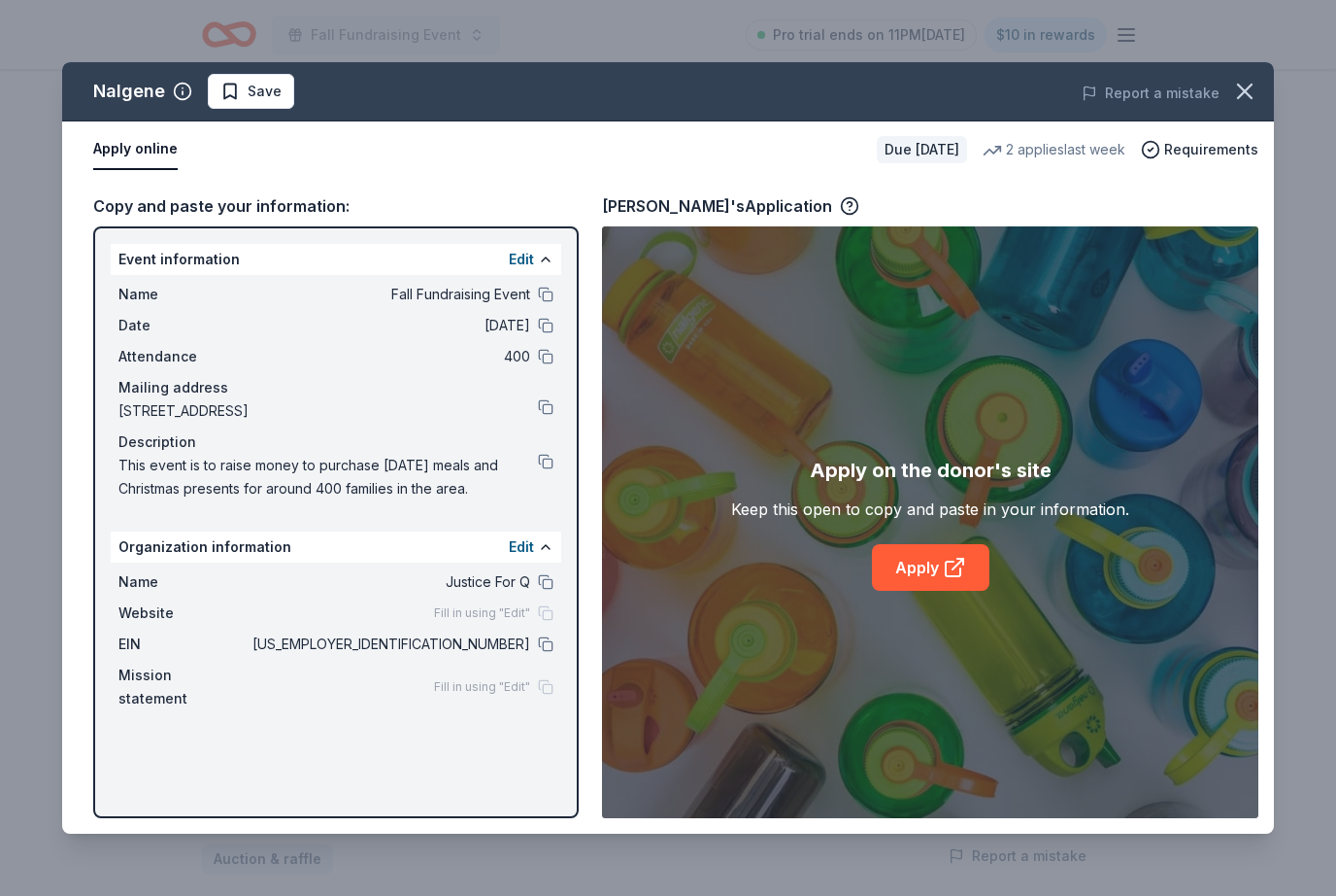
click at [952, 585] on link "Apply" at bounding box center [931, 568] width 118 height 47
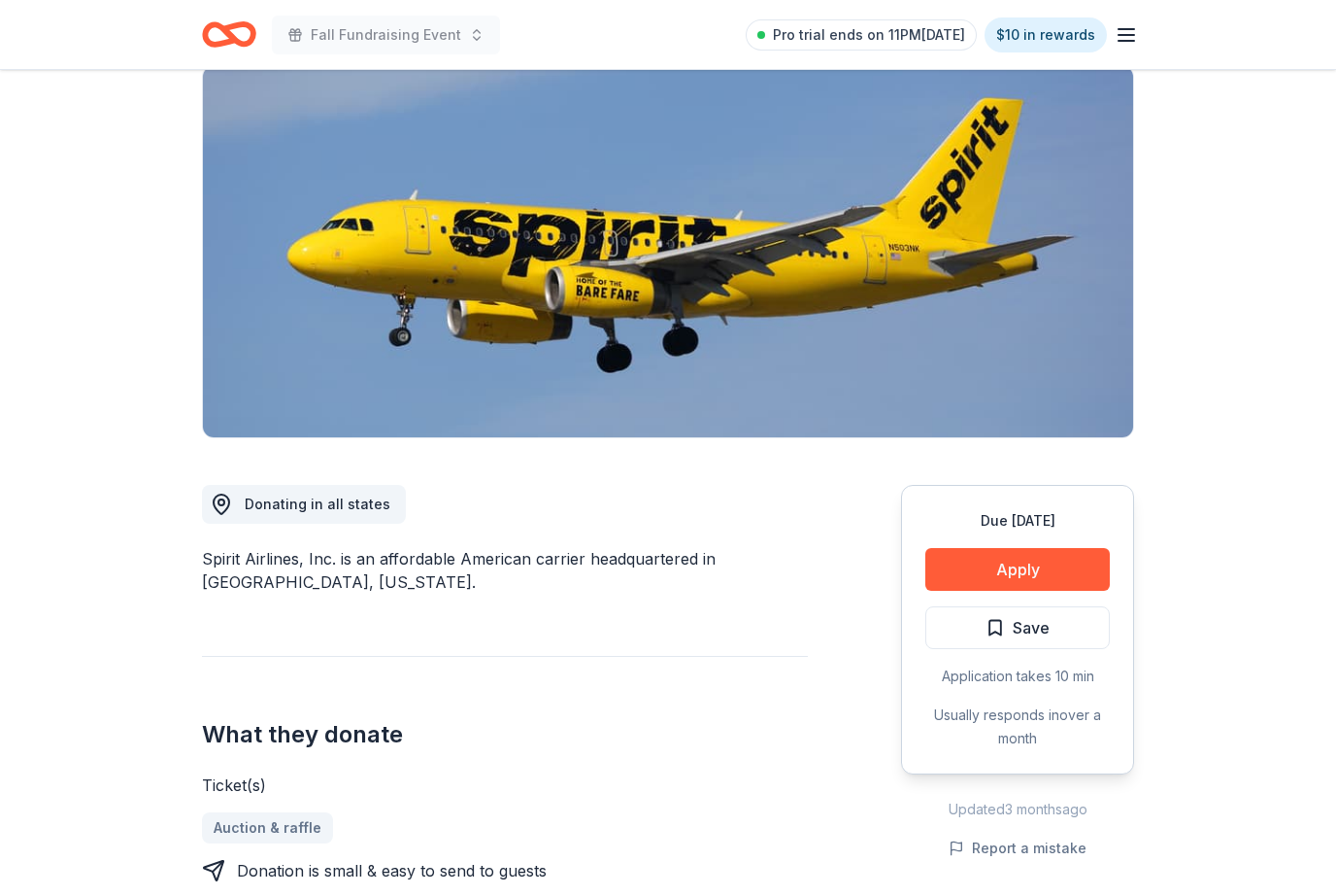
scroll to position [167, 0]
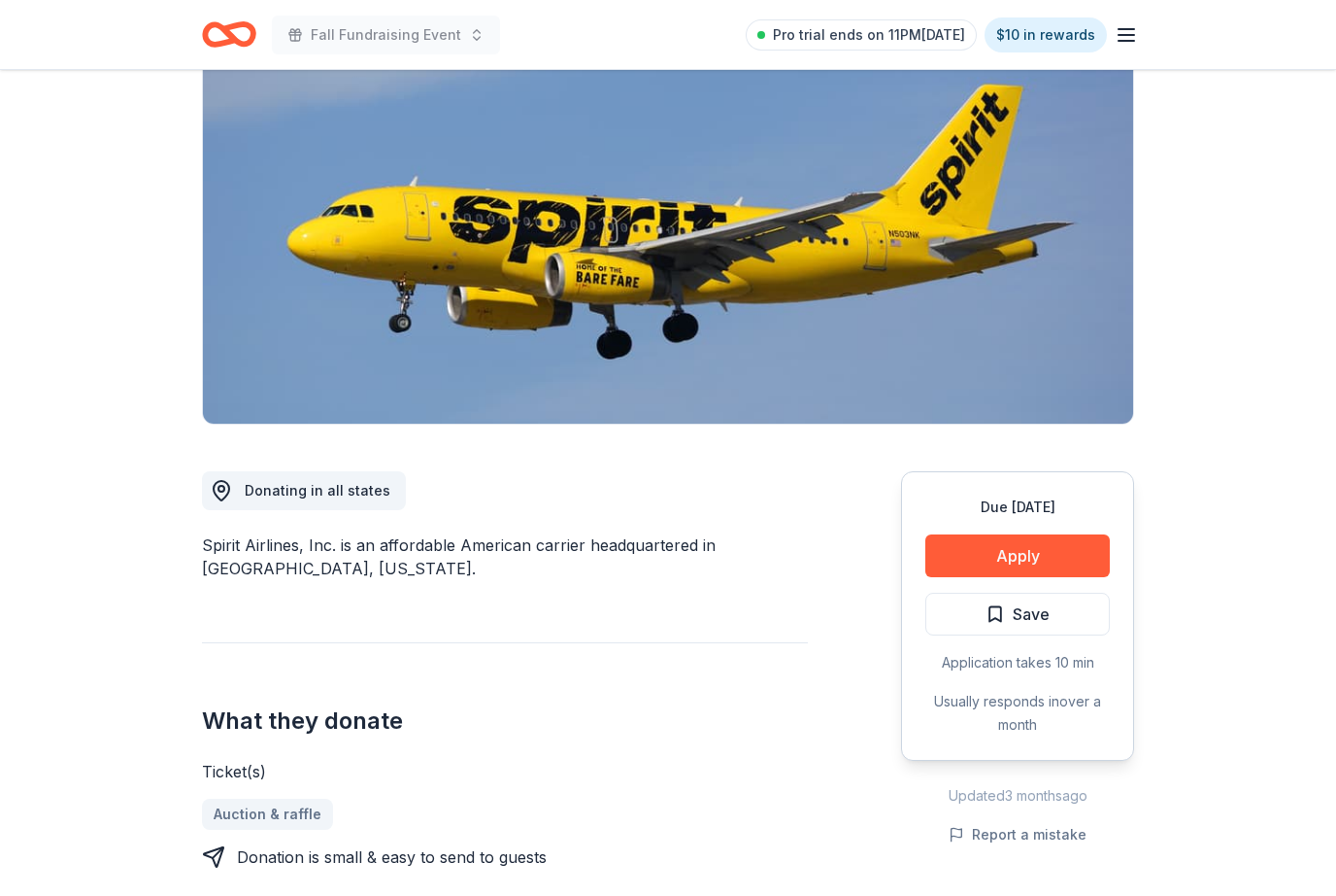
click at [1069, 556] on button "Apply" at bounding box center [1019, 556] width 185 height 43
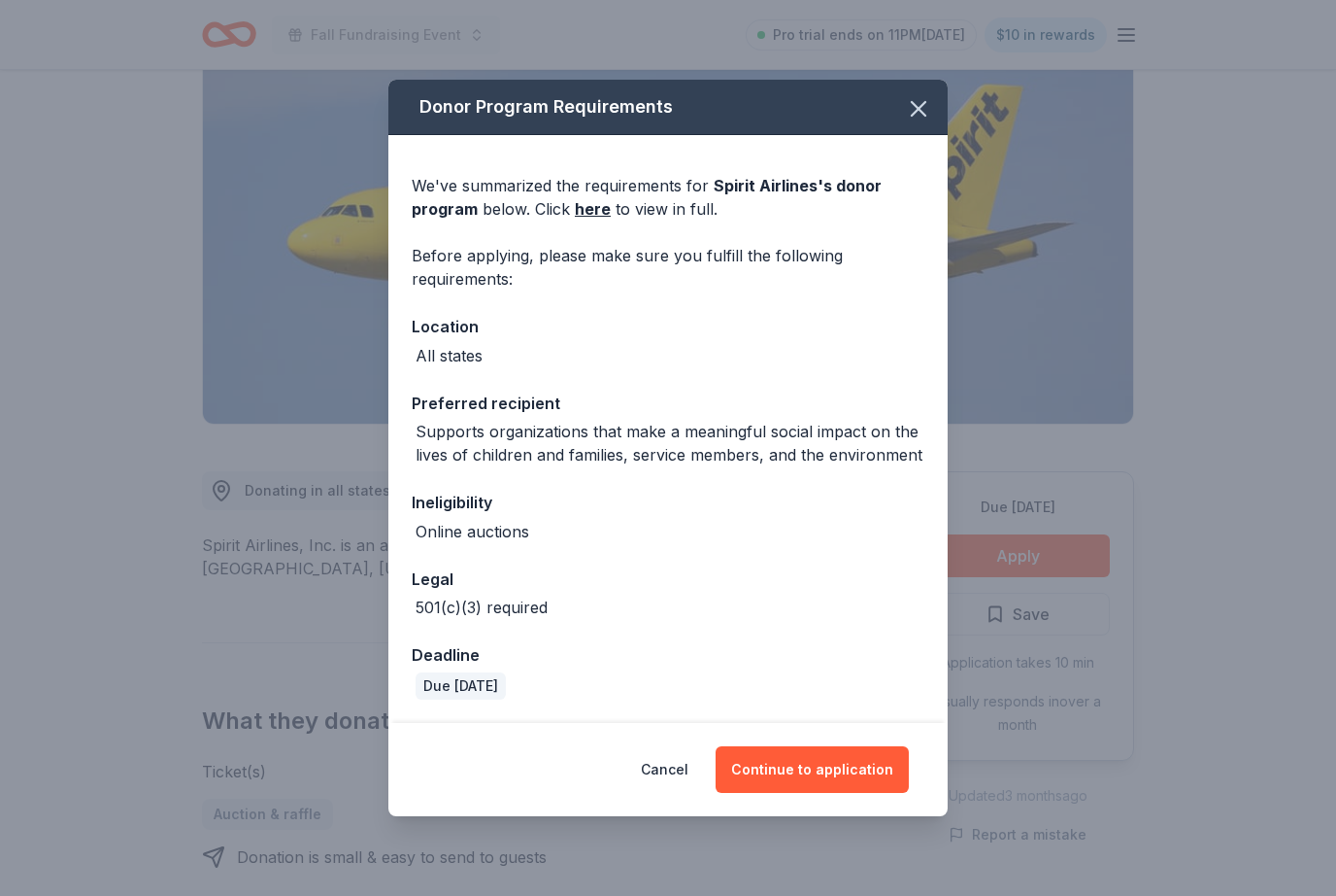
click at [881, 793] on button "Continue to application" at bounding box center [812, 769] width 193 height 47
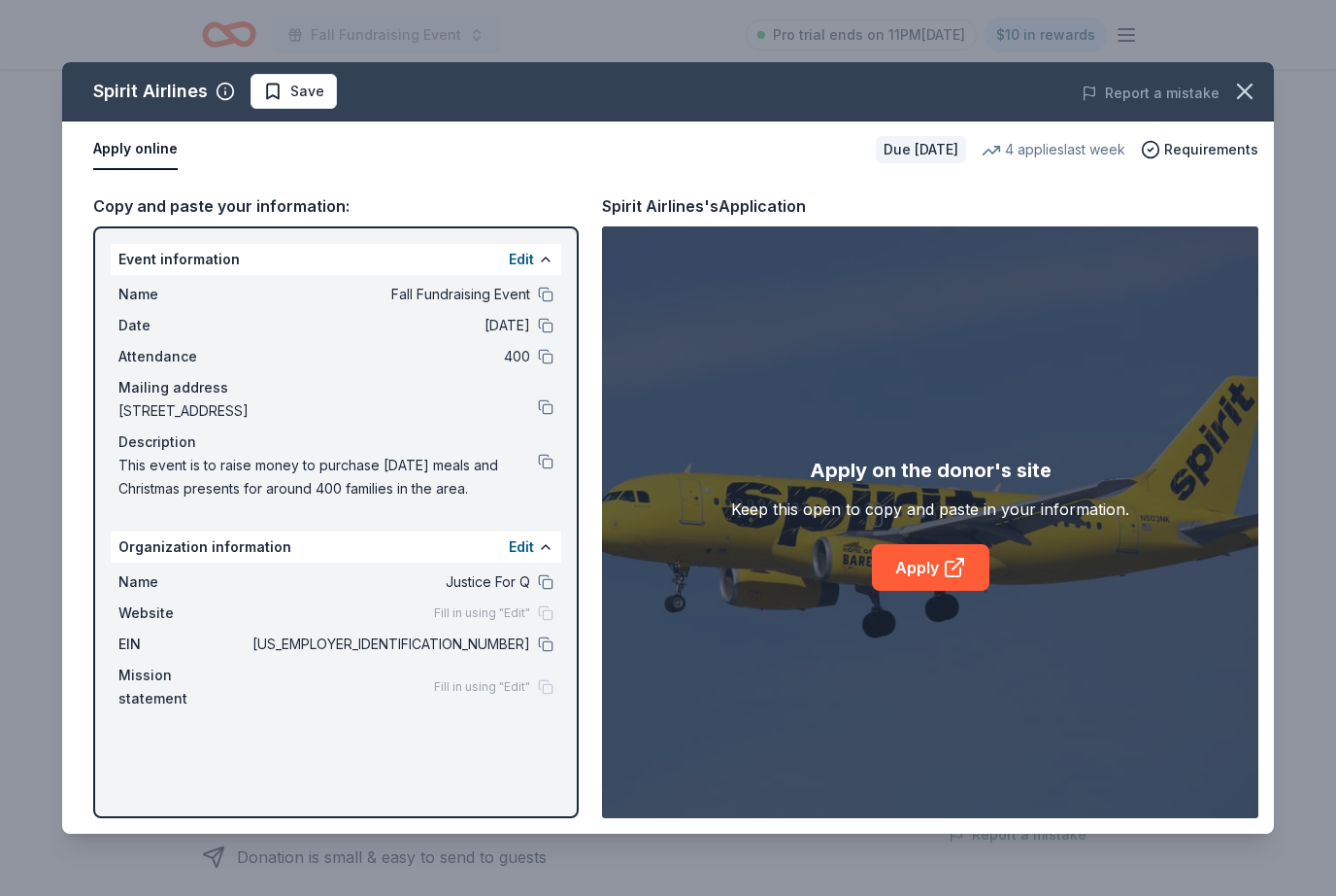
click at [939, 590] on link "Apply" at bounding box center [931, 568] width 118 height 47
click at [543, 638] on button at bounding box center [546, 644] width 16 height 16
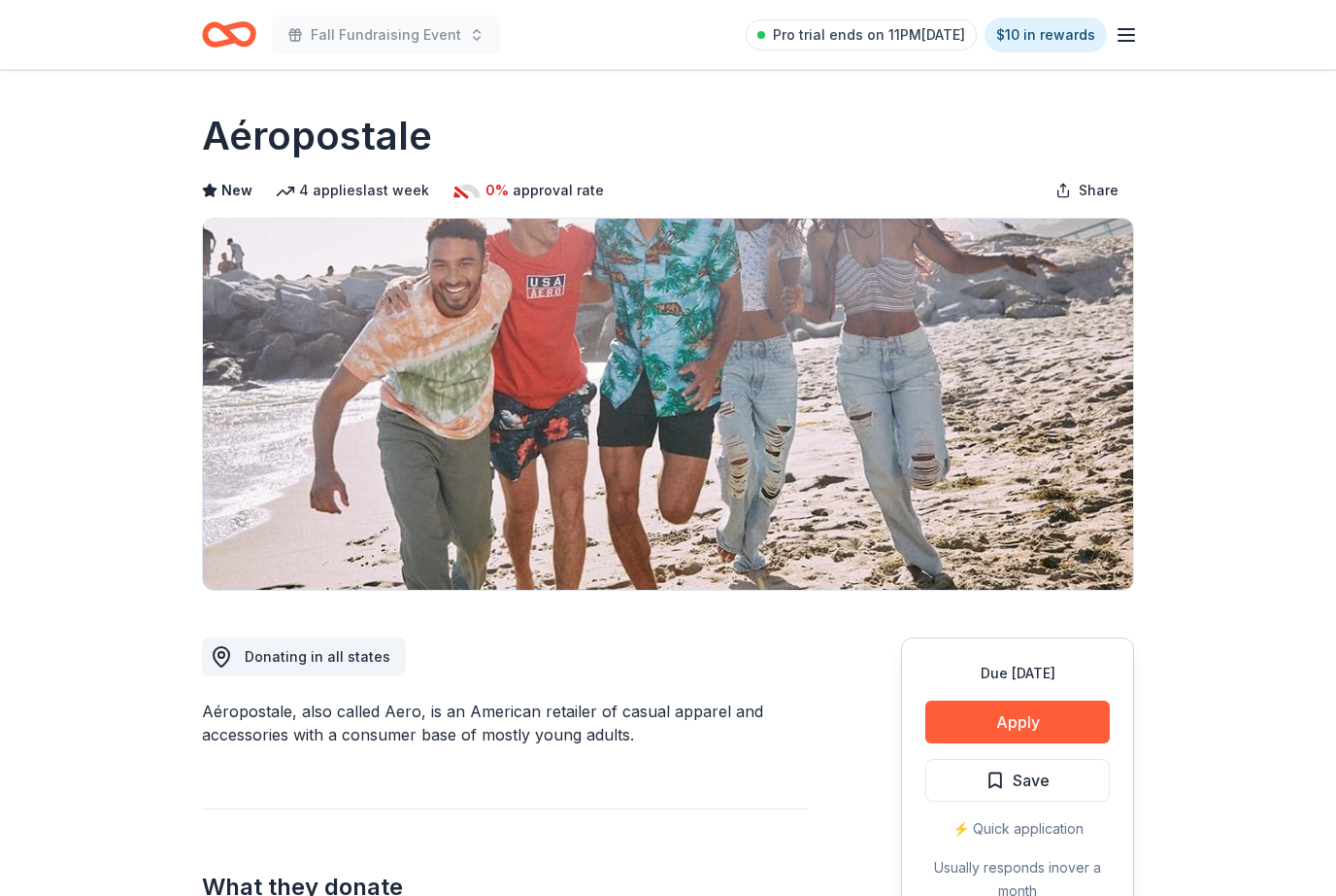
click at [1009, 729] on button "Apply" at bounding box center [1019, 722] width 185 height 43
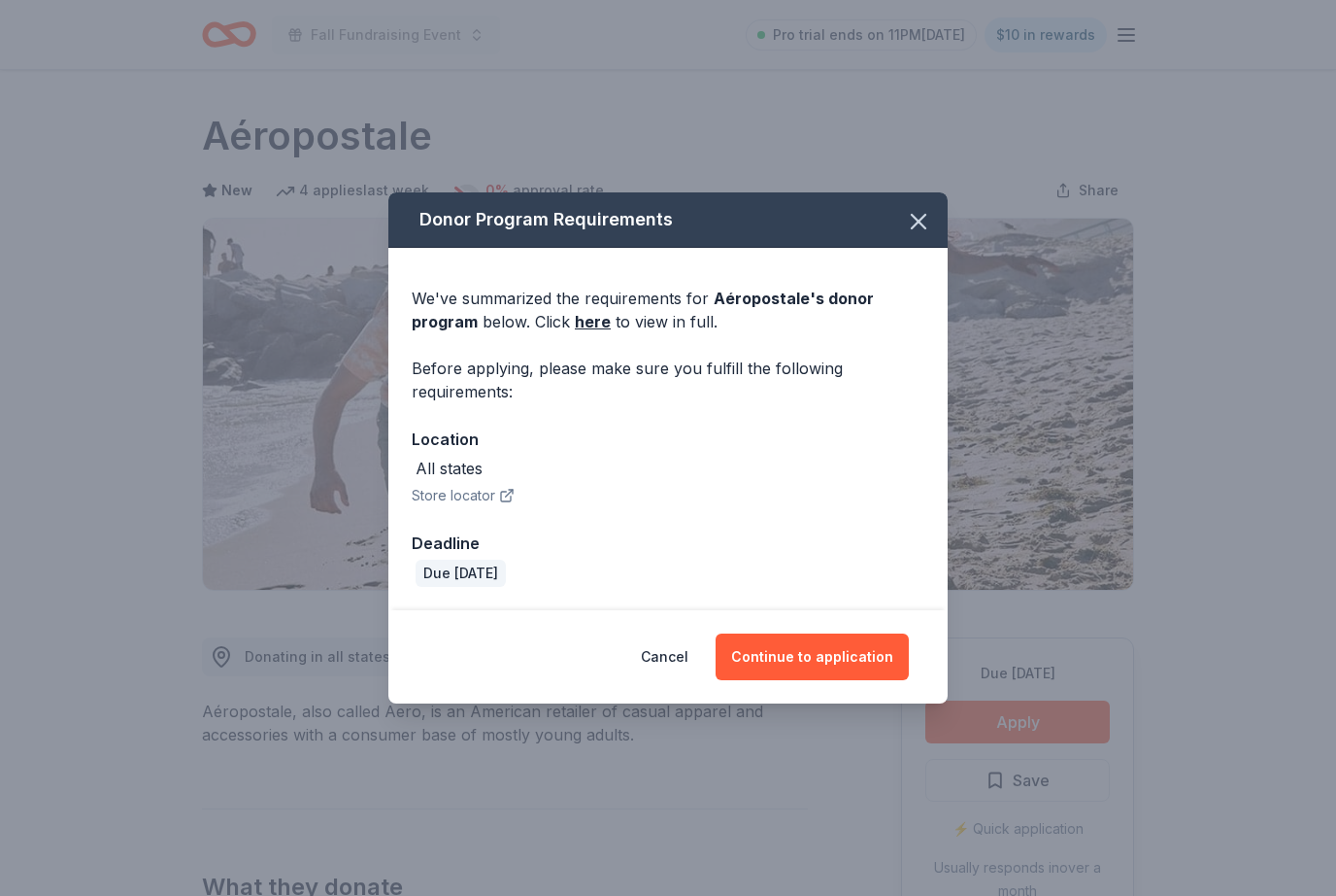
click at [855, 659] on button "Continue to application" at bounding box center [812, 656] width 193 height 47
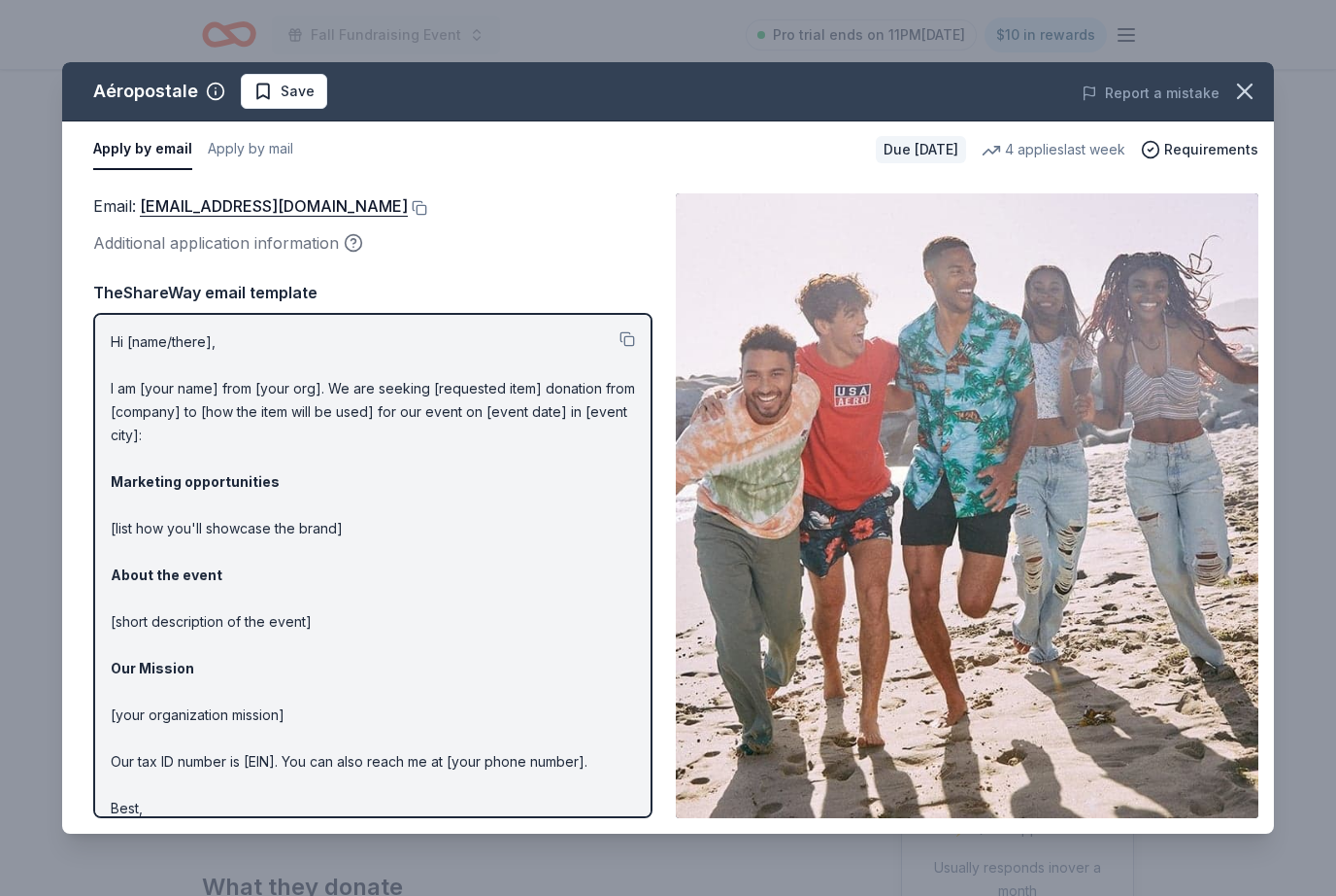
click at [427, 202] on button at bounding box center [418, 207] width 19 height 16
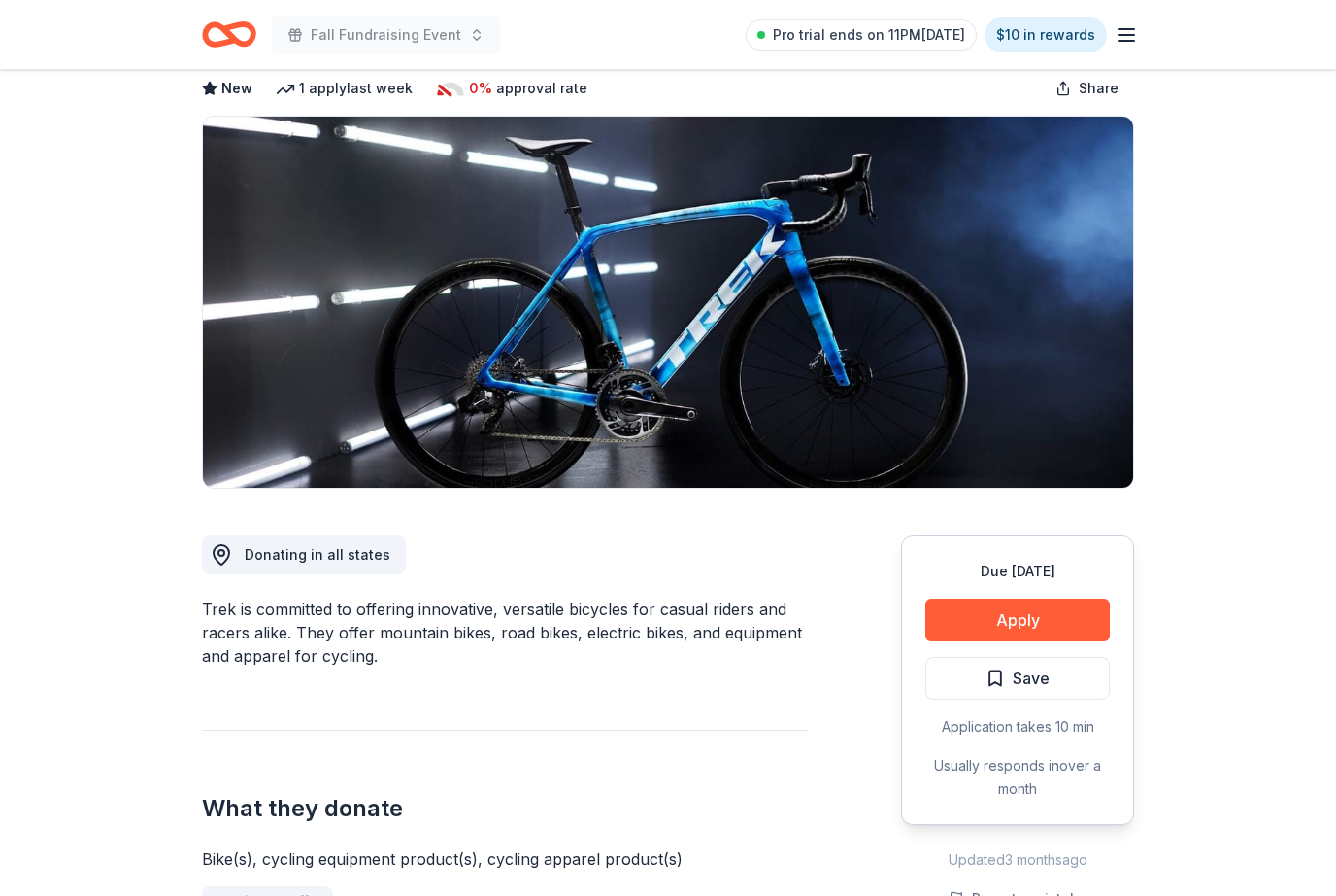
scroll to position [115, 0]
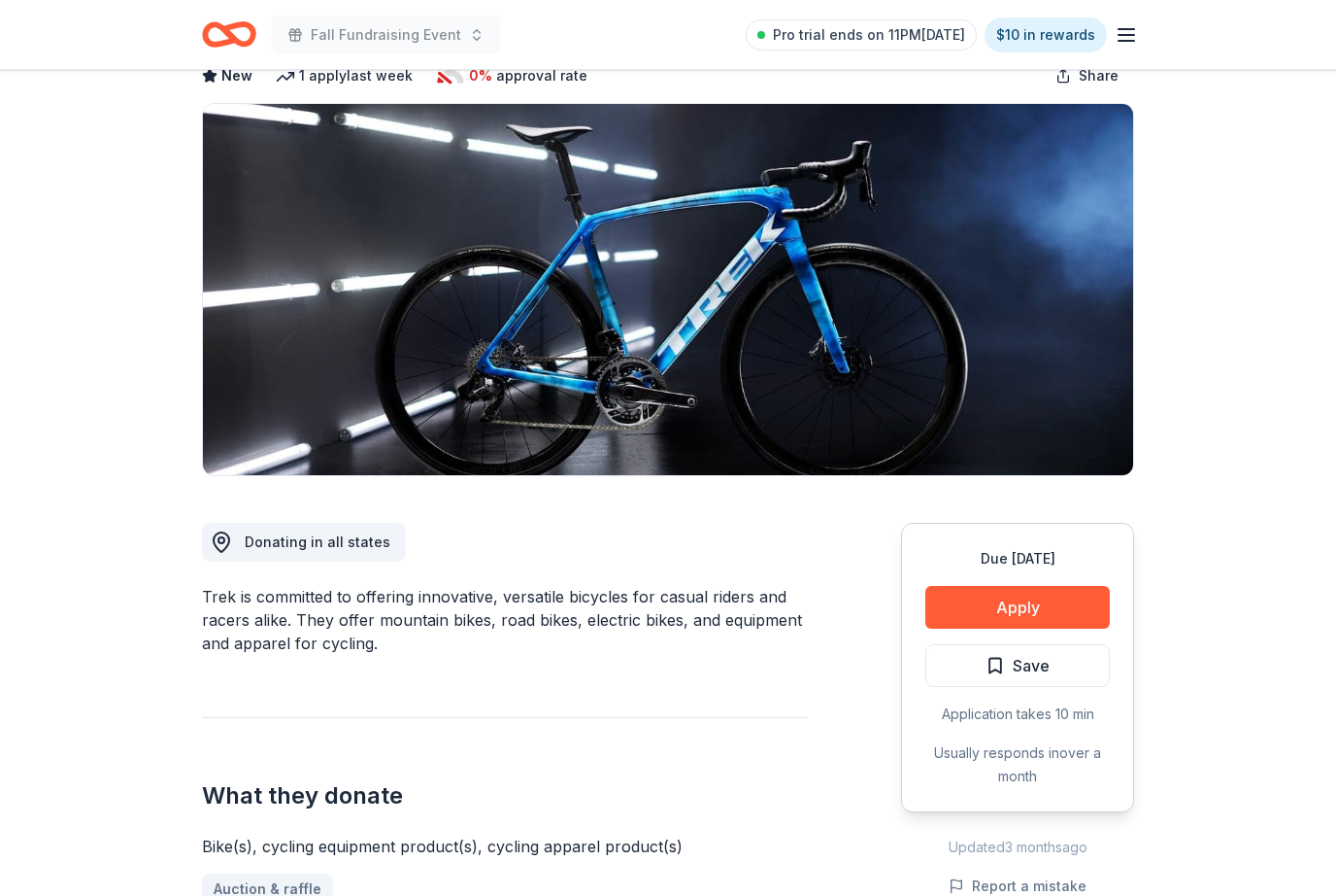
click at [1033, 610] on button "Apply" at bounding box center [1019, 607] width 185 height 43
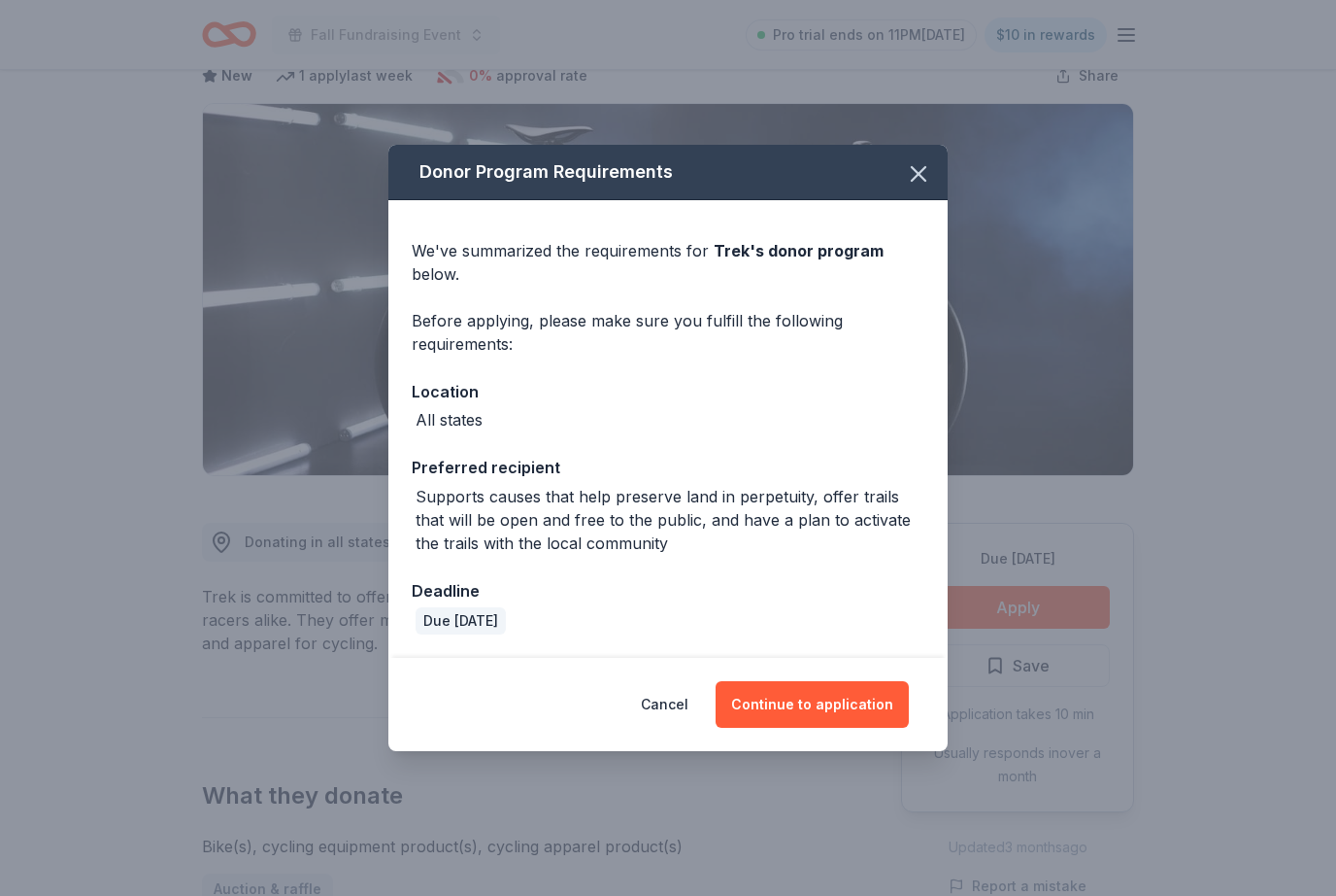
click at [868, 728] on button "Continue to application" at bounding box center [812, 704] width 193 height 47
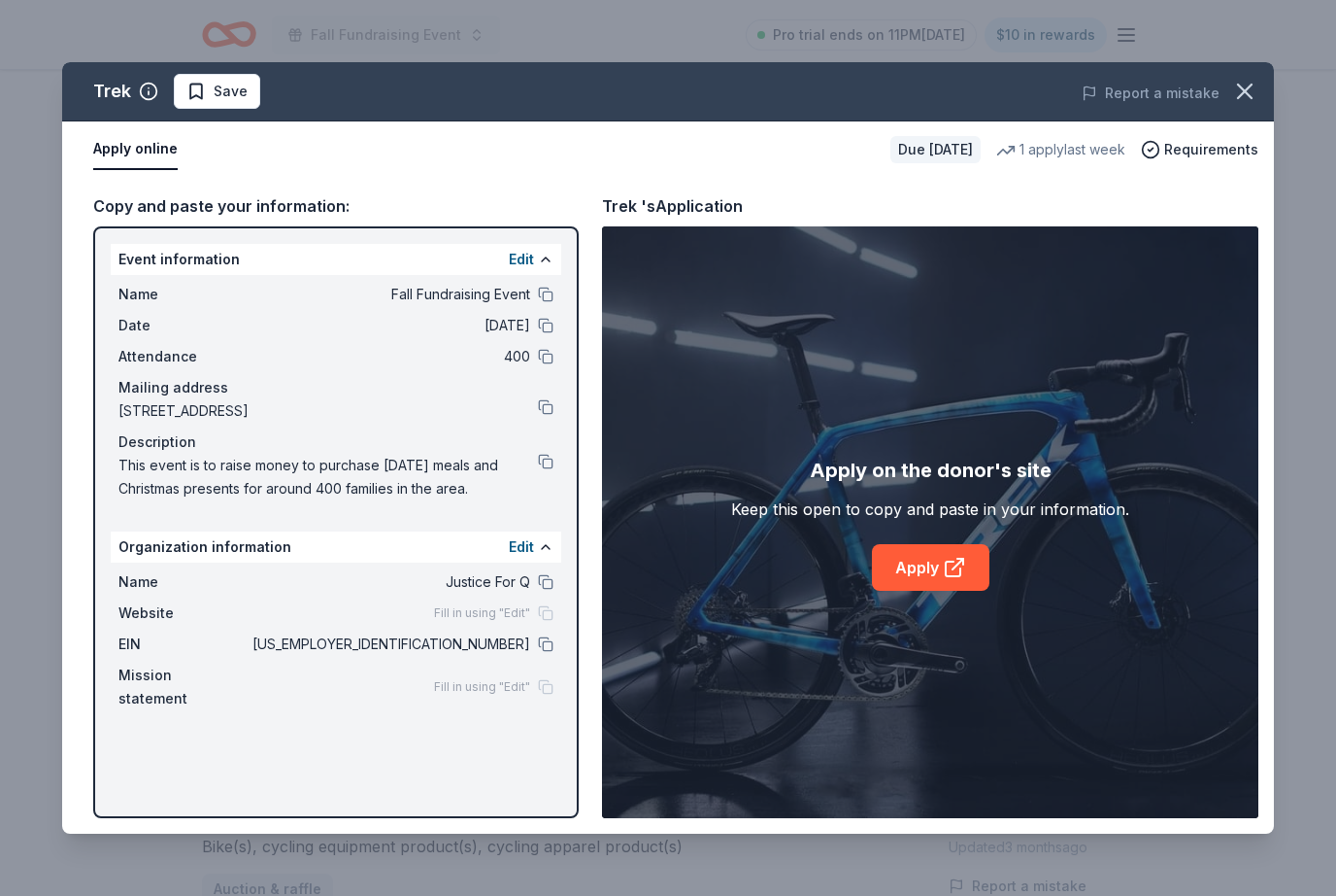
click at [984, 590] on link "Apply" at bounding box center [931, 568] width 118 height 47
click at [1259, 87] on button "button" at bounding box center [1245, 92] width 43 height 43
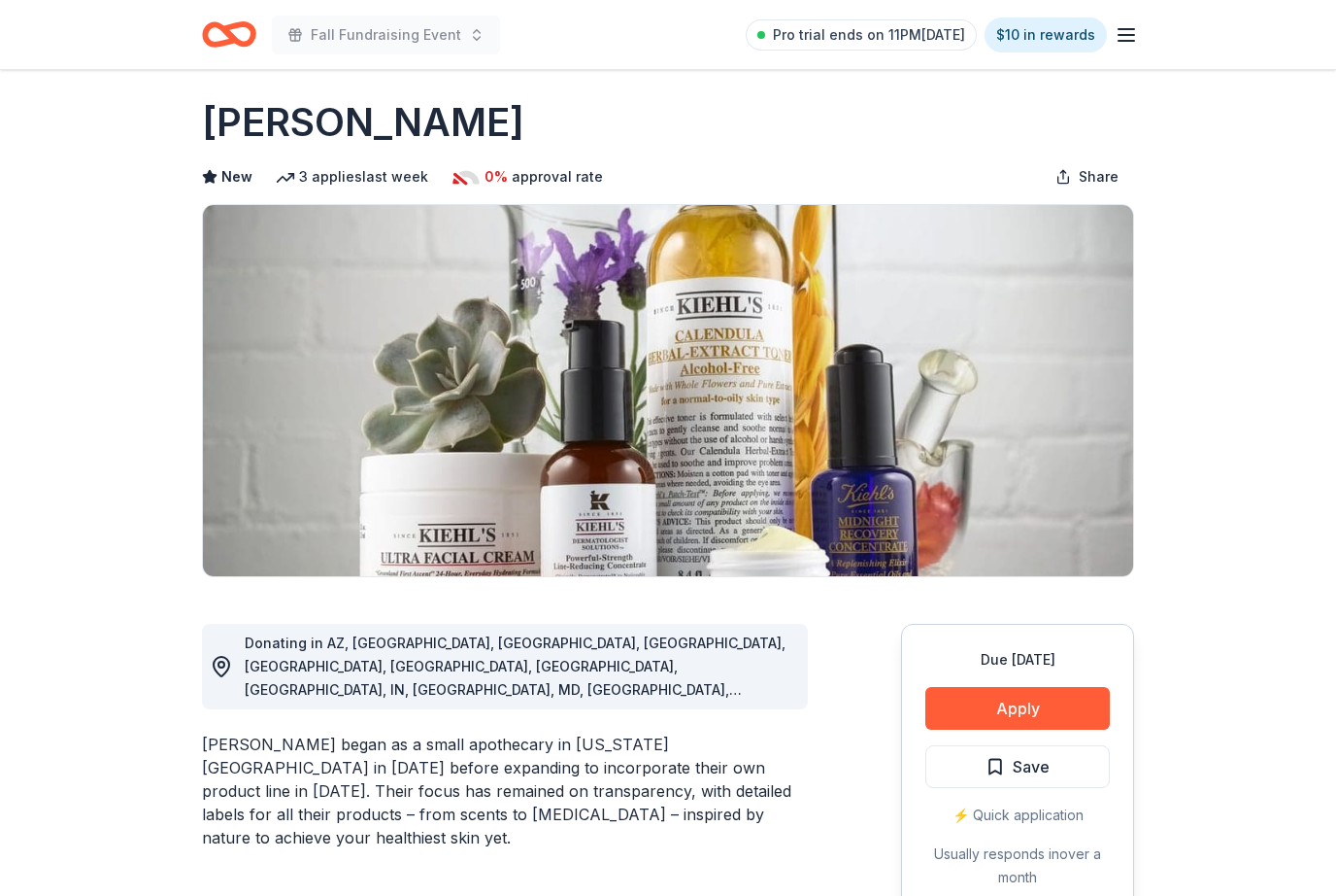
click at [1046, 703] on button "Apply" at bounding box center [1019, 709] width 185 height 43
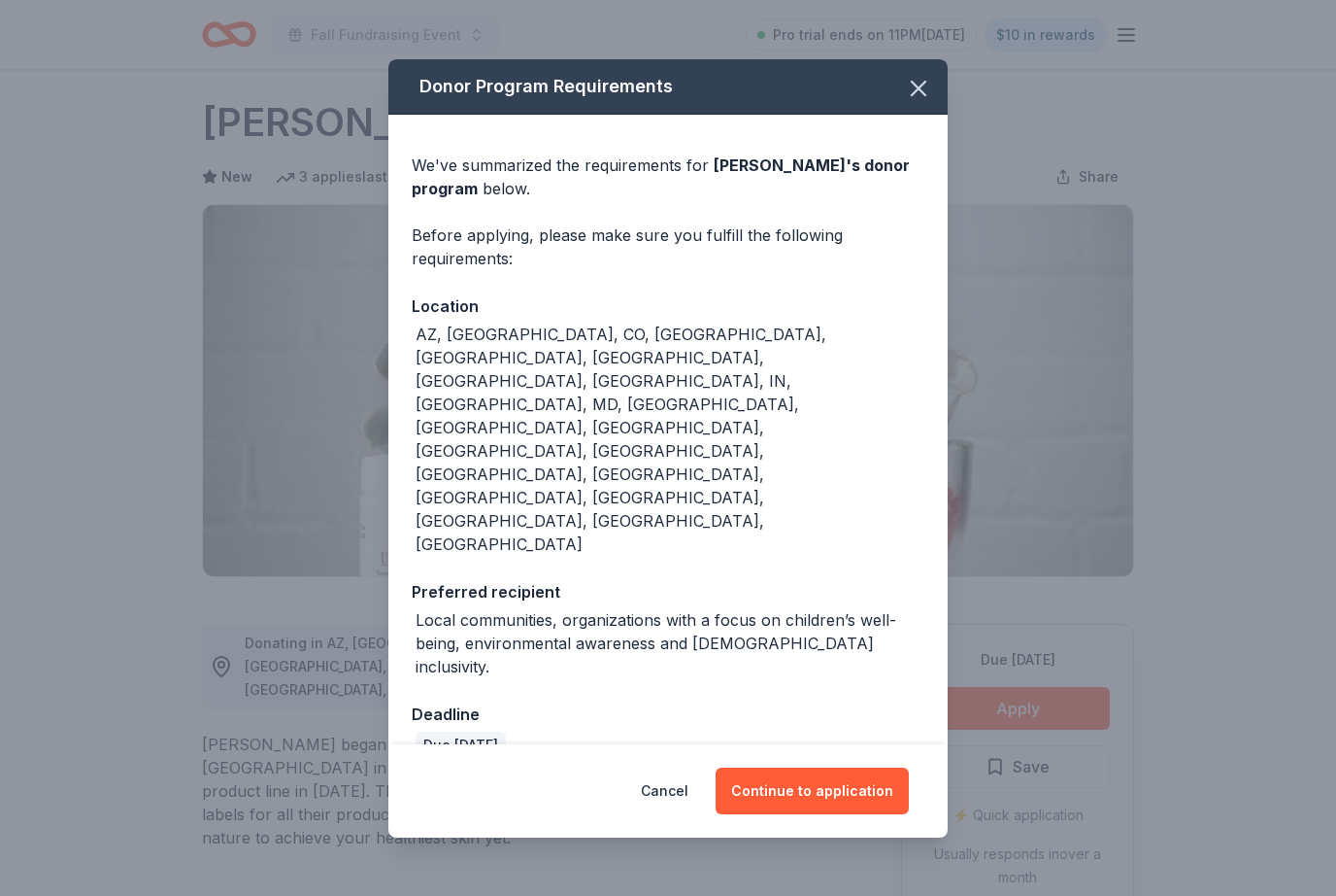
click at [884, 767] on button "Continue to application" at bounding box center [812, 791] width 193 height 47
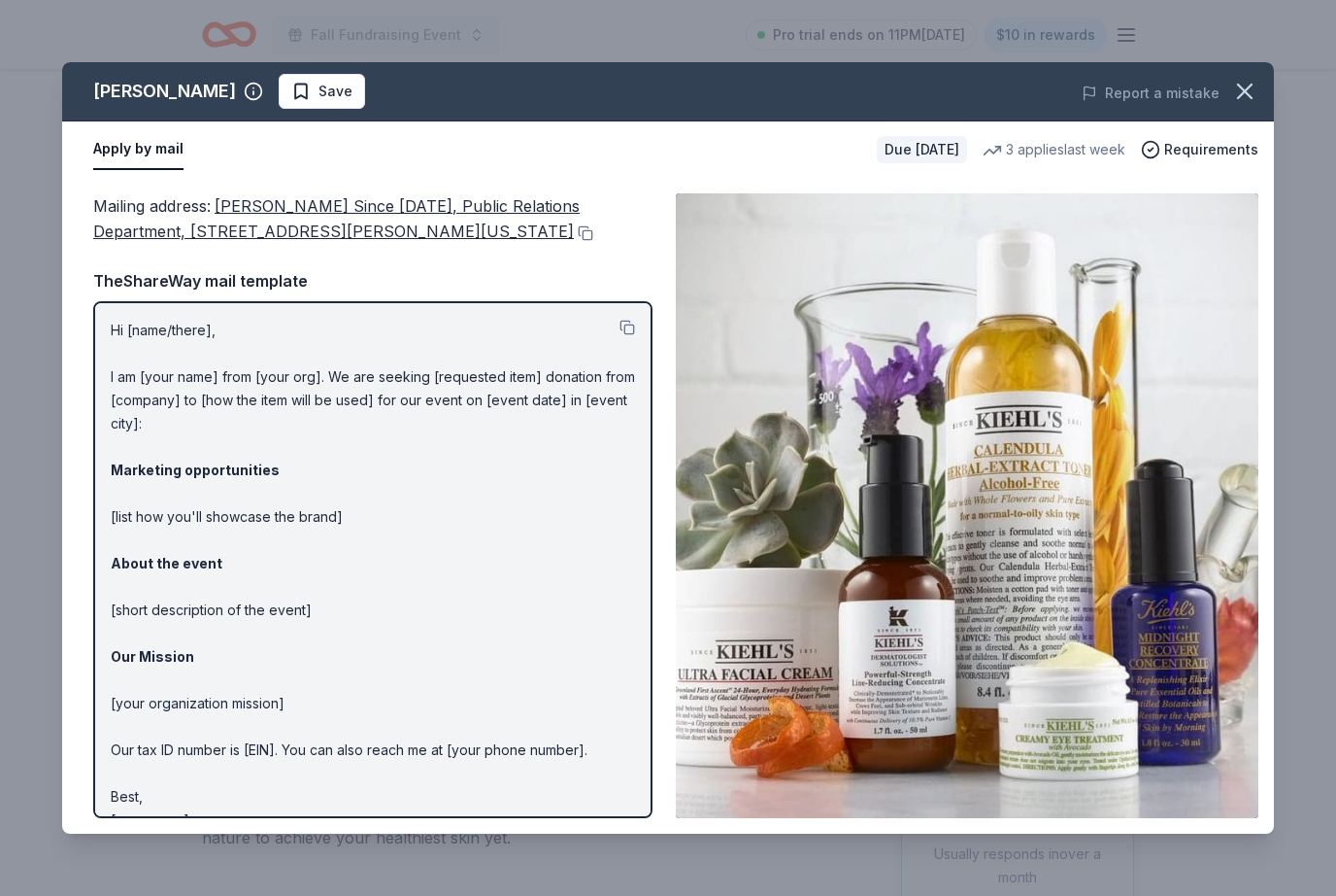
click at [1241, 98] on icon "button" at bounding box center [1245, 92] width 27 height 27
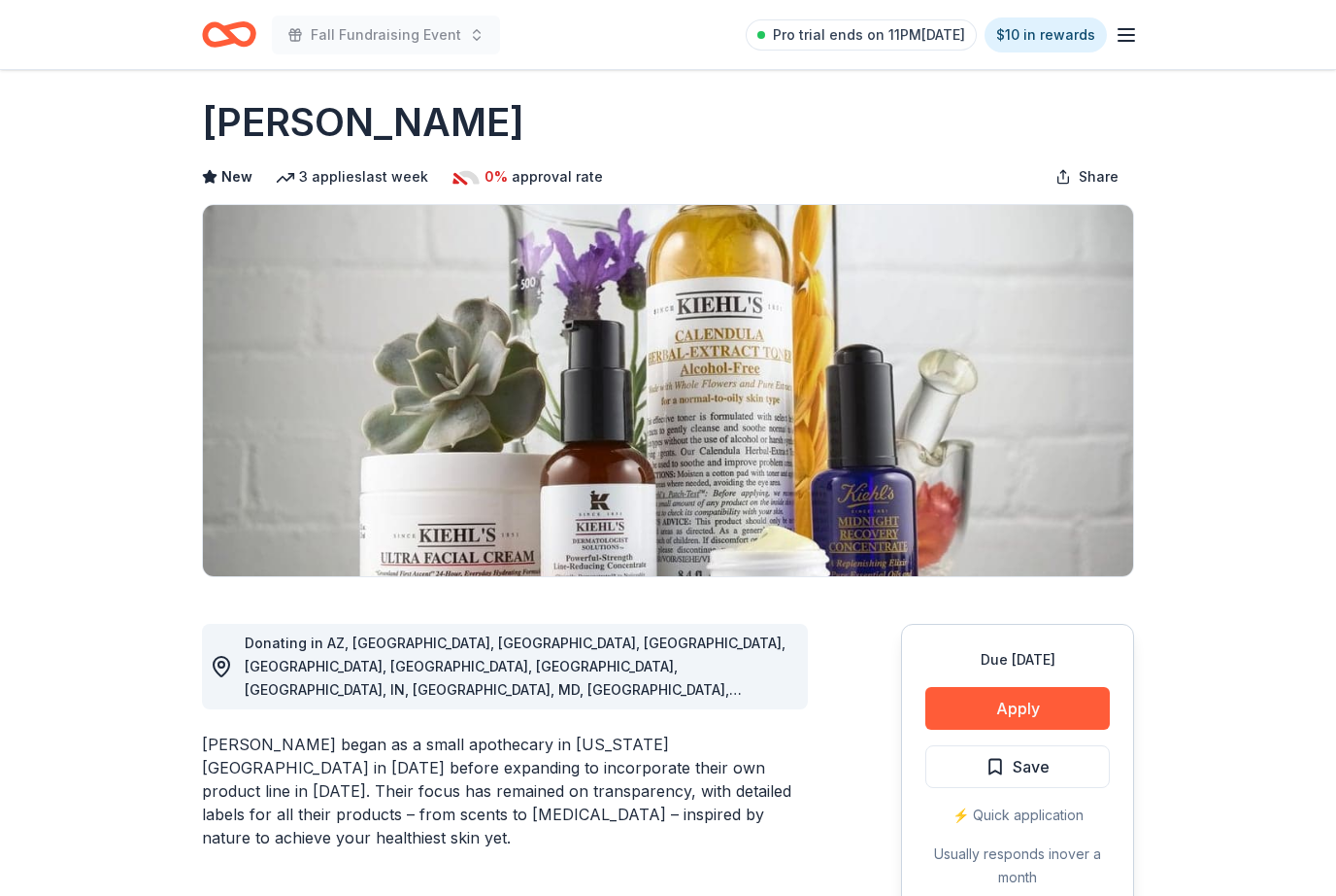
scroll to position [0, 0]
